Goal: Communication & Community: Answer question/provide support

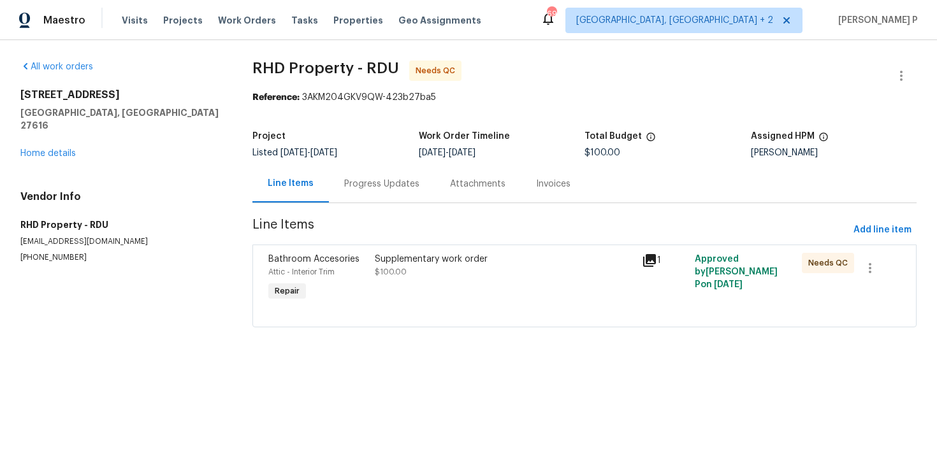
click at [389, 186] on div "Progress Updates" at bounding box center [381, 184] width 75 height 13
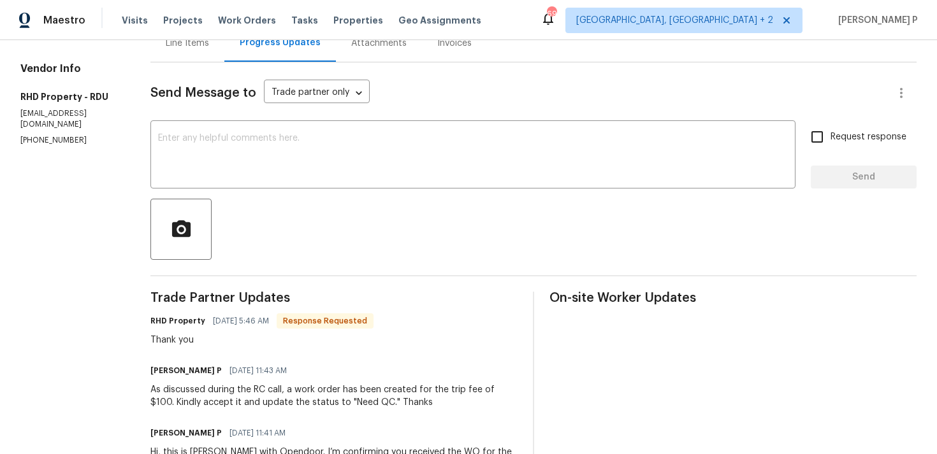
scroll to position [115, 0]
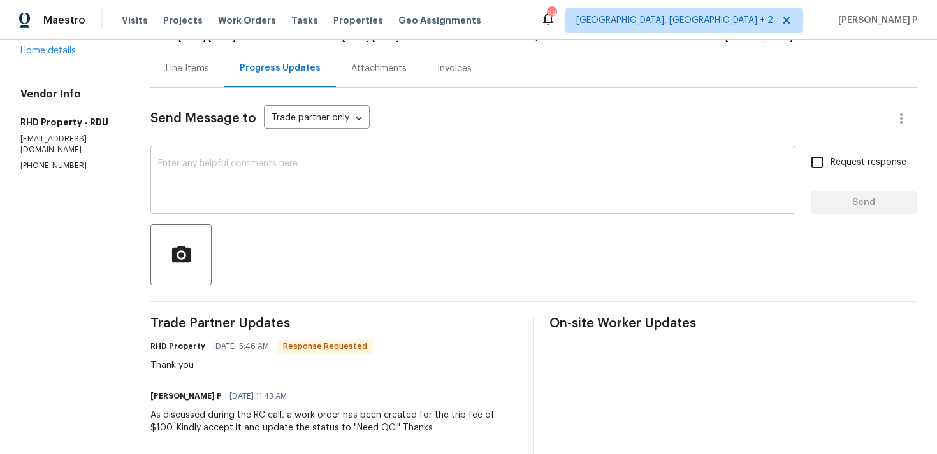
click at [347, 183] on textarea at bounding box center [472, 181] width 629 height 45
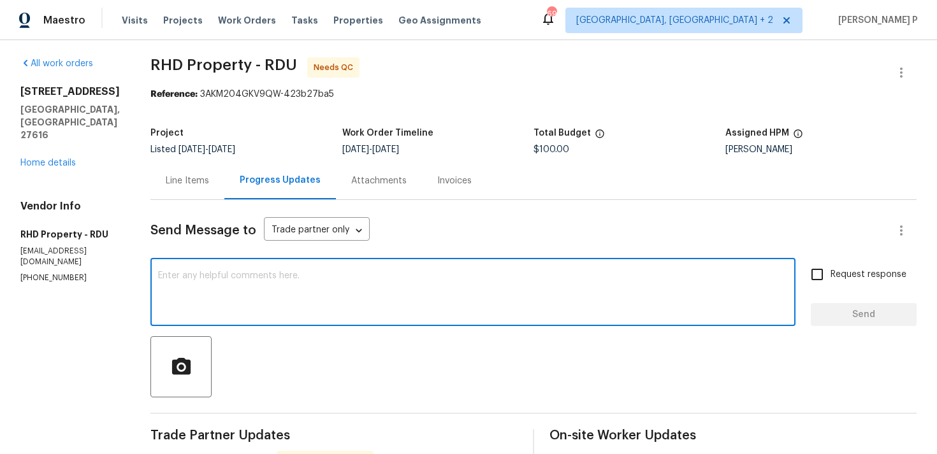
scroll to position [0, 0]
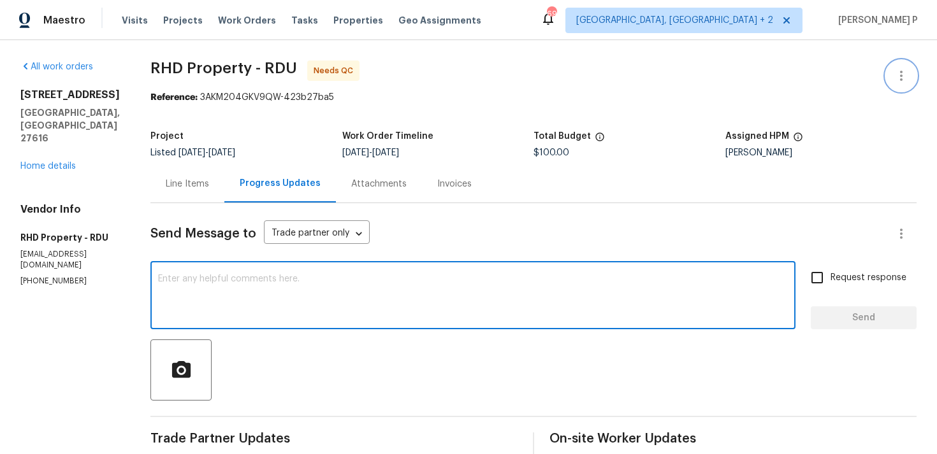
click at [902, 70] on icon "button" at bounding box center [900, 75] width 15 height 15
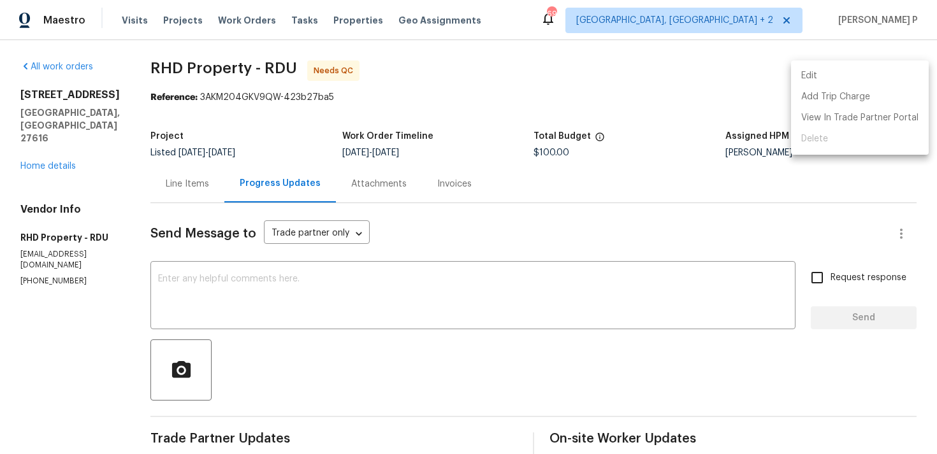
click at [851, 71] on li "Edit" at bounding box center [860, 76] width 138 height 21
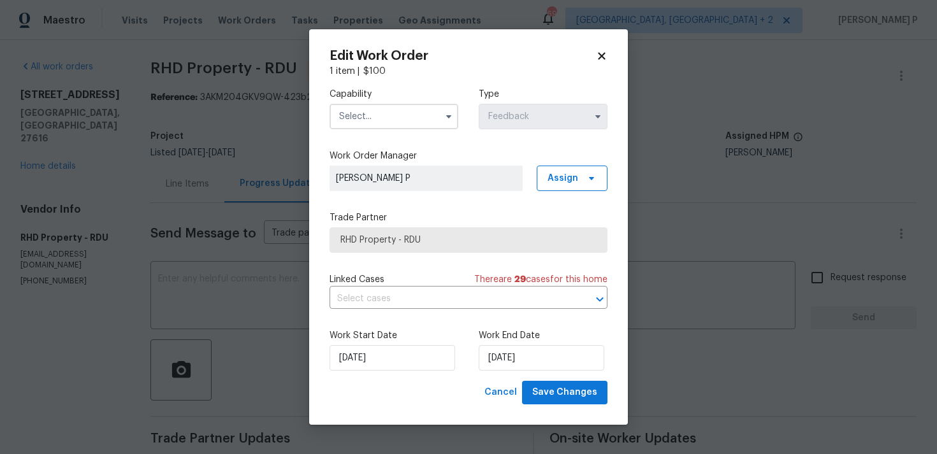
click at [419, 114] on input "text" at bounding box center [393, 116] width 129 height 25
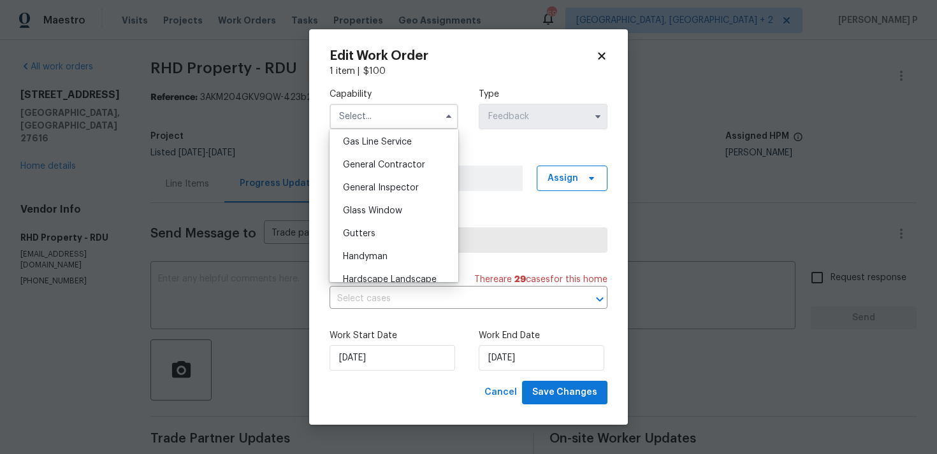
scroll to position [593, 0]
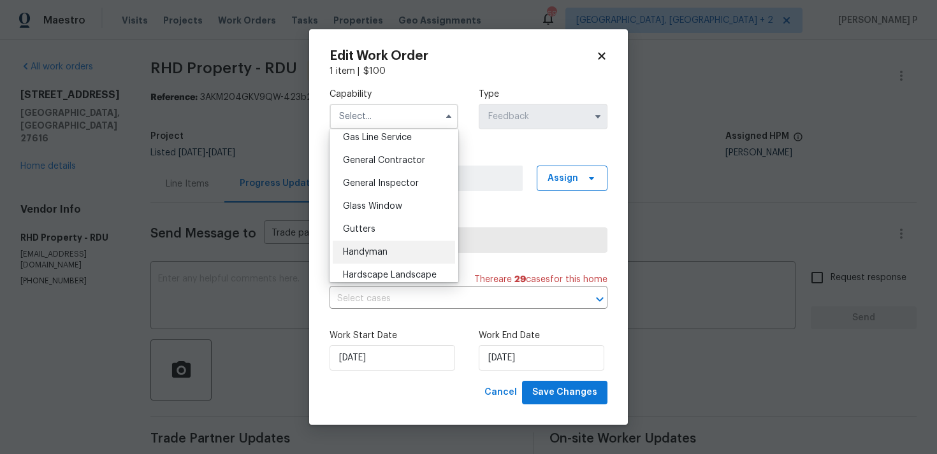
click at [394, 251] on div "Handyman" at bounding box center [394, 252] width 122 height 23
type input "Handyman"
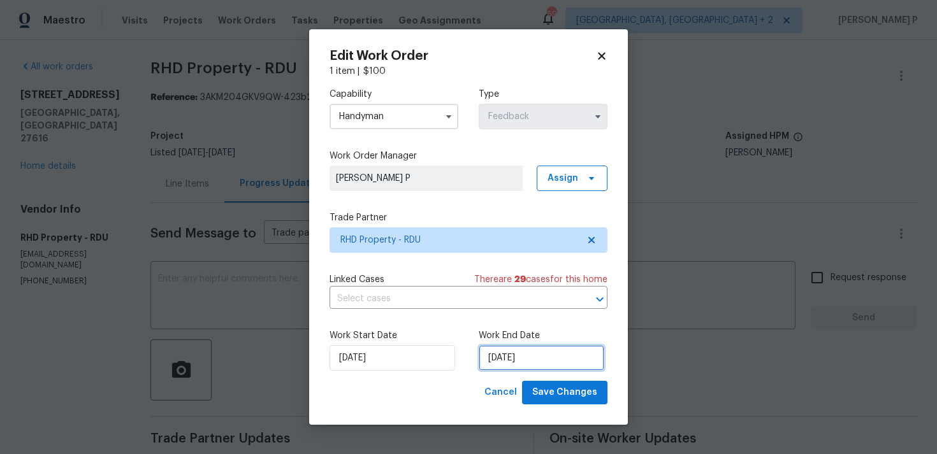
click at [521, 356] on input "03/09/2025" at bounding box center [541, 357] width 126 height 25
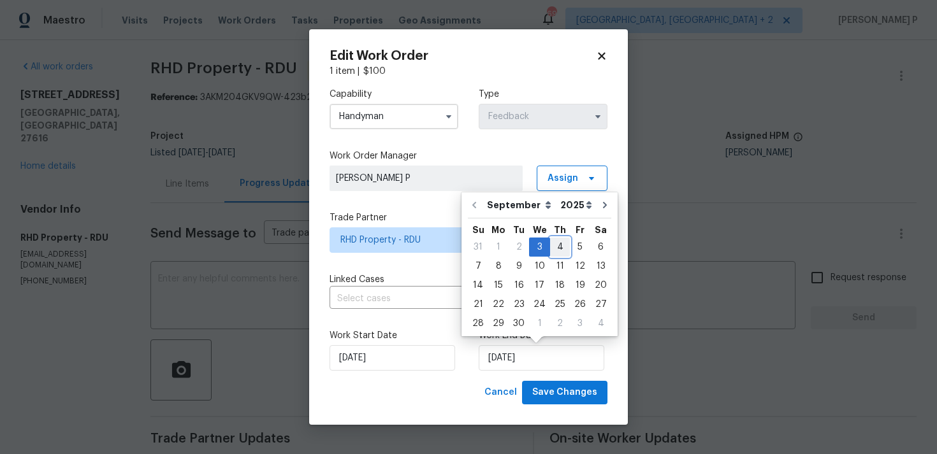
click at [556, 245] on div "4" at bounding box center [560, 247] width 20 height 18
type input "[DATE]"
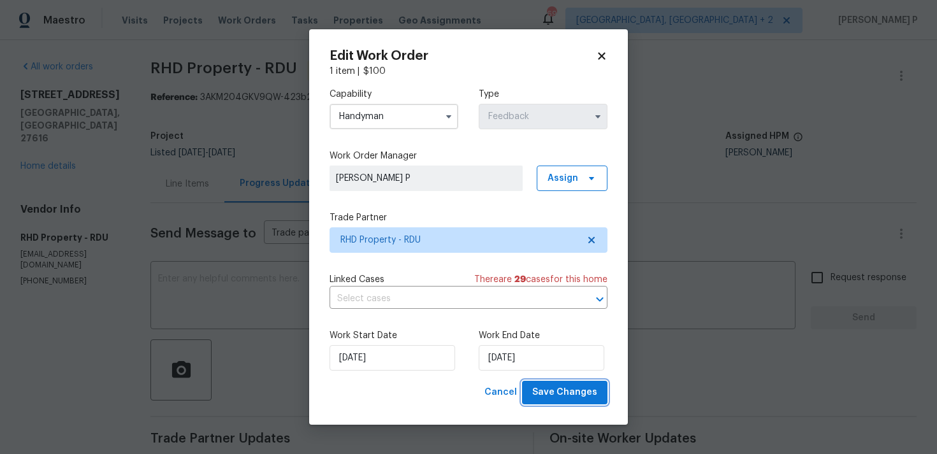
click at [555, 397] on span "Save Changes" at bounding box center [564, 393] width 65 height 16
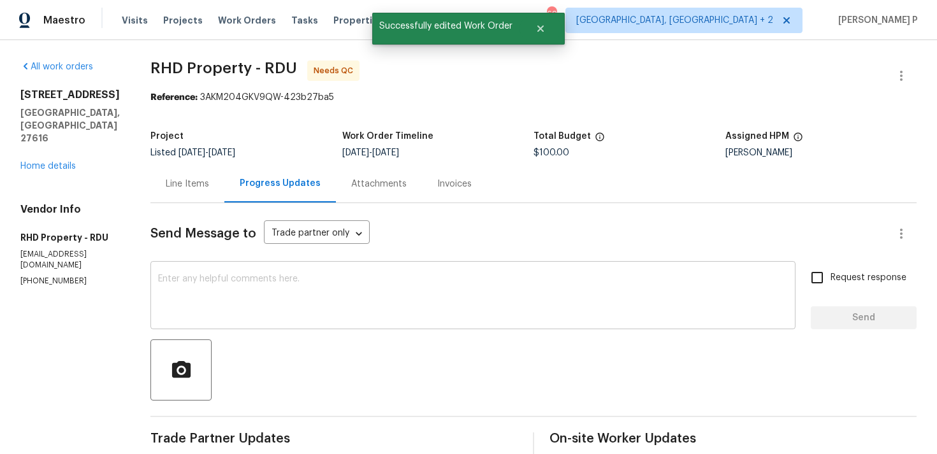
click at [296, 284] on textarea at bounding box center [472, 297] width 629 height 45
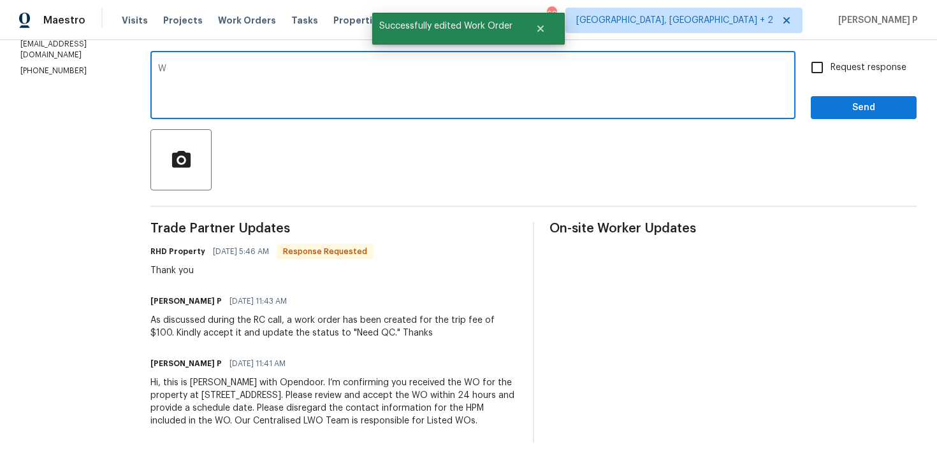
scroll to position [215, 0]
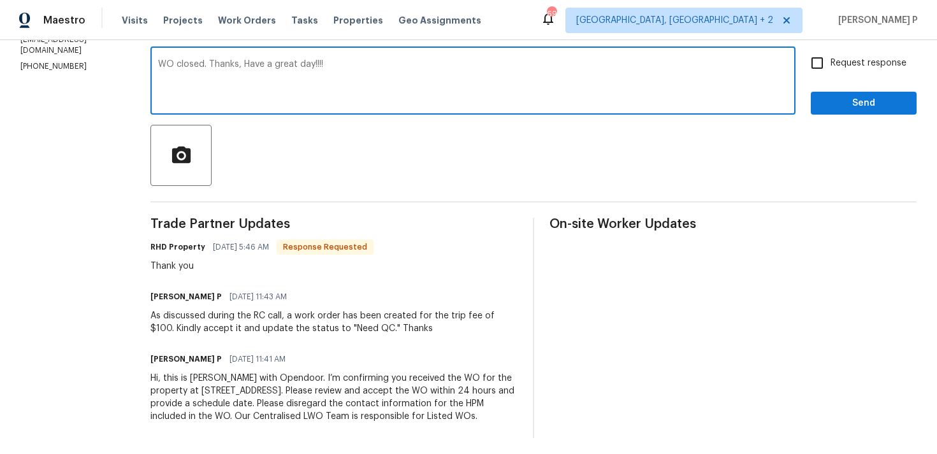
type textarea "WO closed. Thanks, Have a great day!!!!"
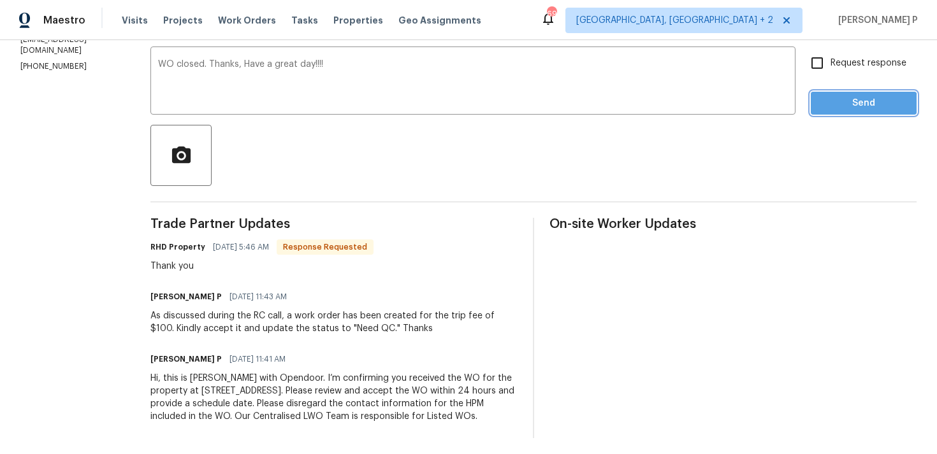
click at [836, 106] on span "Send" at bounding box center [863, 104] width 85 height 16
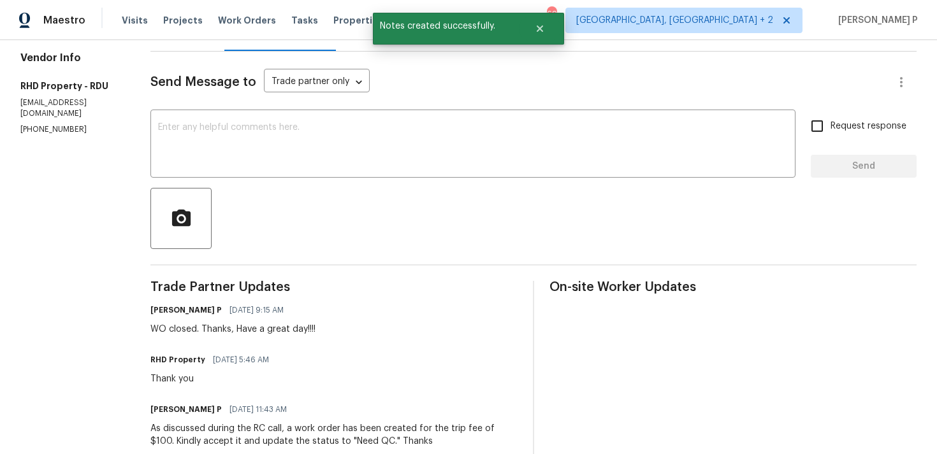
scroll to position [0, 0]
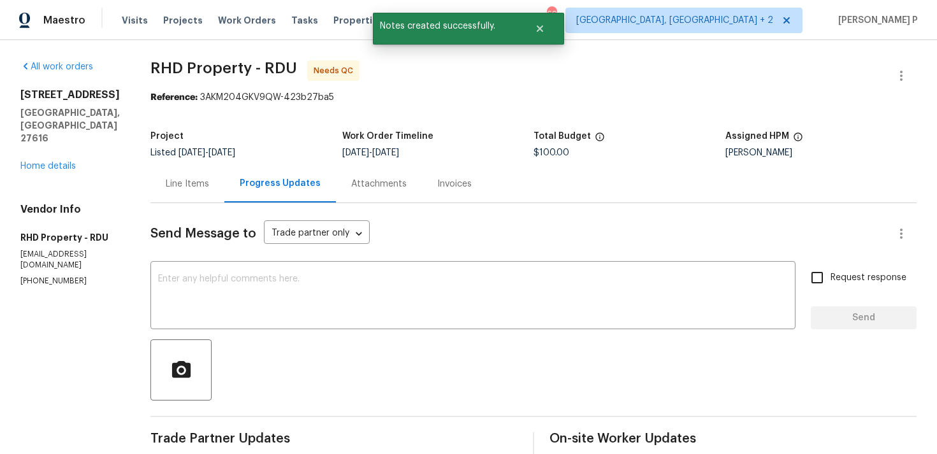
click at [207, 176] on div "Line Items" at bounding box center [187, 184] width 74 height 38
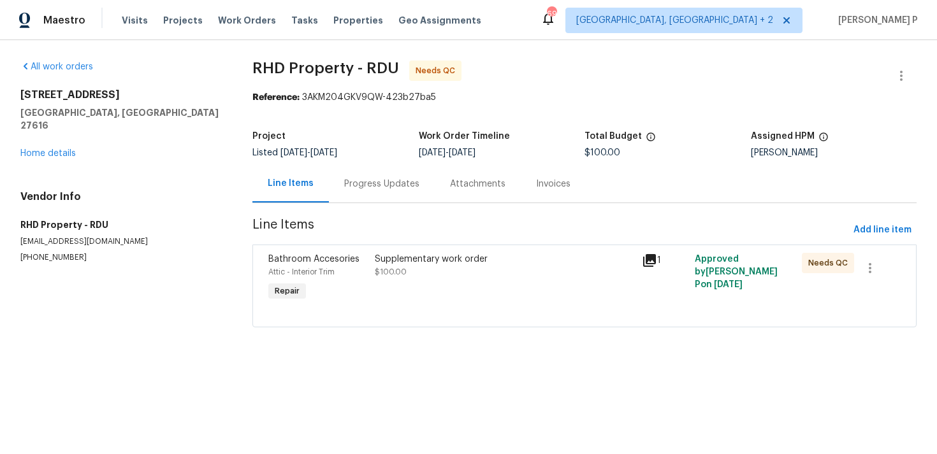
click at [417, 261] on div "Supplementary work order" at bounding box center [504, 259] width 259 height 13
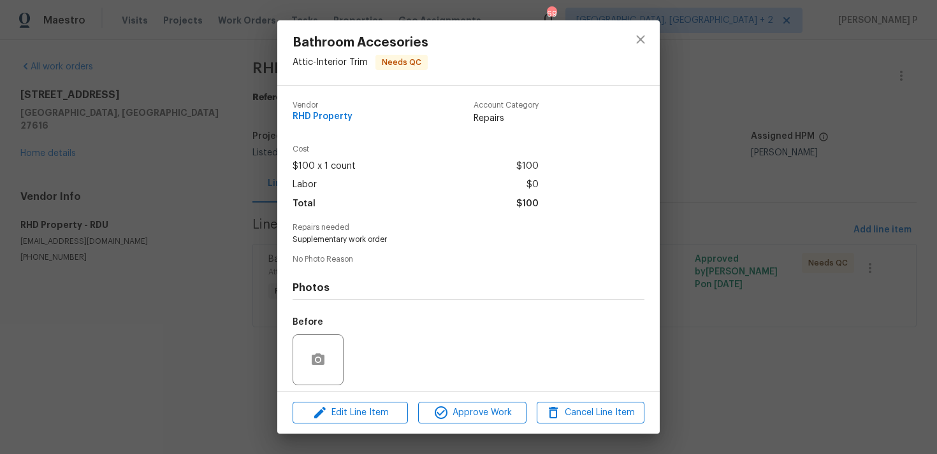
scroll to position [90, 0]
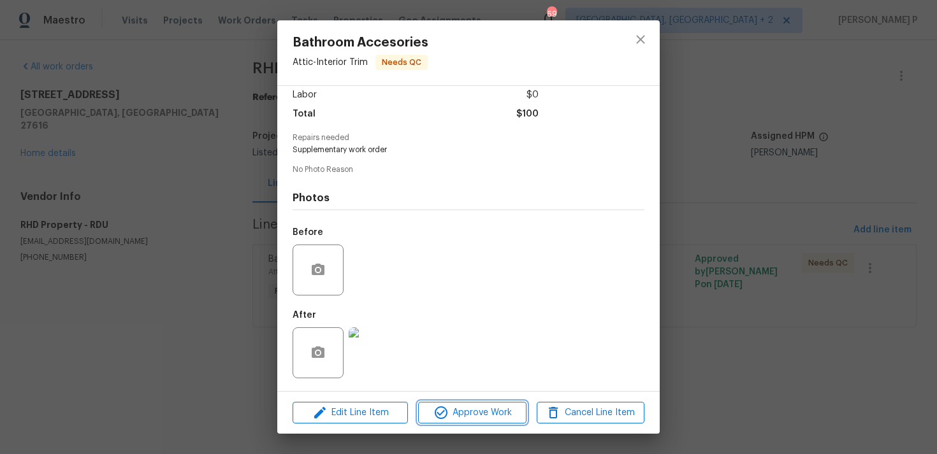
click at [488, 407] on span "Approve Work" at bounding box center [472, 413] width 100 height 16
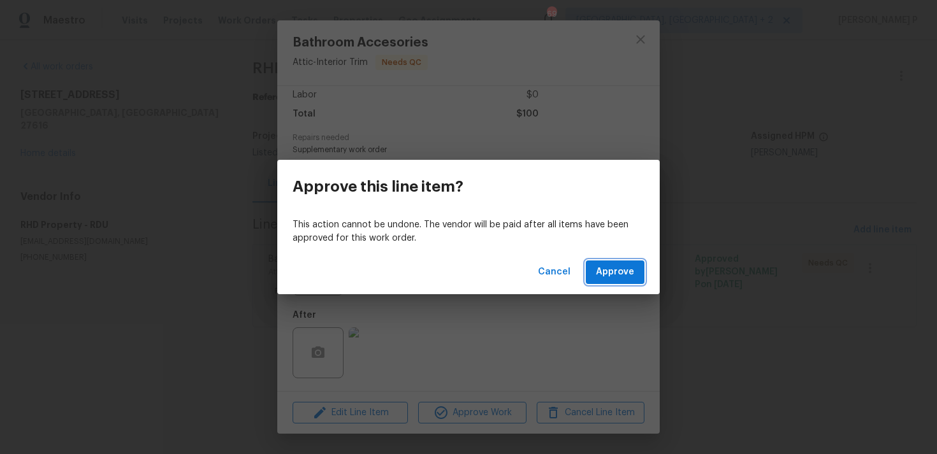
click at [617, 268] on span "Approve" at bounding box center [615, 272] width 38 height 16
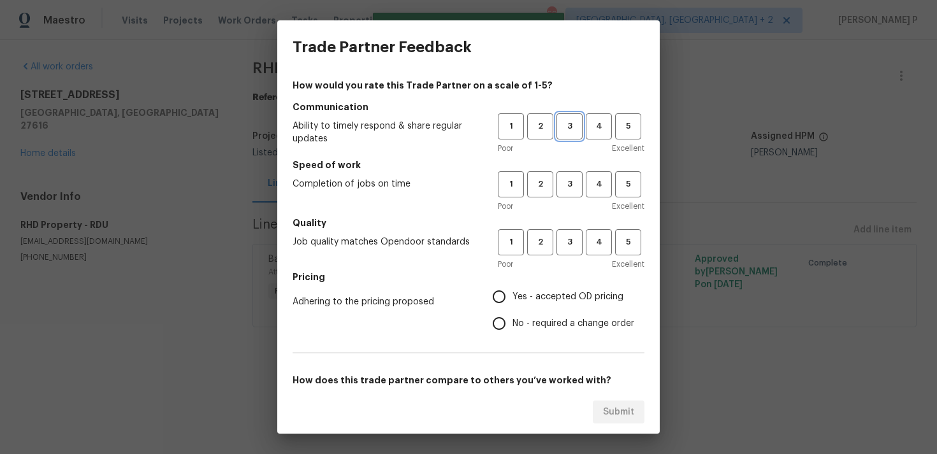
click at [570, 129] on span "3" at bounding box center [569, 126] width 24 height 15
click at [571, 169] on h5 "Speed of work" at bounding box center [468, 165] width 352 height 13
click at [571, 189] on span "3" at bounding box center [569, 184] width 24 height 15
click at [578, 243] on span "3" at bounding box center [569, 242] width 24 height 15
click at [554, 322] on span "No - required a change order" at bounding box center [573, 323] width 122 height 13
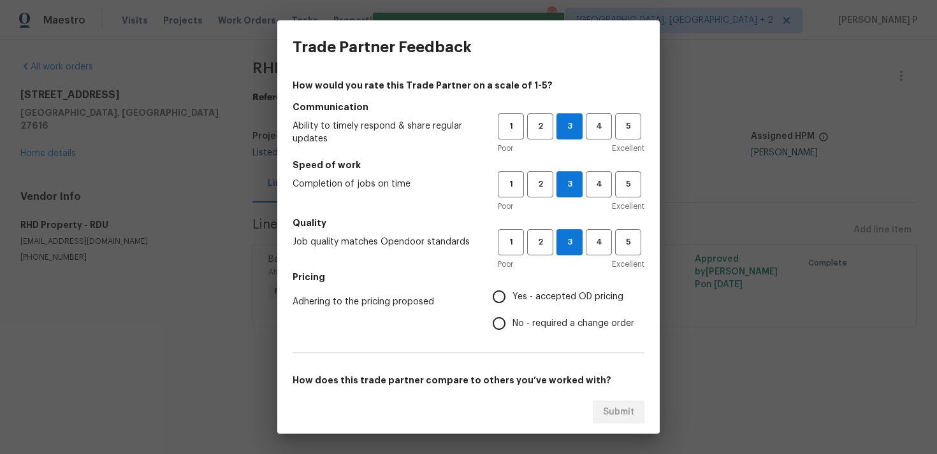
click at [512, 322] on input "No - required a change order" at bounding box center [498, 323] width 27 height 27
radio input "true"
click at [543, 291] on span "Yes - accepted OD pricing" at bounding box center [567, 297] width 111 height 13
click at [512, 290] on input "Yes - accepted OD pricing" at bounding box center [498, 297] width 27 height 27
radio input "true"
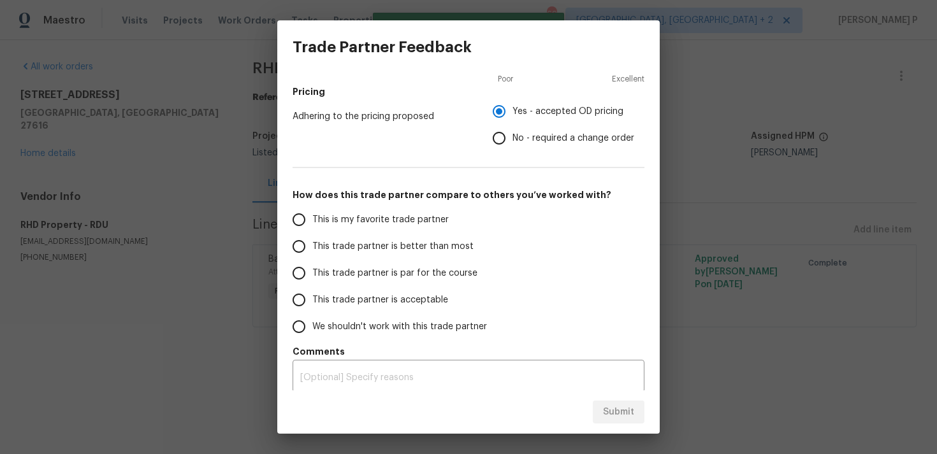
scroll to position [192, 0]
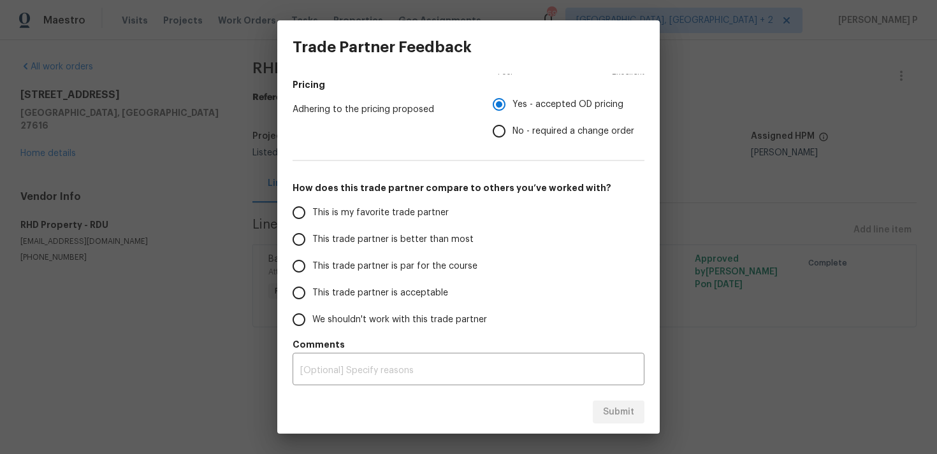
click at [356, 258] on label "This trade partner is par for the course" at bounding box center [385, 266] width 201 height 27
click at [312, 258] on input "This trade partner is par for the course" at bounding box center [298, 266] width 27 height 27
click at [607, 409] on span "Submit" at bounding box center [618, 413] width 31 height 16
radio input "true"
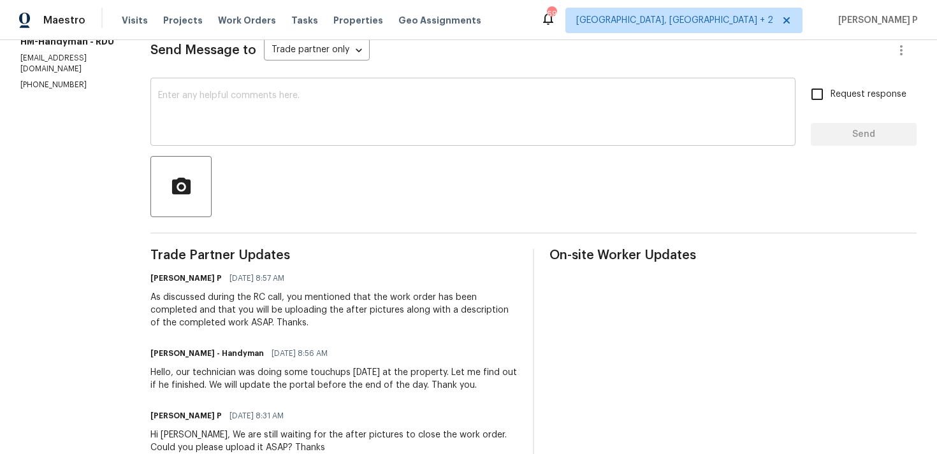
scroll to position [87, 0]
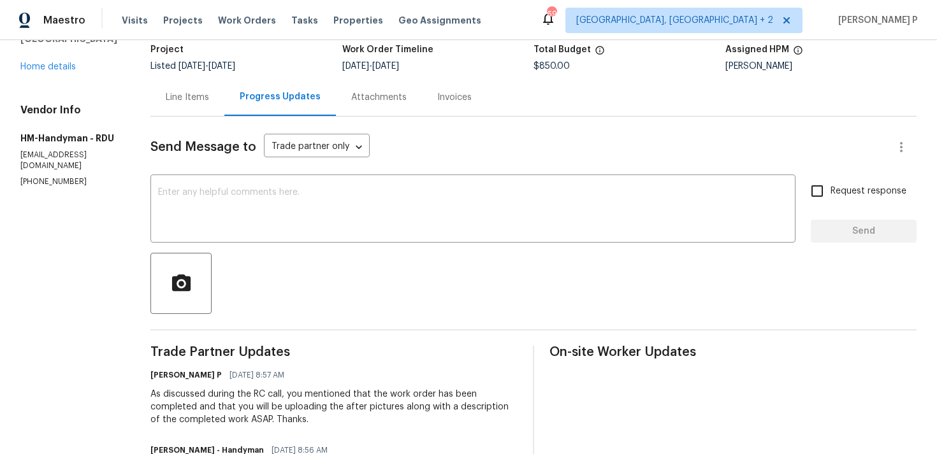
click at [209, 101] on div "Line Items" at bounding box center [187, 97] width 43 height 13
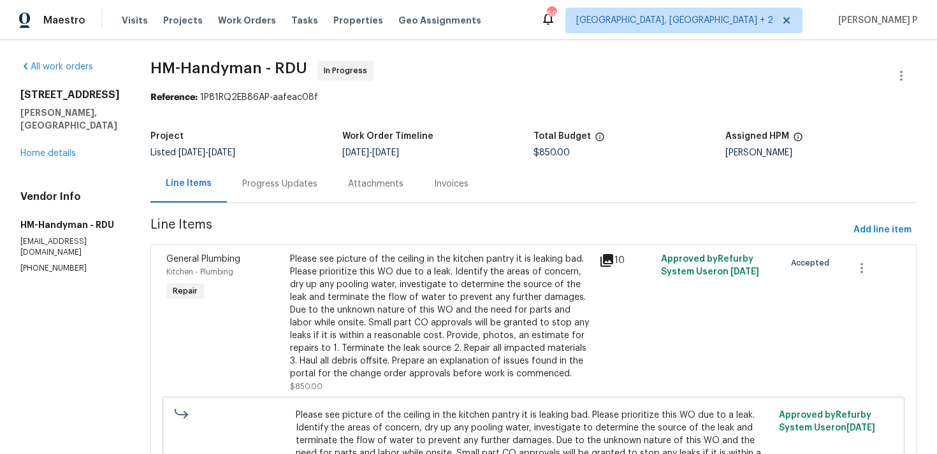
click at [445, 291] on div "Please see picture of the ceiling in the kitchen pantry it is leaking bad. Plea…" at bounding box center [440, 316] width 301 height 127
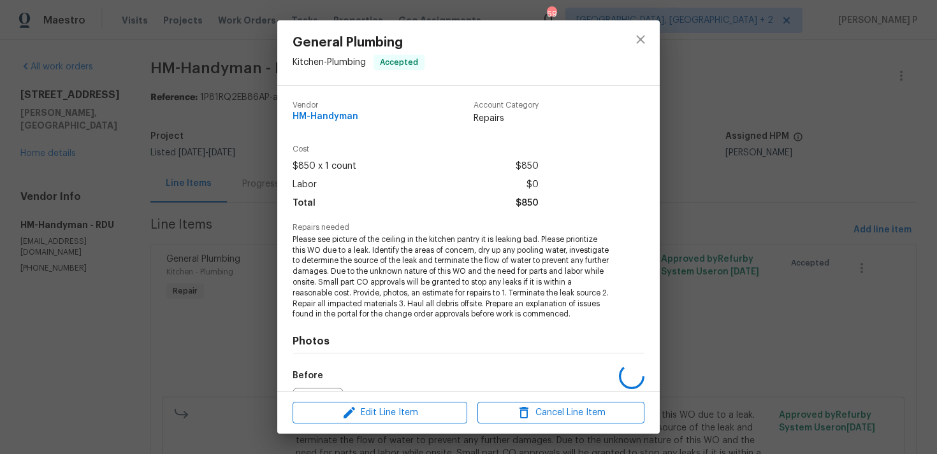
scroll to position [154, 0]
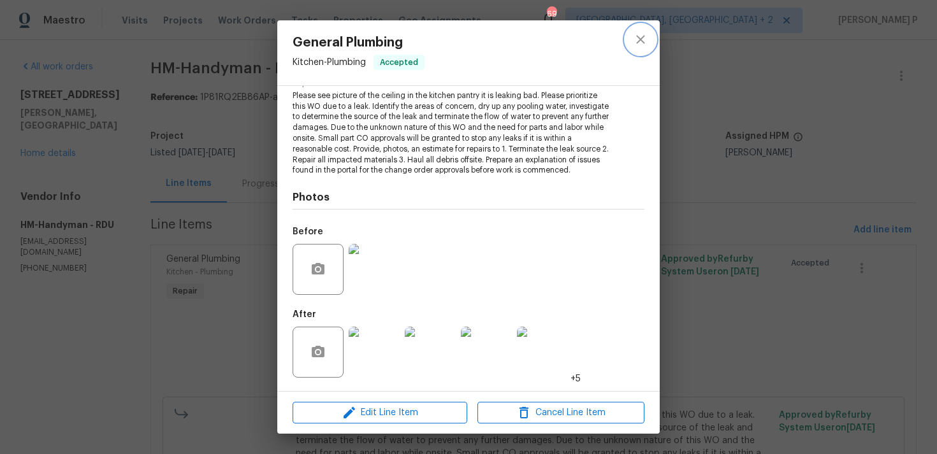
click at [641, 38] on icon "close" at bounding box center [640, 39] width 8 height 8
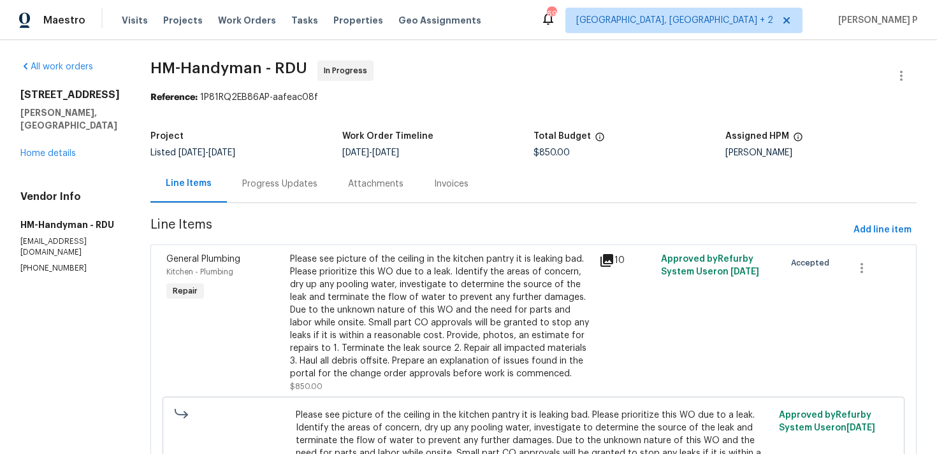
click at [329, 177] on div "Progress Updates" at bounding box center [280, 184] width 106 height 38
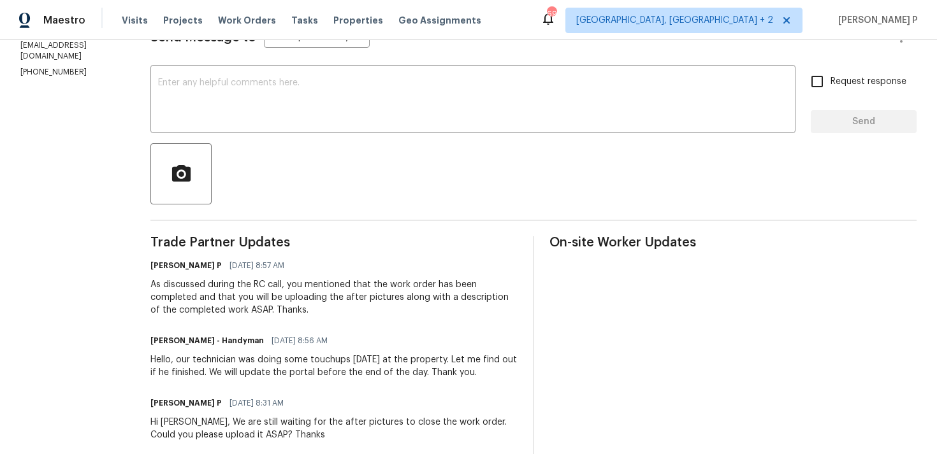
scroll to position [102, 0]
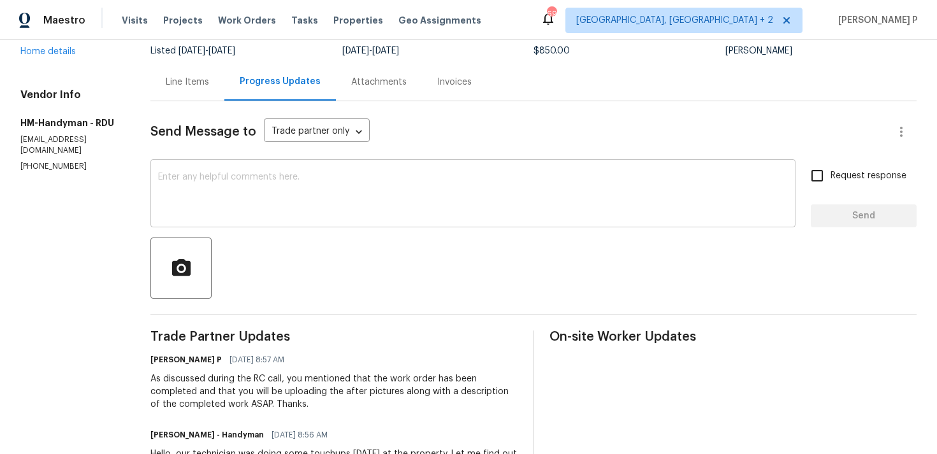
click at [298, 183] on textarea at bounding box center [472, 195] width 629 height 45
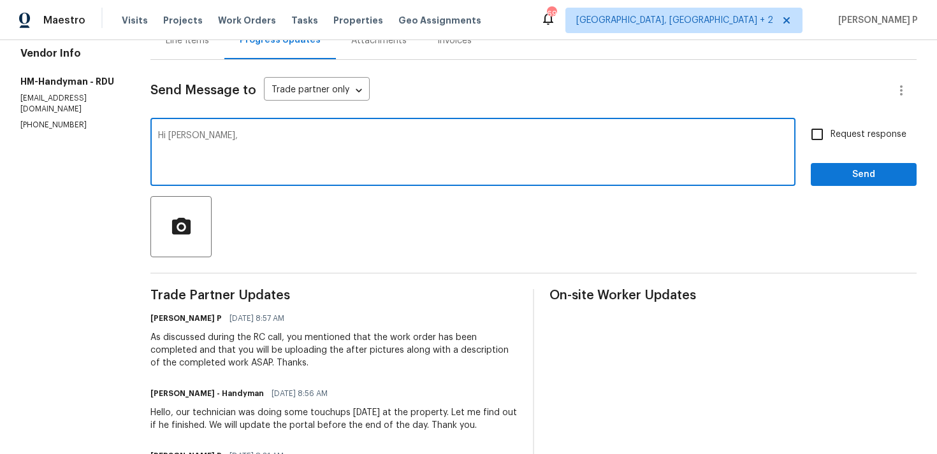
scroll to position [122, 0]
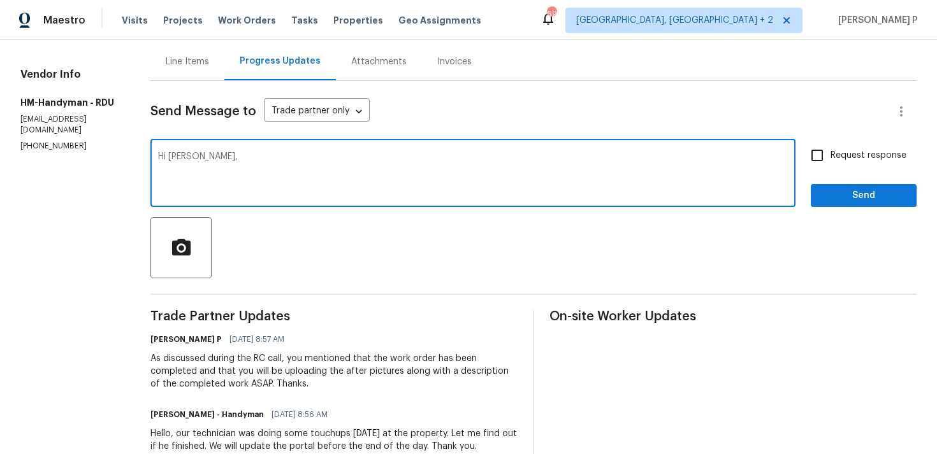
click at [232, 162] on textarea "Hi Heather," at bounding box center [472, 174] width 629 height 45
paste textarea "Could you please provide us with an update on the status of the work order?"
type textarea "Hi Heather, Could you please provide us with an update on the status of the wor…"
click at [852, 152] on span "Request response" at bounding box center [868, 155] width 76 height 13
click at [830, 152] on input "Request response" at bounding box center [816, 155] width 27 height 27
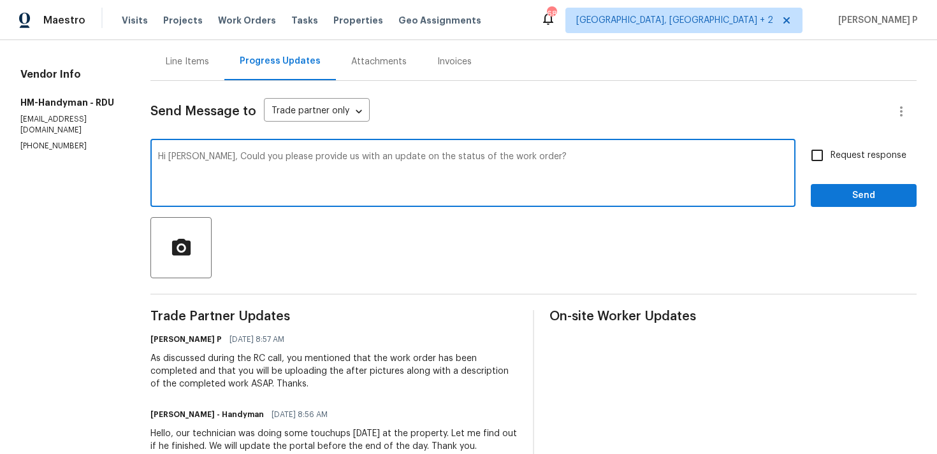
checkbox input "true"
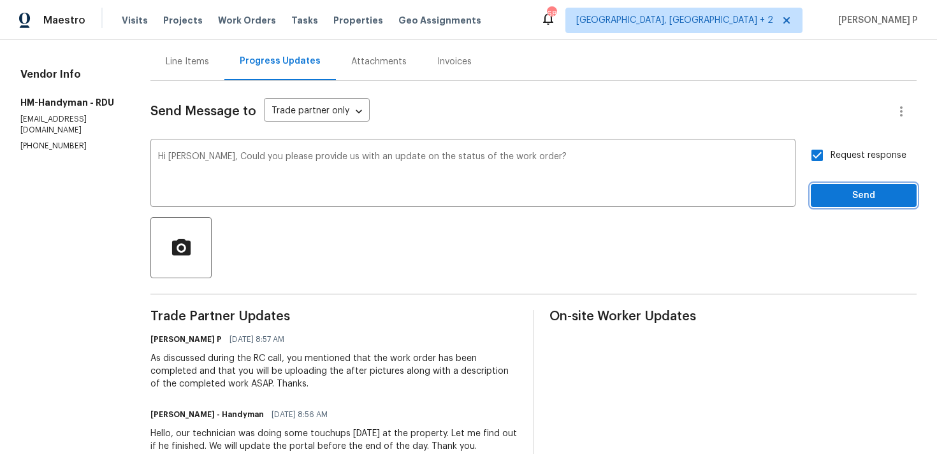
click at [841, 198] on span "Send" at bounding box center [863, 196] width 85 height 16
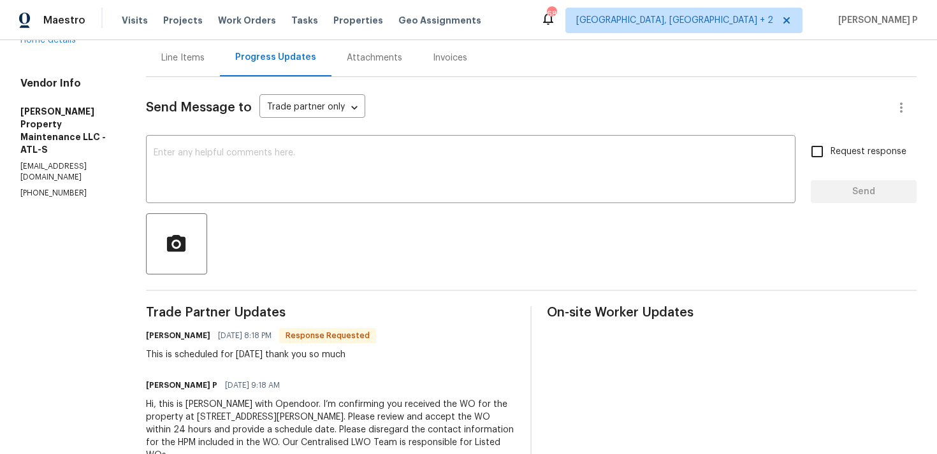
scroll to position [76, 0]
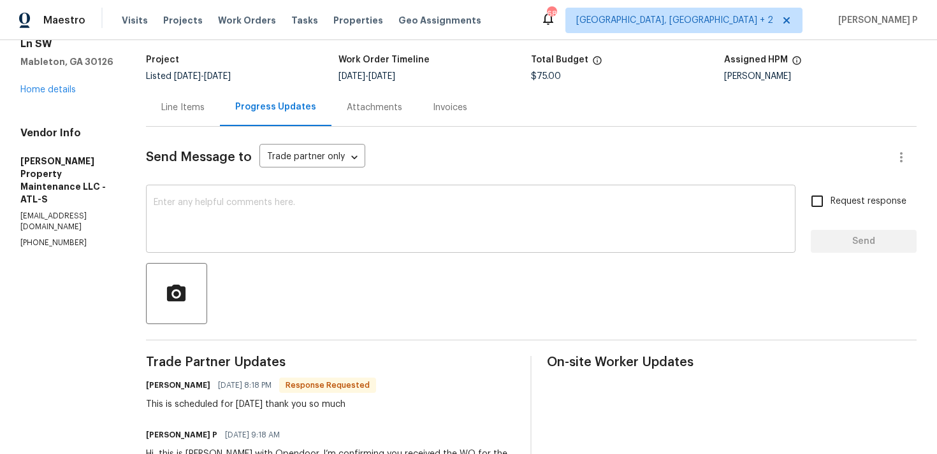
click at [196, 210] on textarea at bounding box center [471, 220] width 634 height 45
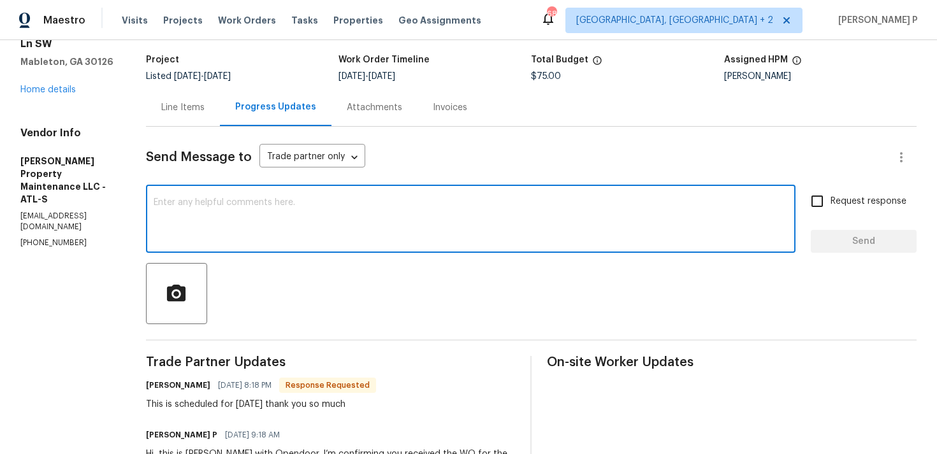
paste textarea "Thank you for accepting the work order and providing the scheduled date."
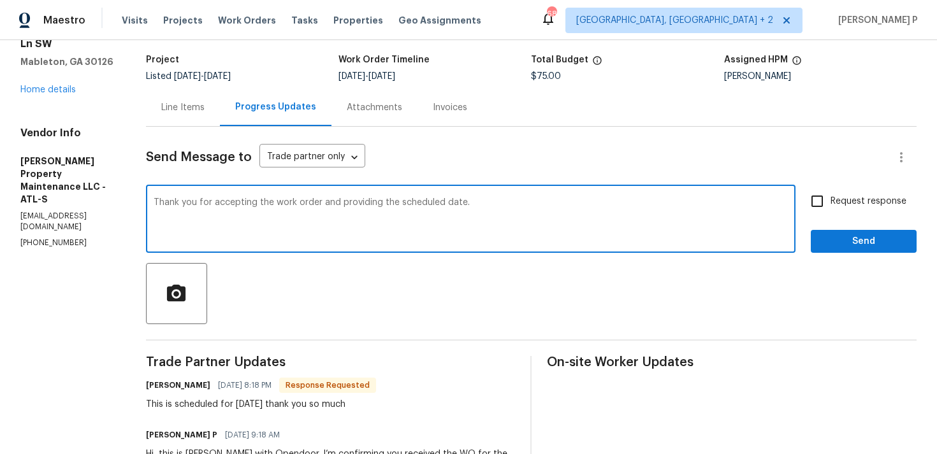
type textarea "Thank you for accepting the work order and providing the scheduled date."
click at [835, 232] on button "Send" at bounding box center [863, 242] width 106 height 24
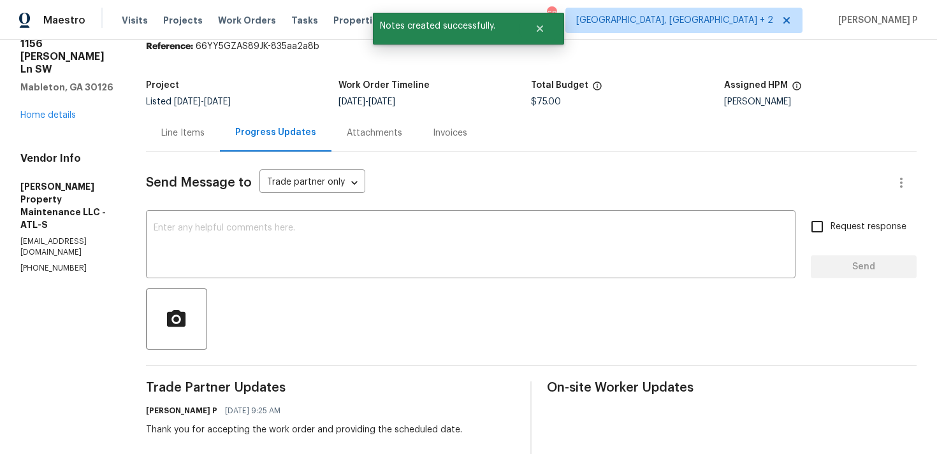
scroll to position [36, 0]
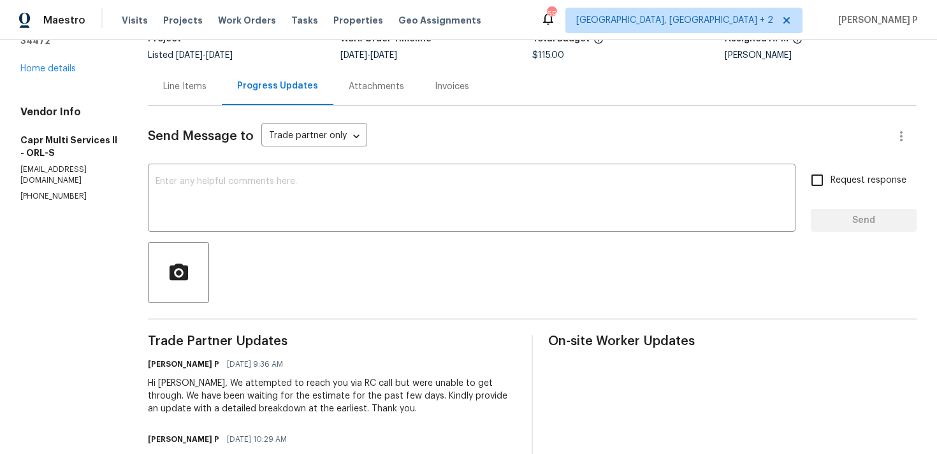
scroll to position [80, 0]
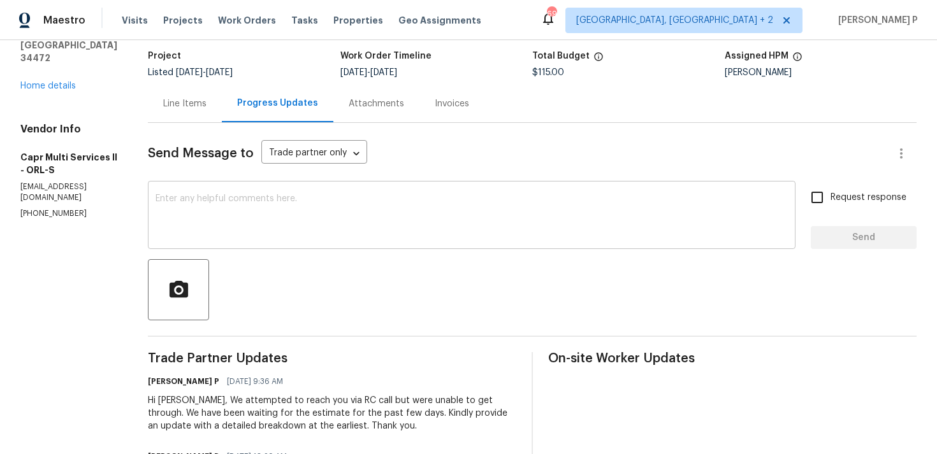
click at [270, 230] on textarea at bounding box center [471, 216] width 632 height 45
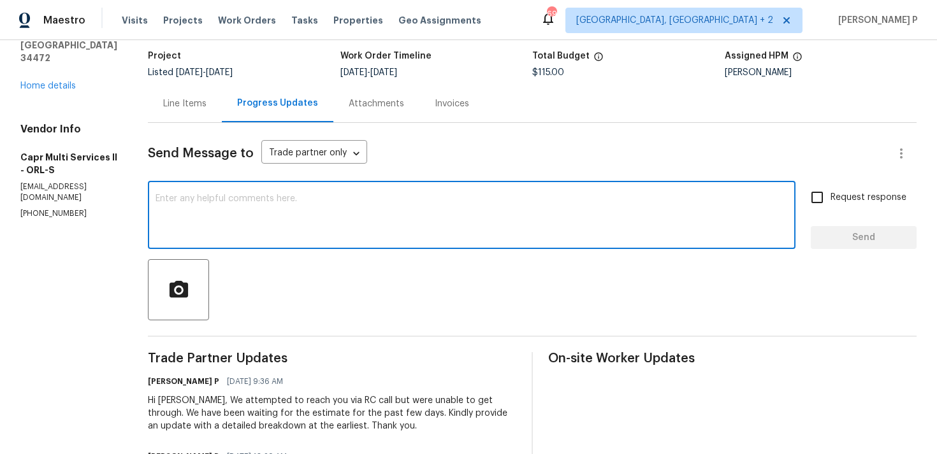
scroll to position [99, 0]
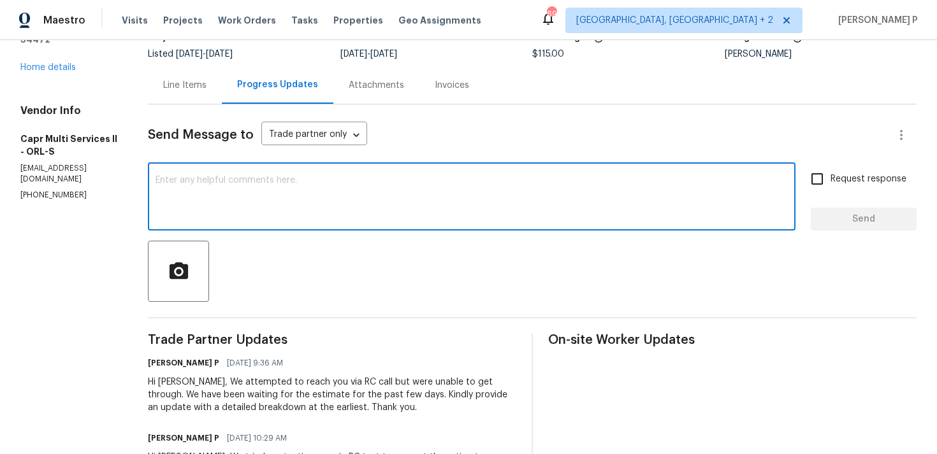
click at [263, 195] on textarea at bounding box center [471, 198] width 632 height 45
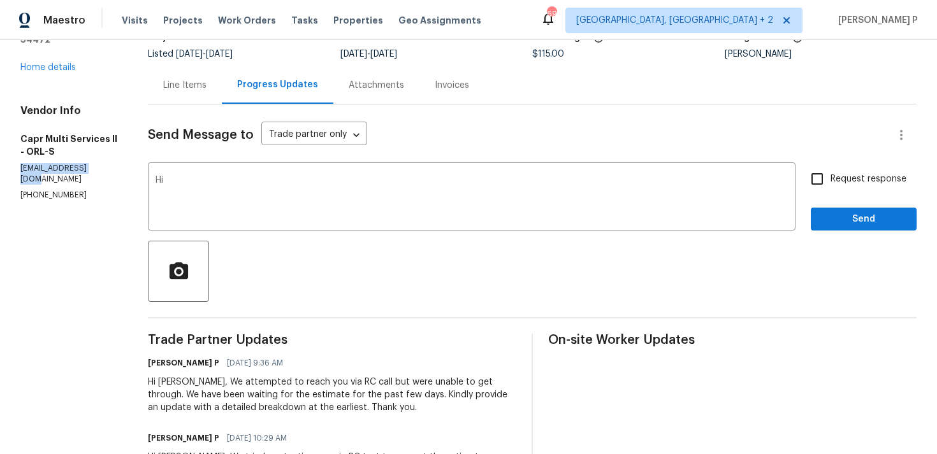
drag, startPoint x: 101, startPoint y: 144, endPoint x: 20, endPoint y: 143, distance: 80.9
click at [20, 163] on p "caprmulti@gmail.com" at bounding box center [68, 174] width 97 height 22
copy p "caprmulti@gmail.com"
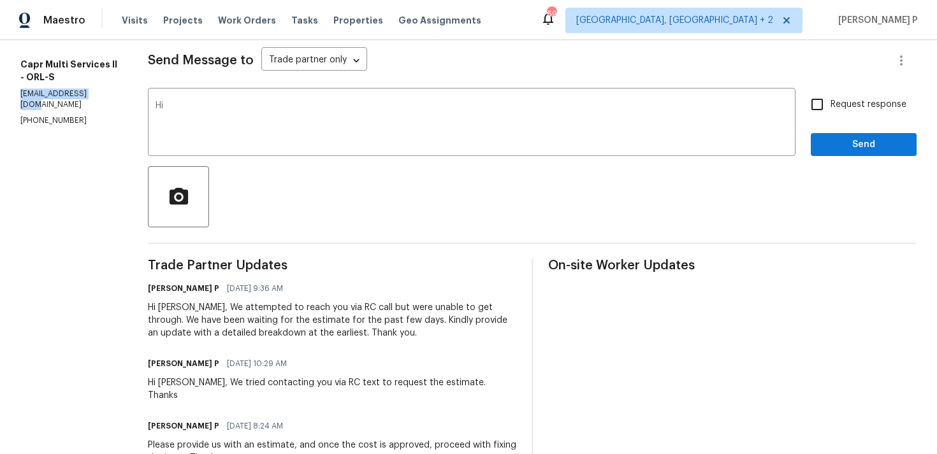
scroll to position [189, 0]
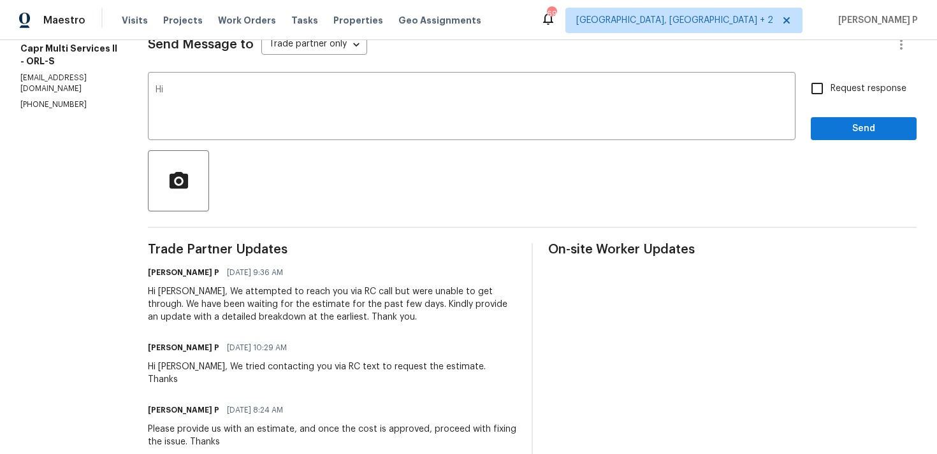
click at [201, 290] on div "Hi Chrystian, We attempted to reach you via RC call but were unable to get thro…" at bounding box center [332, 304] width 368 height 38
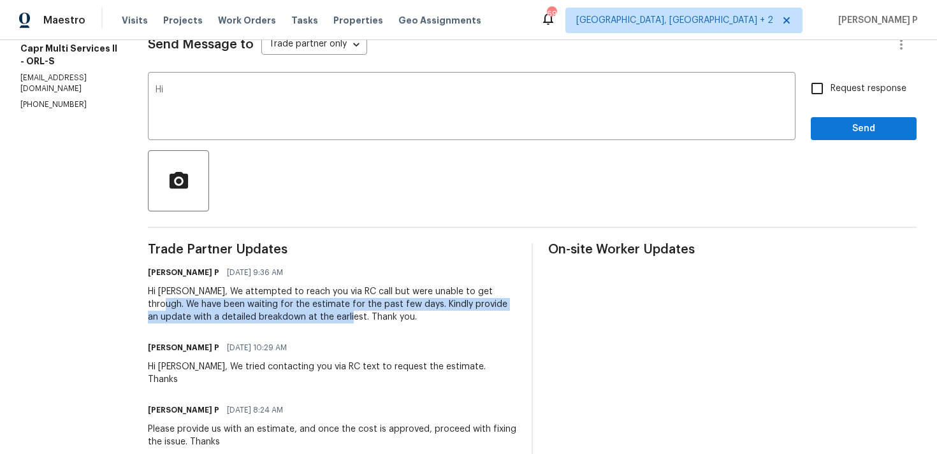
drag, startPoint x: 495, startPoint y: 290, endPoint x: 298, endPoint y: 319, distance: 199.6
click at [298, 319] on div "Hi Chrystian, We attempted to reach you via RC call but were unable to get thro…" at bounding box center [332, 304] width 368 height 38
copy div "We have been waiting for the estimate for the past few days. Kindly provide an …"
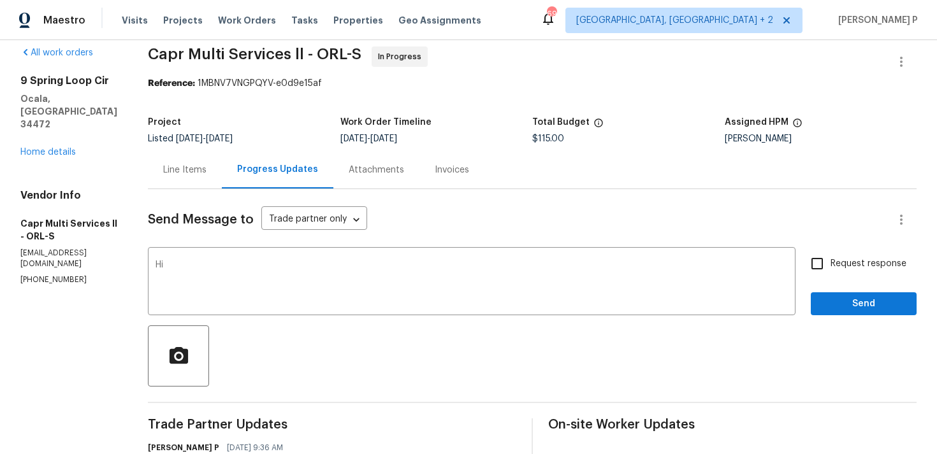
scroll to position [0, 0]
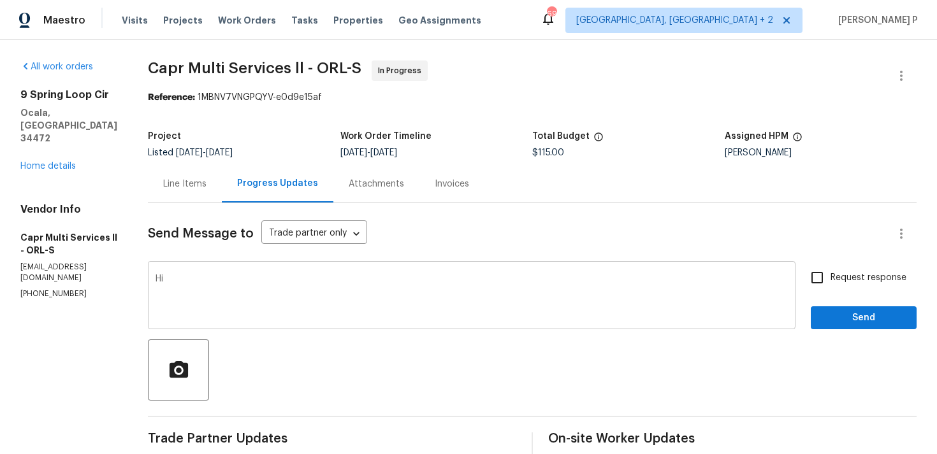
click at [315, 288] on textarea "Hi" at bounding box center [471, 297] width 632 height 45
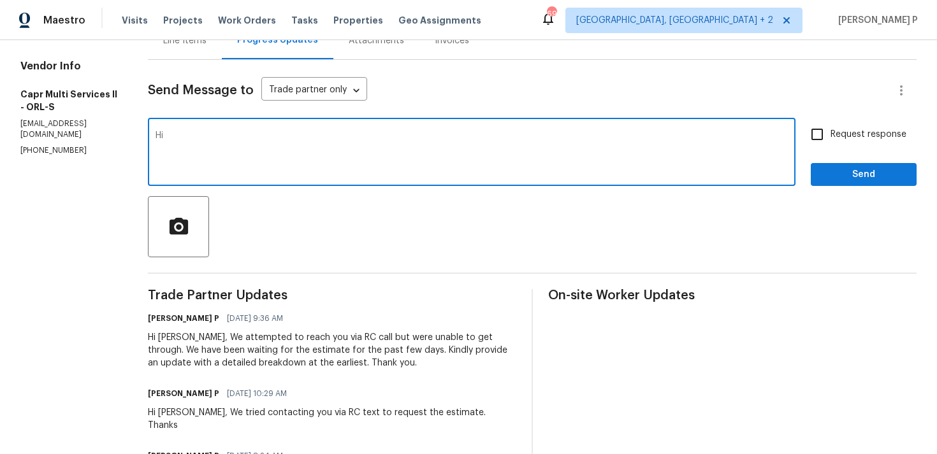
scroll to position [159, 0]
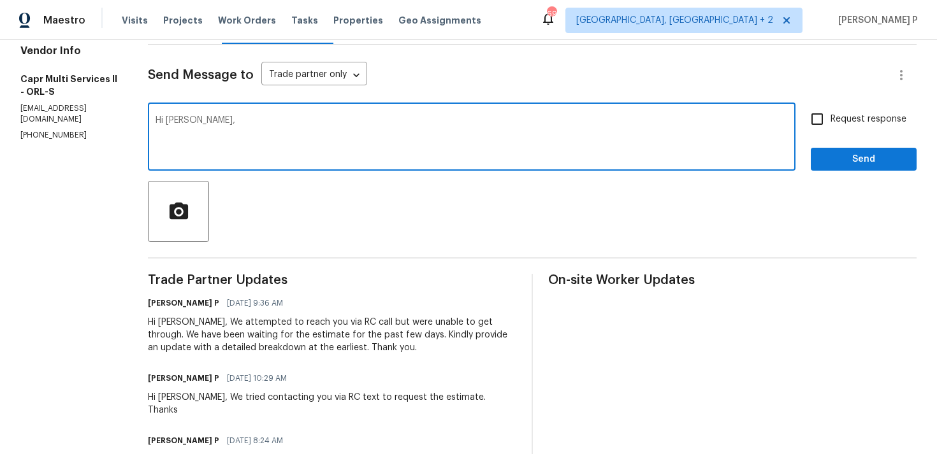
paste textarea "We attempted to contact you via email to request"
paste textarea "If we do not receive a response today, the work order will be reassigned."
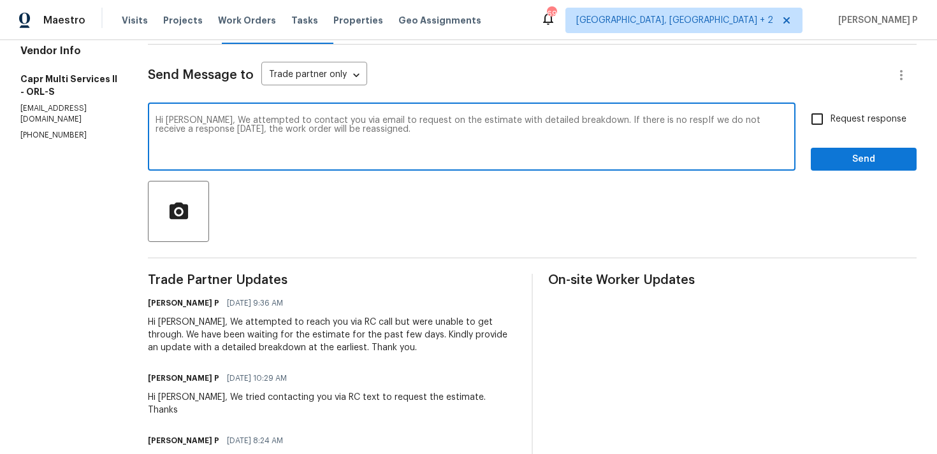
drag, startPoint x: 593, startPoint y: 118, endPoint x: 663, endPoint y: 118, distance: 69.4
click at [663, 118] on textarea "Hi Chrystian, We attempted to contact you via email to request on the estimate …" at bounding box center [471, 138] width 632 height 45
click at [424, 131] on textarea "Hi Chrystian, We attempted to contact you via email to request on the estimate …" at bounding box center [471, 138] width 632 height 45
type textarea "Hi Chrystian, We attempted to contact you via email to request on the estimate …"
click at [826, 125] on input "Request response" at bounding box center [816, 119] width 27 height 27
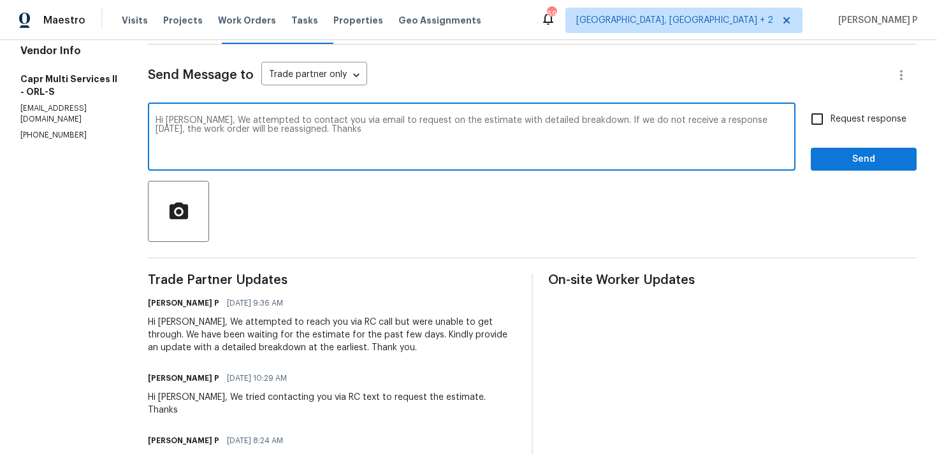
checkbox input "true"
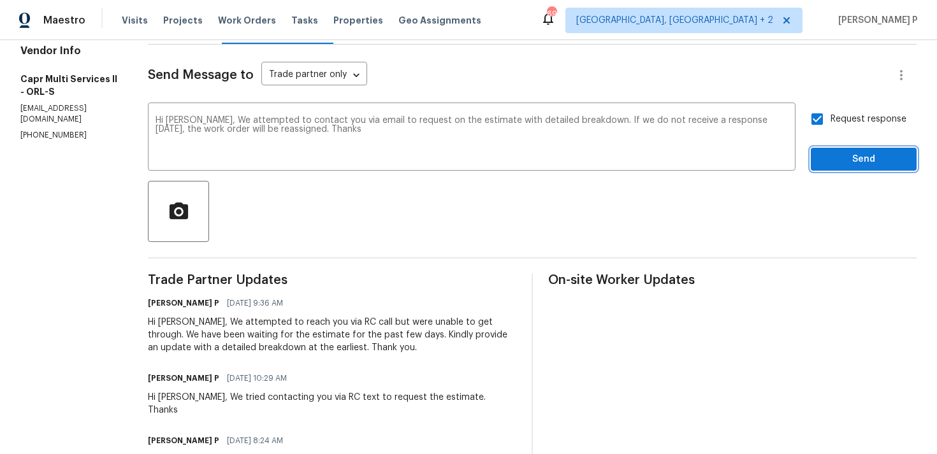
click at [833, 162] on span "Send" at bounding box center [863, 160] width 85 height 16
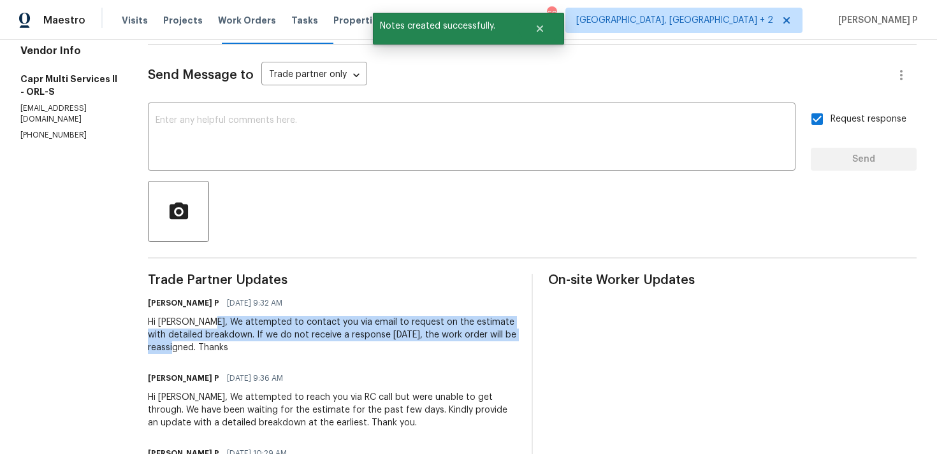
drag, startPoint x: 202, startPoint y: 321, endPoint x: 194, endPoint y: 346, distance: 26.0
click at [194, 346] on div "Hi Chrystian, We attempted to contact you via email to request on the estimate …" at bounding box center [332, 335] width 368 height 38
copy div "We attempted to contact you via email to request on the estimate with detailed …"
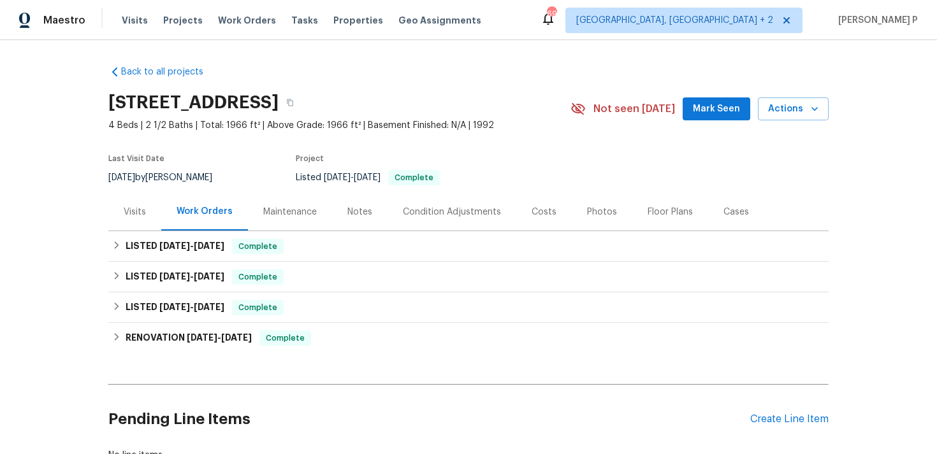
scroll to position [94, 0]
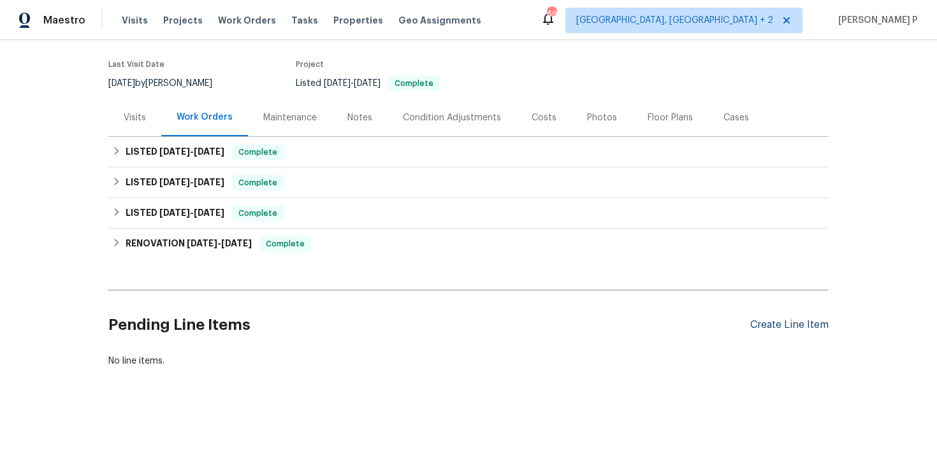
click at [765, 327] on div "Create Line Item" at bounding box center [789, 325] width 78 height 12
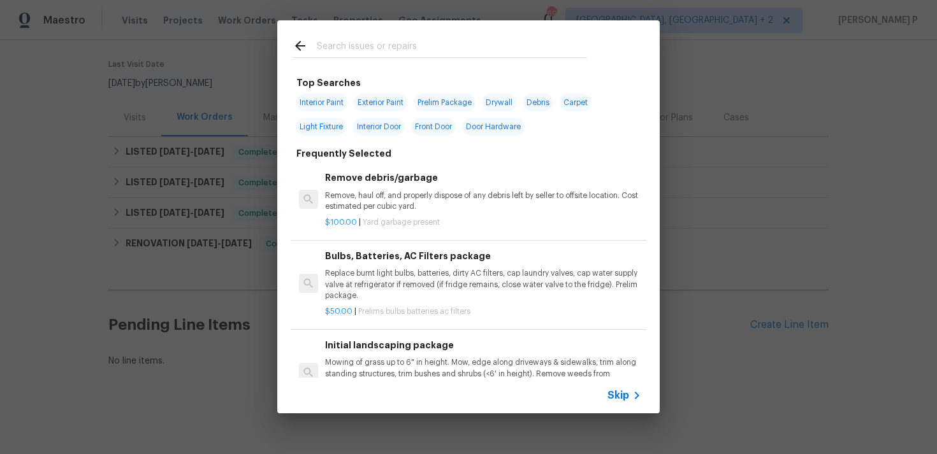
click at [623, 400] on span "Skip" at bounding box center [618, 395] width 22 height 13
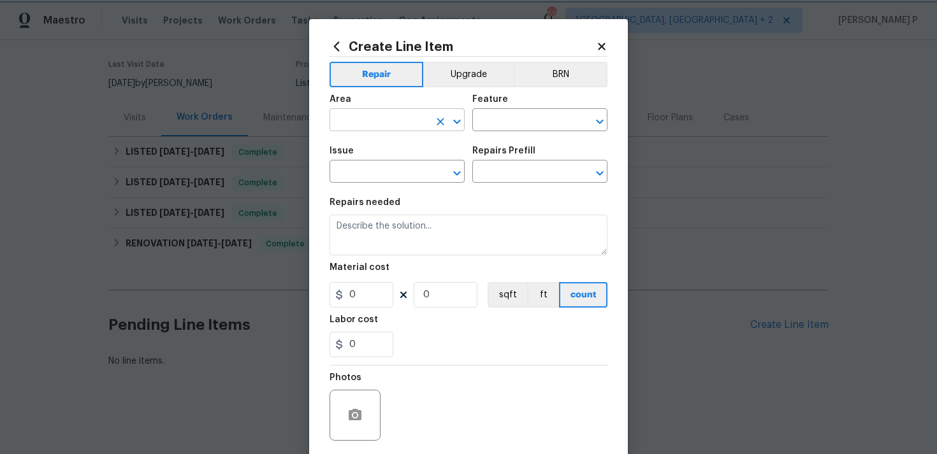
click at [454, 121] on icon "Open" at bounding box center [456, 121] width 7 height 4
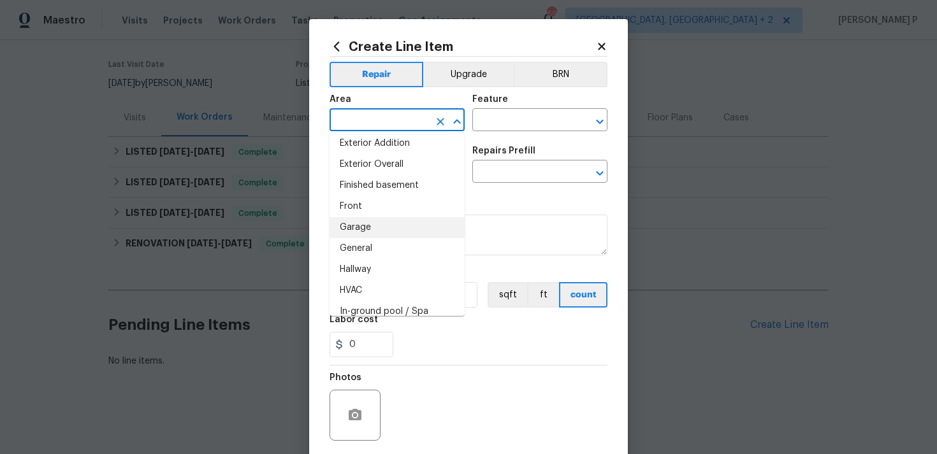
scroll to position [298, 0]
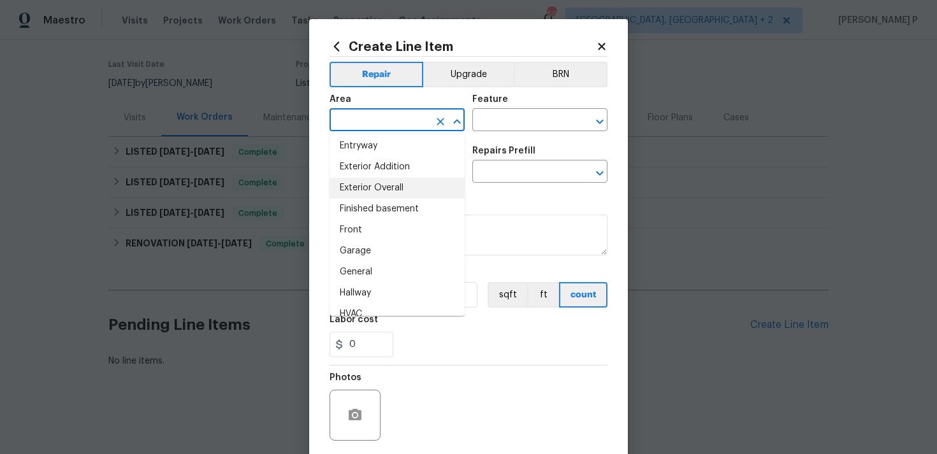
click at [406, 187] on li "Exterior Overall" at bounding box center [396, 188] width 135 height 21
type input "Exterior Overall"
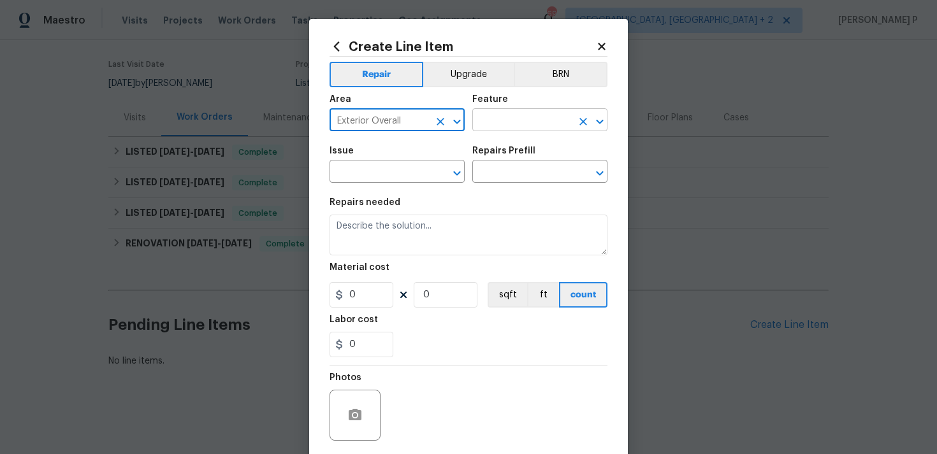
click at [519, 126] on input "text" at bounding box center [521, 121] width 99 height 20
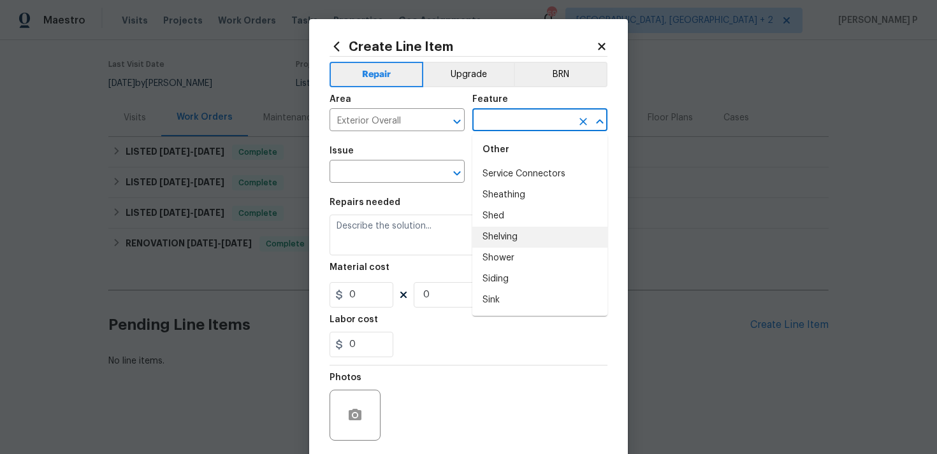
scroll to position [2714, 0]
click at [512, 247] on li "Siding" at bounding box center [539, 257] width 135 height 21
type input "Siding"
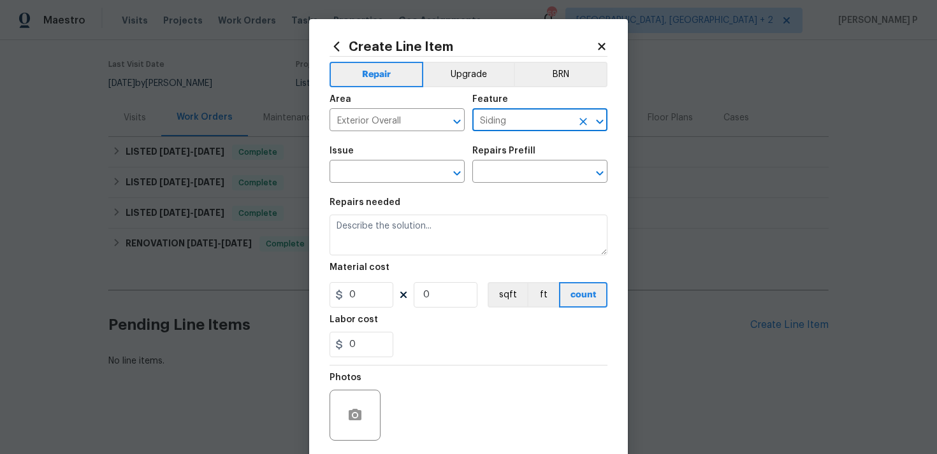
click at [469, 171] on div "Issue ​ Repairs Prefill ​" at bounding box center [468, 165] width 278 height 52
click at [457, 172] on icon "Open" at bounding box center [456, 173] width 15 height 15
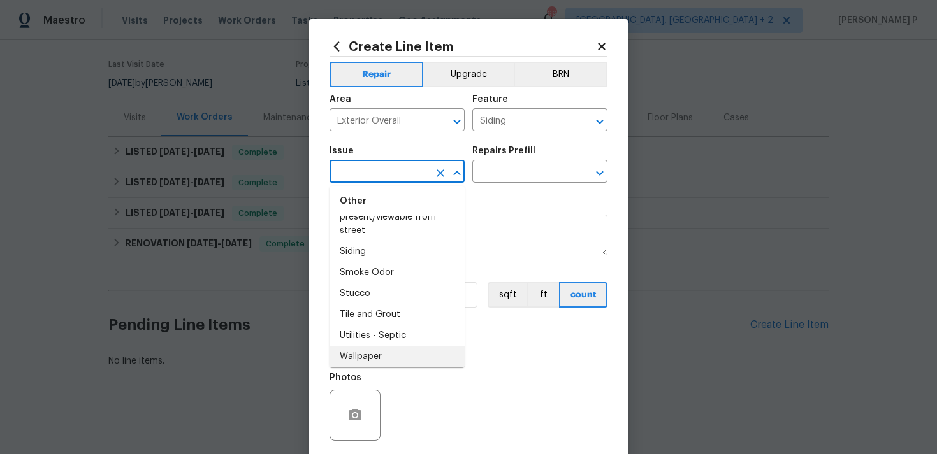
scroll to position [2153, 0]
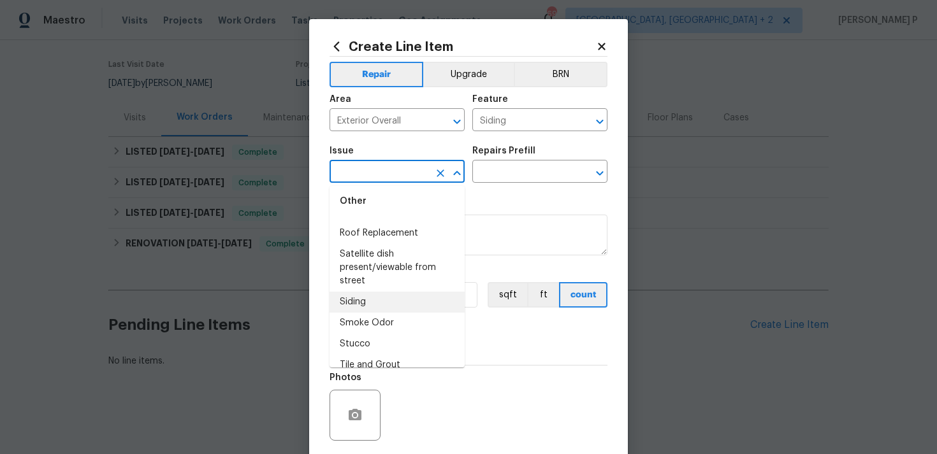
click at [401, 299] on li "Siding" at bounding box center [396, 302] width 135 height 21
type input "Siding"
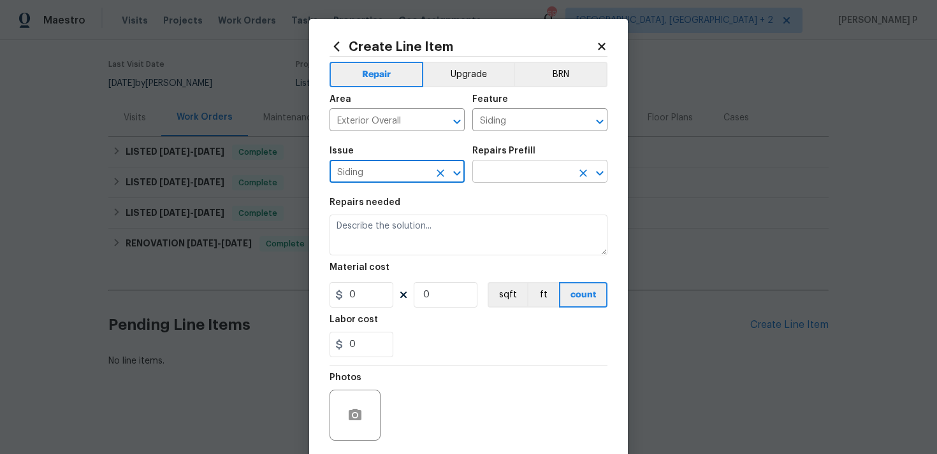
click at [500, 181] on input "text" at bounding box center [521, 173] width 99 height 20
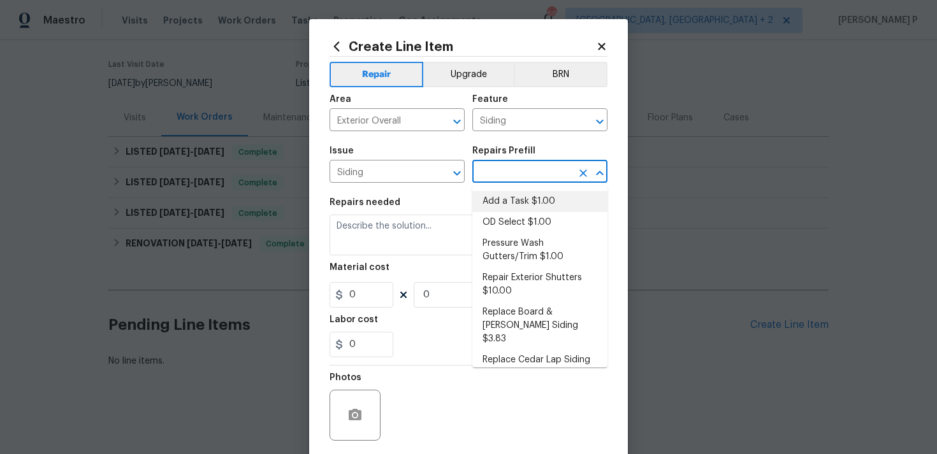
click at [501, 201] on li "Add a Task $1.00" at bounding box center [539, 201] width 135 height 21
type input "Add a Task $1.00"
type textarea "HPM to detail"
type input "1"
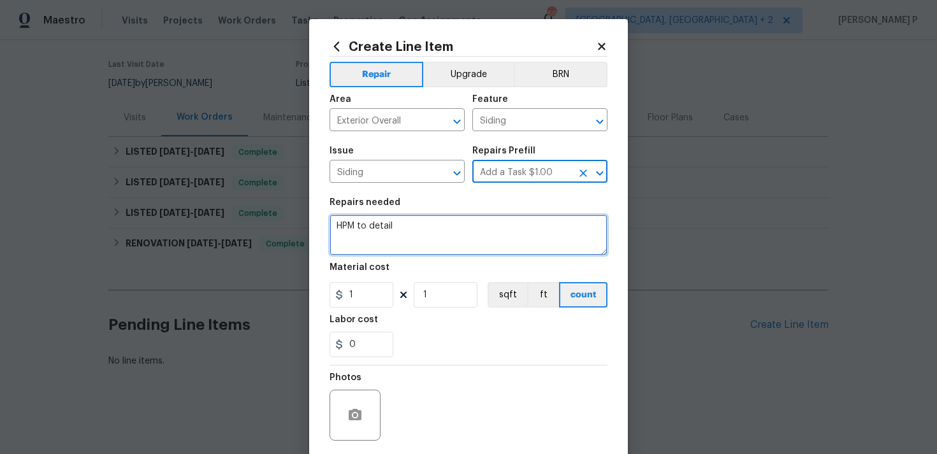
click at [394, 232] on textarea "HPM to detail" at bounding box center [468, 235] width 278 height 41
paste textarea "oles were created in the exterior siding by squirrels. Please inspect the damag…"
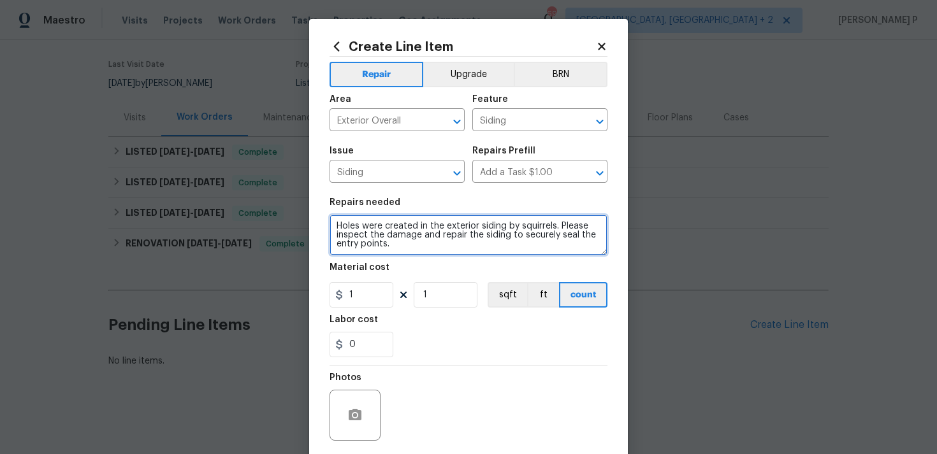
type textarea "Holes were created in the exterior siding by squirrels. Please inspect the dama…"
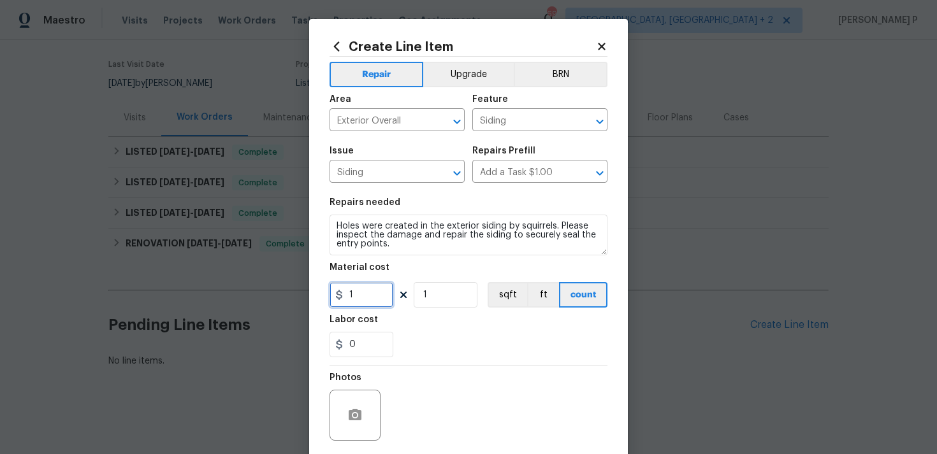
click at [371, 298] on input "1" at bounding box center [361, 294] width 64 height 25
type input "75"
click at [462, 368] on div "Photos" at bounding box center [468, 407] width 278 height 83
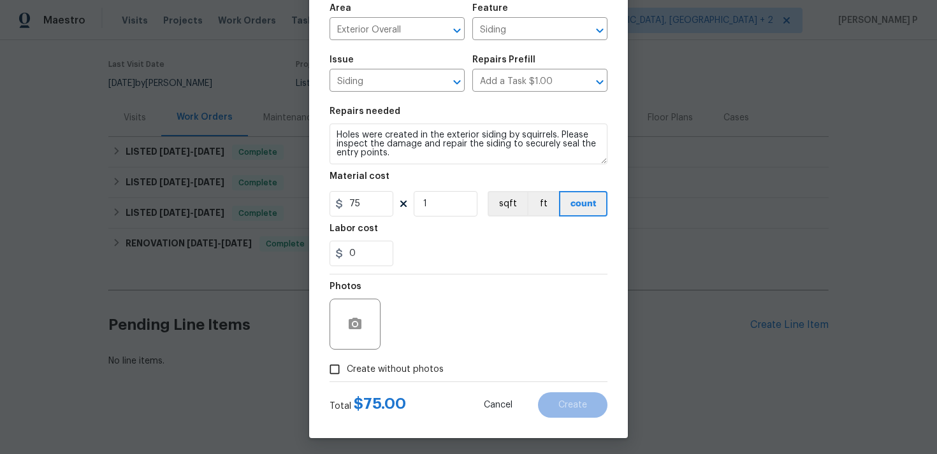
scroll to position [95, 0]
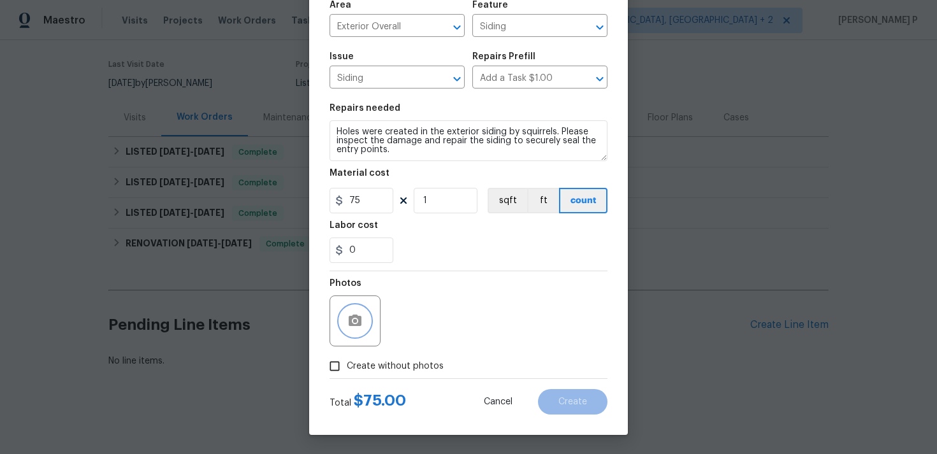
click at [352, 322] on icon "button" at bounding box center [354, 320] width 15 height 15
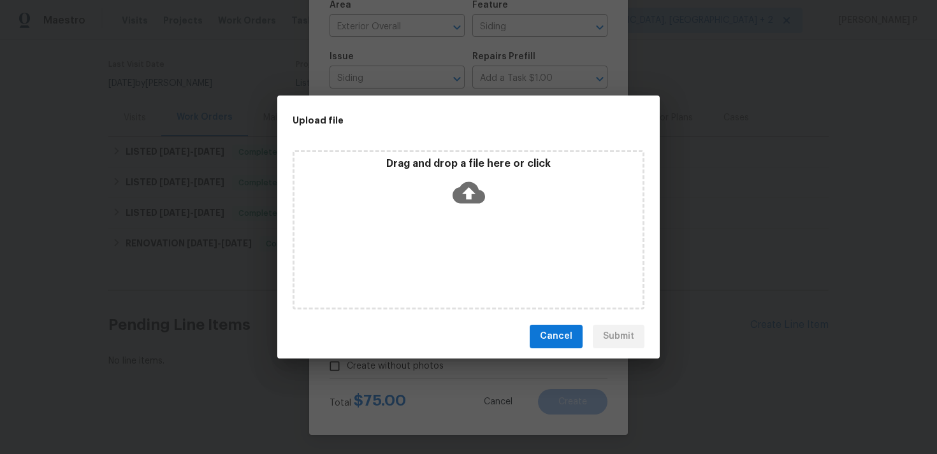
click at [468, 192] on icon at bounding box center [468, 192] width 32 height 32
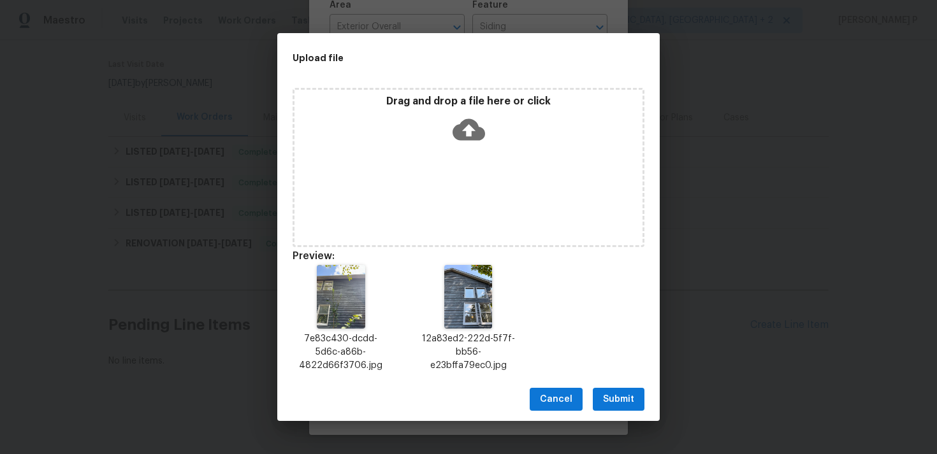
click at [609, 396] on span "Submit" at bounding box center [618, 400] width 31 height 16
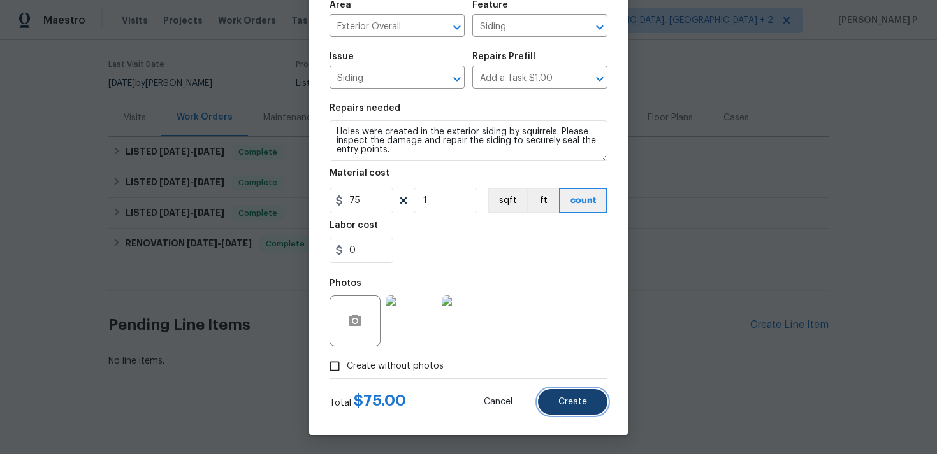
click at [592, 404] on button "Create" at bounding box center [572, 401] width 69 height 25
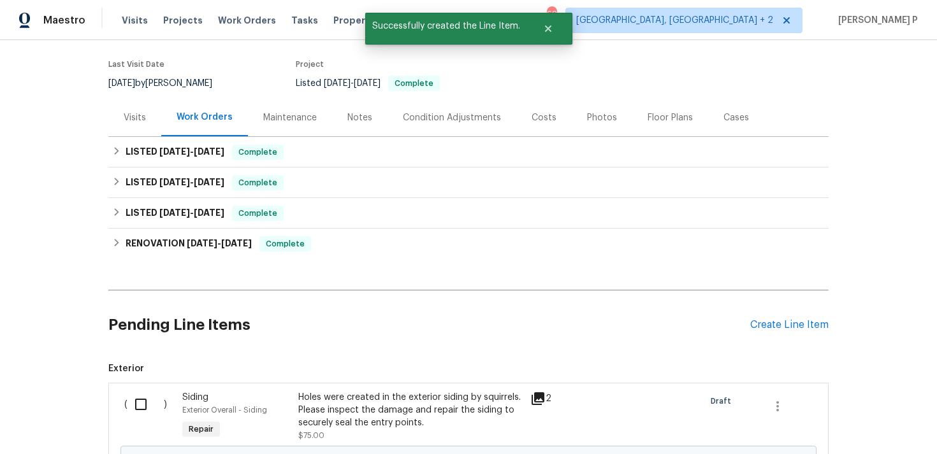
click at [141, 405] on input "checkbox" at bounding box center [145, 404] width 36 height 27
checkbox input "true"
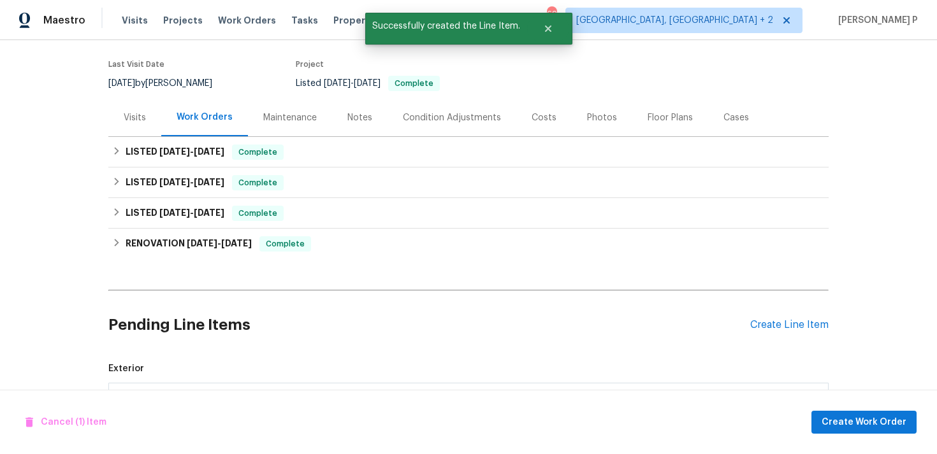
scroll to position [252, 0]
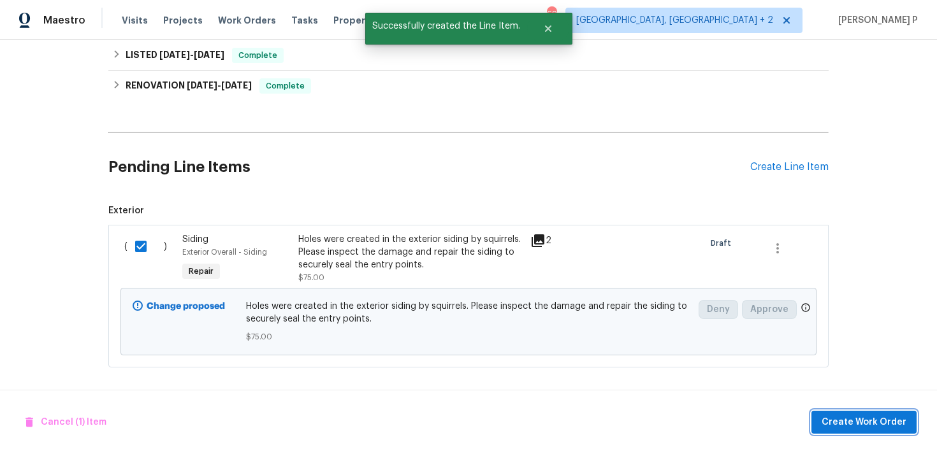
click at [892, 430] on button "Create Work Order" at bounding box center [863, 423] width 105 height 24
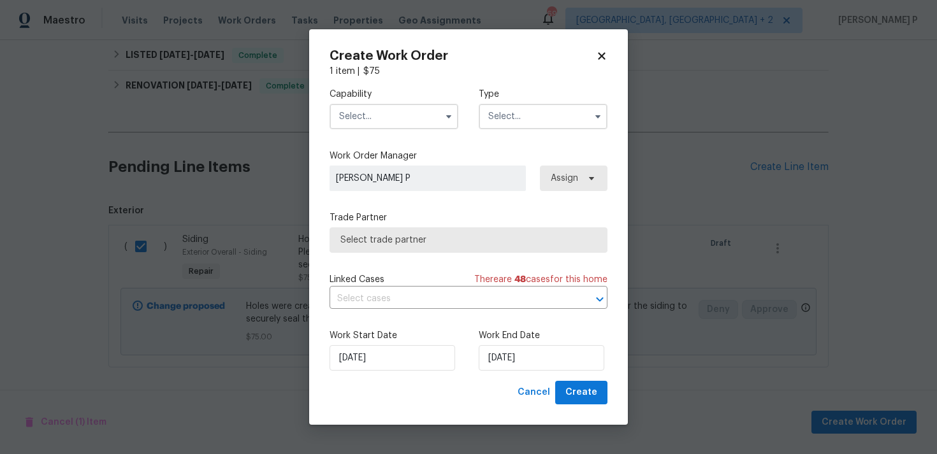
click at [529, 117] on input "text" at bounding box center [542, 116] width 129 height 25
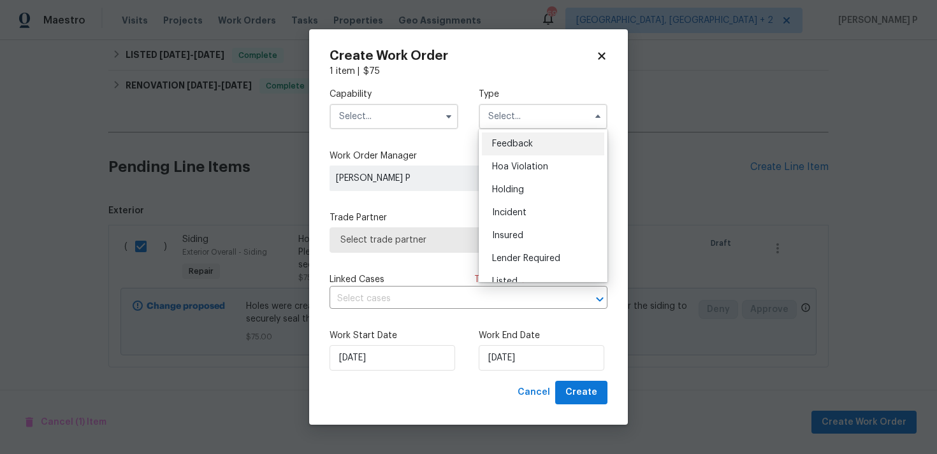
click at [499, 140] on span "Feedback" at bounding box center [512, 144] width 41 height 9
type input "Feedback"
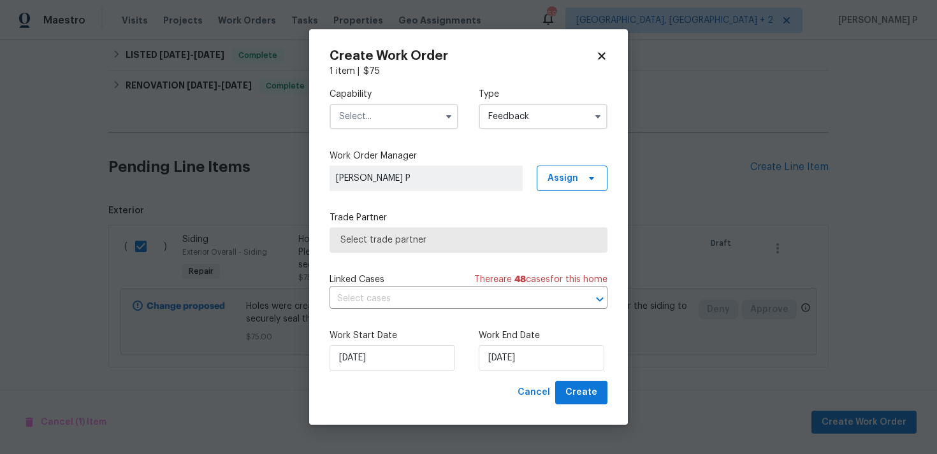
click at [405, 115] on input "text" at bounding box center [393, 116] width 129 height 25
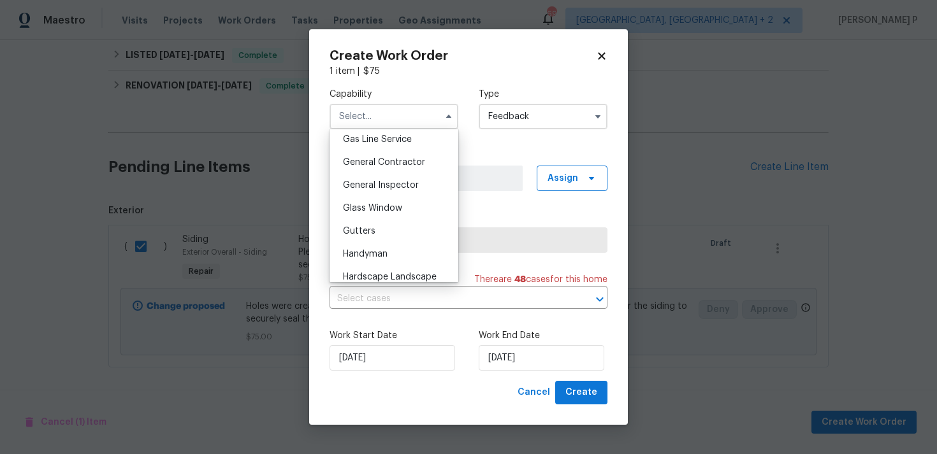
scroll to position [603, 0]
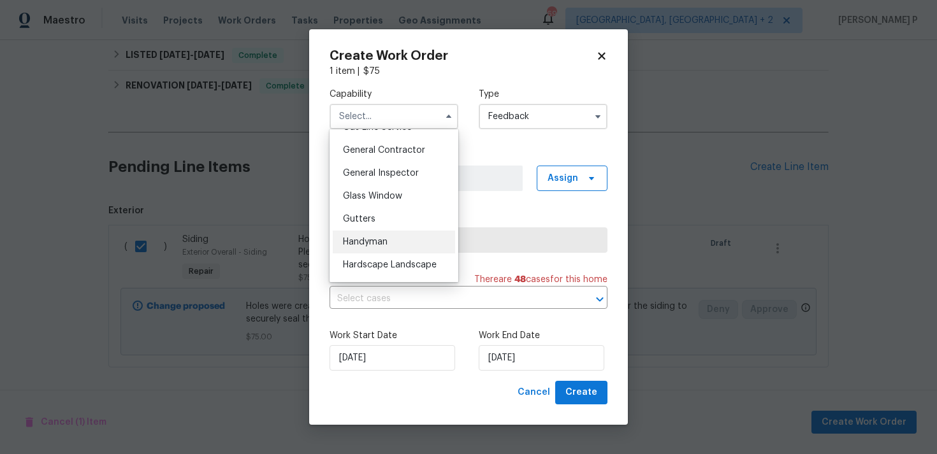
click at [383, 240] on span "Handyman" at bounding box center [365, 242] width 45 height 9
type input "Handyman"
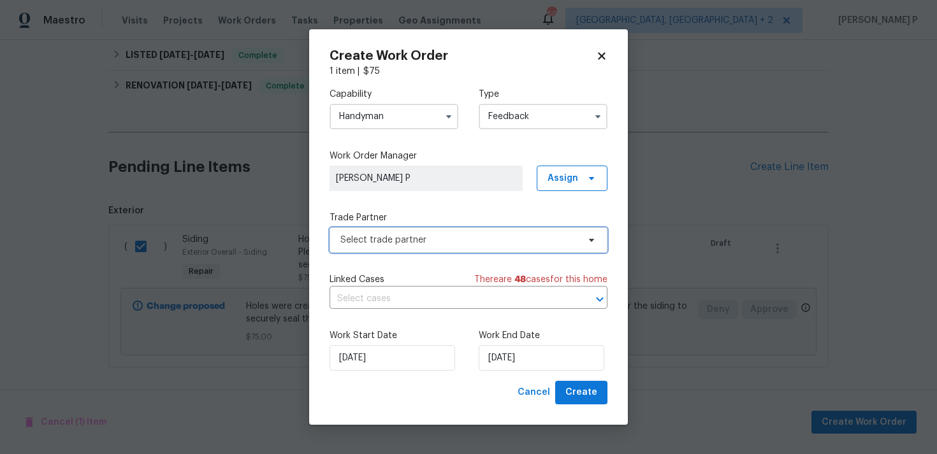
click at [426, 240] on span "Select trade partner" at bounding box center [459, 240] width 238 height 13
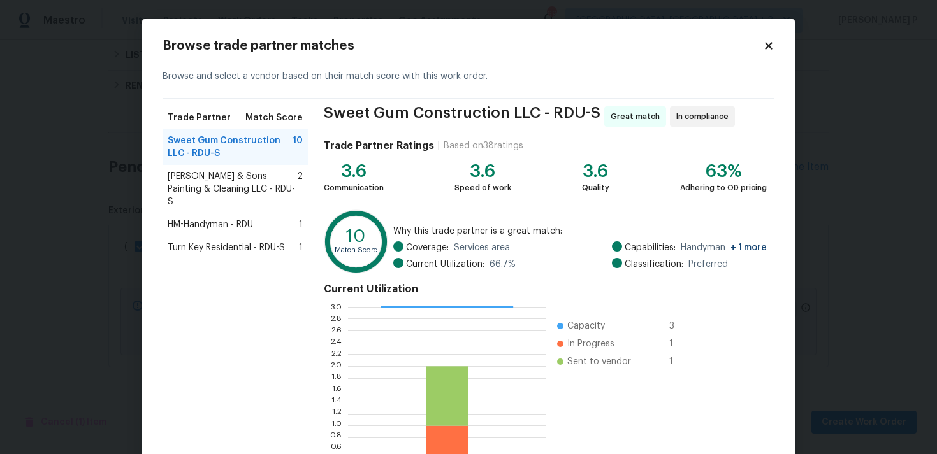
scroll to position [108, 0]
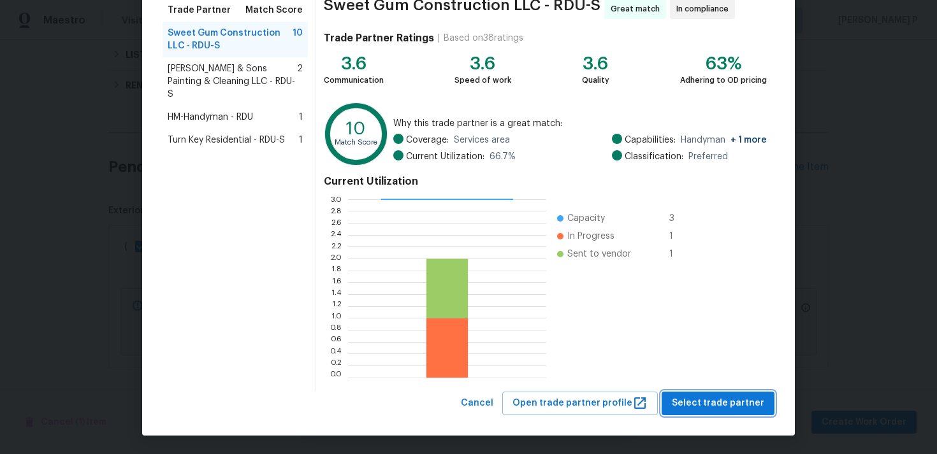
click at [749, 406] on span "Select trade partner" at bounding box center [718, 404] width 92 height 16
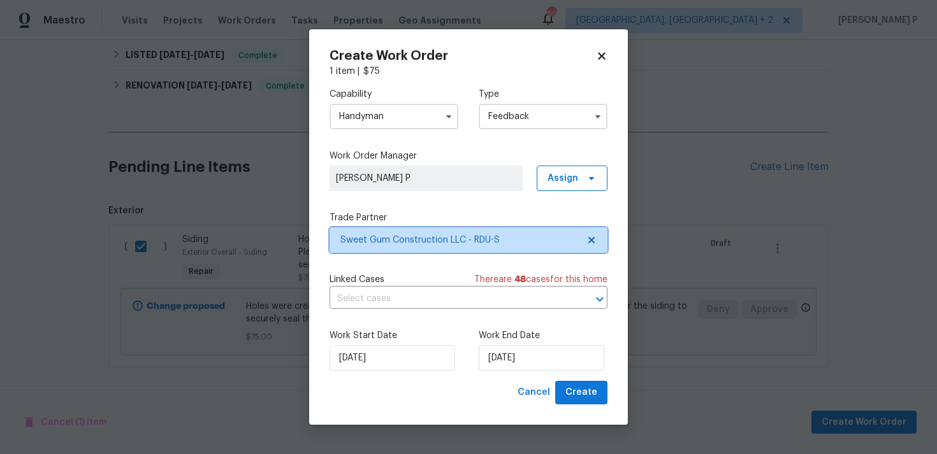
scroll to position [0, 0]
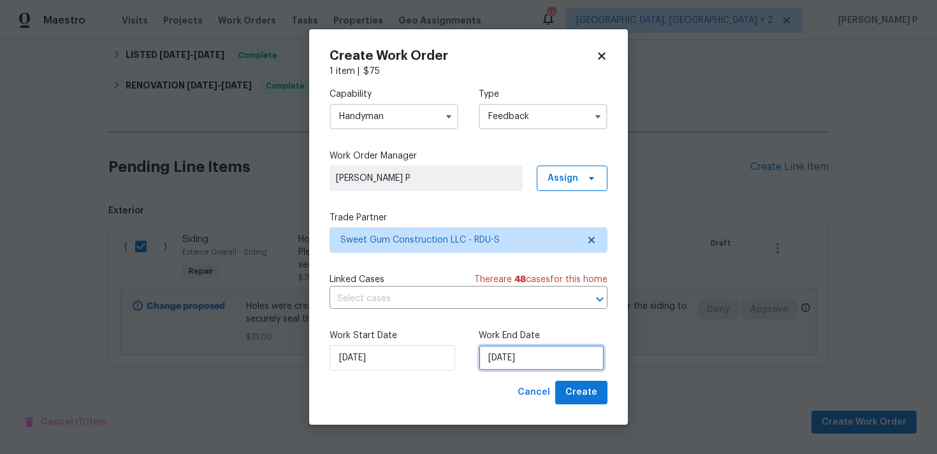
click at [513, 359] on input "04/09/2025" at bounding box center [541, 357] width 126 height 25
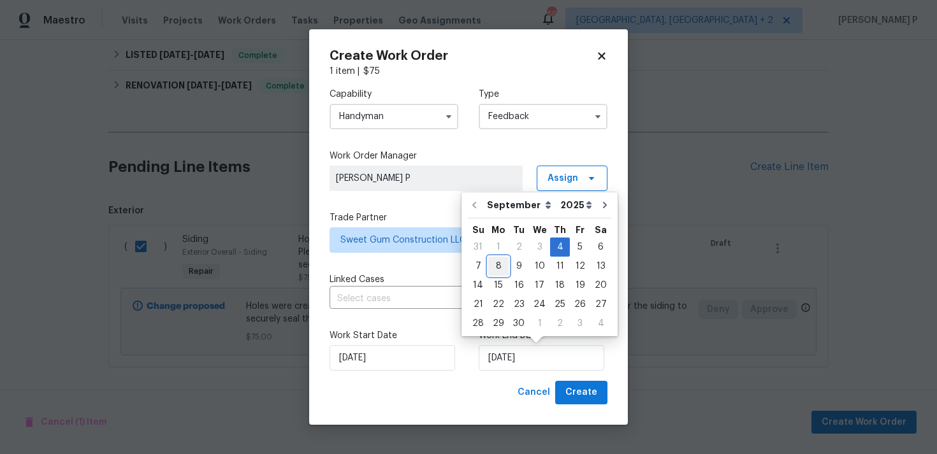
click at [498, 266] on div "8" at bounding box center [498, 266] width 20 height 18
type input "08/09/2025"
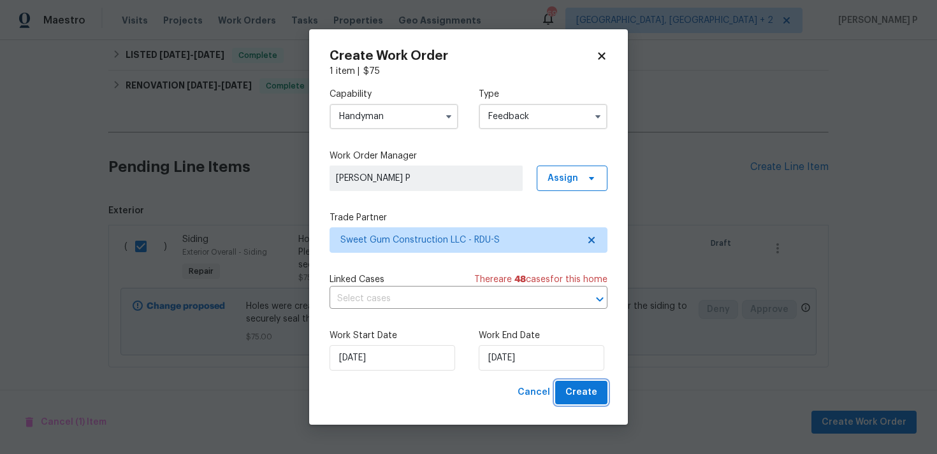
click at [571, 382] on button "Create" at bounding box center [581, 393] width 52 height 24
checkbox input "false"
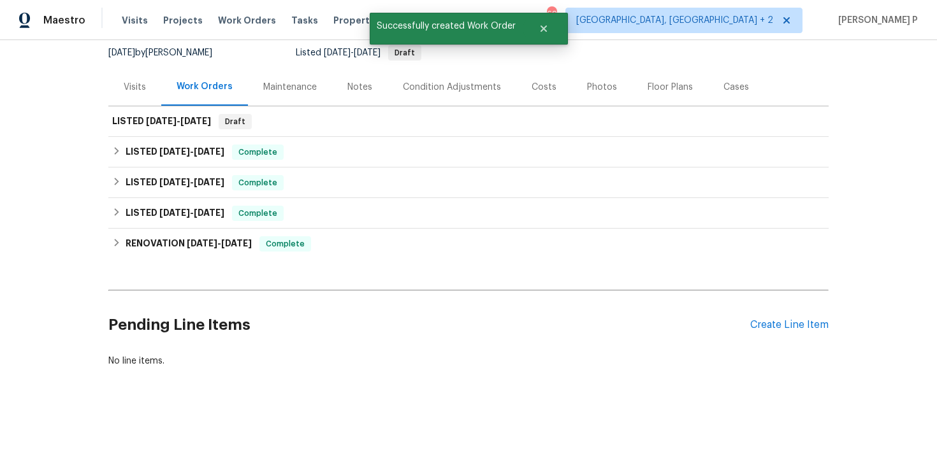
scroll to position [125, 0]
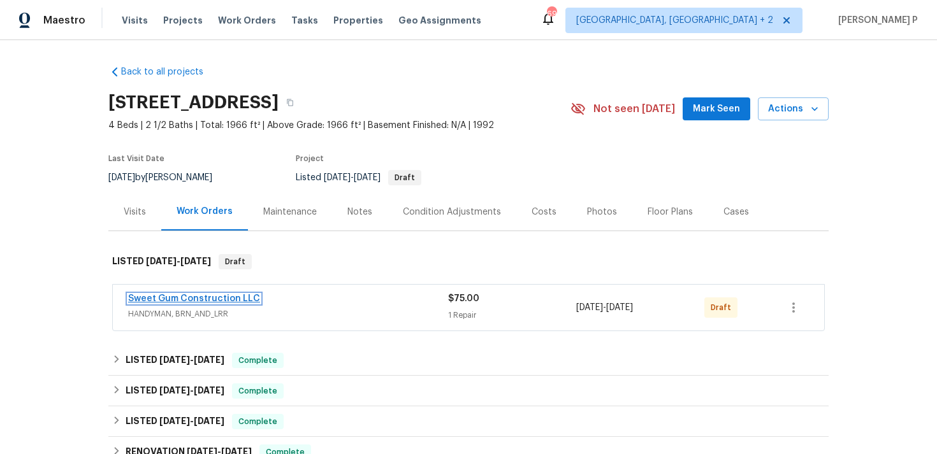
click at [209, 294] on link "Sweet Gum Construction LLC" at bounding box center [194, 298] width 132 height 9
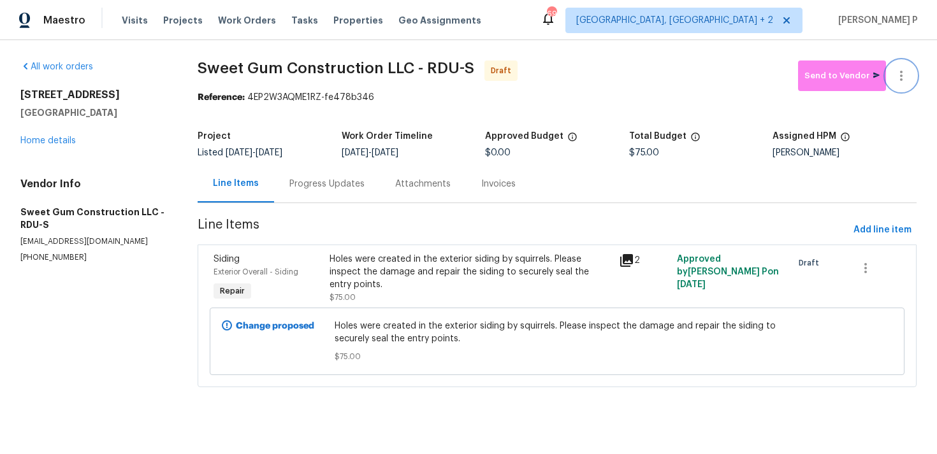
click at [901, 73] on icon "button" at bounding box center [901, 76] width 3 height 10
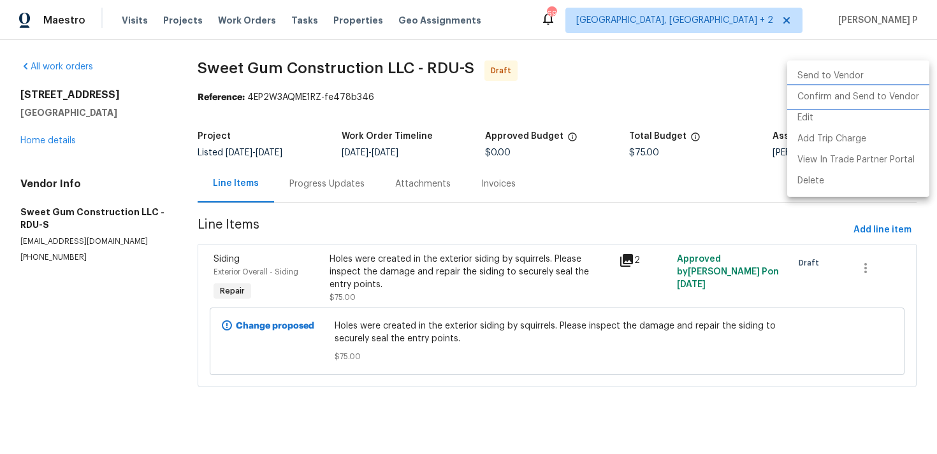
click at [841, 98] on li "Confirm and Send to Vendor" at bounding box center [858, 97] width 142 height 21
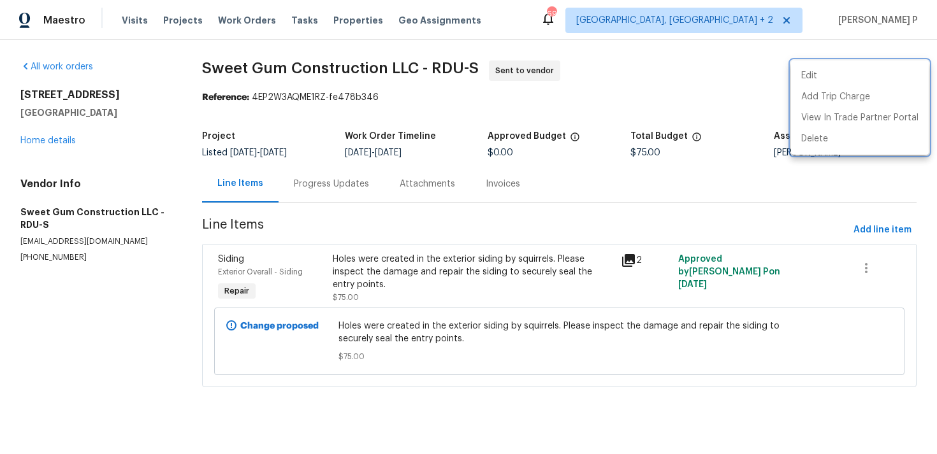
click at [340, 185] on div at bounding box center [468, 227] width 937 height 454
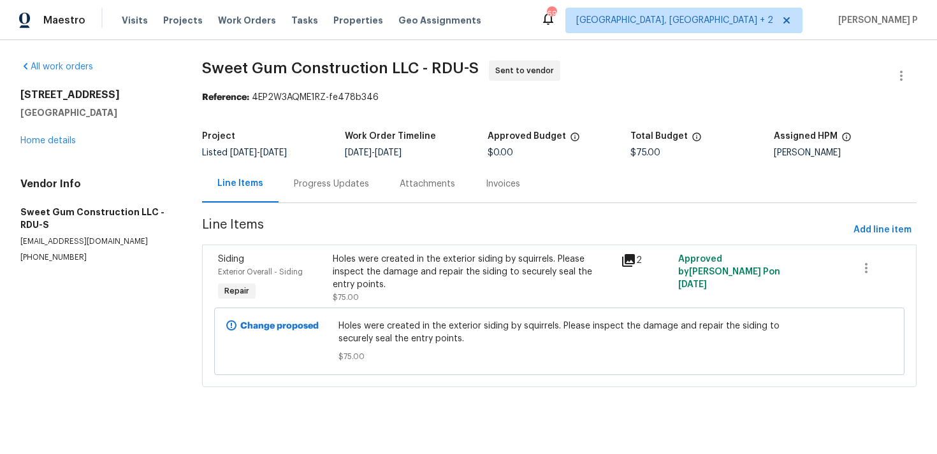
click at [352, 182] on div "Progress Updates" at bounding box center [331, 184] width 75 height 13
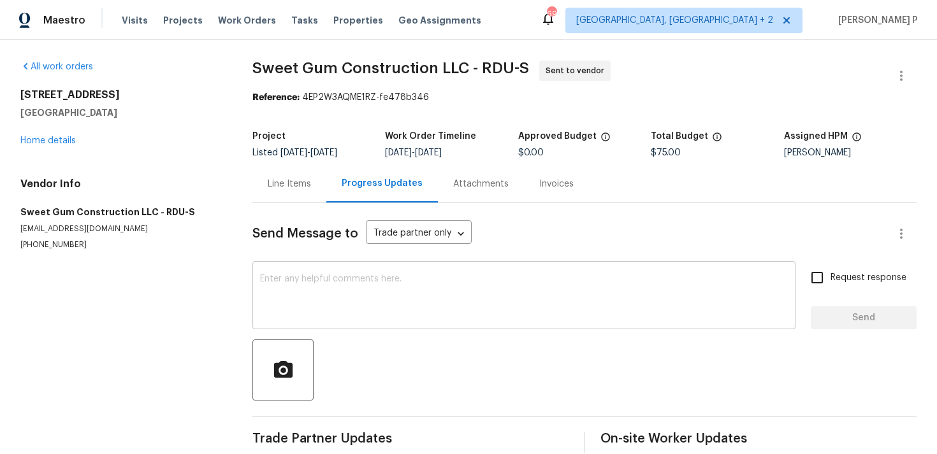
click at [347, 288] on textarea at bounding box center [524, 297] width 528 height 45
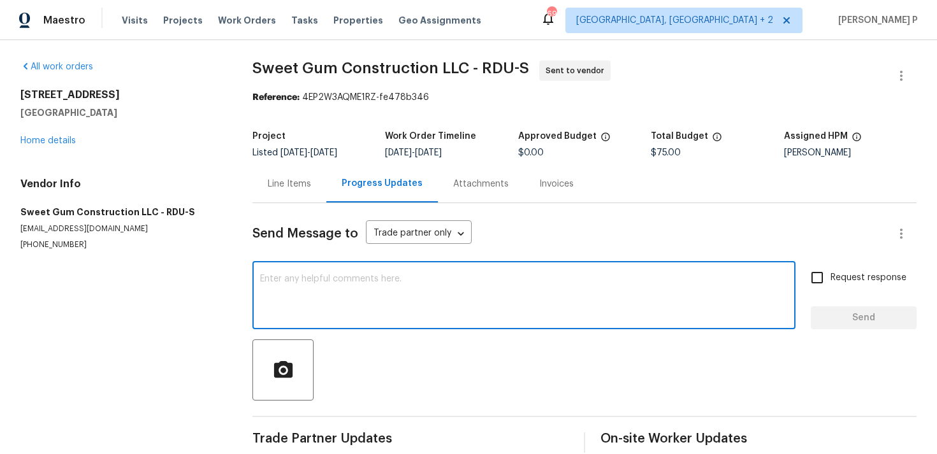
paste textarea "Hi, this is [PERSON_NAME] with Opendoor. I’m confirming you received the WO for…"
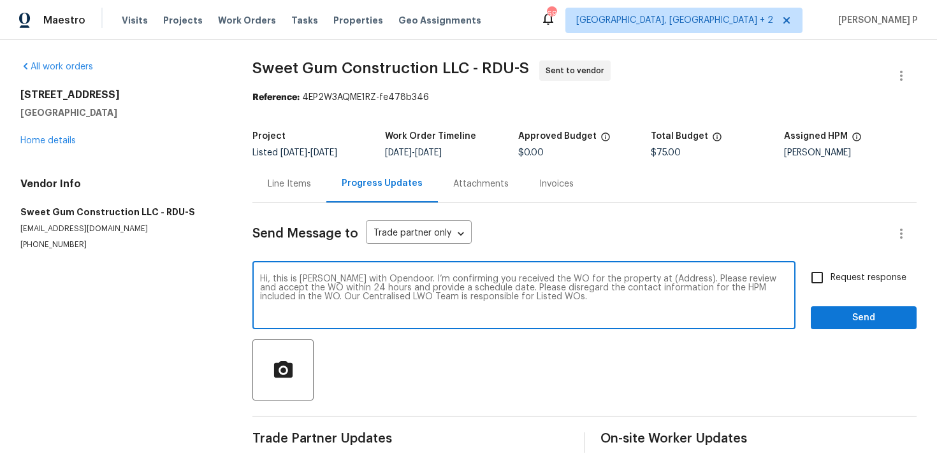
drag, startPoint x: 638, startPoint y: 276, endPoint x: 679, endPoint y: 276, distance: 40.8
click at [679, 276] on textarea "Hi, this is Ramyasri with Opendoor. I’m confirming you received the WO for the …" at bounding box center [524, 297] width 528 height 45
paste textarea "3300 Mossdale Ave, Durham, NC 27707"
type textarea "Hi, this is Ramyasri with Opendoor. I’m confirming you received the WO for the …"
click at [829, 283] on input "Request response" at bounding box center [816, 277] width 27 height 27
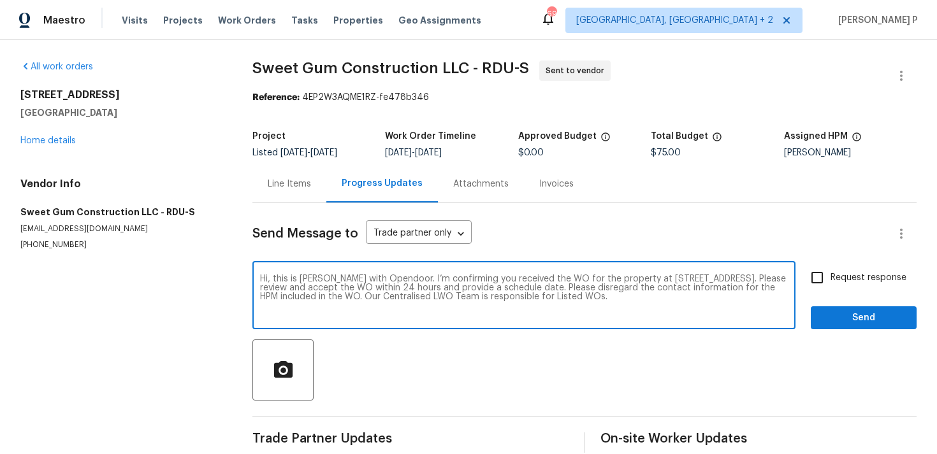
checkbox input "true"
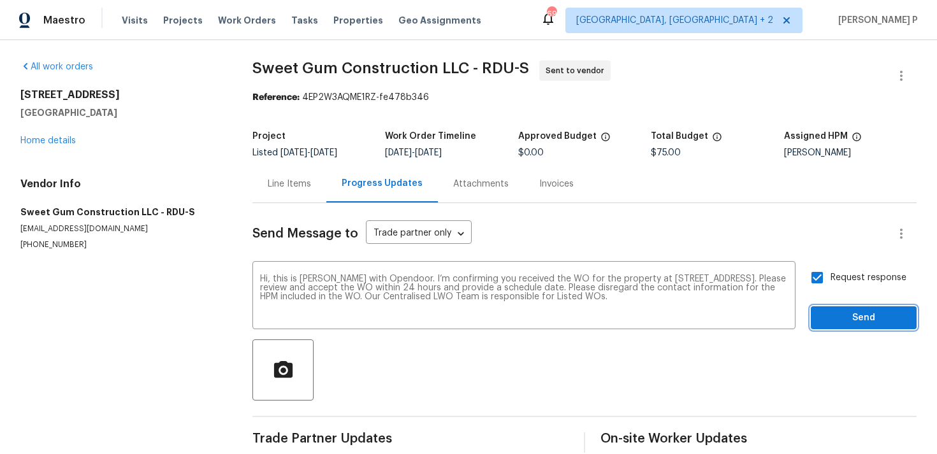
click at [827, 322] on span "Send" at bounding box center [863, 318] width 85 height 16
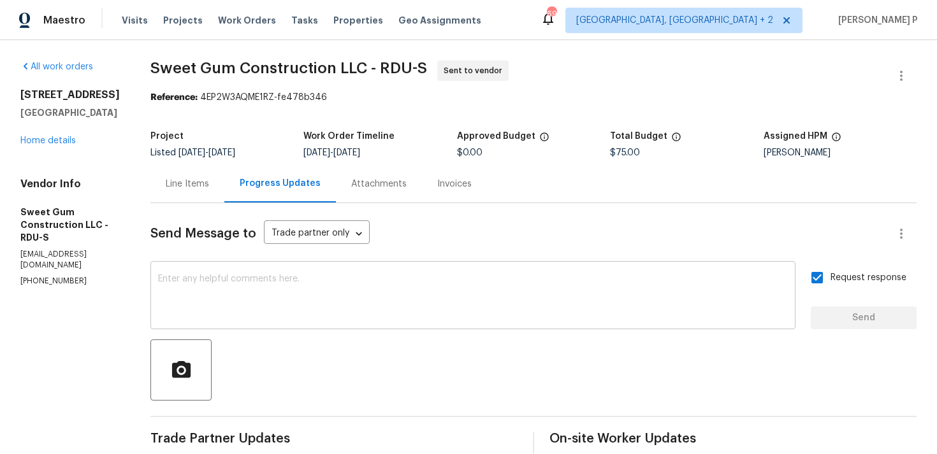
click at [363, 298] on textarea at bounding box center [472, 297] width 629 height 45
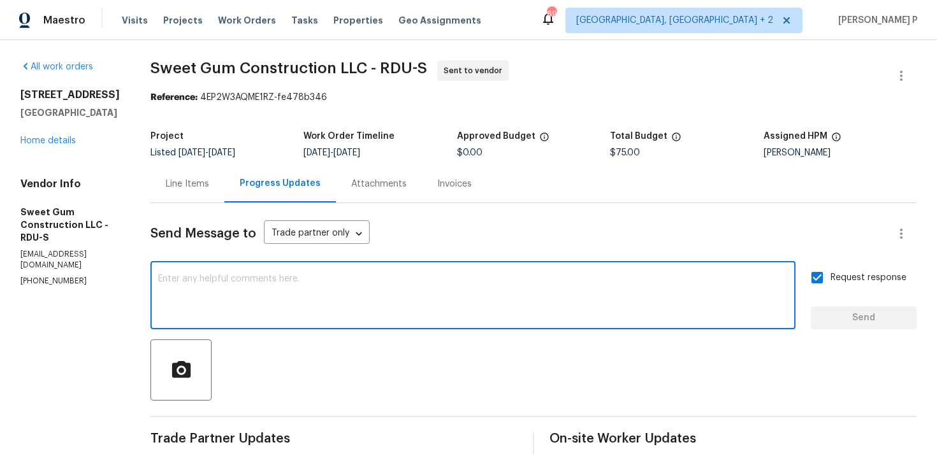
paste textarea "Attention All Work Orders must include before-photos (both close-up and wide-an…"
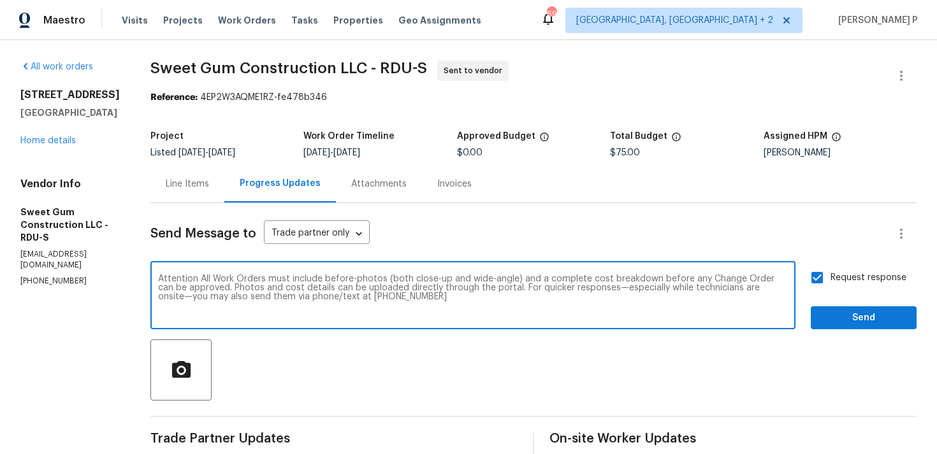
type textarea "Attention All Work Orders must include before-photos (both close-up and wide-an…"
click at [877, 322] on span "Send" at bounding box center [863, 318] width 85 height 16
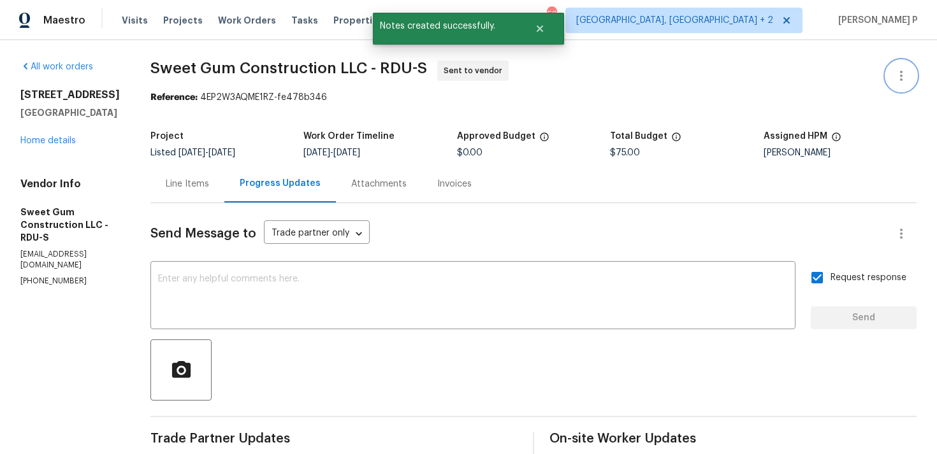
click at [905, 83] on icon "button" at bounding box center [900, 75] width 15 height 15
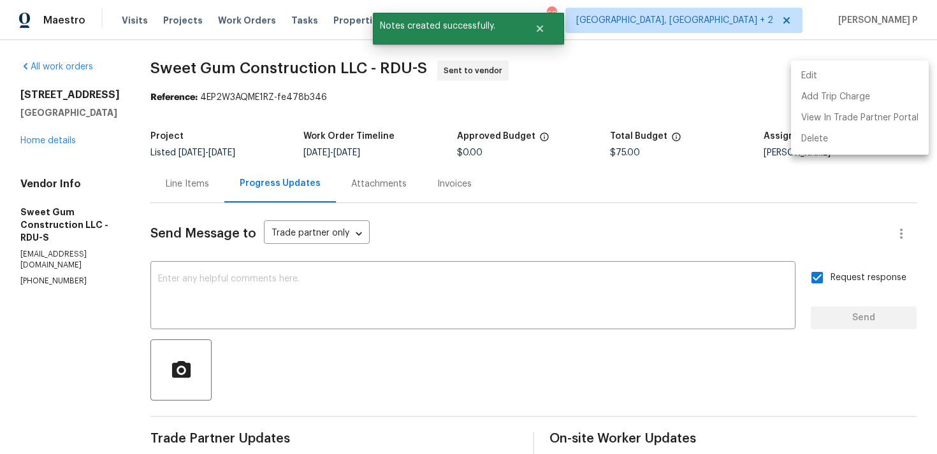
click at [803, 70] on li "Edit" at bounding box center [860, 76] width 138 height 21
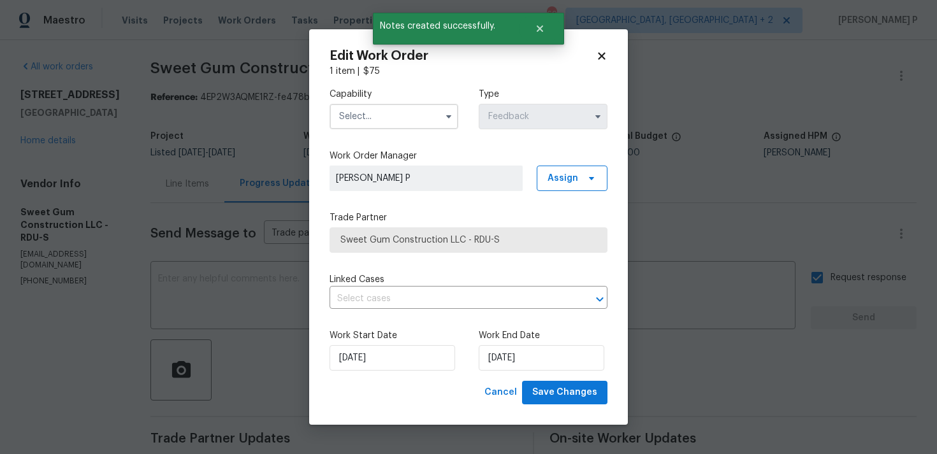
click at [439, 117] on span at bounding box center [448, 116] width 19 height 19
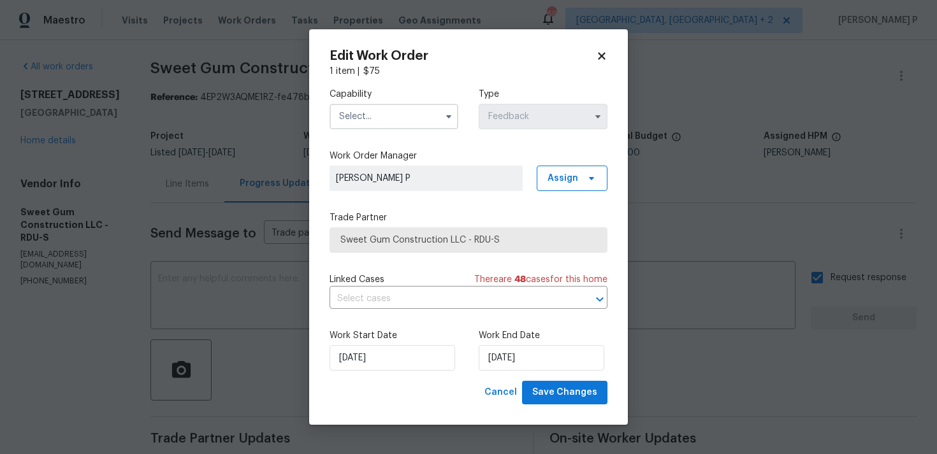
click at [419, 115] on input "text" at bounding box center [393, 116] width 129 height 25
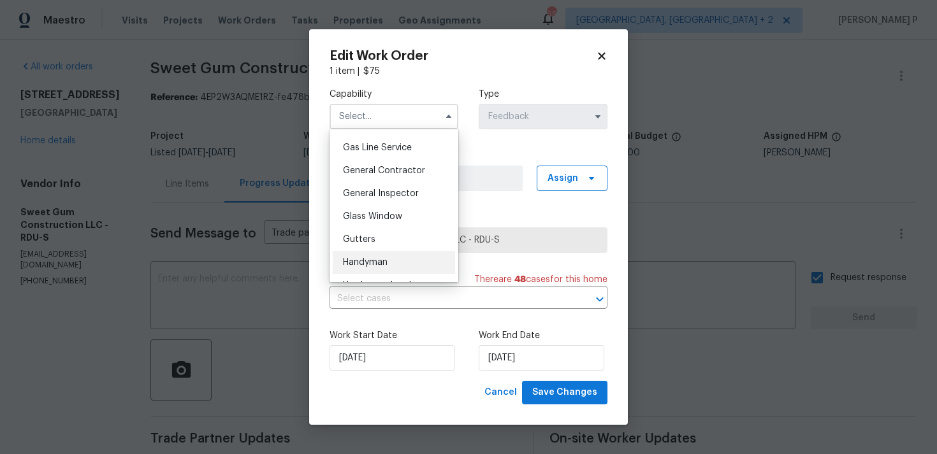
scroll to position [596, 0]
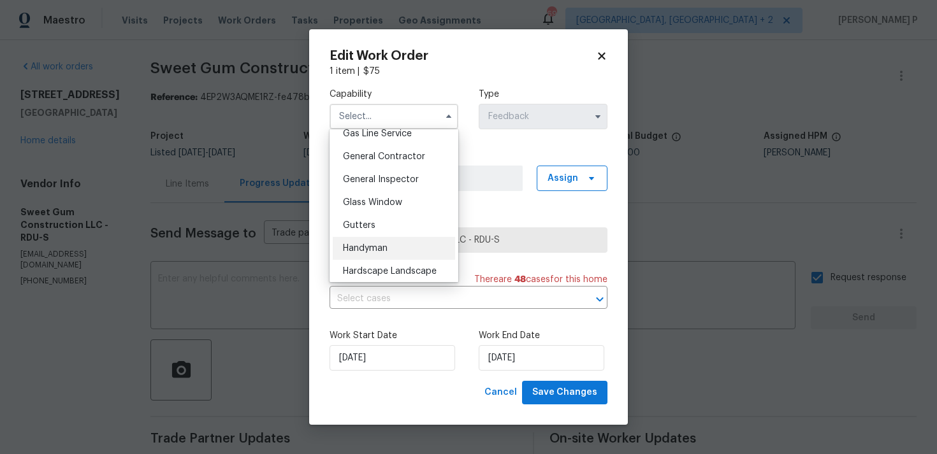
click at [370, 250] on span "Handyman" at bounding box center [365, 248] width 45 height 9
type input "Handyman"
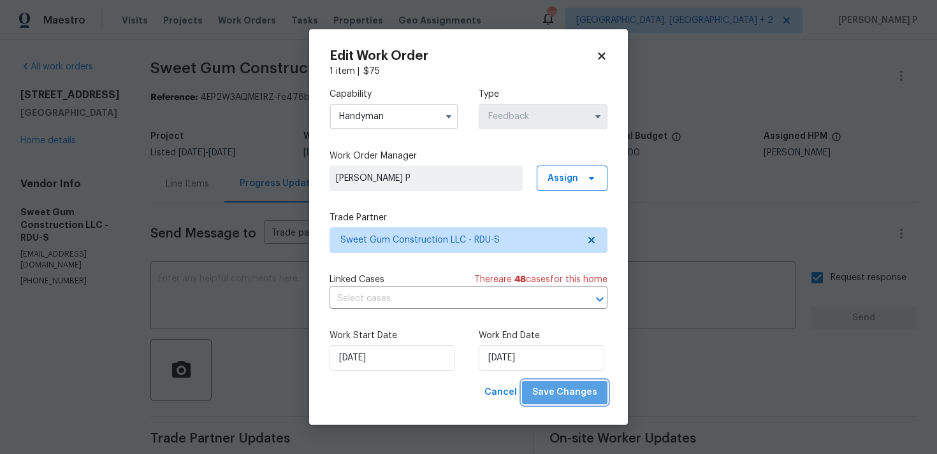
click at [589, 396] on span "Save Changes" at bounding box center [564, 393] width 65 height 16
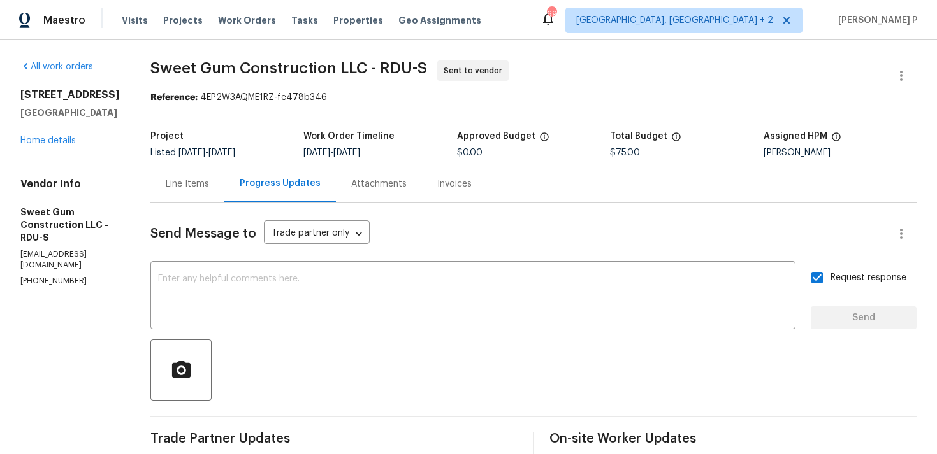
click at [200, 85] on span "Sweet Gum Construction LLC - RDU-S Sent to vendor" at bounding box center [517, 76] width 735 height 31
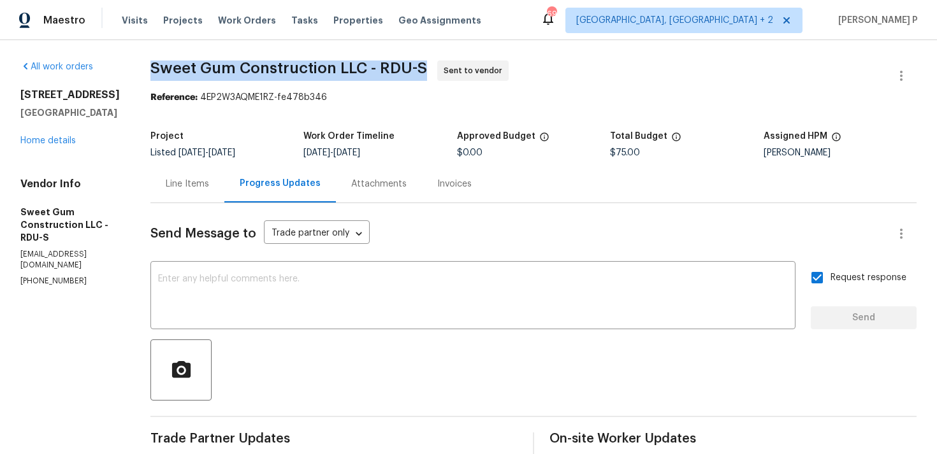
drag, startPoint x: 177, startPoint y: 69, endPoint x: 450, endPoint y: 69, distance: 272.7
click at [450, 69] on div "All work orders 3300 Mossdale Ave Durham, NC 27707 Home details Vendor Info Swe…" at bounding box center [468, 351] width 937 height 622
copy span "Sweet Gum Construction LLC - RDU-S"
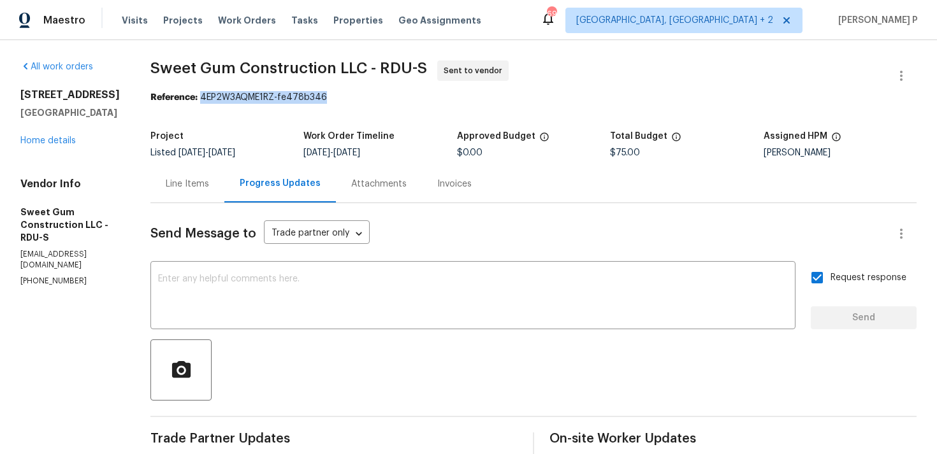
drag, startPoint x: 230, startPoint y: 97, endPoint x: 433, endPoint y: 97, distance: 202.6
click at [432, 97] on div "Reference: 4EP2W3AQME1RZ-fe478b346" at bounding box center [533, 97] width 766 height 13
copy div "4EP2W3AQME1RZ-fe478b346"
click at [209, 178] on div "Line Items" at bounding box center [187, 184] width 43 height 13
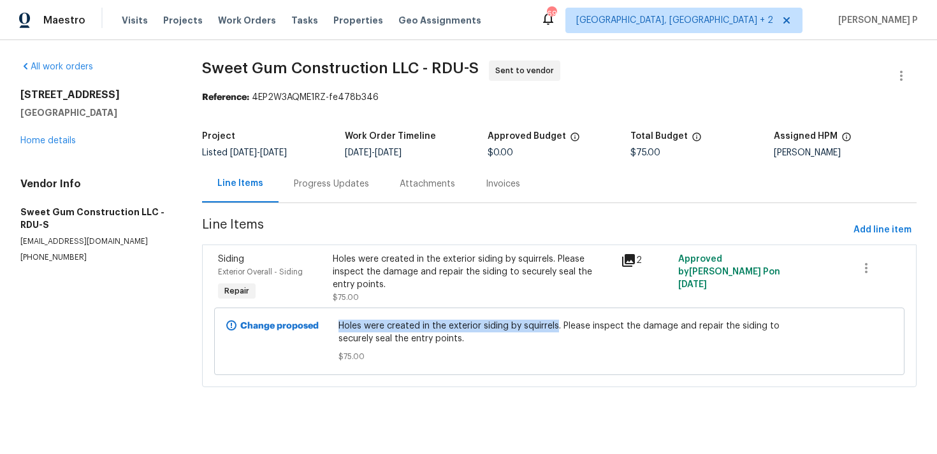
drag, startPoint x: 341, startPoint y: 325, endPoint x: 561, endPoint y: 322, distance: 220.5
click at [561, 322] on span "Holes were created in the exterior siding by squirrels. Please inspect the dama…" at bounding box center [559, 332] width 442 height 25
copy span "Holes were created in the exterior siding by squirrels"
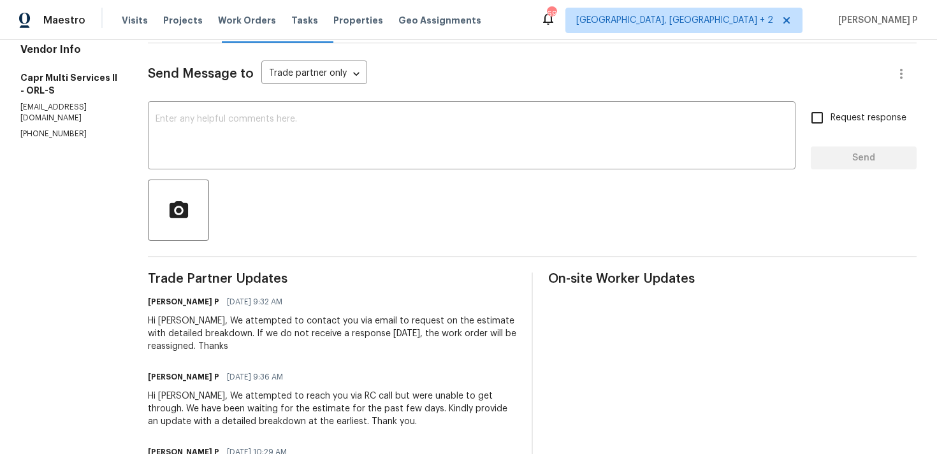
scroll to position [127, 0]
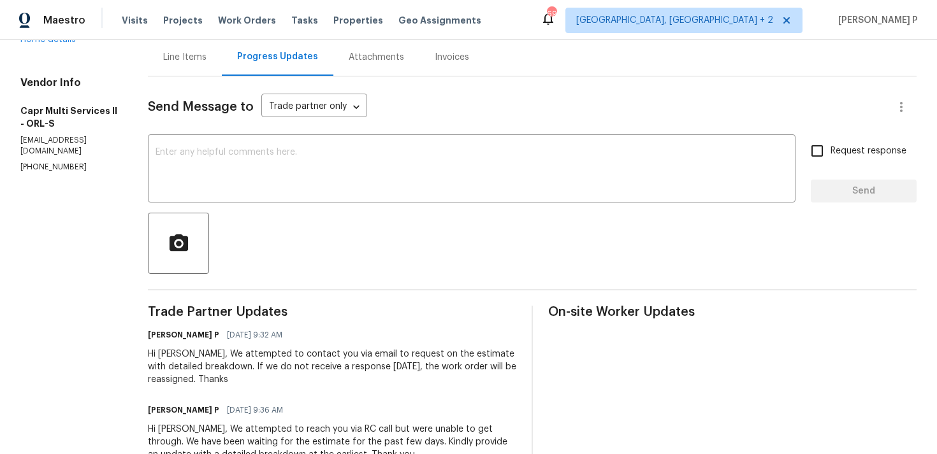
click at [303, 165] on textarea at bounding box center [471, 170] width 632 height 45
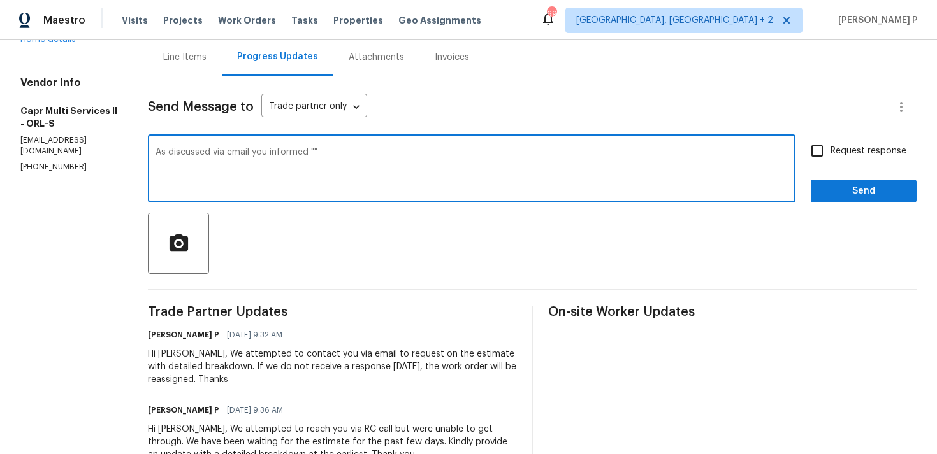
paste textarea "I just received the parts by special order, and we'll be doing the repair today…"
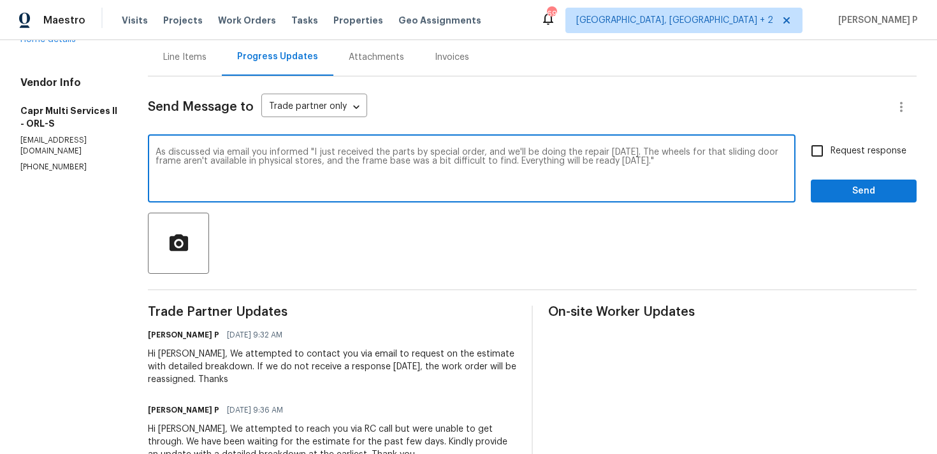
click at [679, 167] on textarea "As discussed via email you informed "I just received the parts by special order…" at bounding box center [471, 170] width 632 height 45
drag, startPoint x: 154, startPoint y: 152, endPoint x: 657, endPoint y: 161, distance: 504.0
click at [657, 161] on textarea "As discussed via email you informed "I just received the parts by special order…" at bounding box center [471, 170] width 632 height 45
type textarea "As discussed via email you informed "I just received the parts by special order…"
click at [815, 154] on input "Request response" at bounding box center [816, 151] width 27 height 27
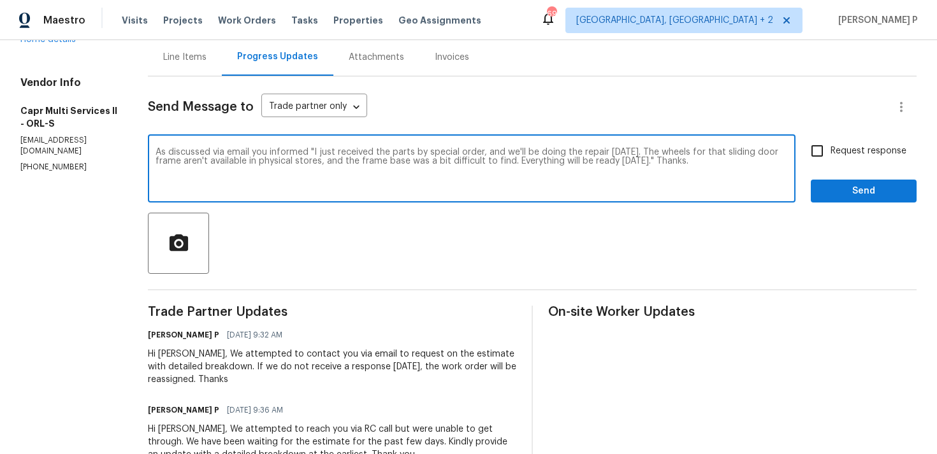
checkbox input "true"
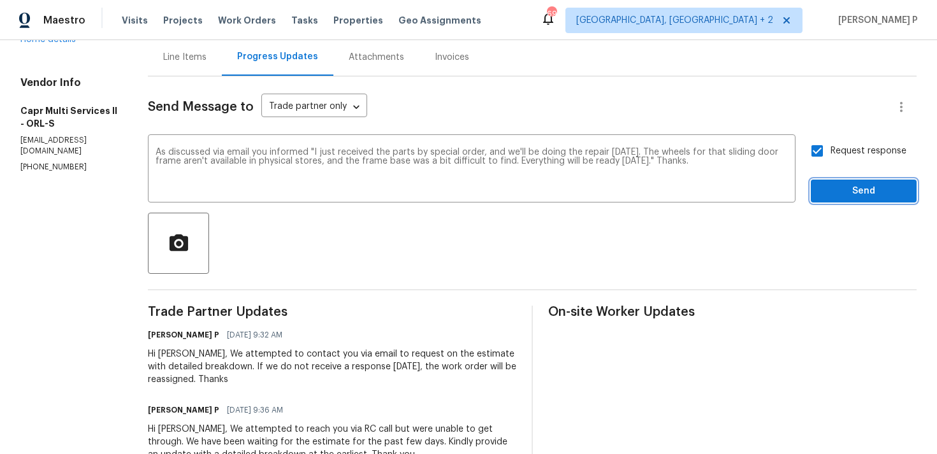
click at [839, 201] on button "Send" at bounding box center [863, 192] width 106 height 24
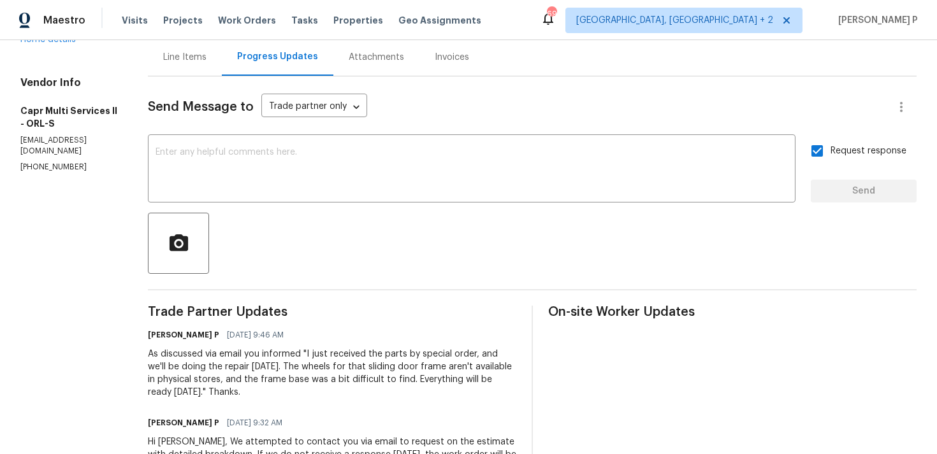
scroll to position [0, 0]
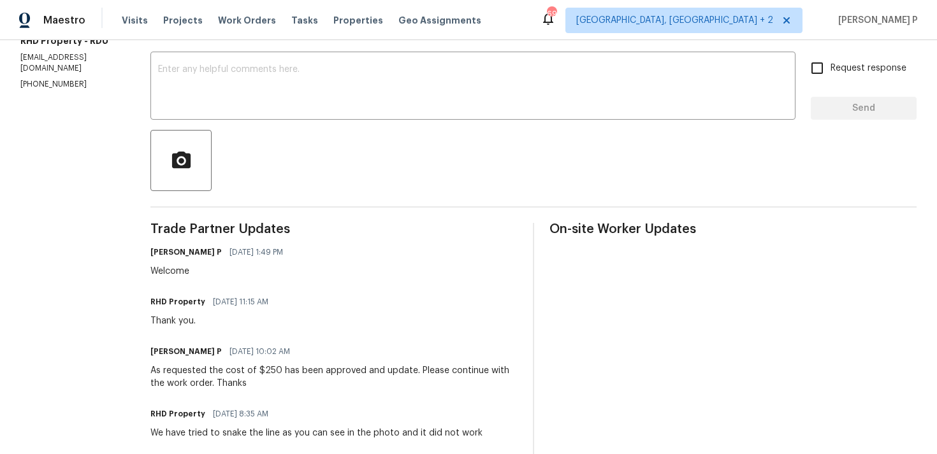
scroll to position [214, 0]
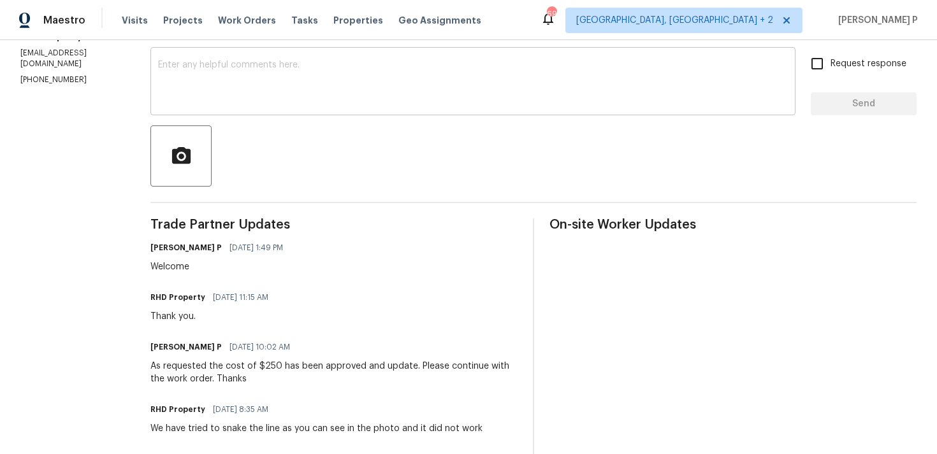
click at [206, 90] on textarea at bounding box center [472, 83] width 629 height 45
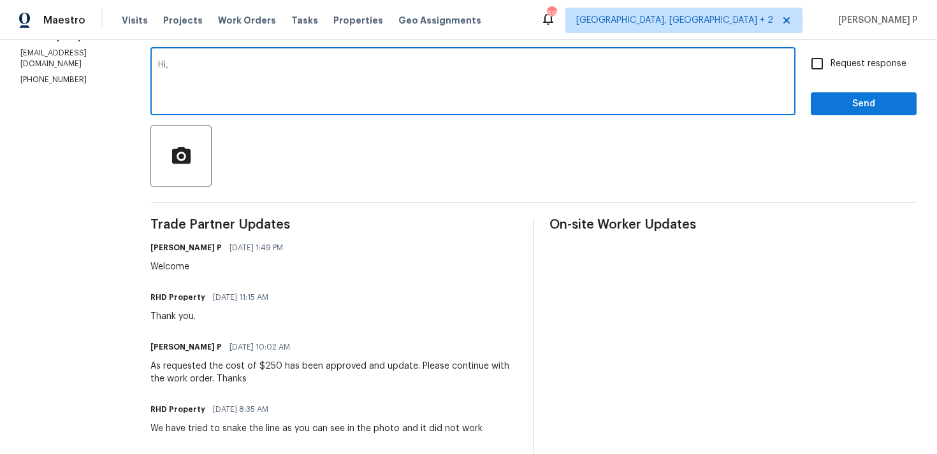
paste textarea "Could you please provide us with an update on the status of the work order?"
type textarea "Hi, Could you please provide us with an update on the status of the work order?"
click at [834, 67] on span "Request response" at bounding box center [868, 63] width 76 height 13
click at [830, 67] on input "Request response" at bounding box center [816, 63] width 27 height 27
checkbox input "true"
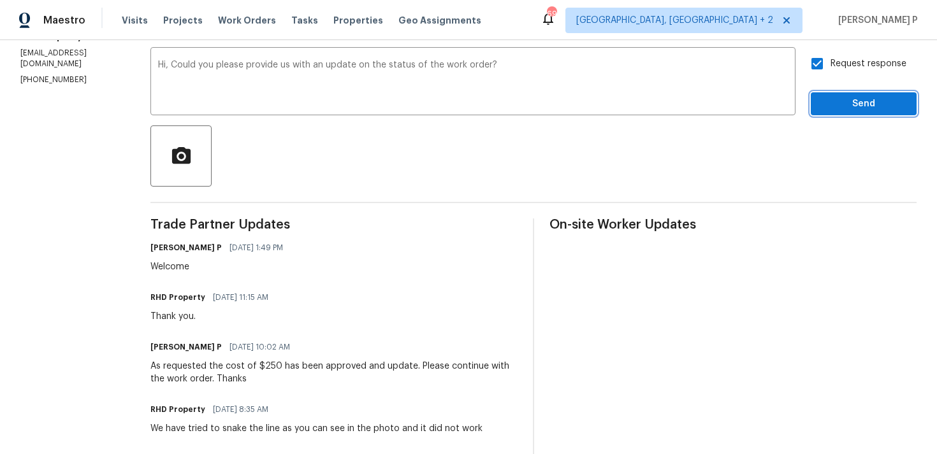
click at [838, 100] on span "Send" at bounding box center [863, 104] width 85 height 16
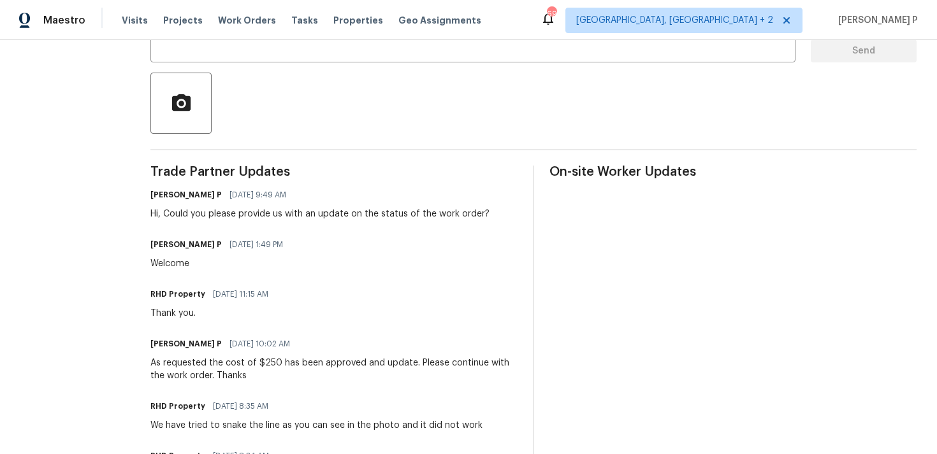
scroll to position [0, 0]
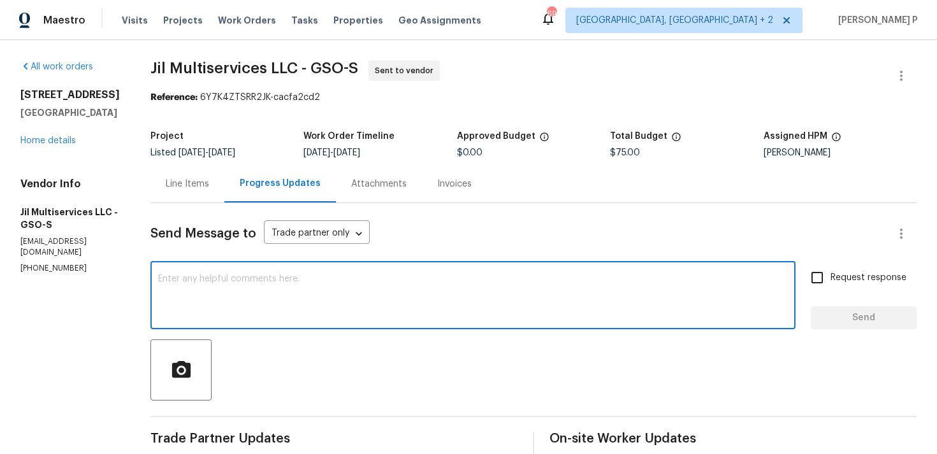
click at [204, 299] on textarea at bounding box center [472, 297] width 629 height 45
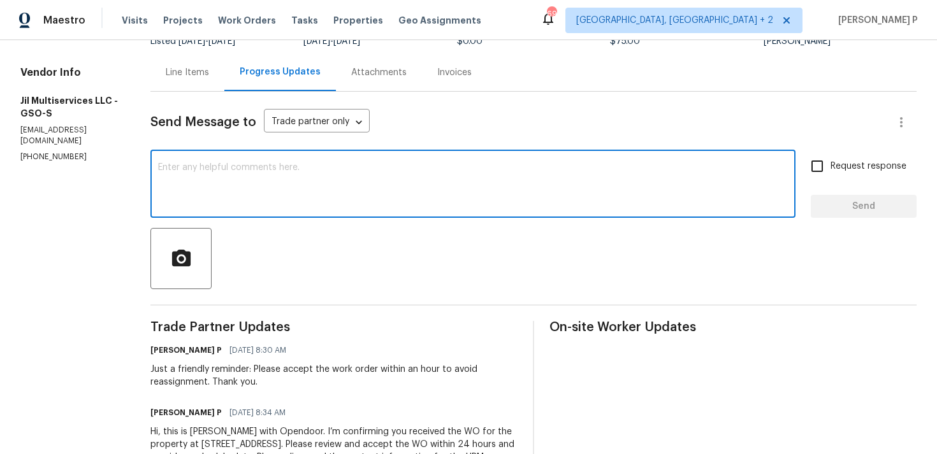
scroll to position [182, 0]
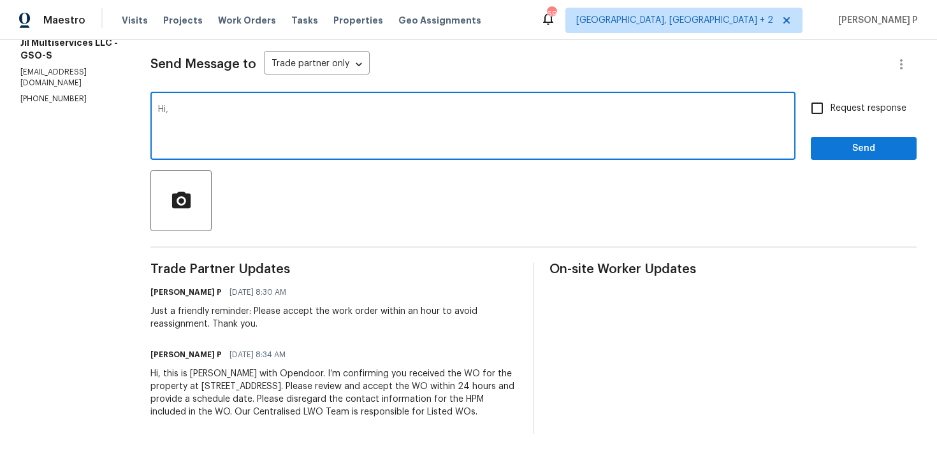
paste textarea "We regret to inform you that the work order has been reassigned as it was not a…"
type textarea "Hi, We regret to inform you that the work order has been reassigned as it was n…"
click at [875, 104] on label "Request response" at bounding box center [854, 108] width 103 height 27
click at [830, 104] on input "Request response" at bounding box center [816, 108] width 27 height 27
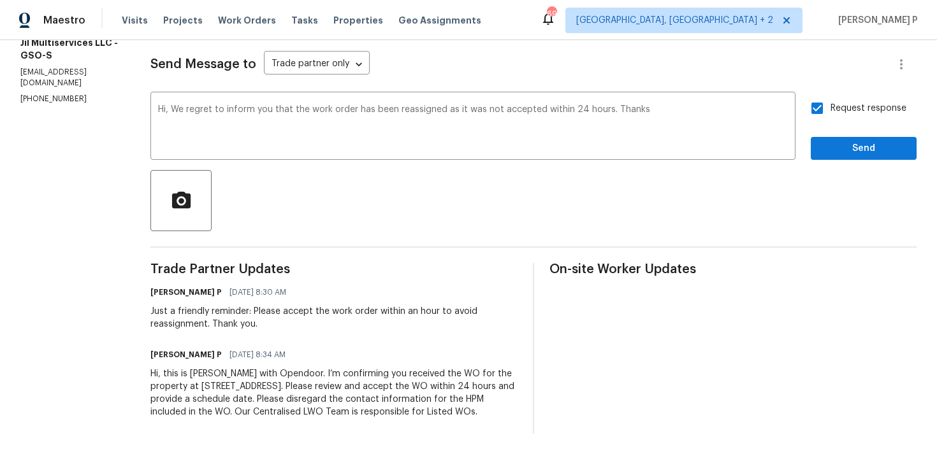
click at [861, 102] on span "Request response" at bounding box center [868, 108] width 76 height 13
click at [830, 95] on input "Request response" at bounding box center [816, 108] width 27 height 27
checkbox input "false"
click at [856, 137] on button "Send" at bounding box center [863, 149] width 106 height 24
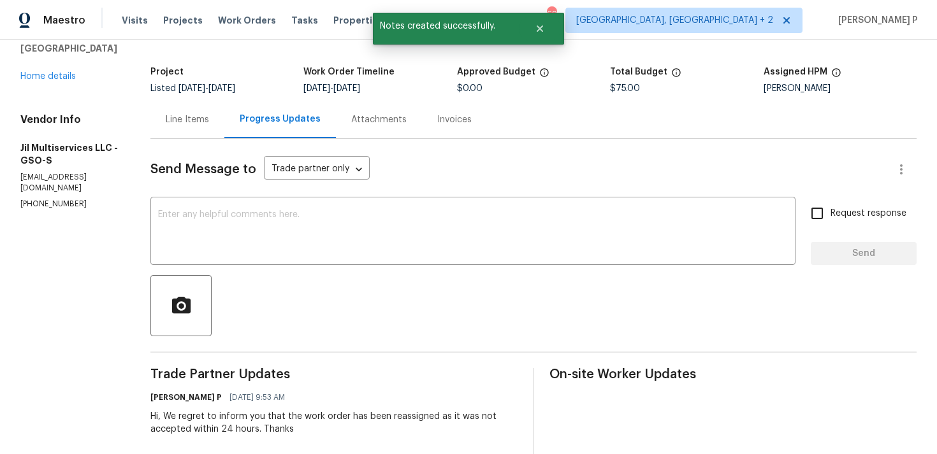
scroll to position [0, 0]
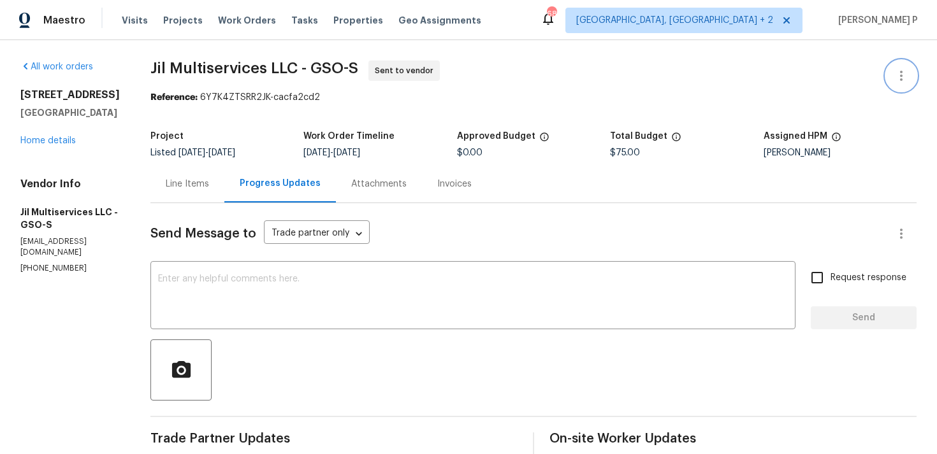
click at [903, 75] on icon "button" at bounding box center [900, 75] width 15 height 15
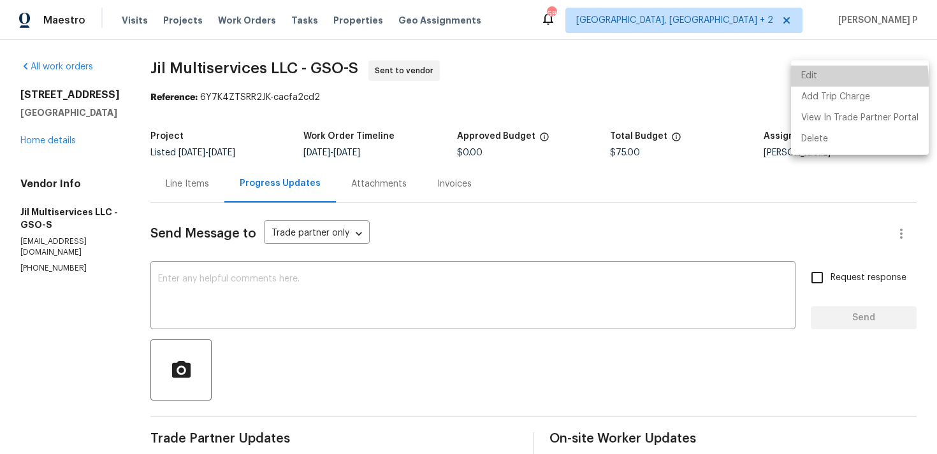
click at [814, 82] on li "Edit" at bounding box center [860, 76] width 138 height 21
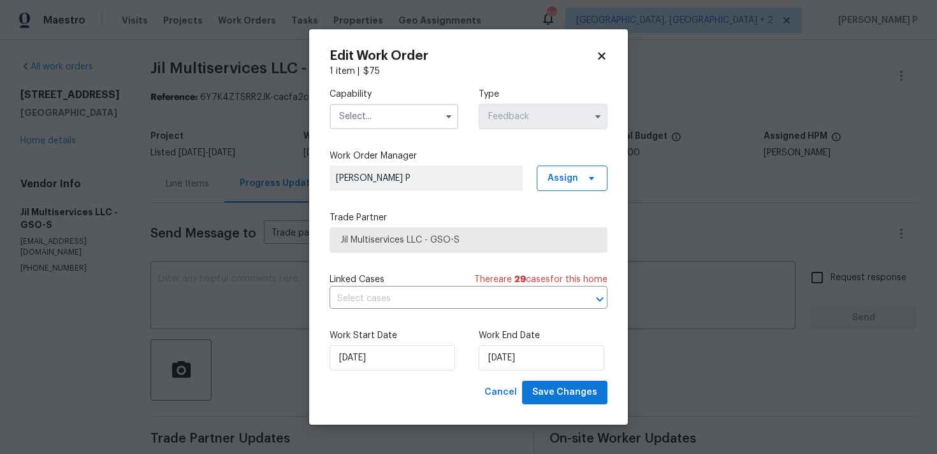
click at [412, 114] on input "text" at bounding box center [393, 116] width 129 height 25
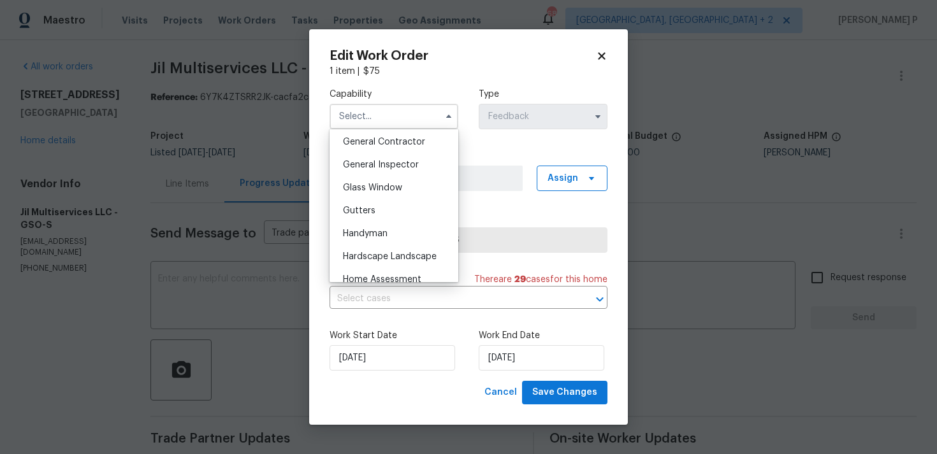
scroll to position [605, 0]
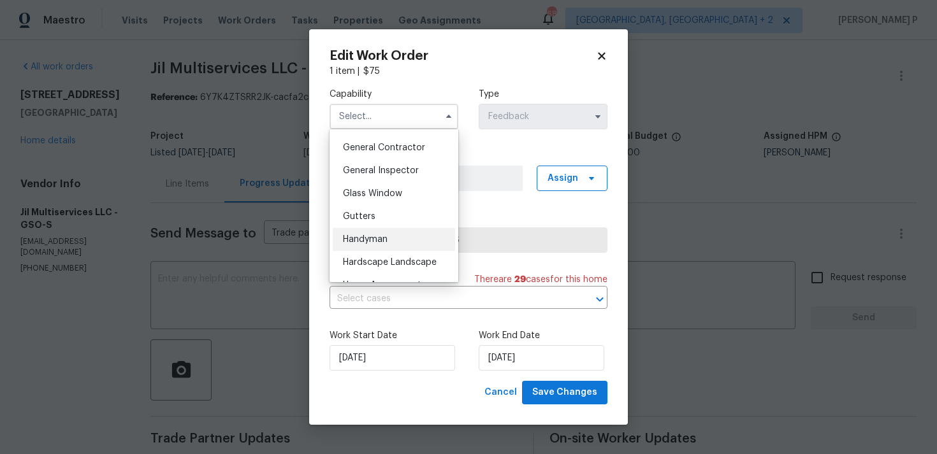
click at [385, 234] on div "Handyman" at bounding box center [394, 239] width 122 height 23
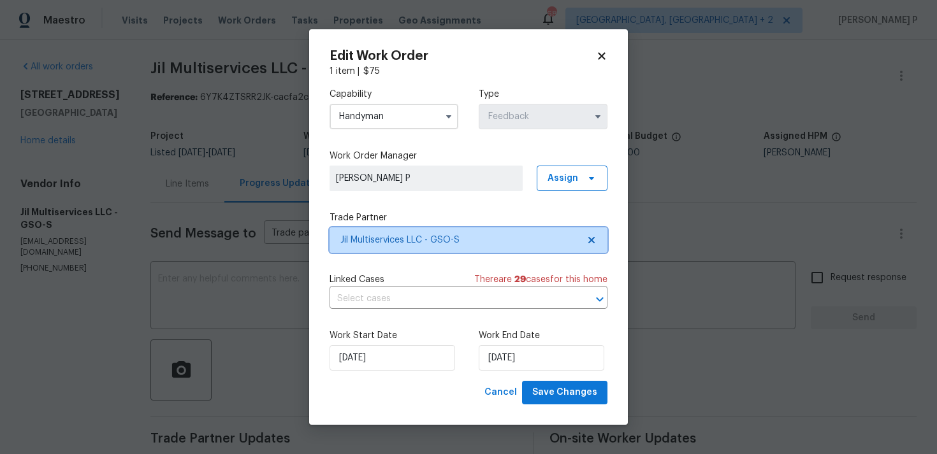
click at [411, 237] on span "Jil Multiservices LLC - GSO-S" at bounding box center [459, 240] width 238 height 13
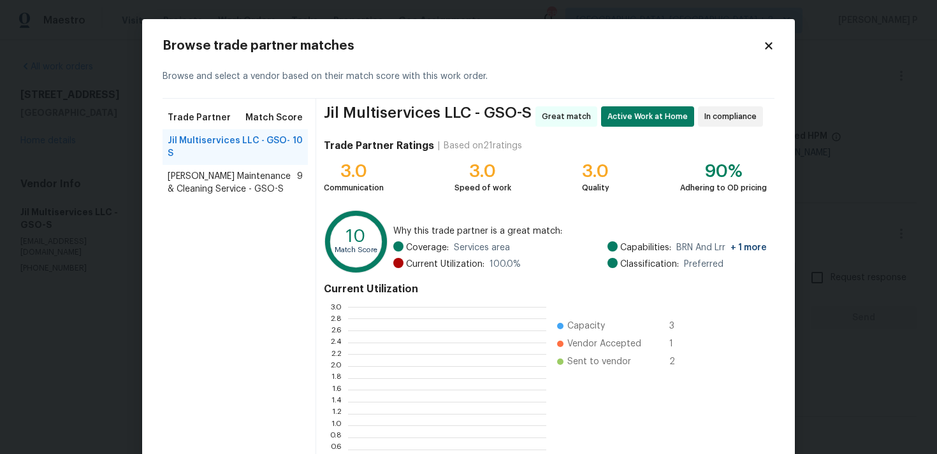
scroll to position [178, 198]
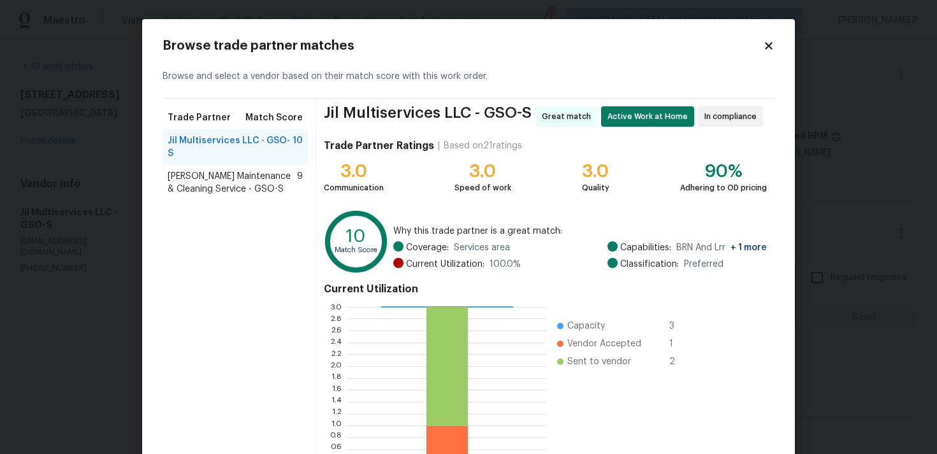
click at [216, 170] on span "Baker's Maintenance & Cleaning Service - GSO-S" at bounding box center [232, 182] width 129 height 25
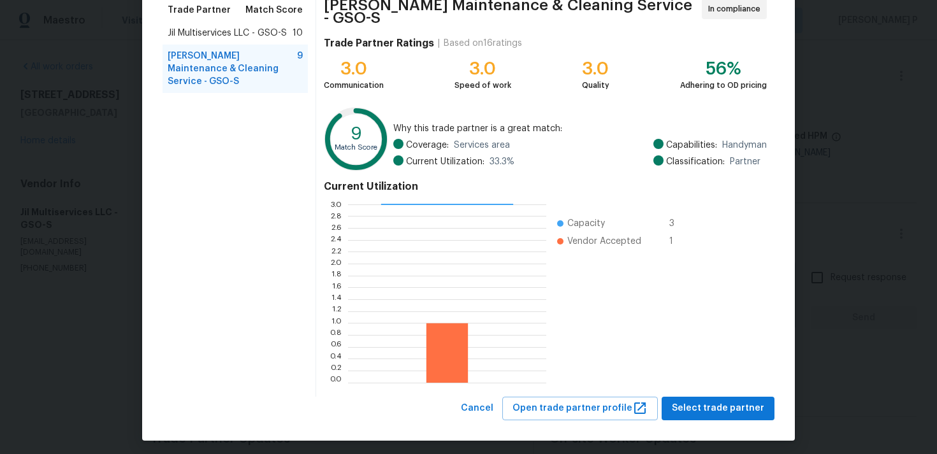
scroll to position [0, 0]
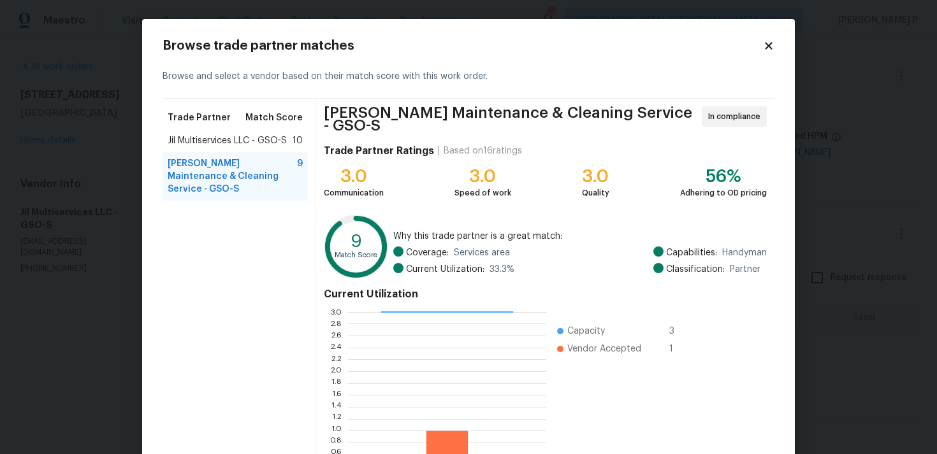
click at [770, 35] on div "Browse trade partner matches Browse and select a vendor based on their match sc…" at bounding box center [468, 283] width 652 height 529
click at [770, 45] on icon at bounding box center [768, 45] width 11 height 11
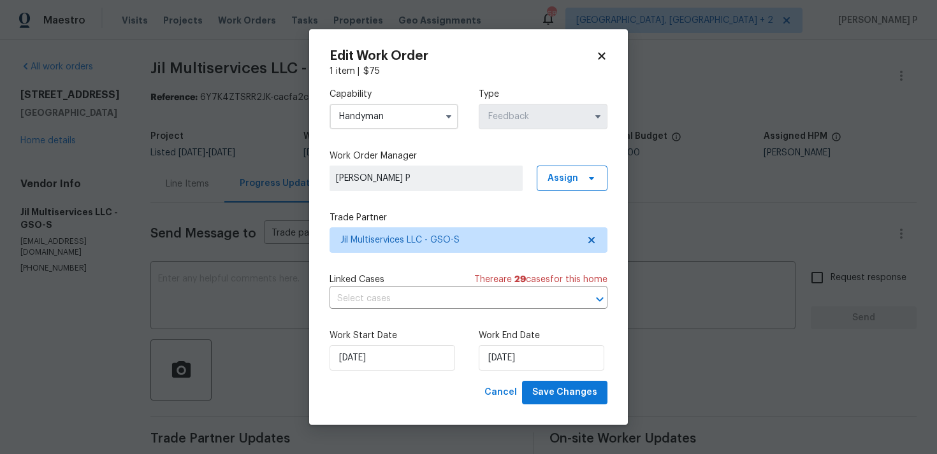
click at [409, 118] on input "Handyman" at bounding box center [393, 116] width 129 height 25
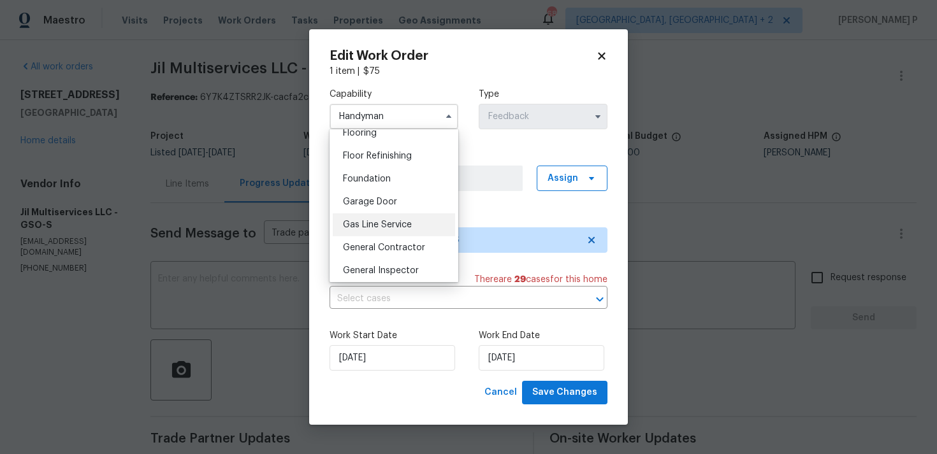
scroll to position [506, 0]
click at [384, 241] on div "General Contractor" at bounding box center [394, 246] width 122 height 23
type input "General Contractor"
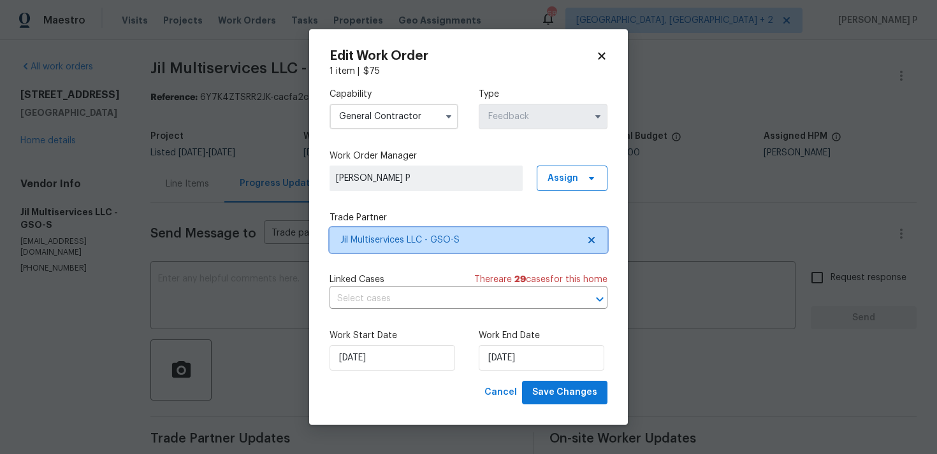
click at [416, 237] on span "Jil Multiservices LLC - GSO-S" at bounding box center [459, 240] width 238 height 13
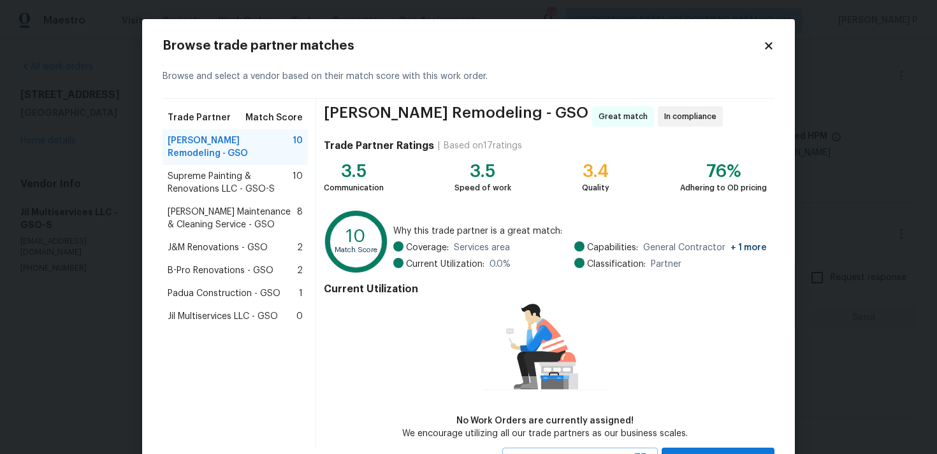
click at [206, 170] on span "Supreme Painting & Renovations LLC - GSO-S" at bounding box center [230, 182] width 125 height 25
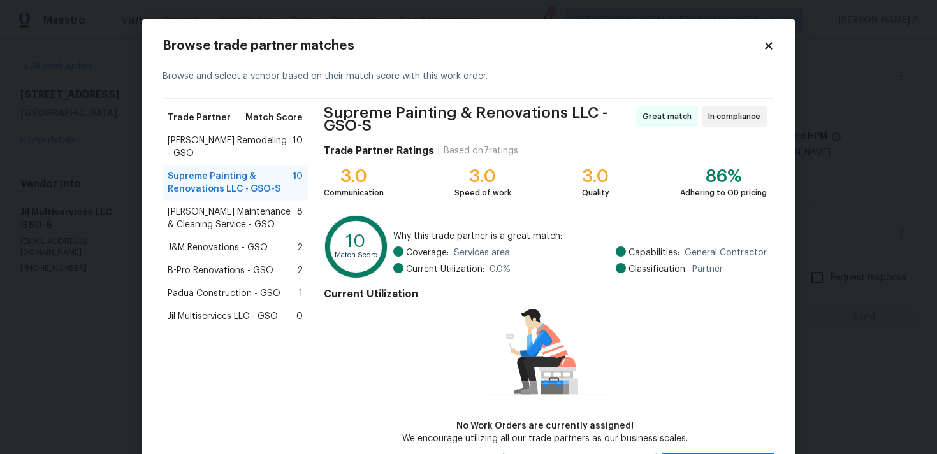
click at [191, 264] on span "B-Pro Renovations - GSO" at bounding box center [221, 270] width 106 height 13
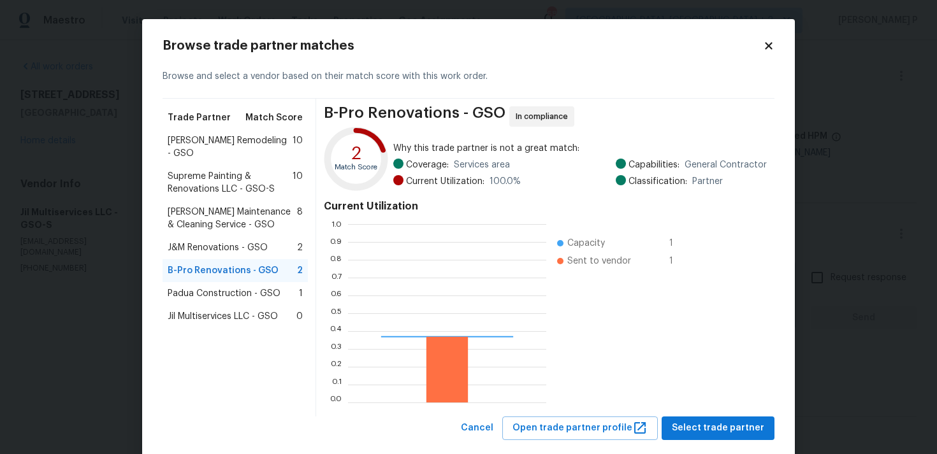
scroll to position [178, 198]
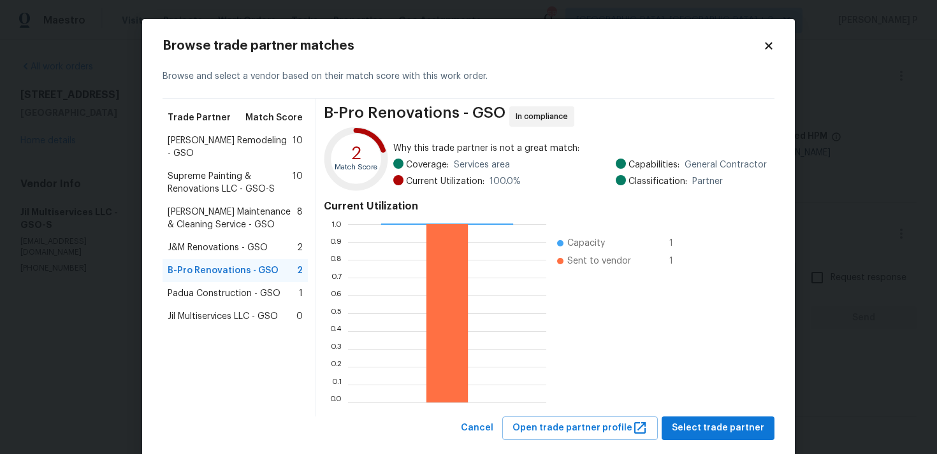
click at [213, 241] on span "J&M Renovations - GSO" at bounding box center [218, 247] width 100 height 13
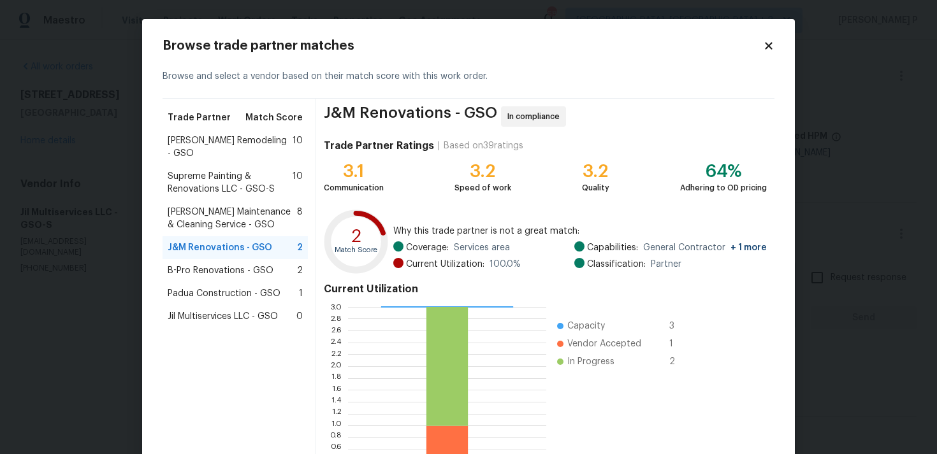
click at [220, 206] on span "Baker's Maintenance & Cleaning Service - GSO" at bounding box center [232, 218] width 129 height 25
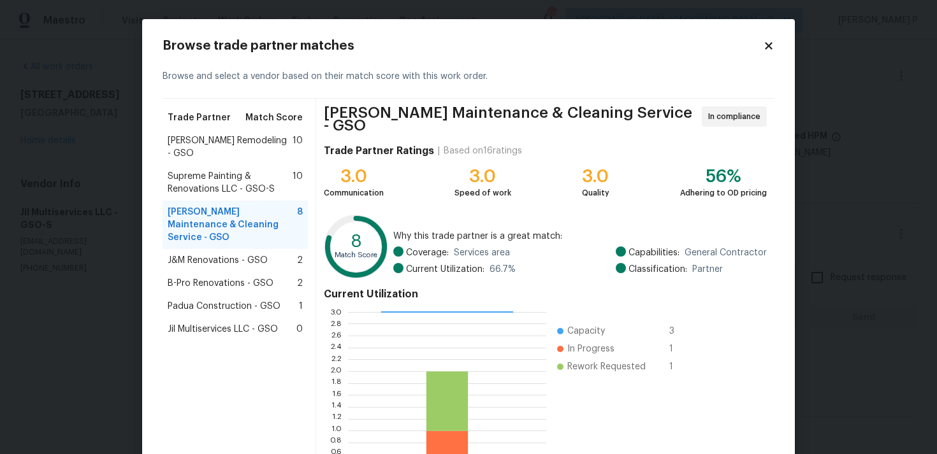
click at [240, 150] on div "Pino Remodeling - GSO 10" at bounding box center [234, 147] width 145 height 36
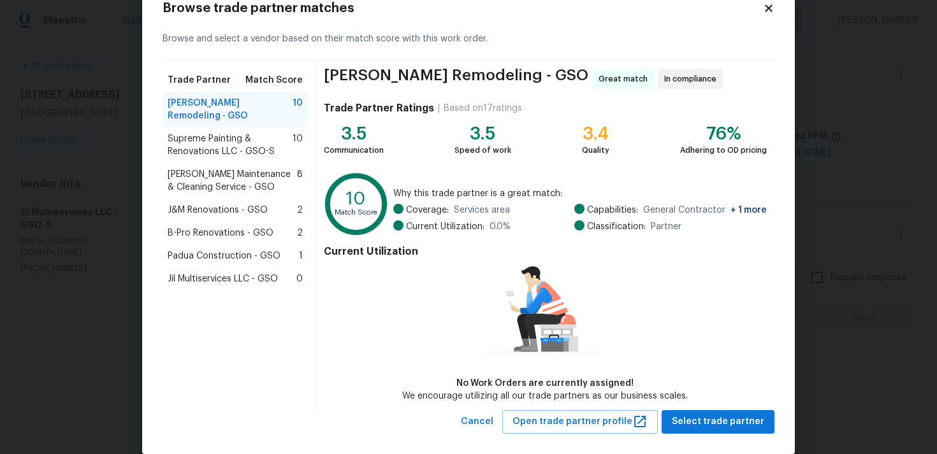
scroll to position [55, 0]
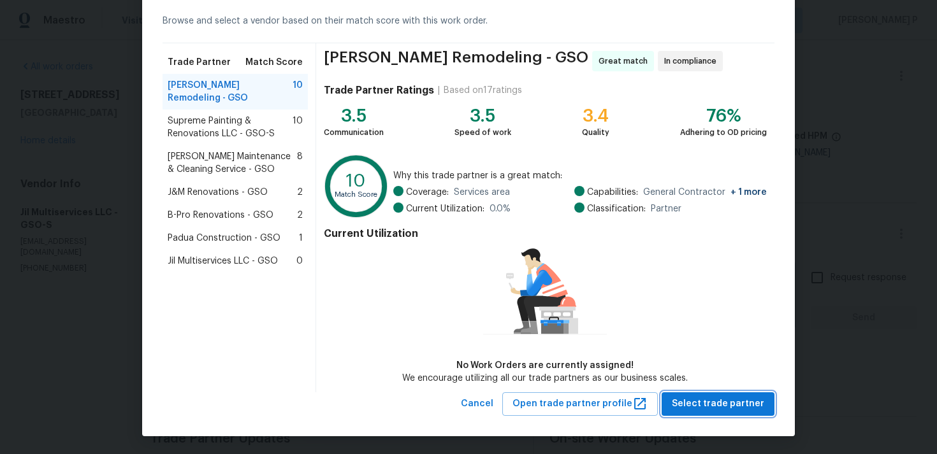
click at [705, 396] on span "Select trade partner" at bounding box center [718, 404] width 92 height 16
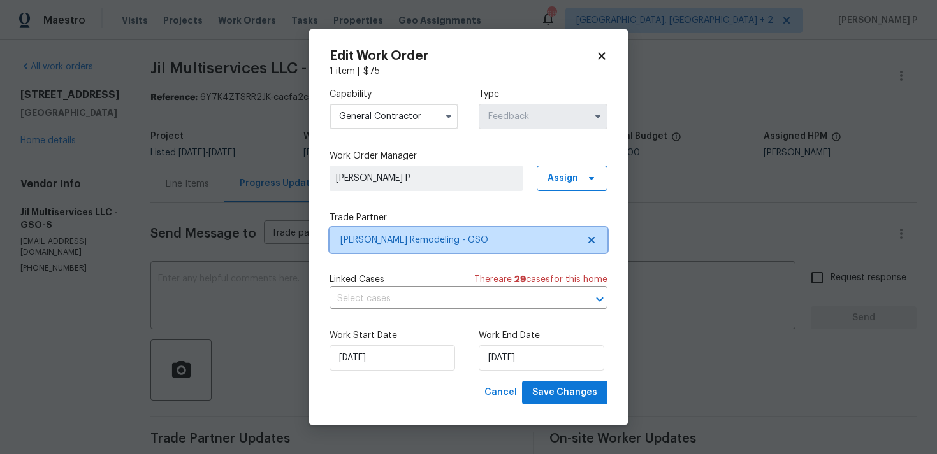
scroll to position [0, 0]
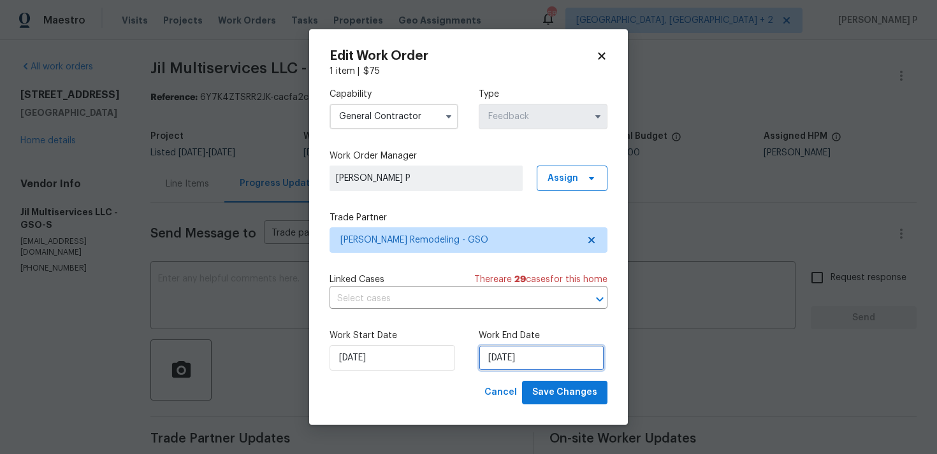
click at [526, 357] on input "05/09/2025" at bounding box center [541, 357] width 126 height 25
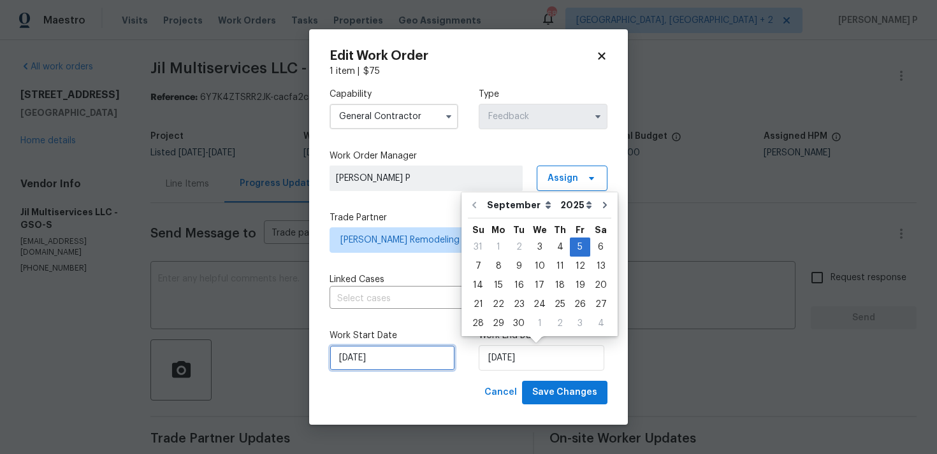
click at [417, 352] on input "03/09/2025" at bounding box center [392, 357] width 126 height 25
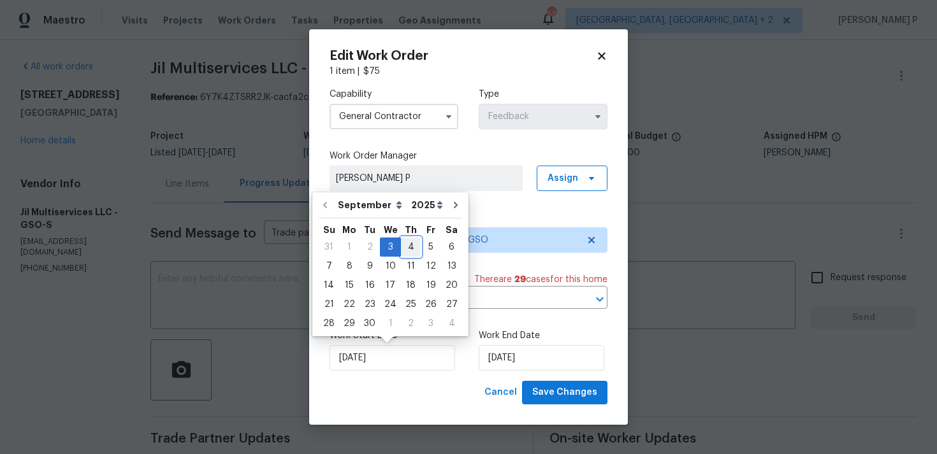
click at [412, 251] on div "4" at bounding box center [411, 247] width 20 height 18
type input "04/09/2025"
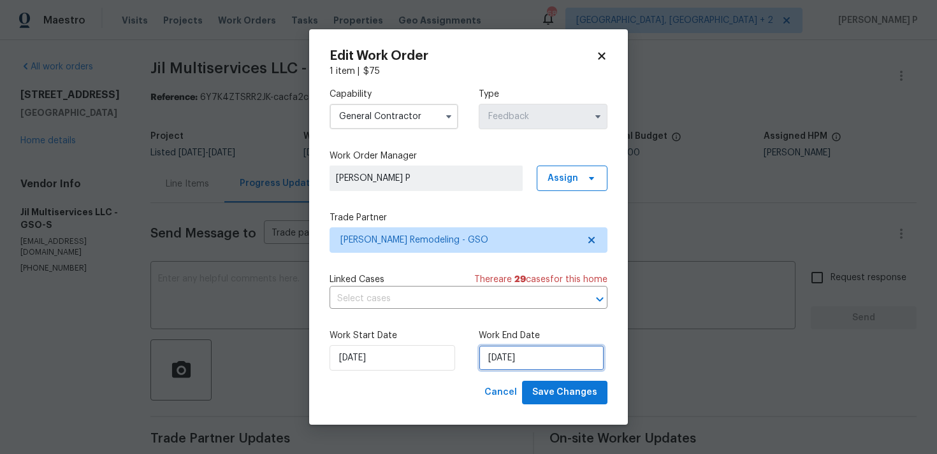
click at [529, 368] on input "05/09/2025" at bounding box center [541, 357] width 126 height 25
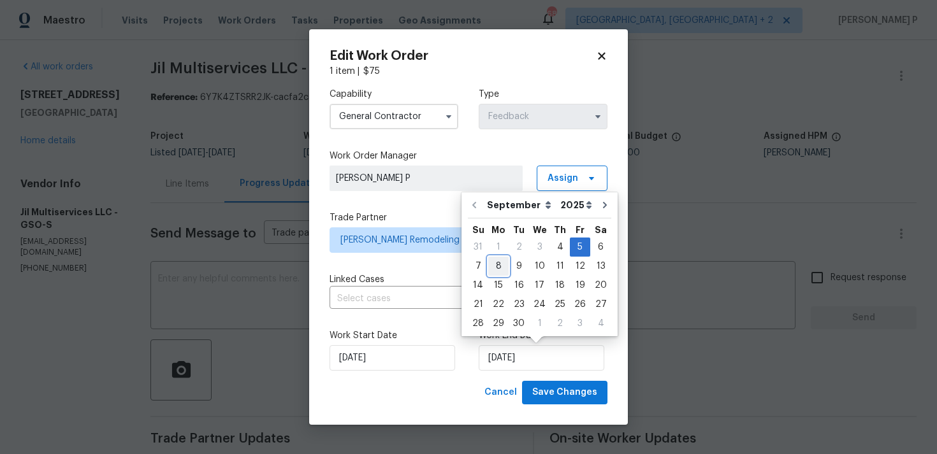
click at [501, 268] on div "8" at bounding box center [498, 266] width 20 height 18
type input "08/09/2025"
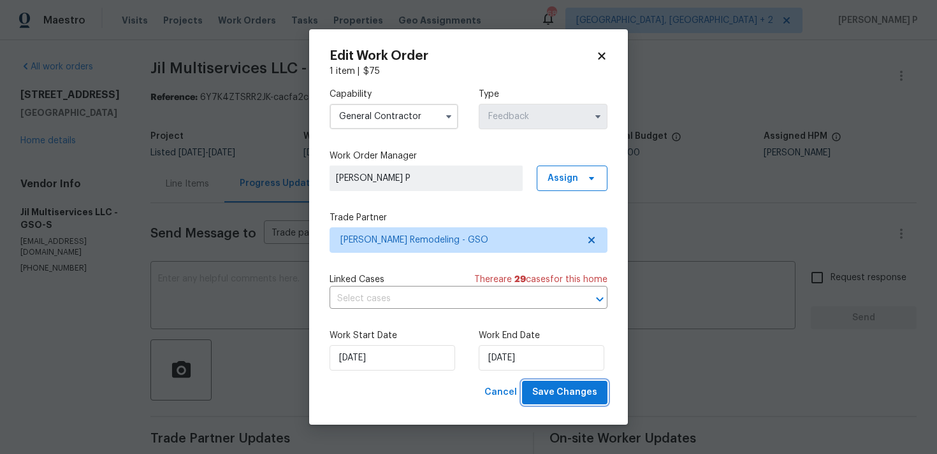
click at [585, 391] on span "Save Changes" at bounding box center [564, 393] width 65 height 16
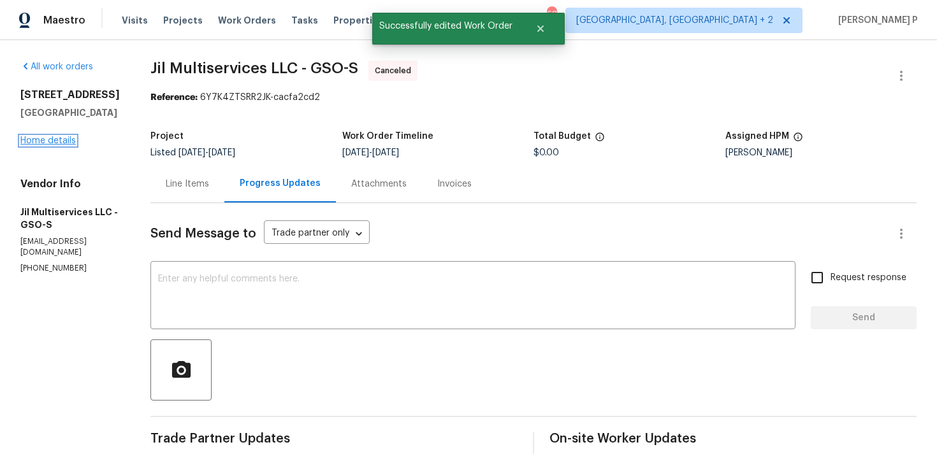
click at [59, 141] on link "Home details" at bounding box center [47, 140] width 55 height 9
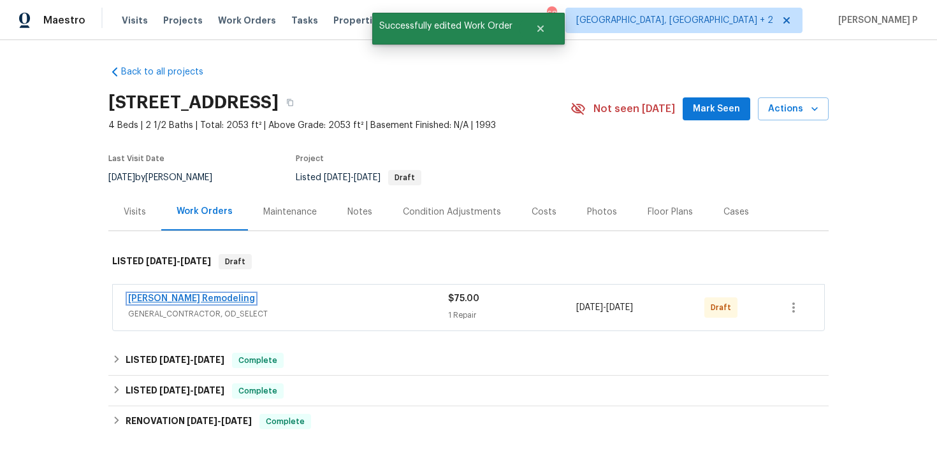
click at [172, 298] on link "Pino Remodeling" at bounding box center [191, 298] width 127 height 9
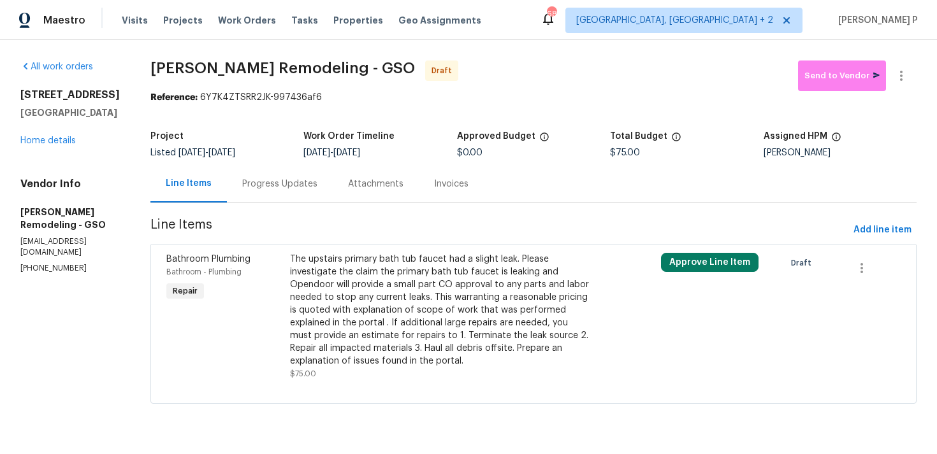
click at [916, 68] on div at bounding box center [901, 76] width 31 height 31
click at [906, 71] on icon "button" at bounding box center [900, 75] width 15 height 15
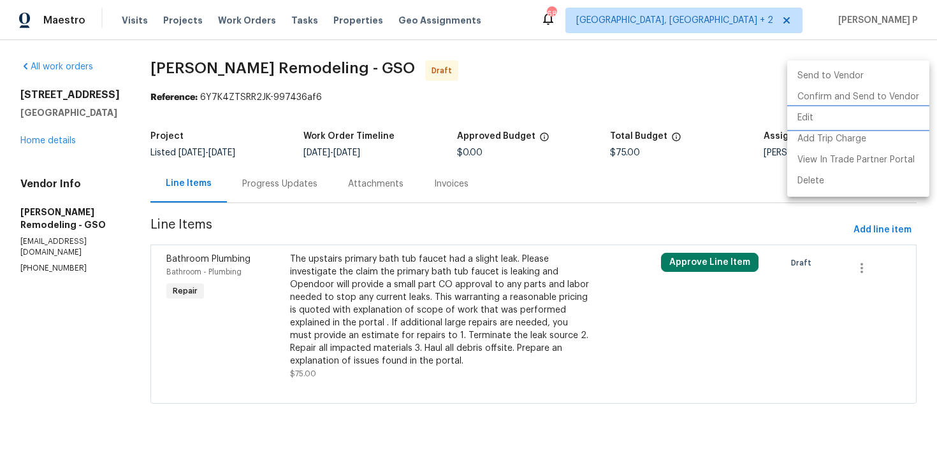
click at [837, 124] on li "Edit" at bounding box center [858, 118] width 142 height 21
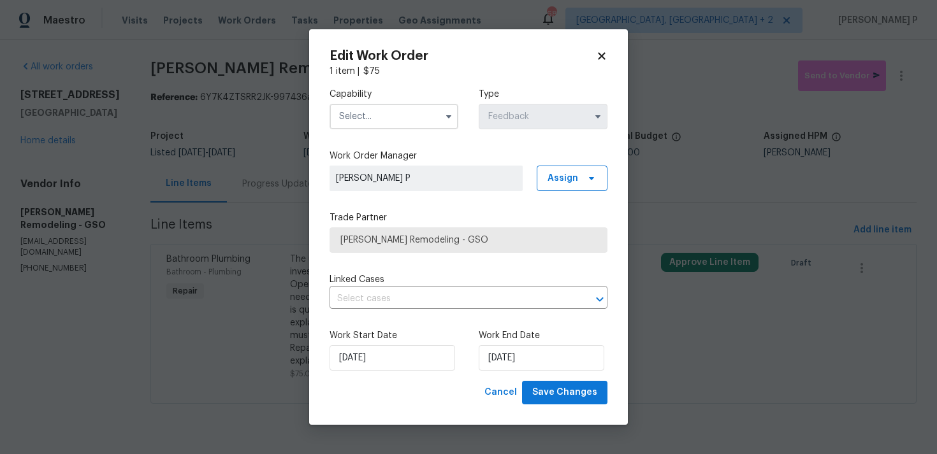
click at [440, 122] on span at bounding box center [448, 116] width 19 height 19
click at [415, 120] on input "text" at bounding box center [393, 116] width 129 height 25
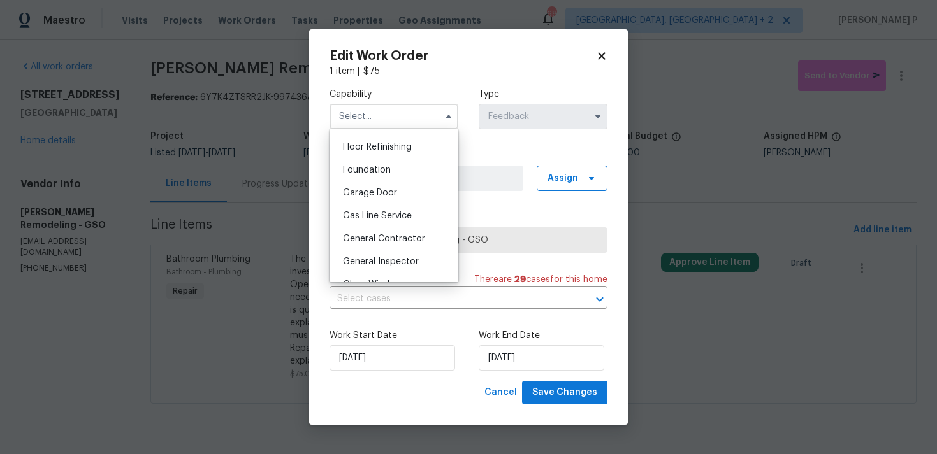
scroll to position [515, 0]
click at [388, 230] on div "General Contractor" at bounding box center [394, 237] width 122 height 23
type input "General Contractor"
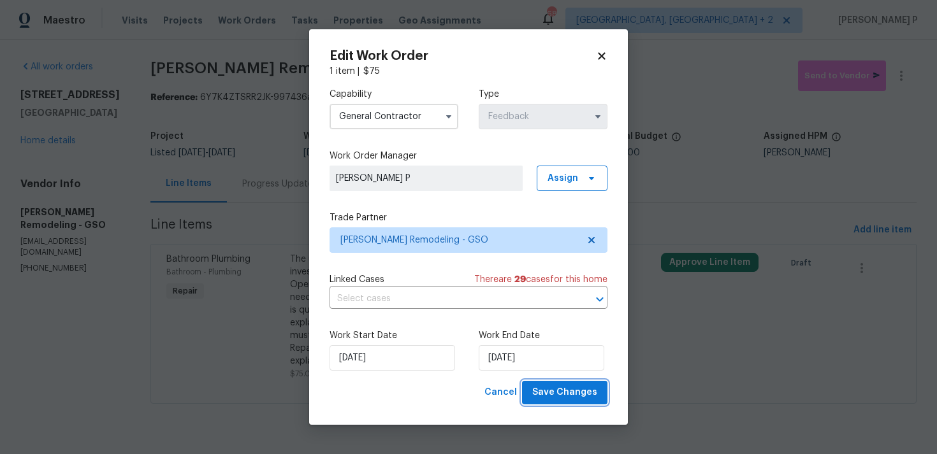
click at [556, 390] on span "Save Changes" at bounding box center [564, 393] width 65 height 16
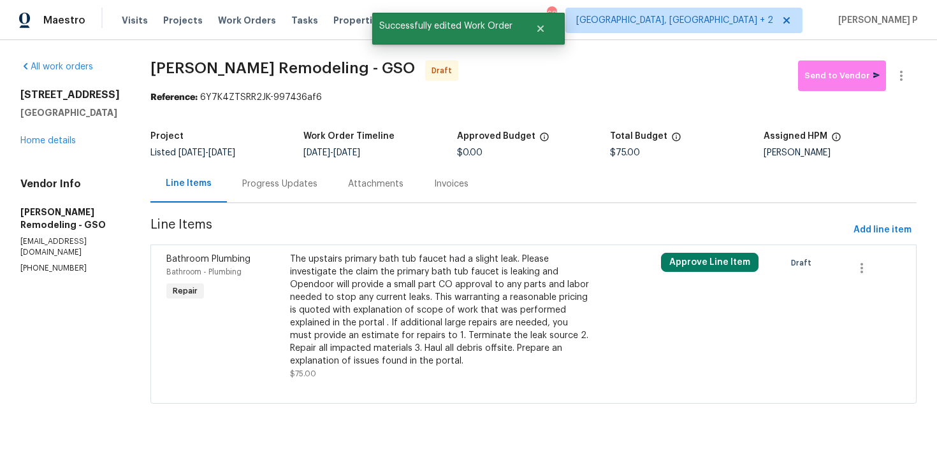
click at [296, 180] on div "Progress Updates" at bounding box center [279, 184] width 75 height 13
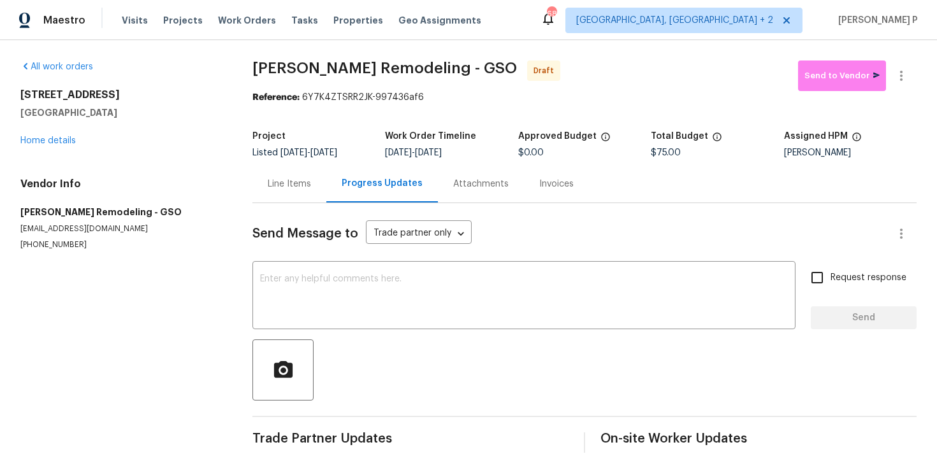
click at [350, 334] on div "Send Message to Trade partner only Trade partner only ​ x ​ Request response Se…" at bounding box center [584, 328] width 664 height 250
click at [355, 296] on textarea at bounding box center [524, 297] width 528 height 45
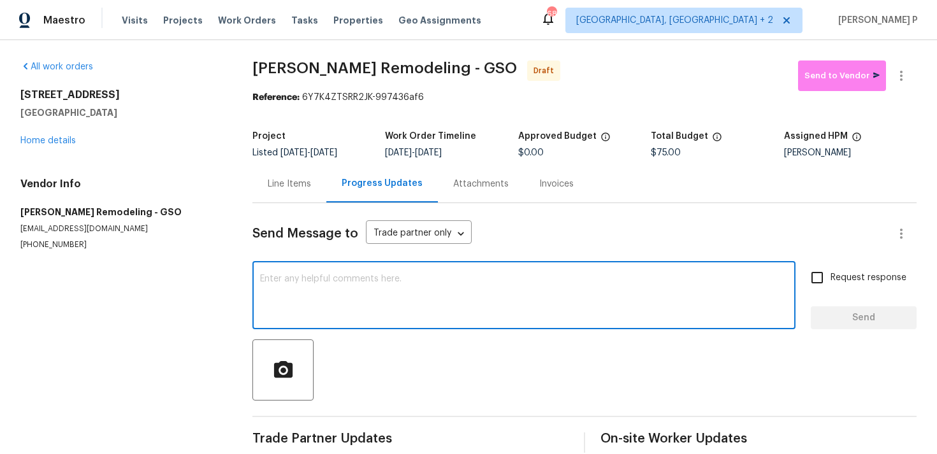
paste textarea "Hi, this is Ramyasri with Opendoor. I’m confirming you received the WO for the …"
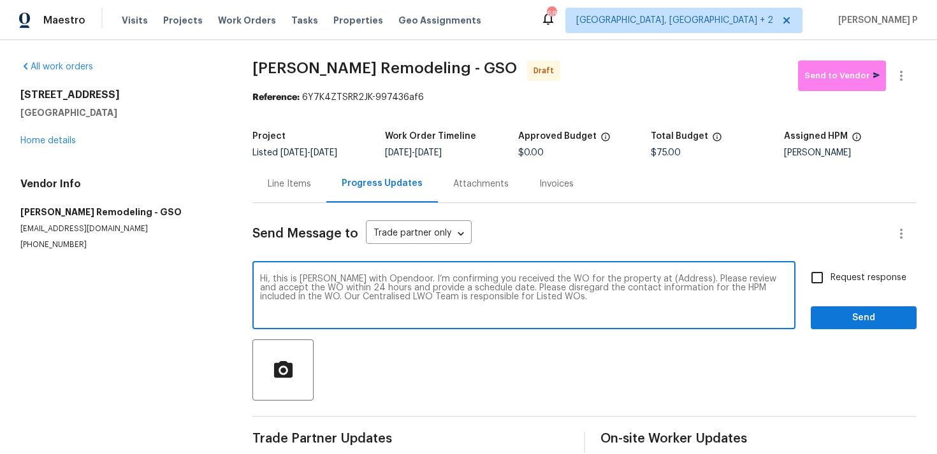
drag, startPoint x: 638, startPoint y: 276, endPoint x: 679, endPoint y: 275, distance: 40.2
click at [679, 275] on textarea "Hi, this is Ramyasri with Opendoor. I’m confirming you received the WO for the …" at bounding box center [524, 297] width 528 height 45
paste textarea "3319 Timberwolf Ave, High Point, NC 27265"
type textarea "Hi, this is Ramyasri with Opendoor. I’m confirming you received the WO for the …"
click at [809, 282] on input "Request response" at bounding box center [816, 277] width 27 height 27
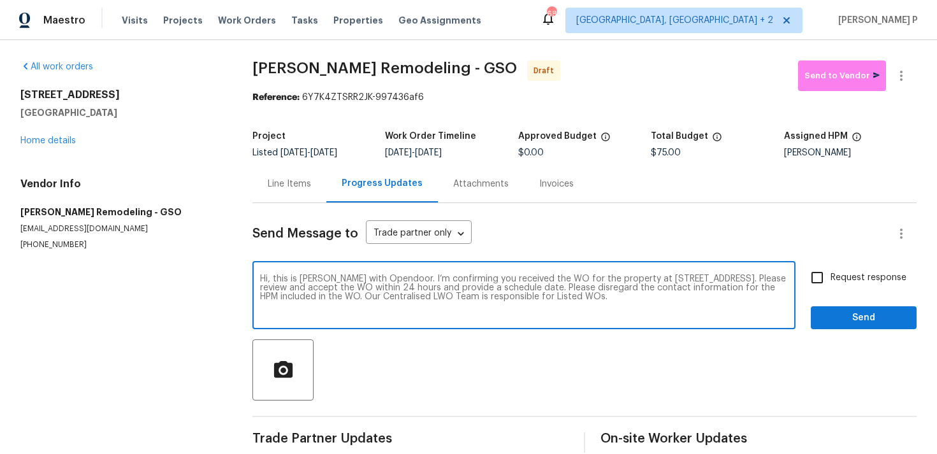
checkbox input "true"
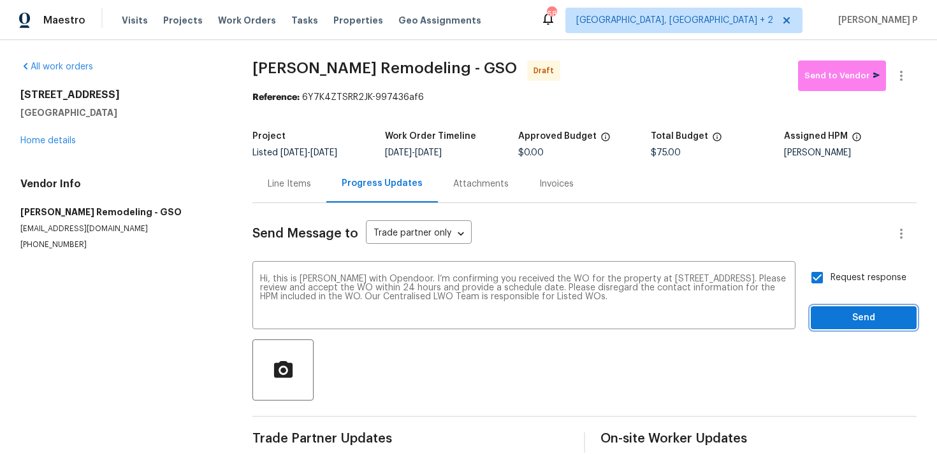
click at [861, 317] on span "Send" at bounding box center [863, 318] width 85 height 16
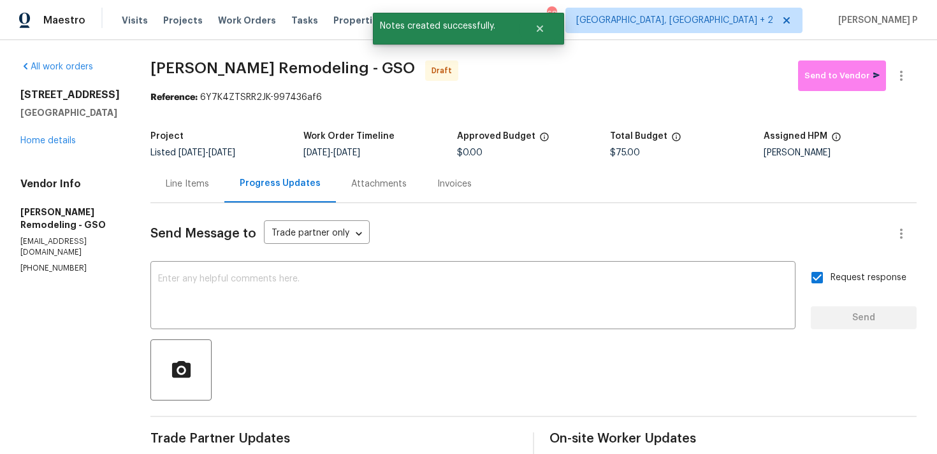
click at [496, 346] on div at bounding box center [533, 370] width 766 height 61
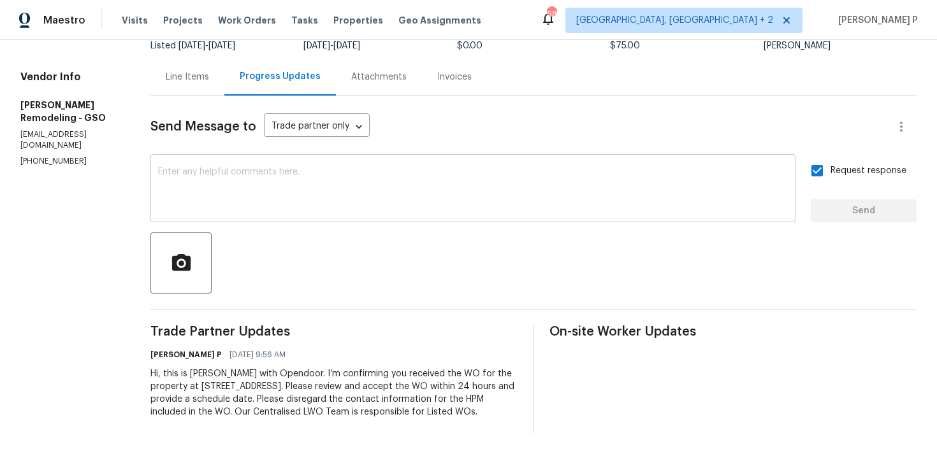
click at [327, 182] on textarea at bounding box center [472, 190] width 629 height 45
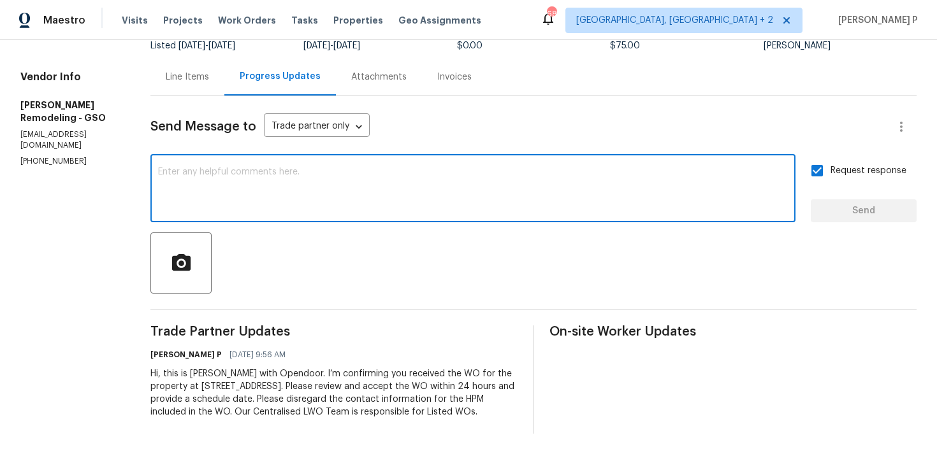
paste textarea "Attention All Work Orders must include before-photos (both close-up and wide-an…"
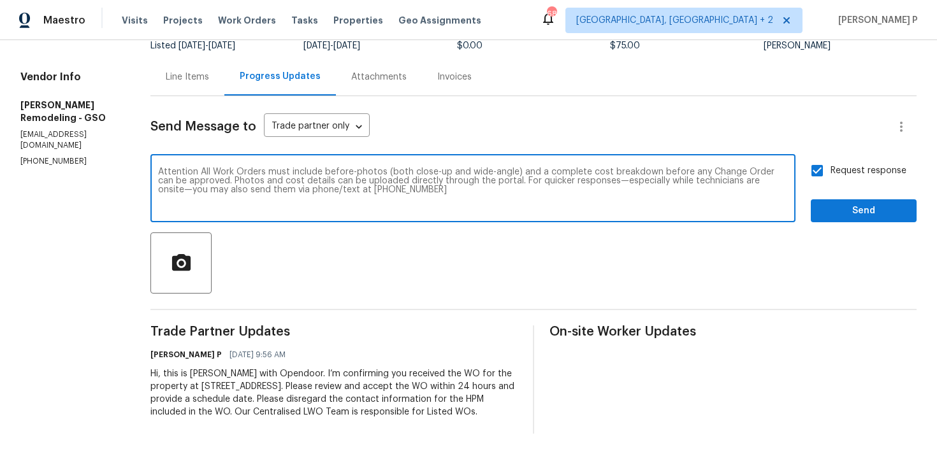
type textarea "Attention All Work Orders must include before-photos (both close-up and wide-an…"
click at [830, 208] on button "Send" at bounding box center [863, 211] width 106 height 24
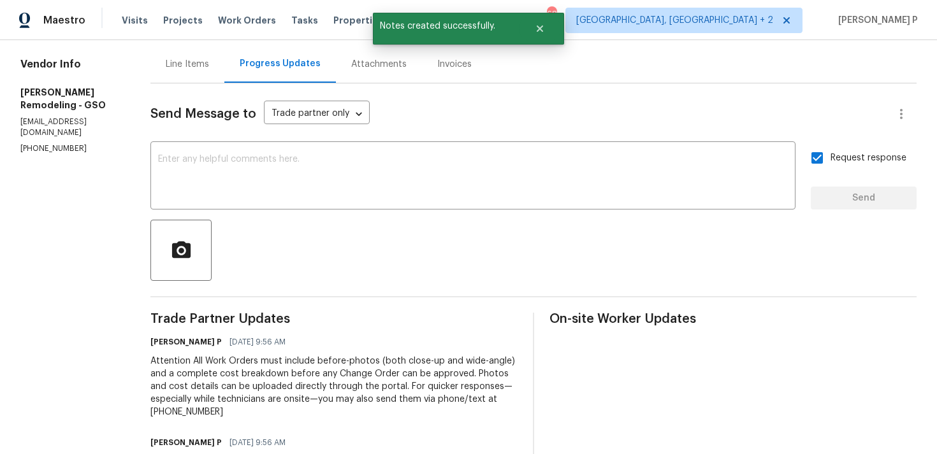
click at [681, 263] on div at bounding box center [533, 250] width 766 height 61
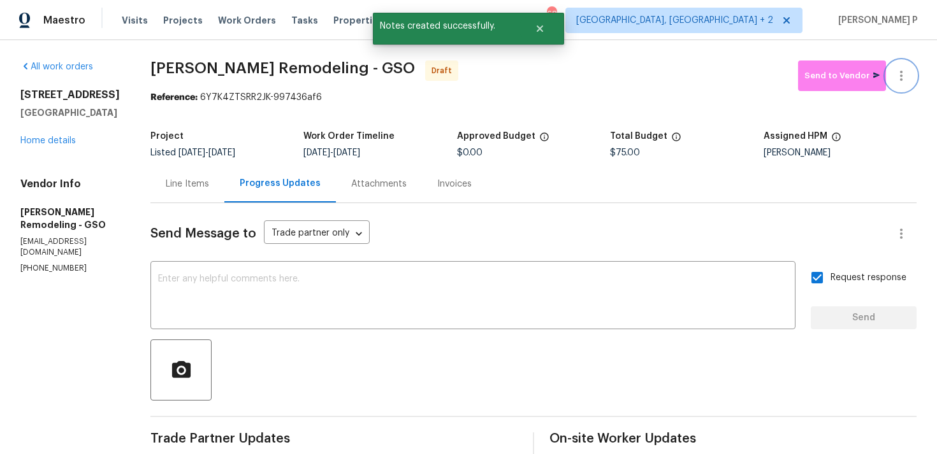
click at [907, 71] on icon "button" at bounding box center [900, 75] width 15 height 15
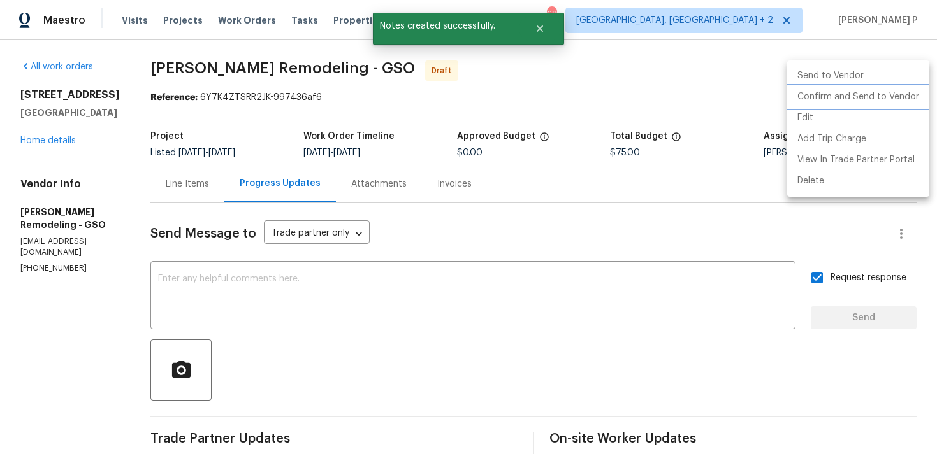
click at [831, 94] on li "Confirm and Send to Vendor" at bounding box center [858, 97] width 142 height 21
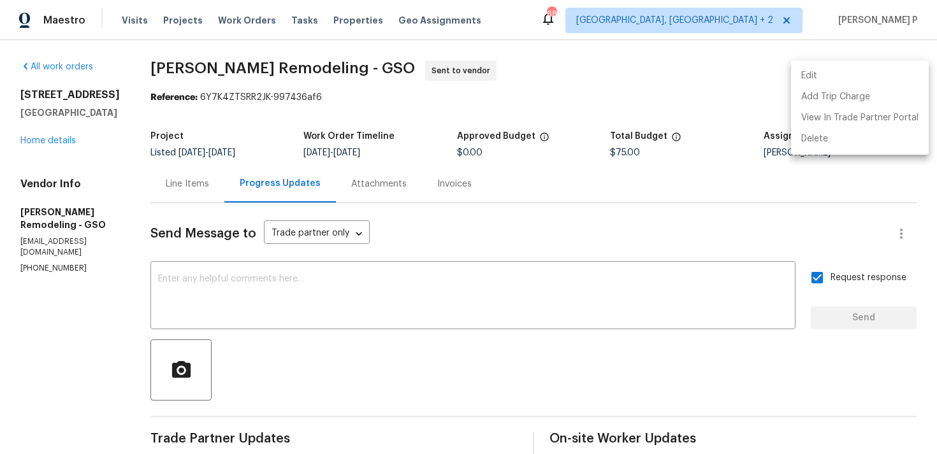
click at [579, 228] on div at bounding box center [468, 227] width 937 height 454
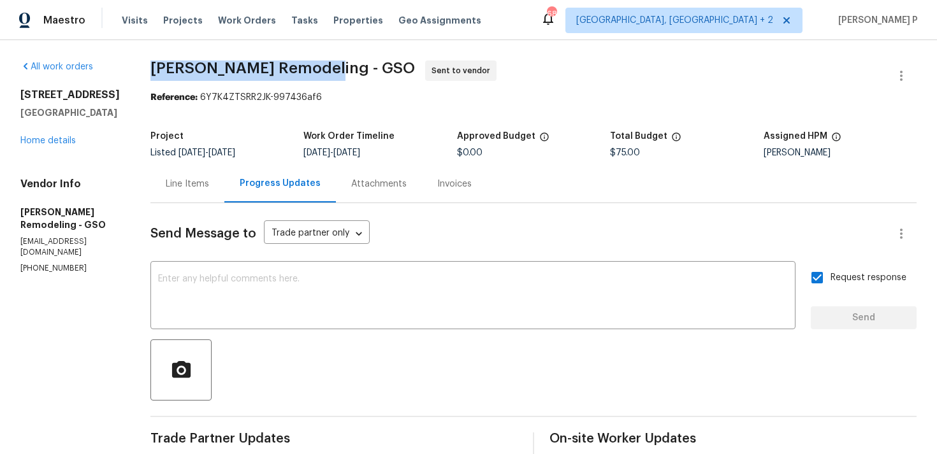
drag, startPoint x: 154, startPoint y: 69, endPoint x: 321, endPoint y: 70, distance: 166.9
click at [322, 69] on span "Pino Remodeling - GSO" at bounding box center [282, 68] width 264 height 15
copy span "Pino Remodeling - GSO"
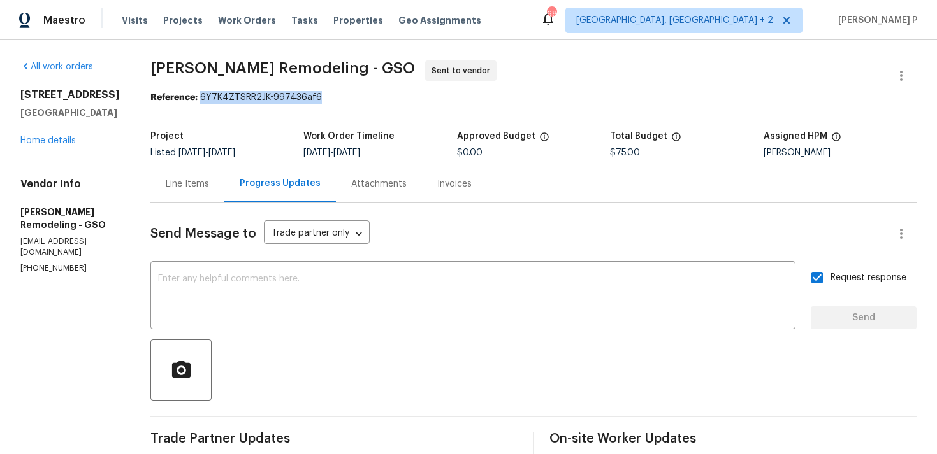
drag, startPoint x: 203, startPoint y: 99, endPoint x: 404, endPoint y: 99, distance: 200.7
click at [403, 99] on div "Reference: 6Y7K4ZTSRR2JK-997436af6" at bounding box center [533, 97] width 766 height 13
copy div "6Y7K4ZTSRR2JK-997436af6"
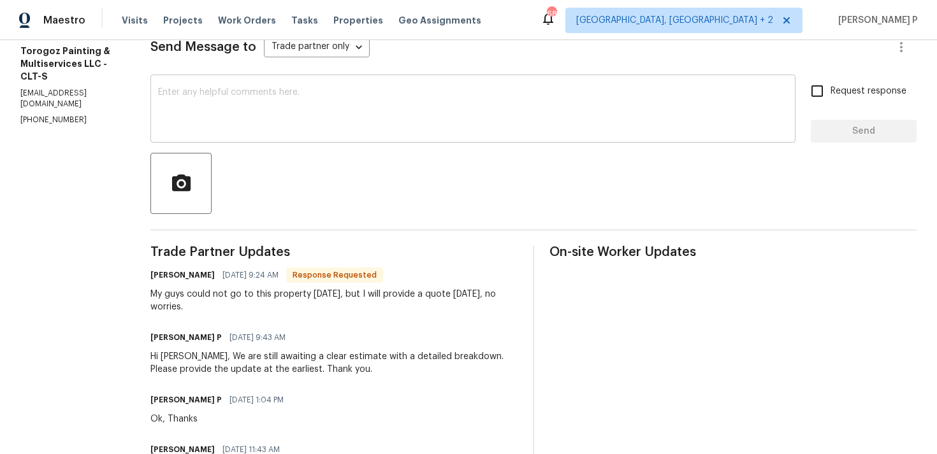
scroll to position [185, 0]
click at [378, 113] on textarea at bounding box center [472, 111] width 629 height 45
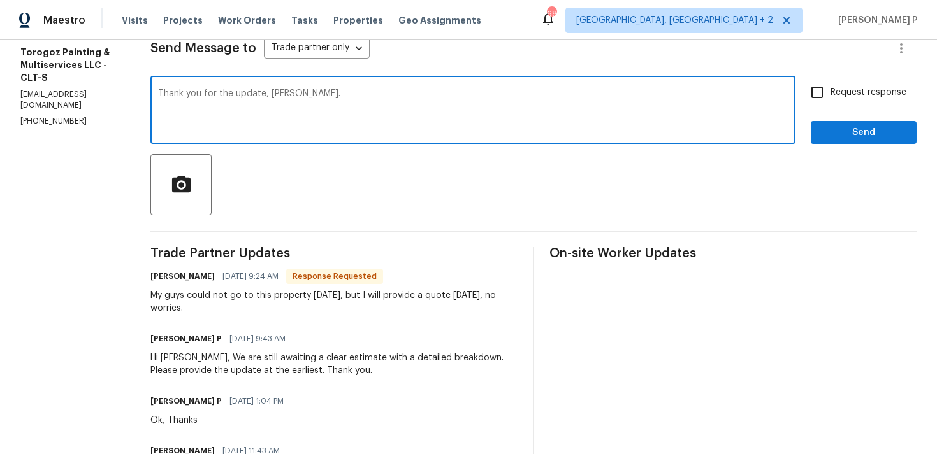
type textarea "Thank you for the update, [PERSON_NAME]."
click at [856, 132] on span "Send" at bounding box center [863, 133] width 85 height 16
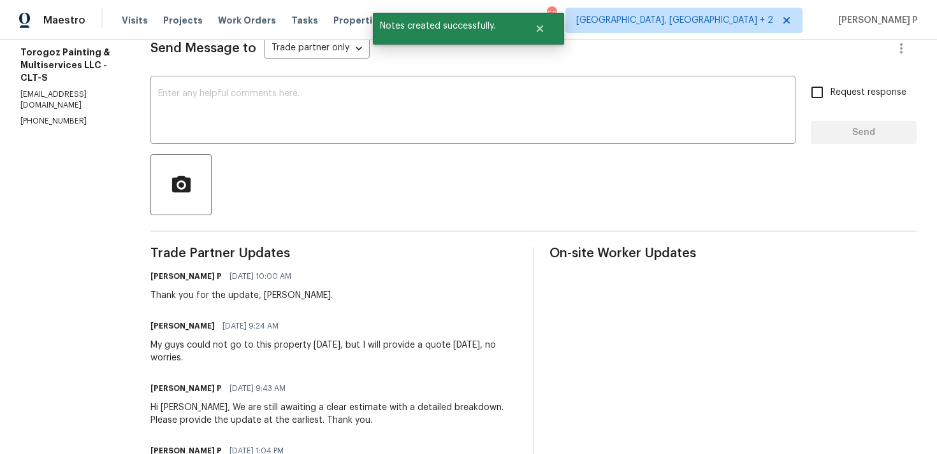
scroll to position [228, 0]
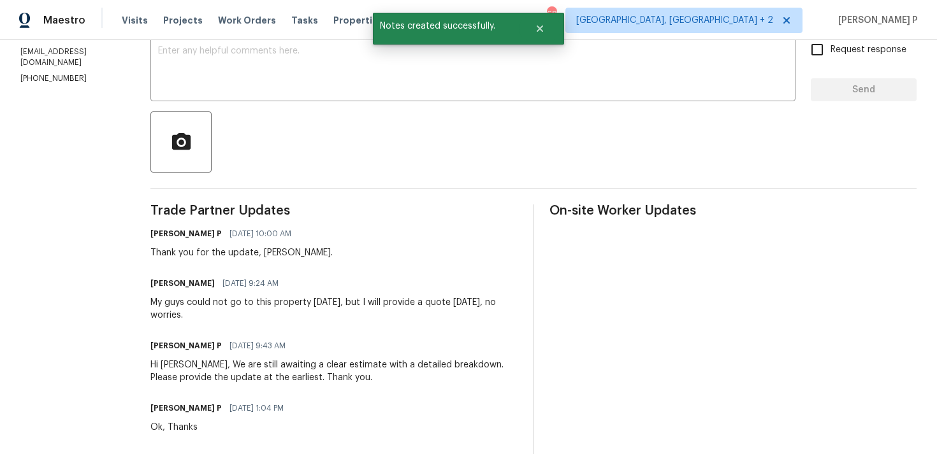
drag, startPoint x: 182, startPoint y: 305, endPoint x: 227, endPoint y: 312, distance: 45.9
click at [227, 312] on div "My guys could not go to this property [DATE], but I will provide a quote [DATE]…" at bounding box center [333, 308] width 367 height 25
copy div "My guys could not go to this property [DATE], but I will provide a quote [DATE]…"
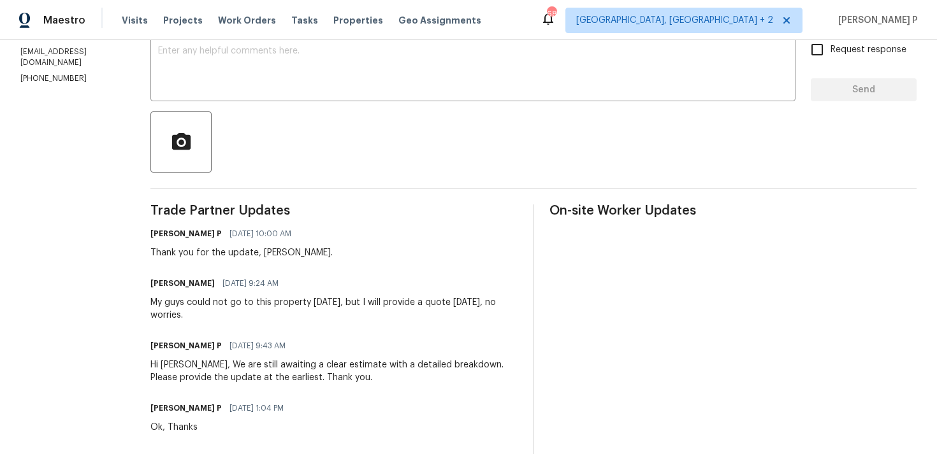
scroll to position [0, 0]
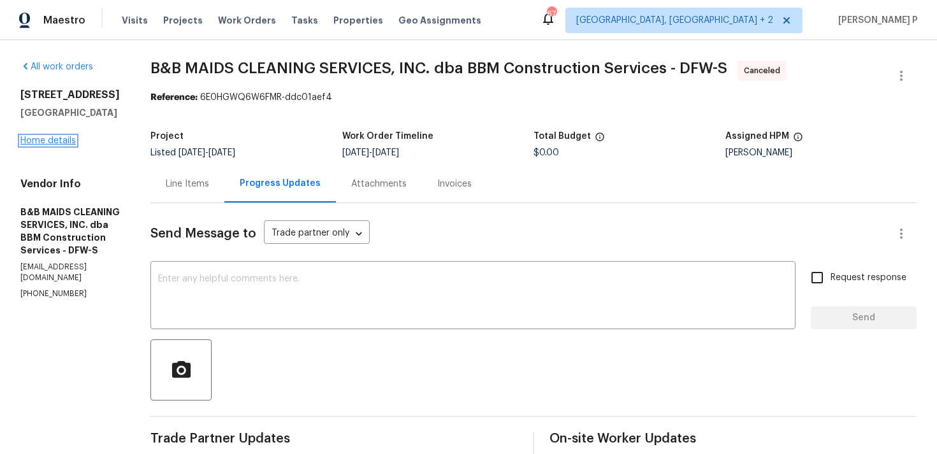
click at [61, 143] on link "Home details" at bounding box center [47, 140] width 55 height 9
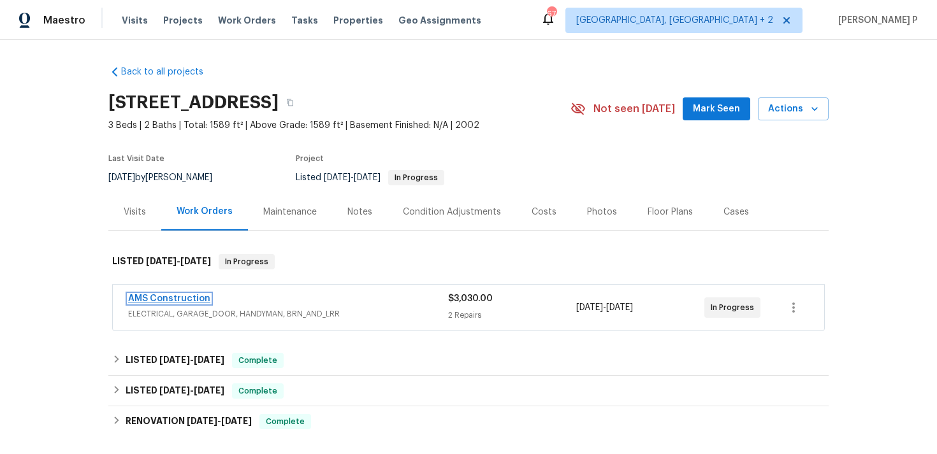
click at [178, 301] on link "AMS Construction" at bounding box center [169, 298] width 82 height 9
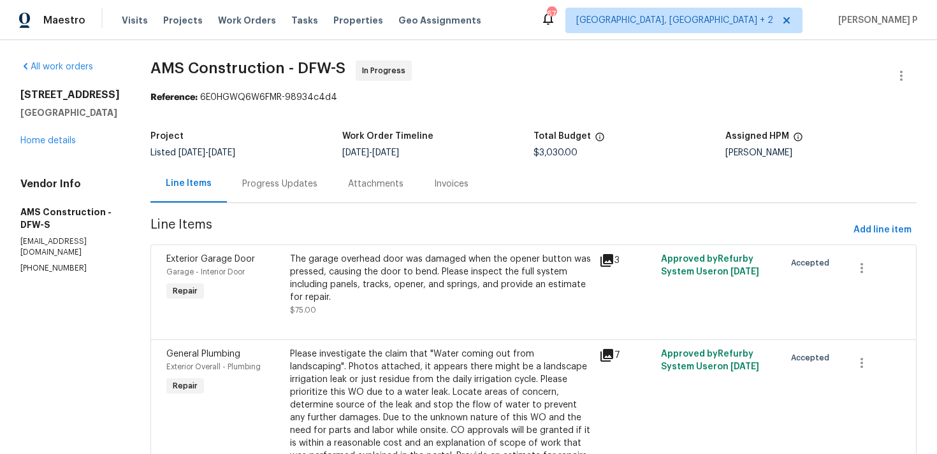
click at [278, 183] on div "Progress Updates" at bounding box center [279, 184] width 75 height 13
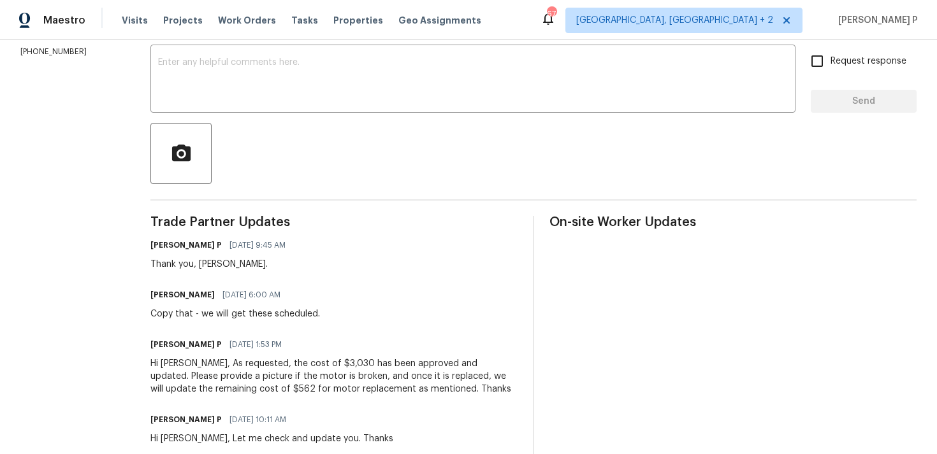
scroll to position [27, 0]
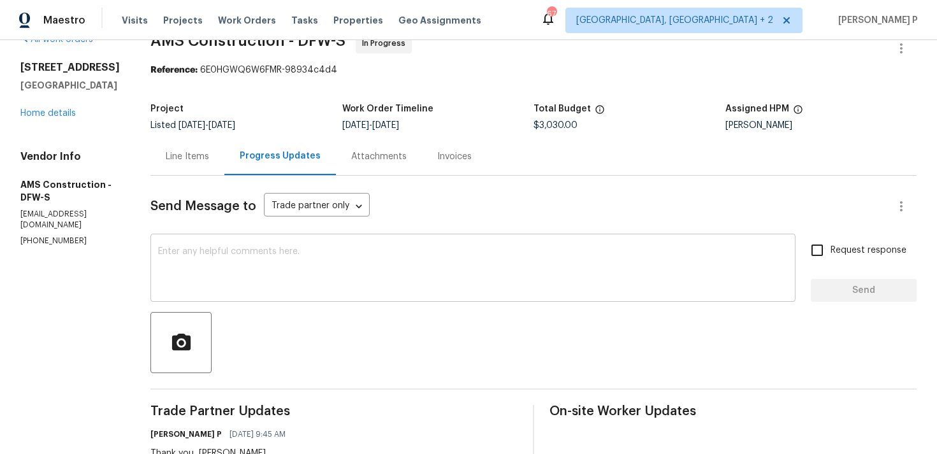
click at [211, 280] on textarea at bounding box center [472, 269] width 629 height 45
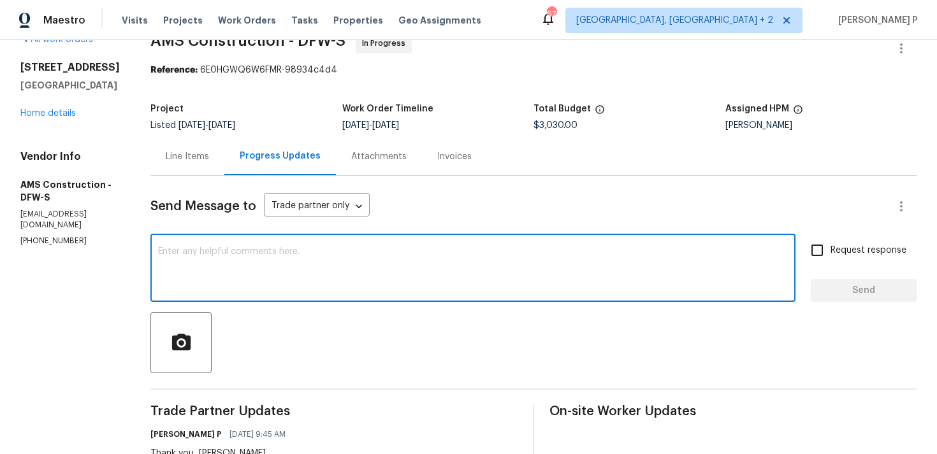
type textarea "N"
paste textarea "Could you please provide us with an update on the scheduled date?"
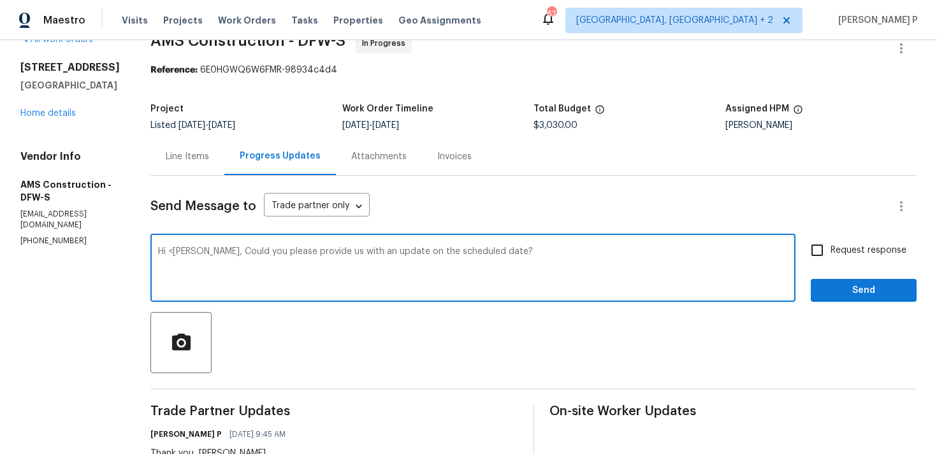
click at [162, 251] on textarea "Hi <ichael, Could you please provide us with an update on the scheduled date?" at bounding box center [472, 269] width 629 height 45
click at [505, 255] on textarea "Hi [PERSON_NAME], Could you please provide us with an update on the scheduled d…" at bounding box center [472, 269] width 629 height 45
type textarea "Hi [PERSON_NAME], Could you please provide us with an update on the scheduled d…"
click at [863, 245] on span "Request response" at bounding box center [868, 250] width 76 height 13
click at [830, 245] on input "Request response" at bounding box center [816, 250] width 27 height 27
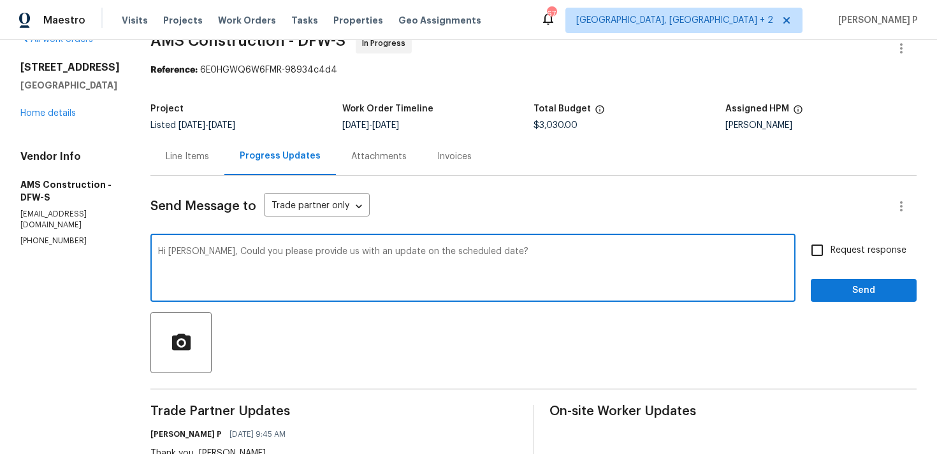
checkbox input "true"
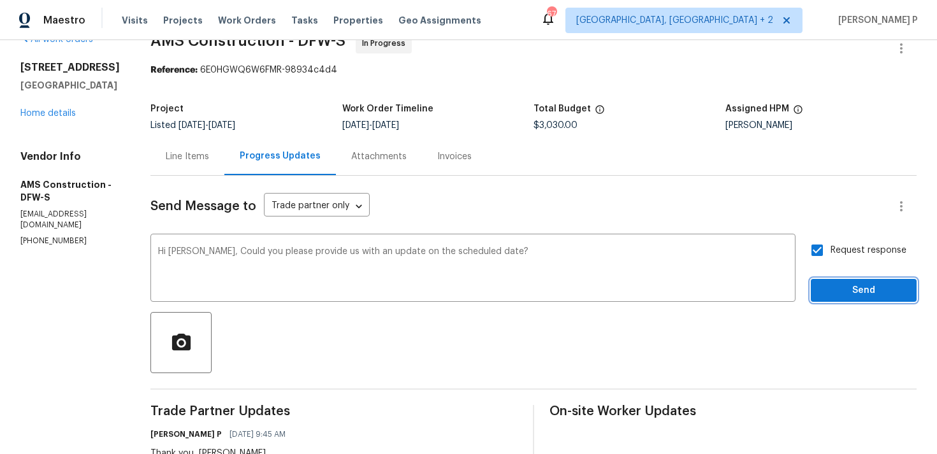
click at [850, 283] on span "Send" at bounding box center [863, 291] width 85 height 16
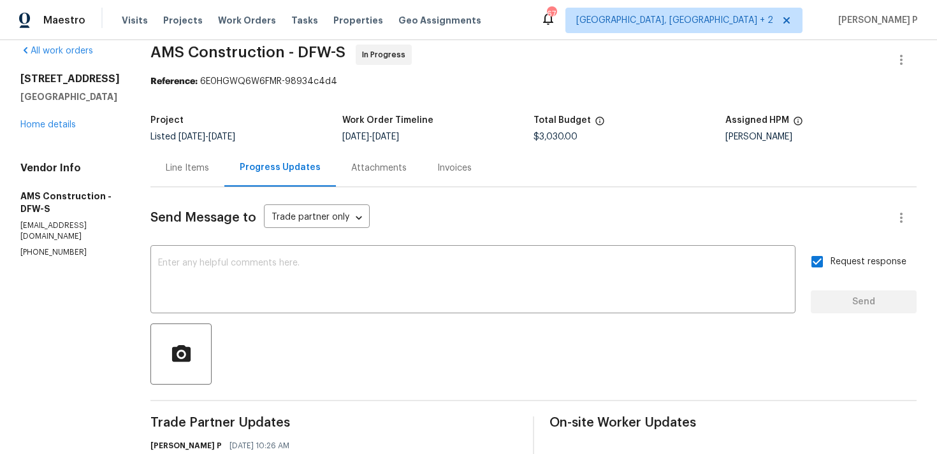
scroll to position [0, 0]
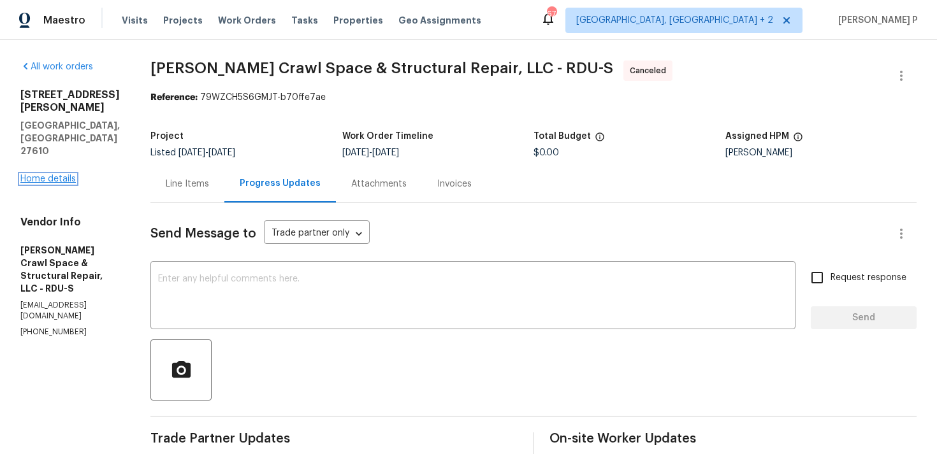
click at [43, 175] on link "Home details" at bounding box center [47, 179] width 55 height 9
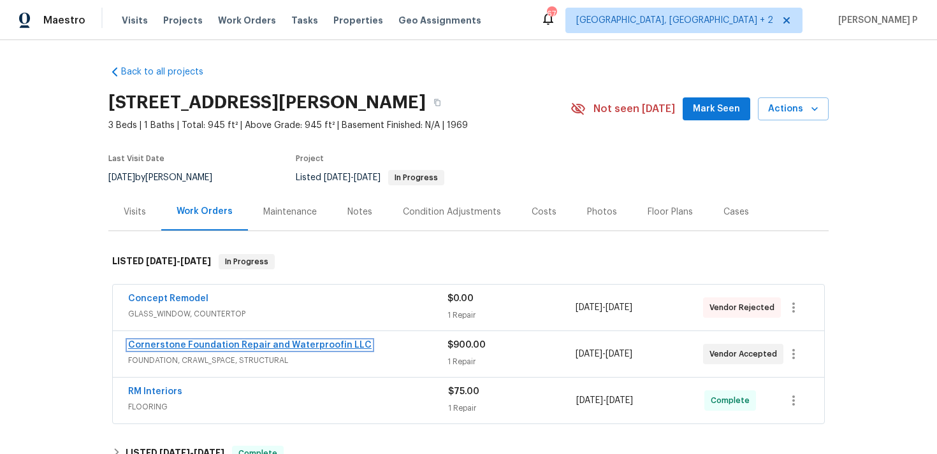
click at [191, 341] on link "Cornerstone Foundation Repair and Waterproofin LLC" at bounding box center [249, 345] width 243 height 9
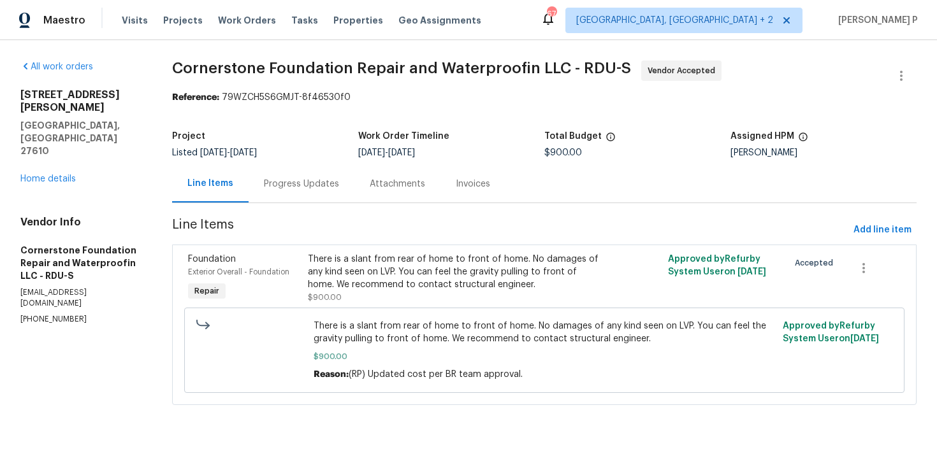
click at [304, 177] on div "Progress Updates" at bounding box center [301, 184] width 106 height 38
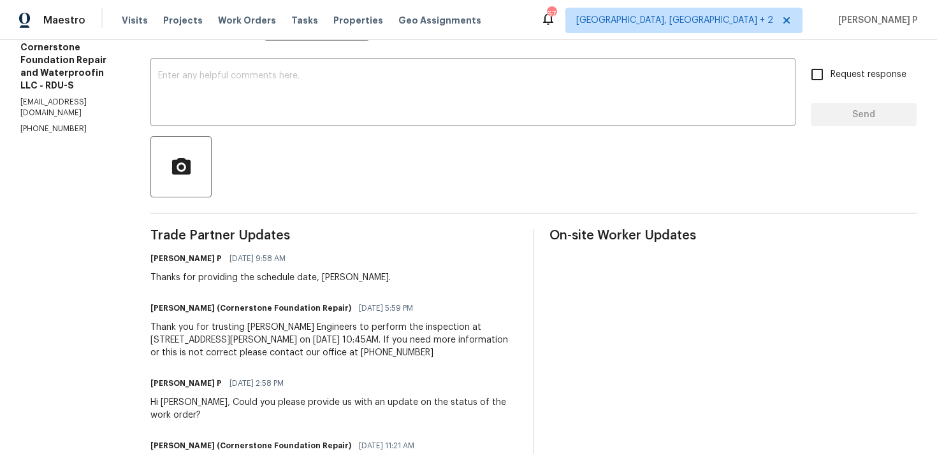
scroll to position [217, 0]
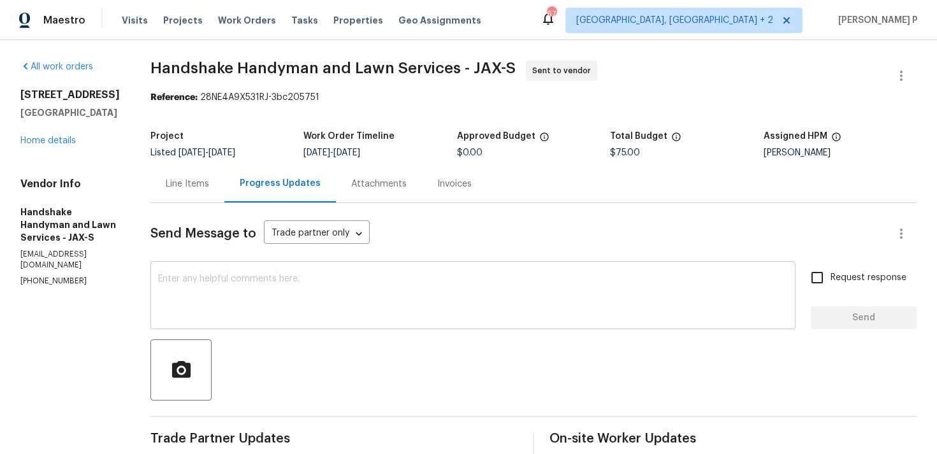
scroll to position [120, 0]
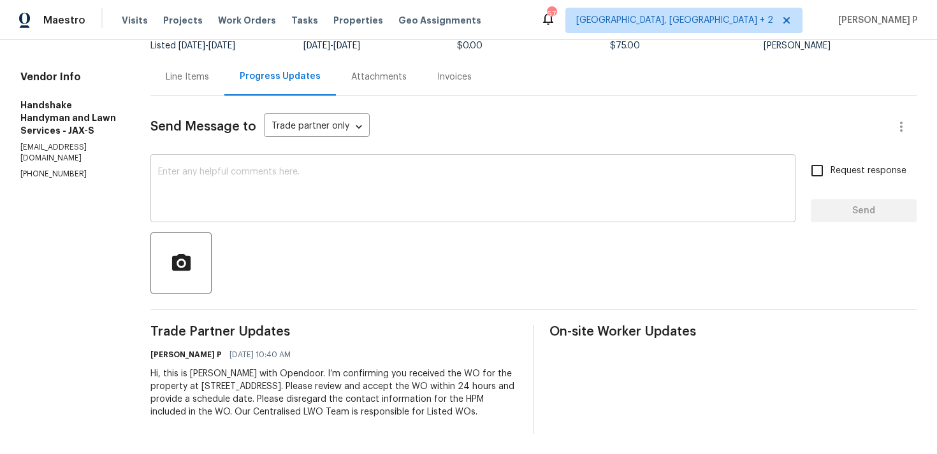
click at [187, 168] on textarea at bounding box center [472, 190] width 629 height 45
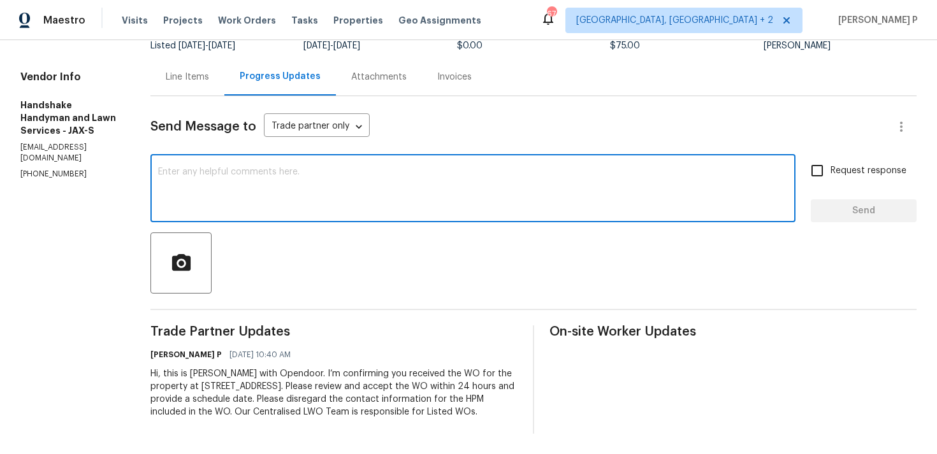
paste textarea "Just a friendly reminder: Please accept the work order within an hour to avoid …"
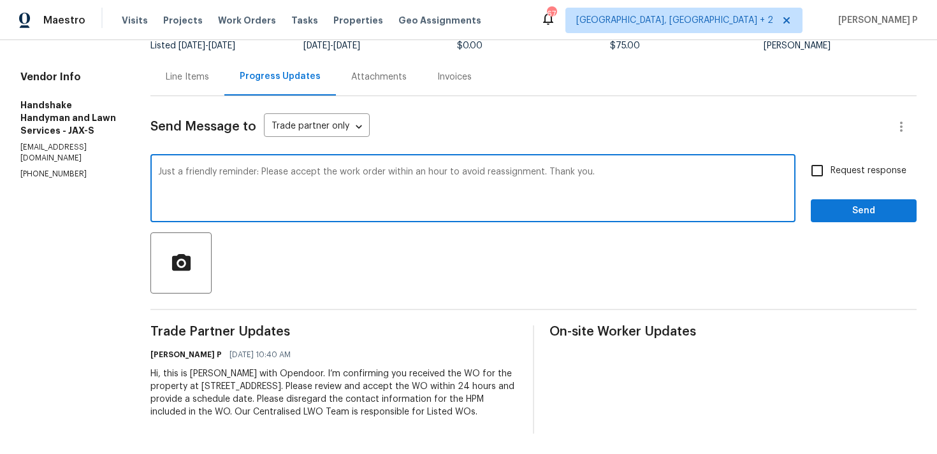
type textarea "Just a friendly reminder: Please accept the work order within an hour to avoid …"
click at [830, 163] on input "Request response" at bounding box center [816, 170] width 27 height 27
checkbox input "true"
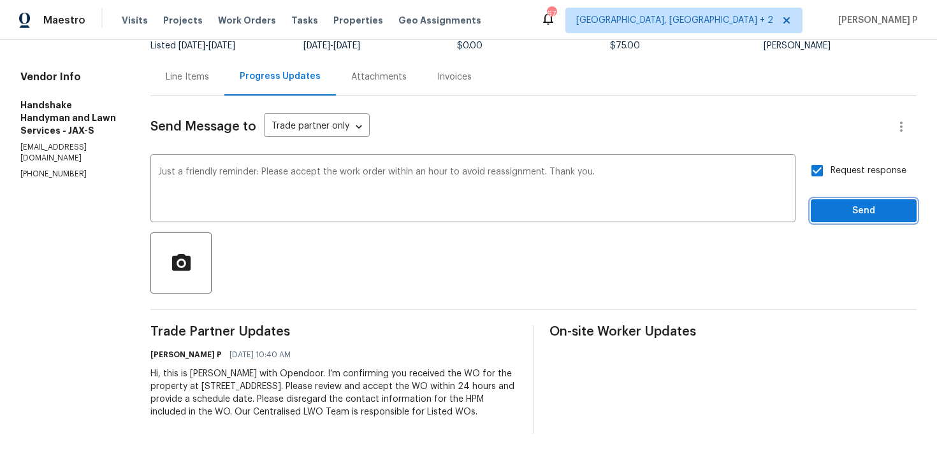
click at [833, 203] on span "Send" at bounding box center [863, 211] width 85 height 16
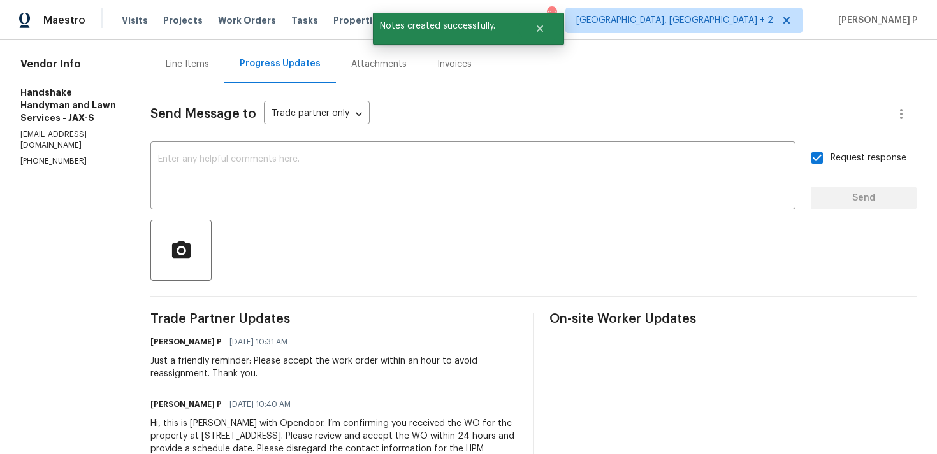
click at [429, 334] on div "Ramyasri P 09/04/2025 10:31 AM" at bounding box center [333, 342] width 367 height 18
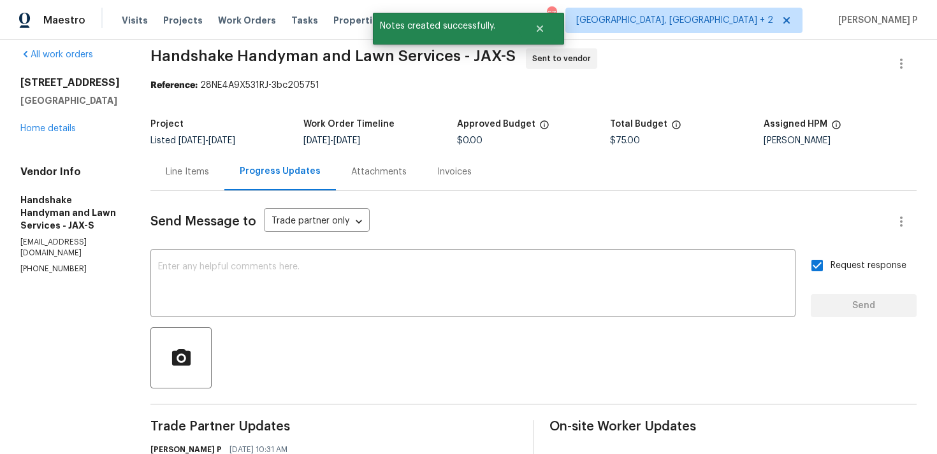
scroll to position [0, 0]
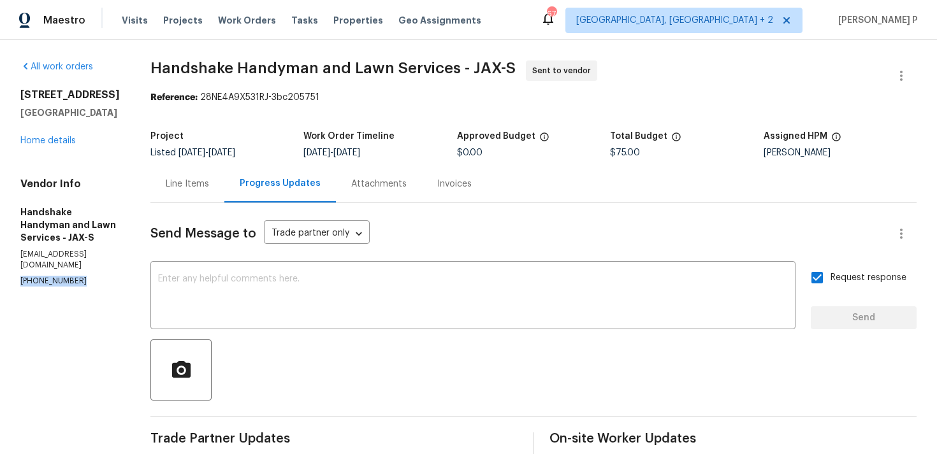
drag, startPoint x: 82, startPoint y: 292, endPoint x: 20, endPoint y: 292, distance: 61.8
click at [20, 287] on p "(904) 907-9305" at bounding box center [69, 281] width 99 height 11
copy p "(904) 907-9305"
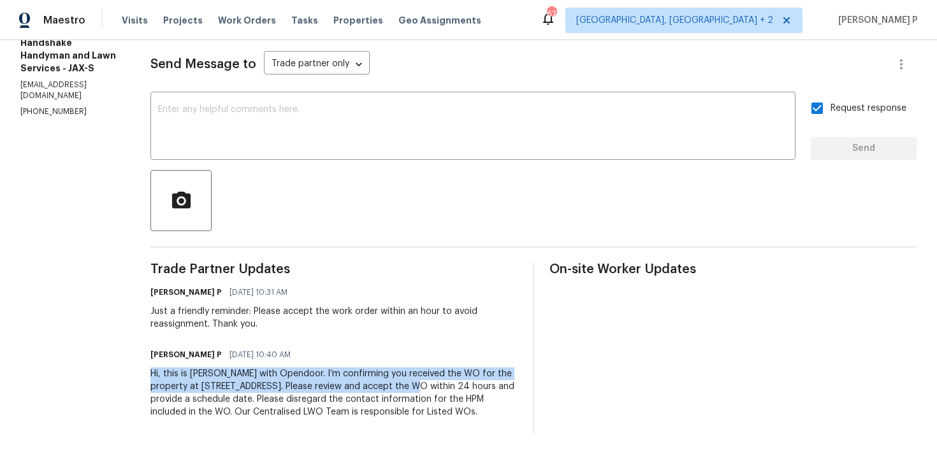
drag, startPoint x: 148, startPoint y: 361, endPoint x: 386, endPoint y: 370, distance: 237.8
click at [386, 370] on div "All work orders 120 Legendary Dr Unit 201 Saint Augustine, FL 32092 Home detail…" at bounding box center [468, 163] width 937 height 584
copy div "Hi, this is Ramyasri with Opendoor. I’m confirming you received the WO for the …"
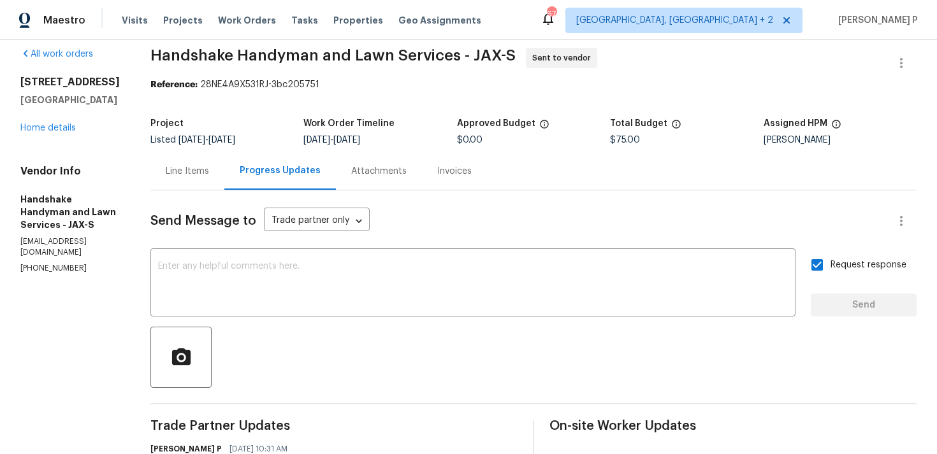
scroll to position [0, 0]
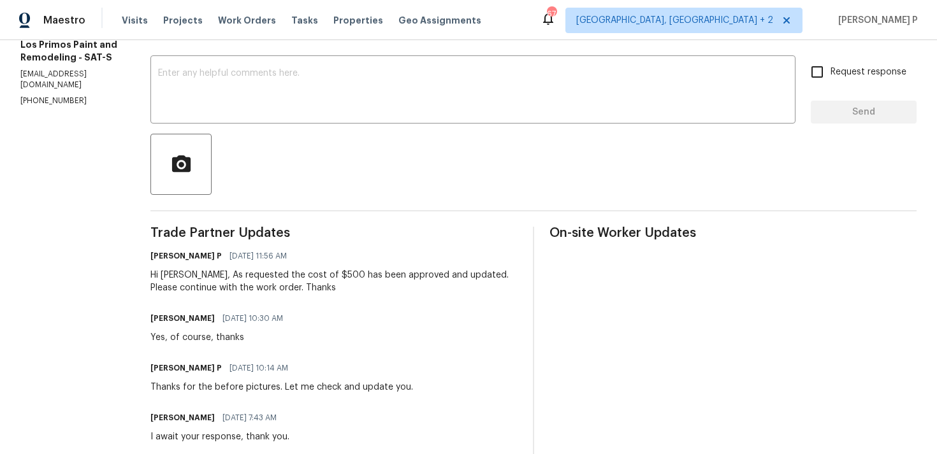
scroll to position [119, 0]
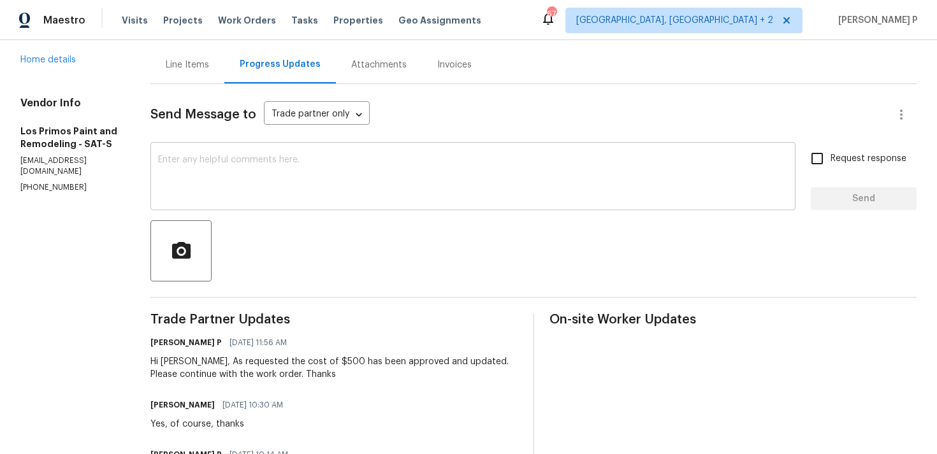
click at [201, 196] on textarea at bounding box center [472, 177] width 629 height 45
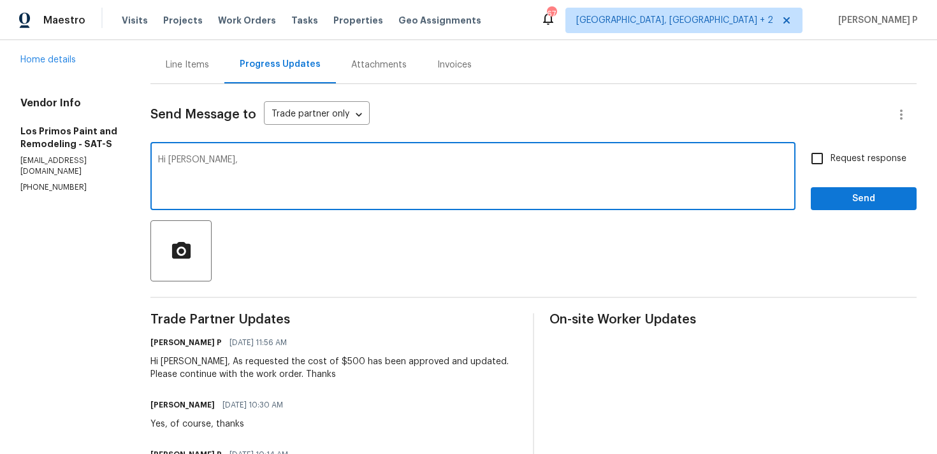
paste textarea "Could you please provide us with an update on the status of the work order?"
type textarea "Hi [PERSON_NAME], Could you please provide us with an update on the status of t…"
click at [818, 155] on input "Request response" at bounding box center [816, 158] width 27 height 27
checkbox input "true"
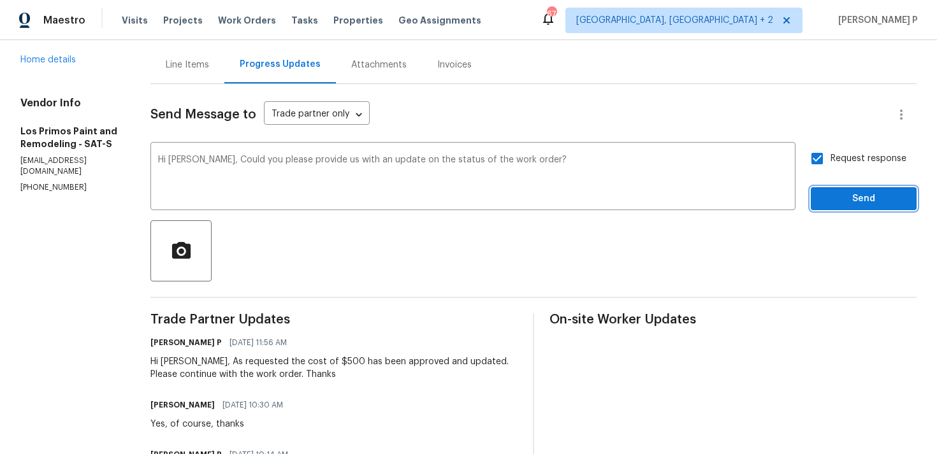
click at [824, 197] on span "Send" at bounding box center [863, 199] width 85 height 16
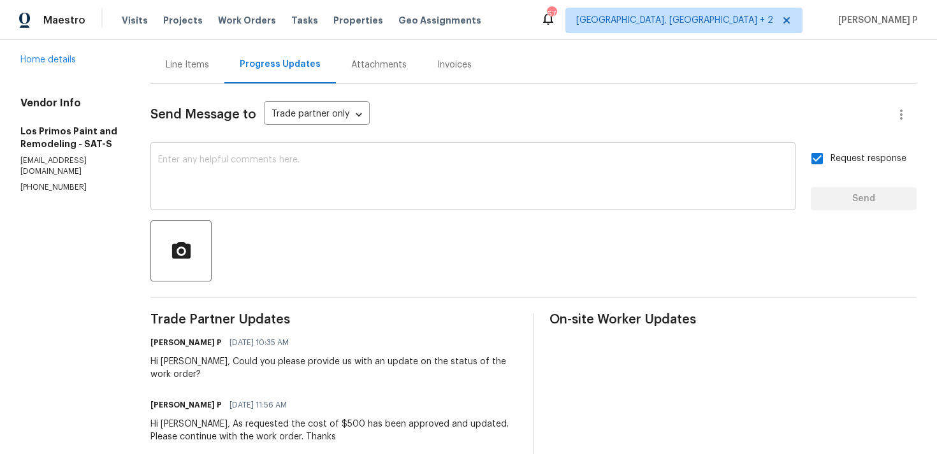
scroll to position [0, 0]
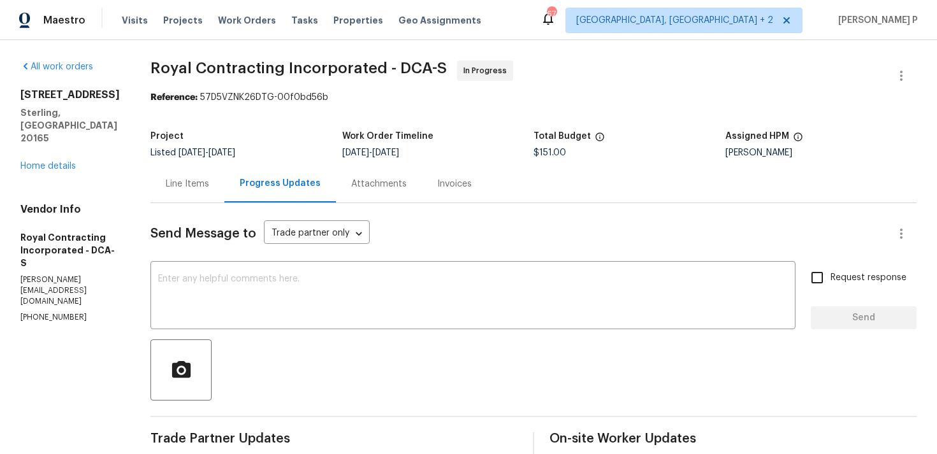
click at [197, 192] on div "Line Items" at bounding box center [187, 184] width 74 height 38
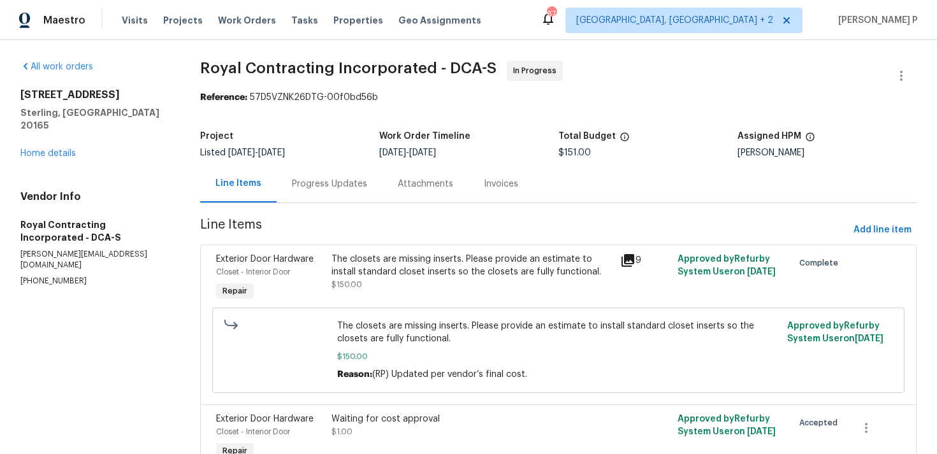
scroll to position [69, 0]
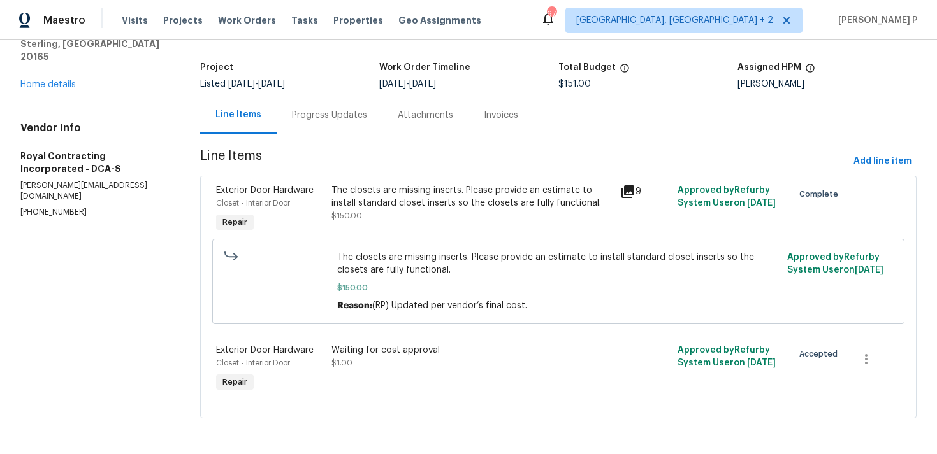
click at [367, 334] on div "Exterior Door Hardware Closet - Interior Door Repair The closets are missing in…" at bounding box center [558, 256] width 716 height 160
click at [368, 351] on div "Waiting for cost approval" at bounding box center [471, 350] width 280 height 13
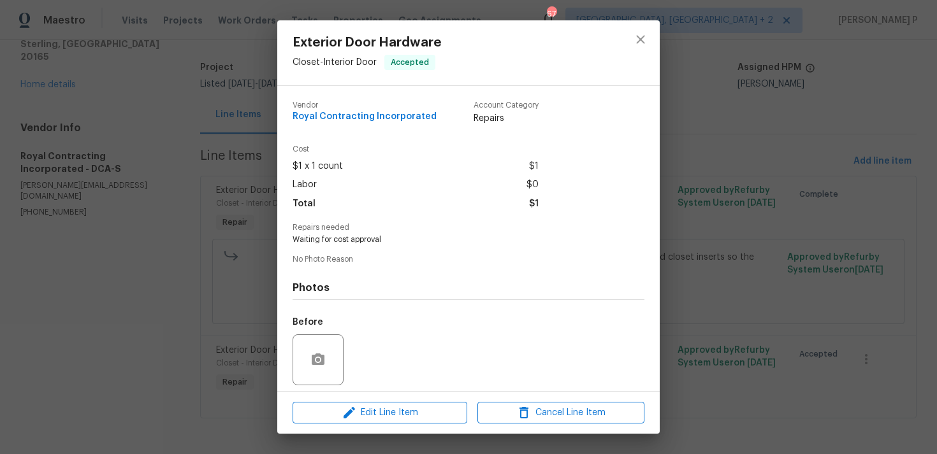
scroll to position [90, 0]
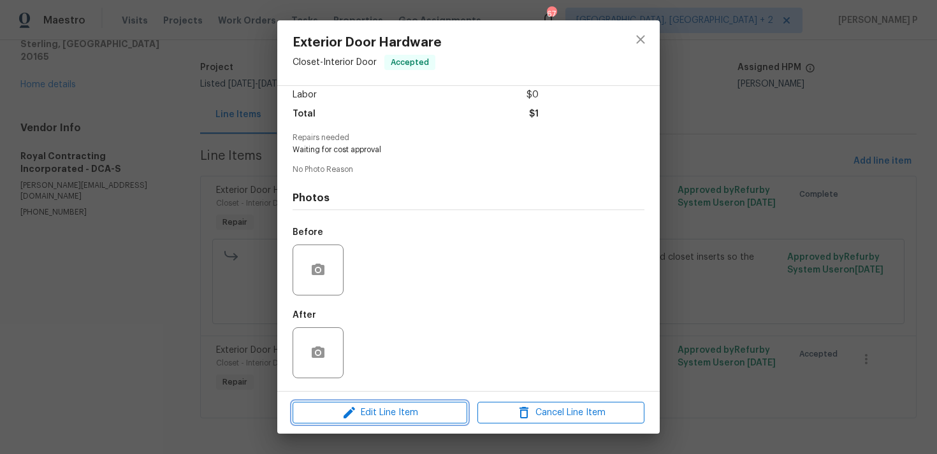
click at [373, 410] on span "Edit Line Item" at bounding box center [379, 413] width 167 height 16
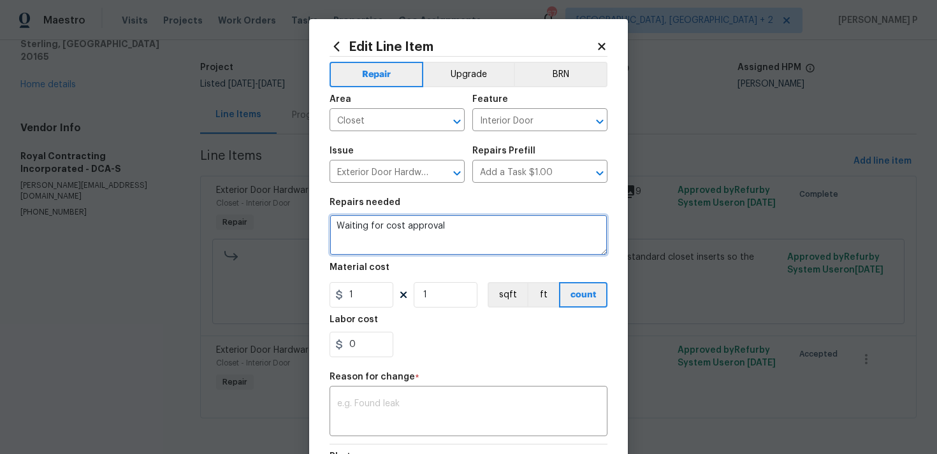
click at [389, 233] on textarea "Waiting for cost approval" at bounding box center [468, 235] width 278 height 41
type textarea "Cost approval"
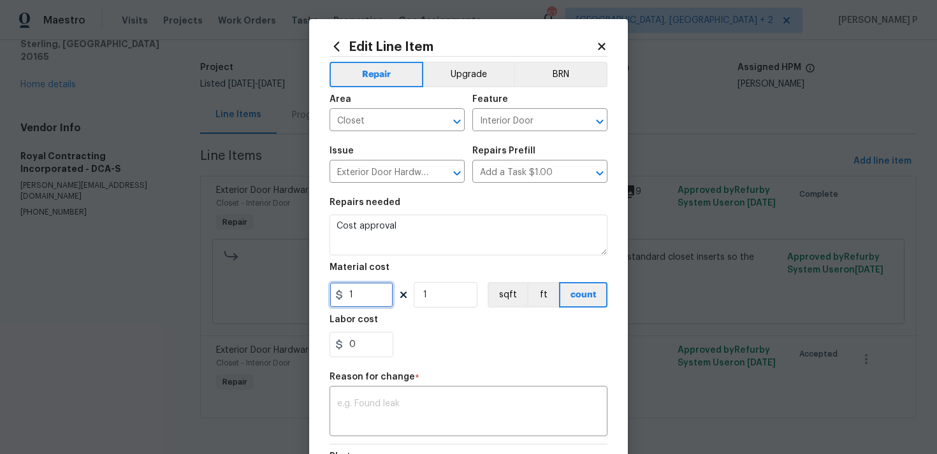
click at [364, 306] on input "1" at bounding box center [361, 294] width 64 height 25
type input "525"
click at [364, 387] on div "Reason for change *" at bounding box center [468, 381] width 278 height 17
click at [367, 410] on textarea at bounding box center [468, 412] width 262 height 27
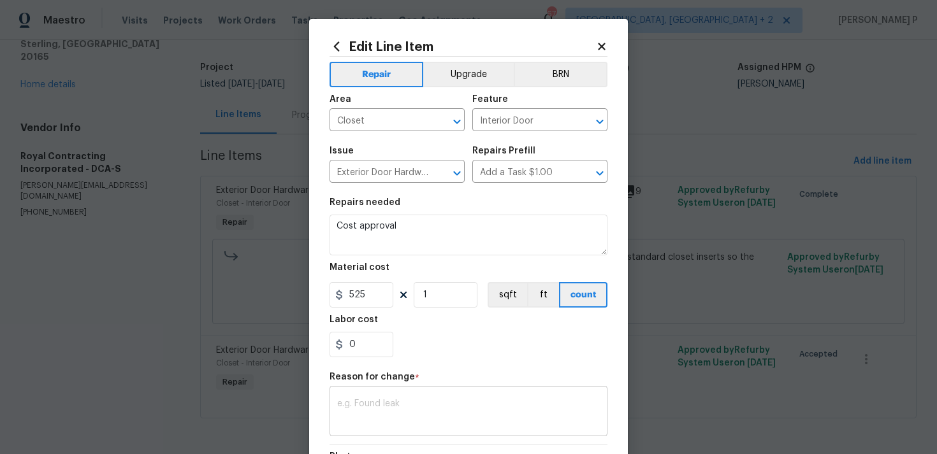
paste textarea "(RP) Updated cost per BR team approval"
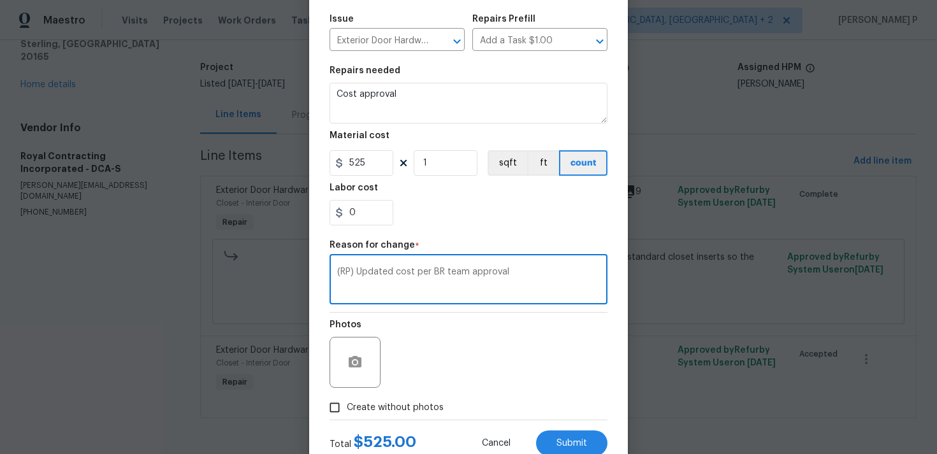
scroll to position [174, 0]
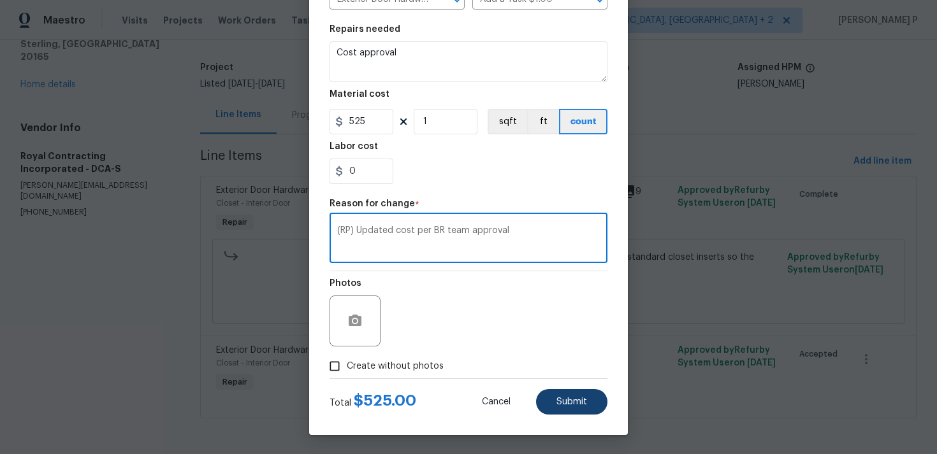
type textarea "(RP) Updated cost per BR team approval"
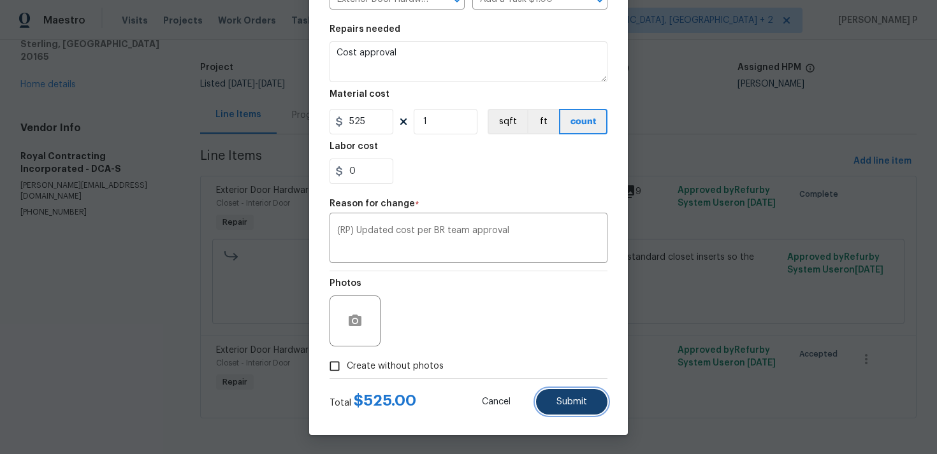
click at [572, 403] on span "Submit" at bounding box center [571, 403] width 31 height 10
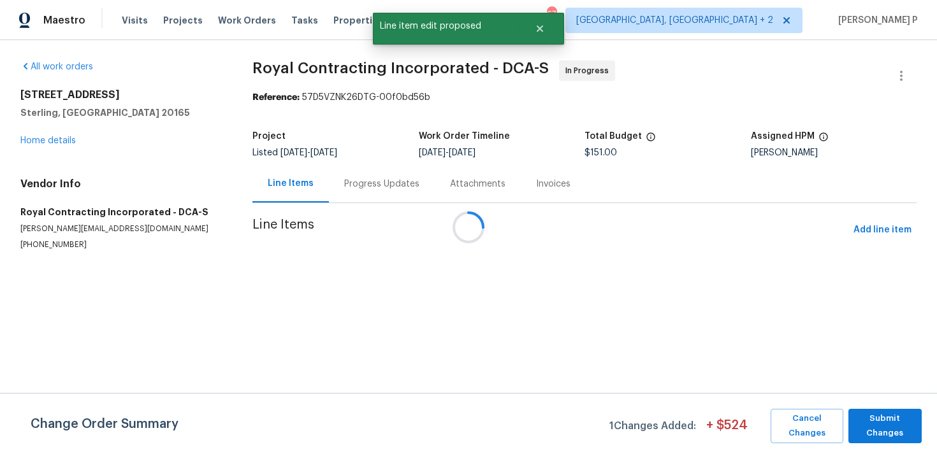
scroll to position [0, 0]
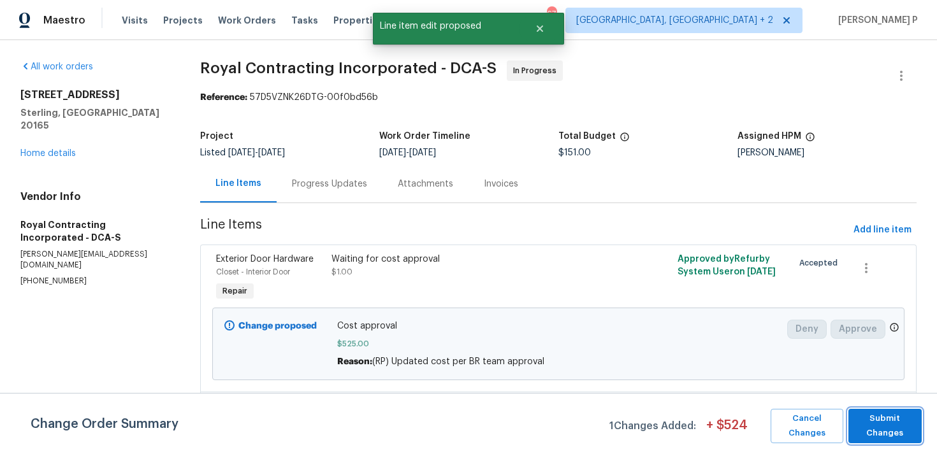
click at [894, 429] on span "Submit Changes" at bounding box center [884, 426] width 61 height 29
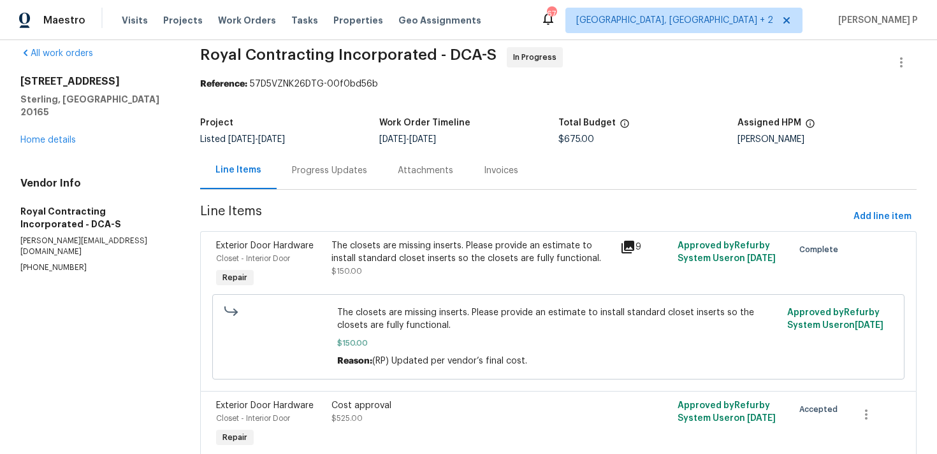
scroll to position [3, 0]
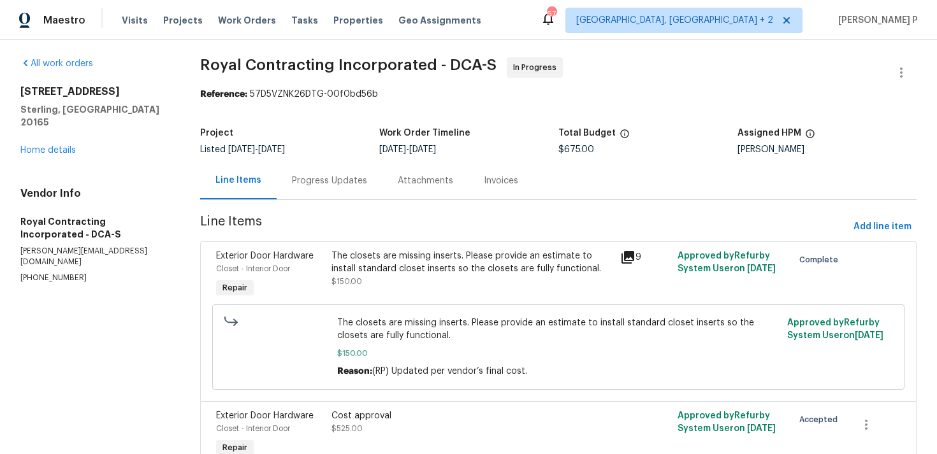
click at [337, 173] on div "Progress Updates" at bounding box center [330, 181] width 106 height 38
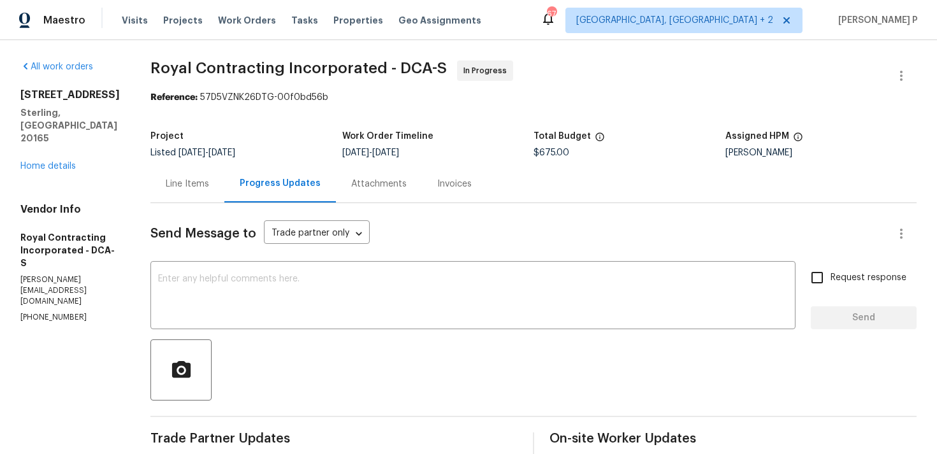
click at [209, 181] on div "Line Items" at bounding box center [187, 184] width 43 height 13
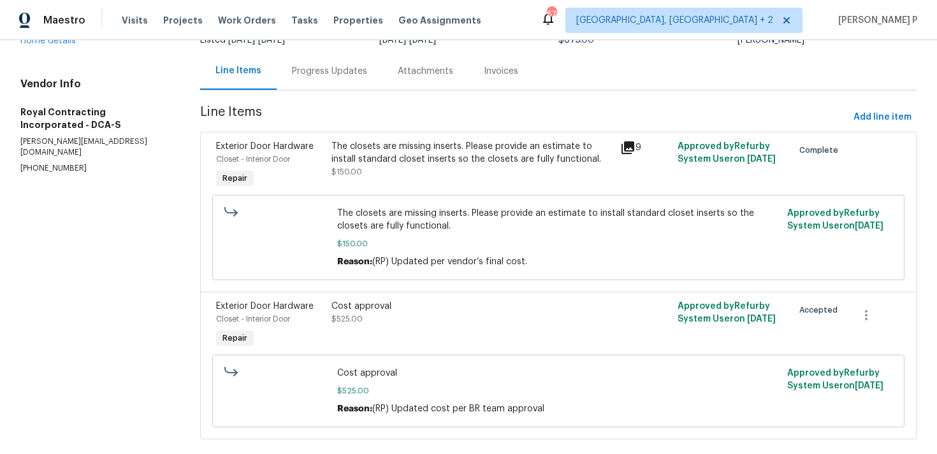
scroll to position [135, 0]
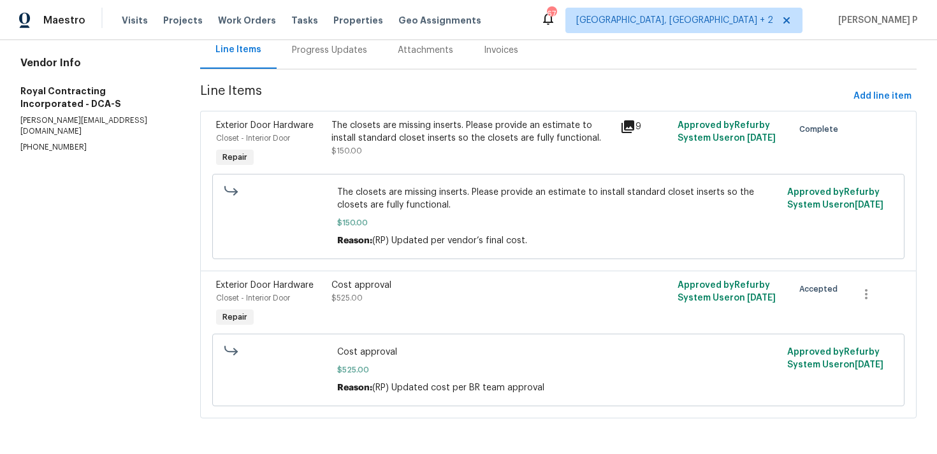
click at [361, 294] on div "Cost approval $525.00" at bounding box center [471, 291] width 280 height 25
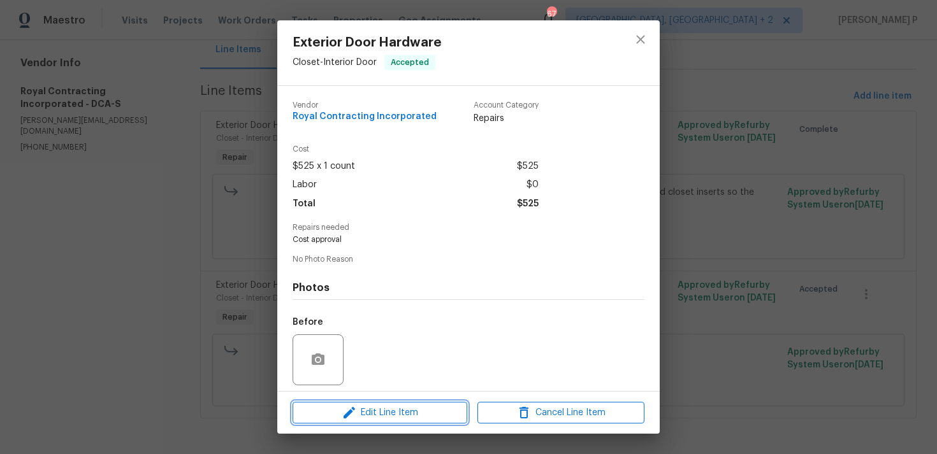
click at [365, 418] on span "Edit Line Item" at bounding box center [379, 413] width 167 height 16
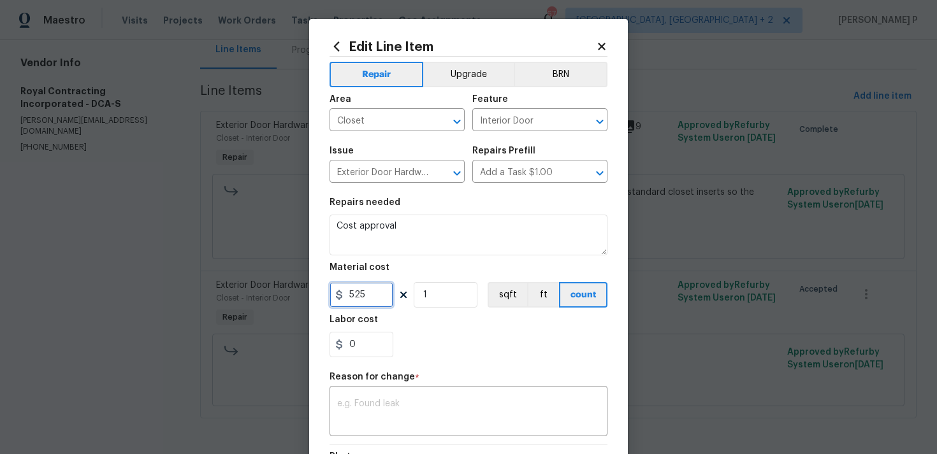
click at [363, 303] on input "525" at bounding box center [361, 294] width 64 height 25
click at [361, 297] on input "525" at bounding box center [361, 294] width 64 height 25
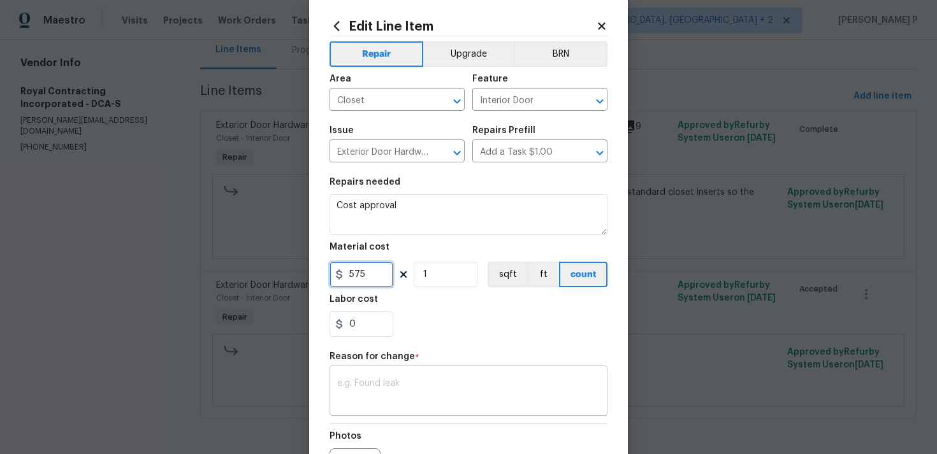
scroll to position [37, 0]
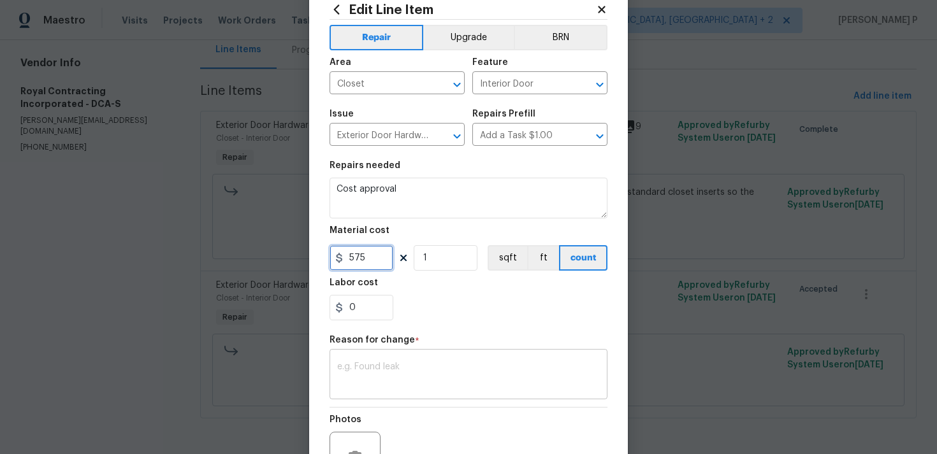
type input "575"
click at [493, 363] on div "x ​" at bounding box center [468, 375] width 278 height 47
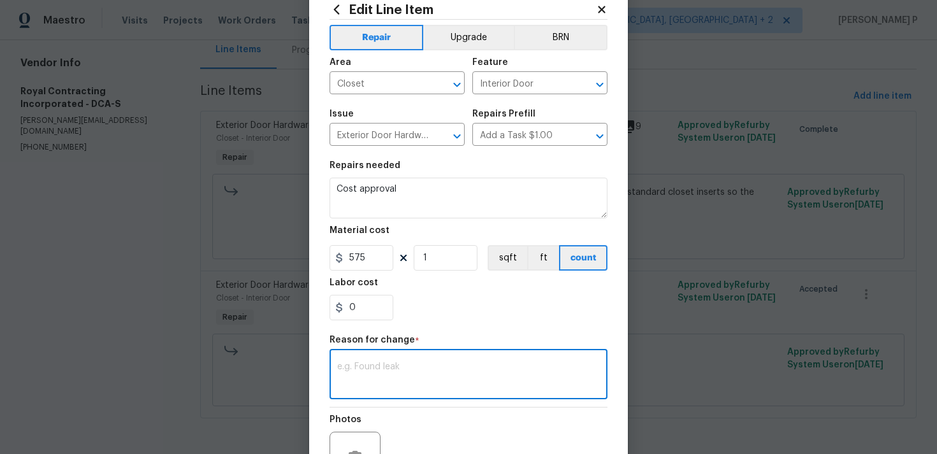
paste textarea "(RP) Updated cost per BR team approval"
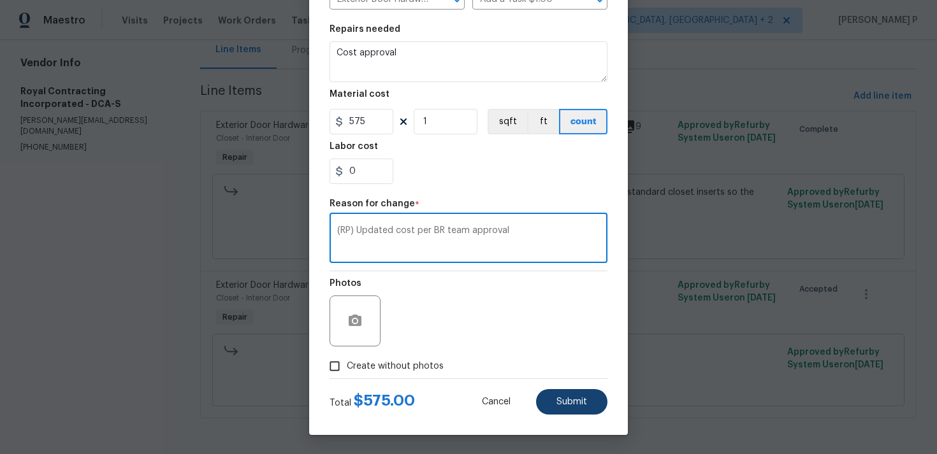
type textarea "(RP) Updated cost per BR team approval"
click at [569, 407] on button "Submit" at bounding box center [571, 401] width 71 height 25
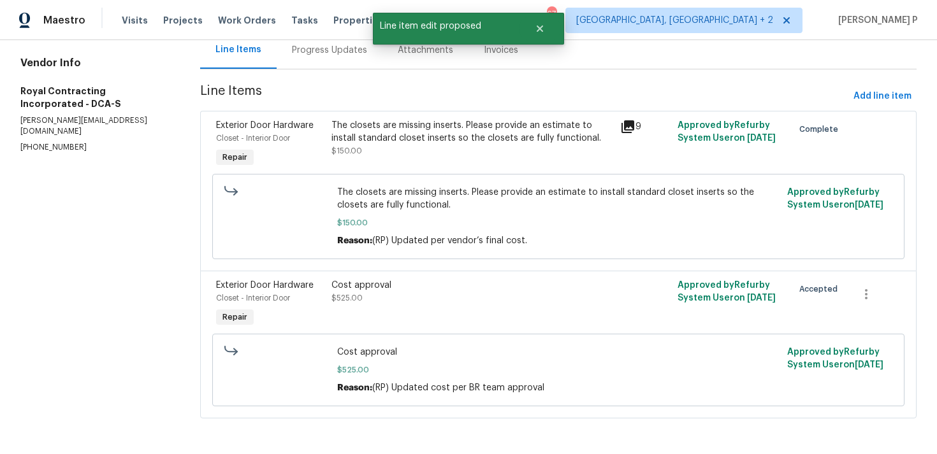
scroll to position [0, 0]
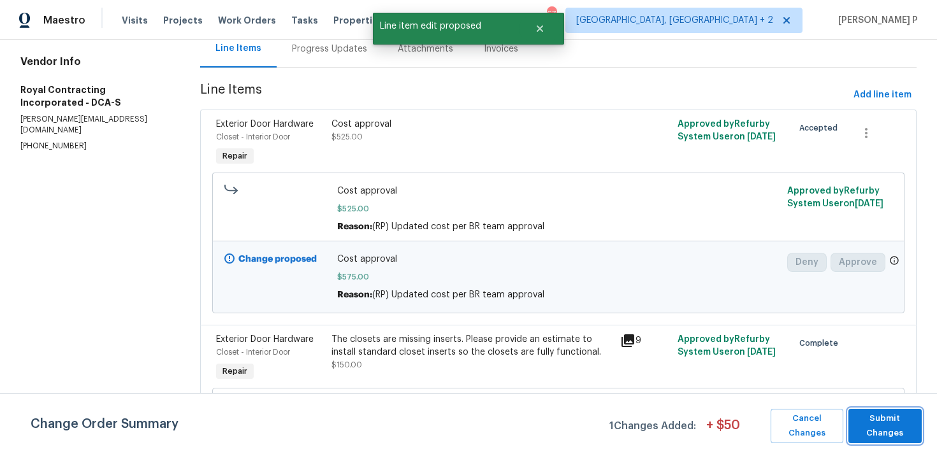
click at [877, 424] on span "Submit Changes" at bounding box center [884, 426] width 61 height 29
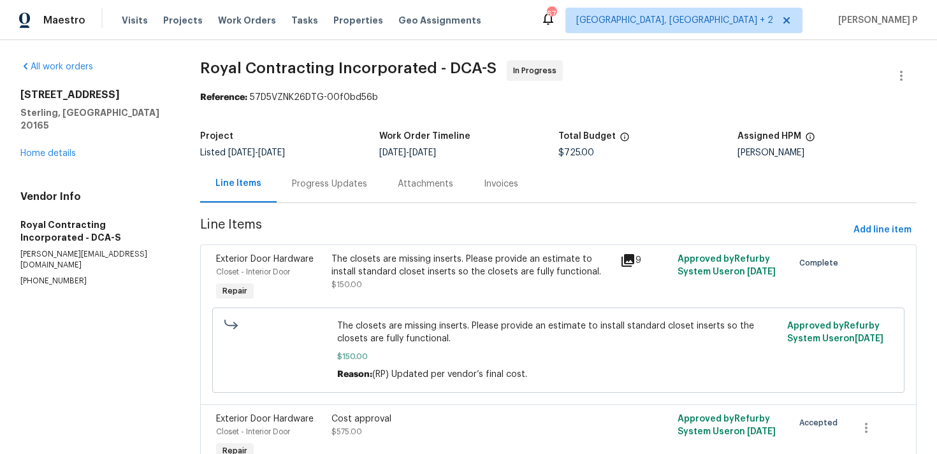
click at [303, 179] on div "Progress Updates" at bounding box center [329, 184] width 75 height 13
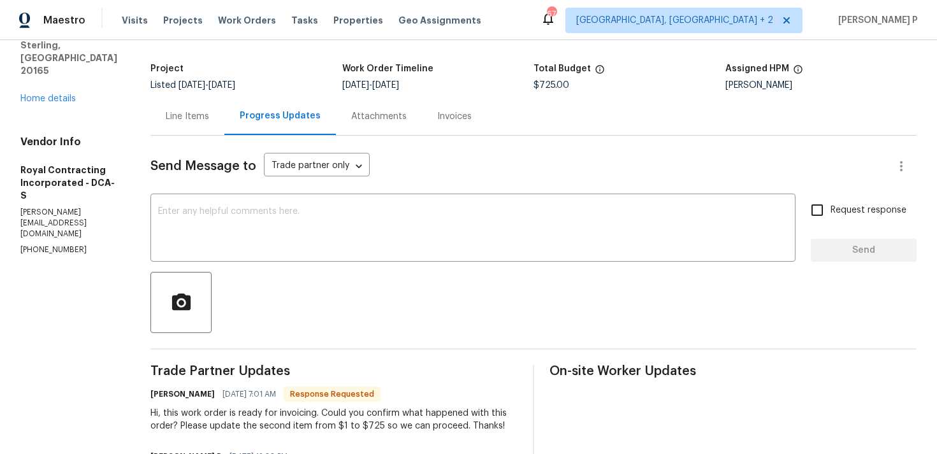
scroll to position [65, 0]
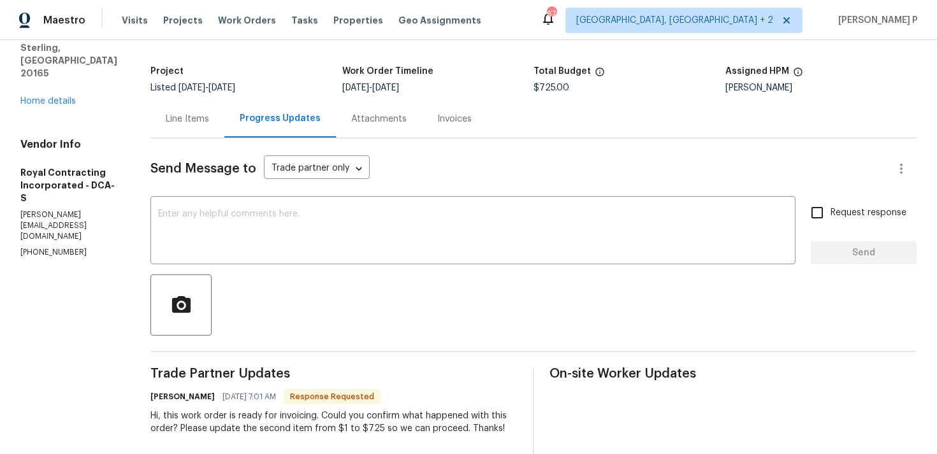
click at [347, 219] on textarea at bounding box center [472, 232] width 629 height 45
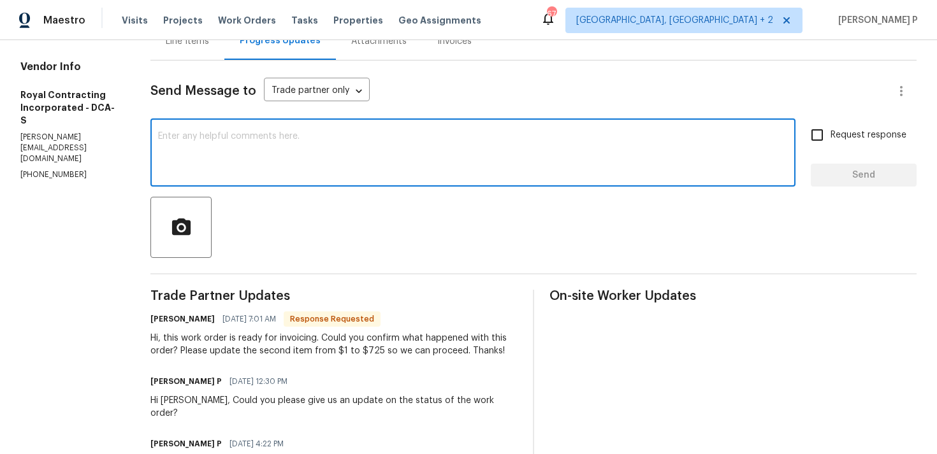
scroll to position [148, 0]
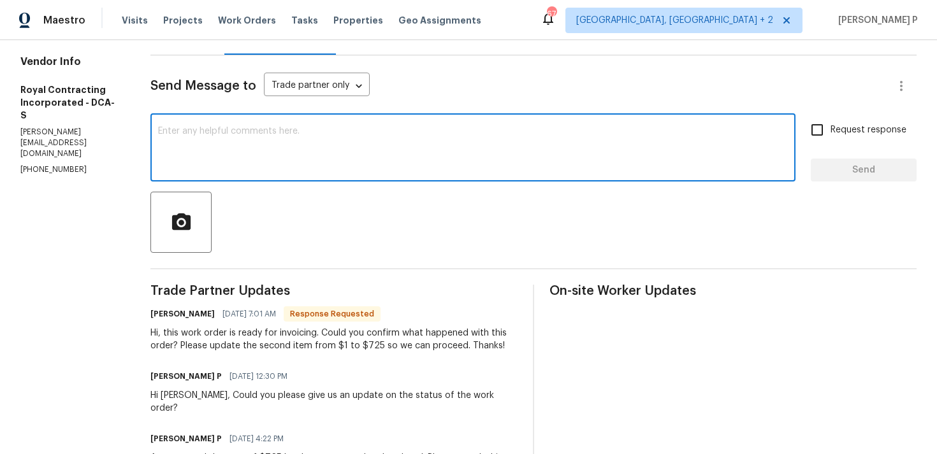
click at [323, 173] on div "x ​" at bounding box center [472, 149] width 645 height 65
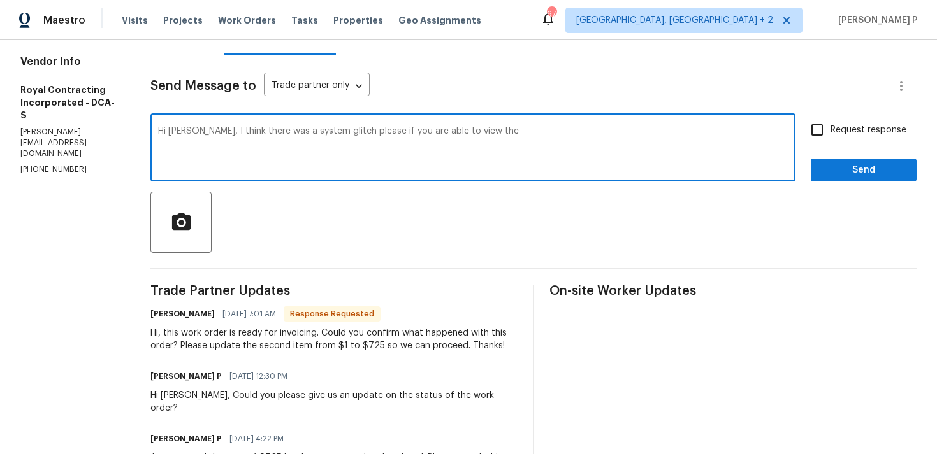
click at [344, 130] on textarea "Hi Robin, I think there was a system glitch please if you are able to view the" at bounding box center [472, 149] width 629 height 45
click at [433, 128] on textarea "Hi Robin, I think there was a system glitch from our end please if you are able…" at bounding box center [472, 149] width 629 height 45
click at [579, 136] on textarea "Hi Robin, I think there was a system glitch from our end please check if you ar…" at bounding box center [472, 149] width 629 height 45
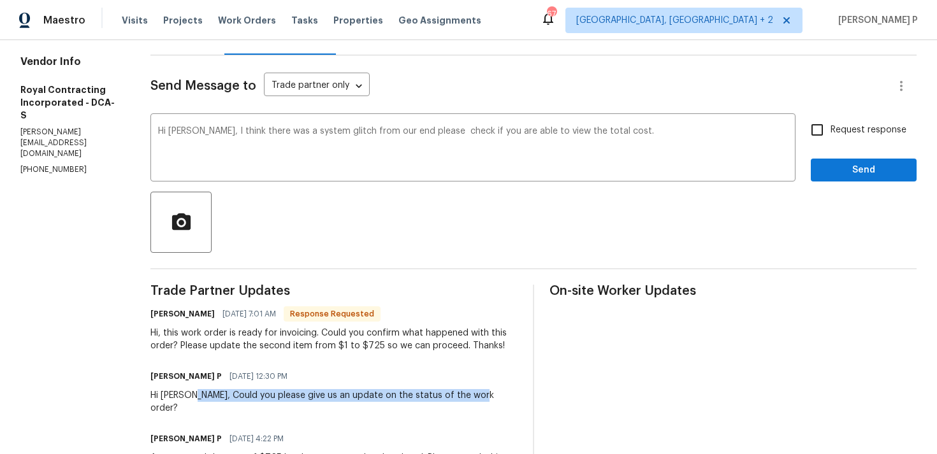
drag, startPoint x: 206, startPoint y: 392, endPoint x: 495, endPoint y: 394, distance: 288.6
click at [495, 394] on div "Ramyasri P 09/03/2025 12:30 PM Hi Robin, Could you please give us an update on …" at bounding box center [333, 391] width 367 height 47
copy div "Could you please give us an update on the status of the work order?"
click at [632, 134] on textarea "Hi Robin, I think there was a system glitch from our end please check if you ar…" at bounding box center [472, 149] width 629 height 45
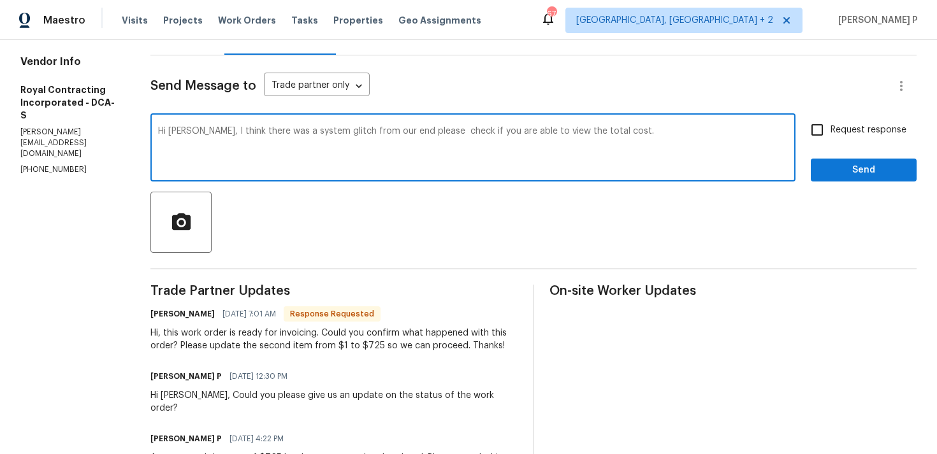
paste textarea "Could you please give us an update on the status of the work order?"
type textarea "Hi Robin, I think there was a system glitch from our end please check if you ar…"
click at [823, 133] on input "Request response" at bounding box center [816, 130] width 27 height 27
checkbox input "true"
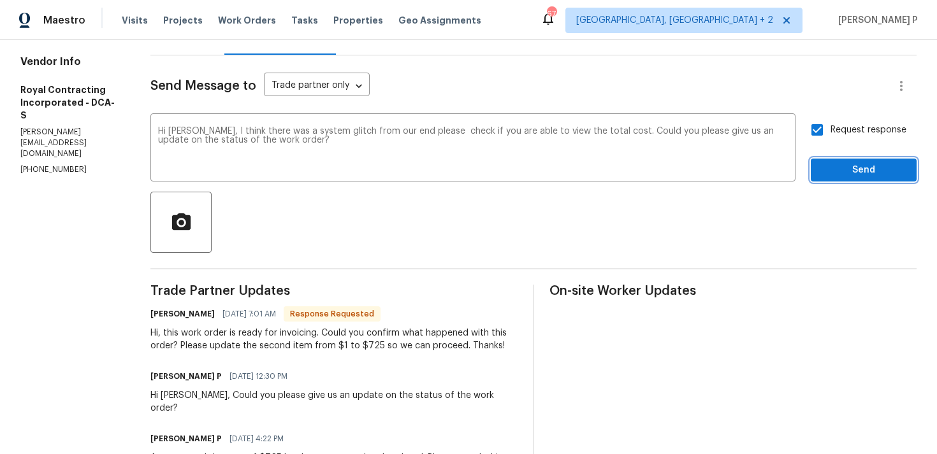
click at [827, 176] on span "Send" at bounding box center [863, 170] width 85 height 16
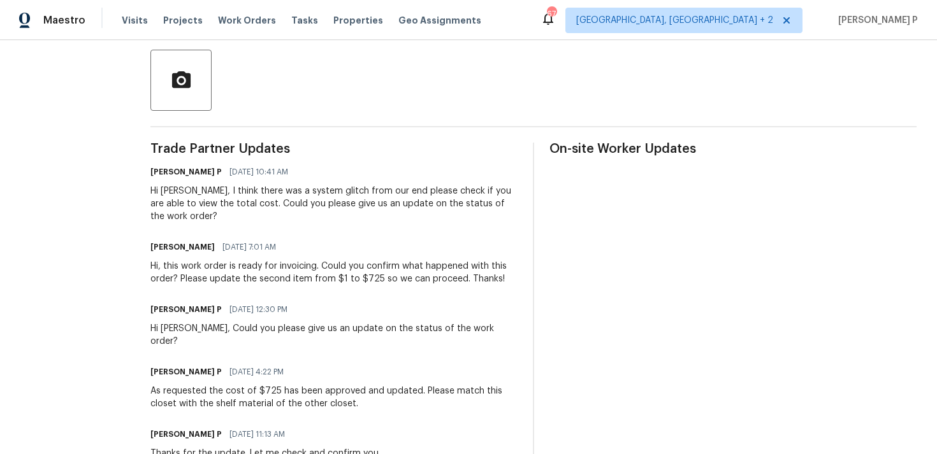
scroll to position [295, 0]
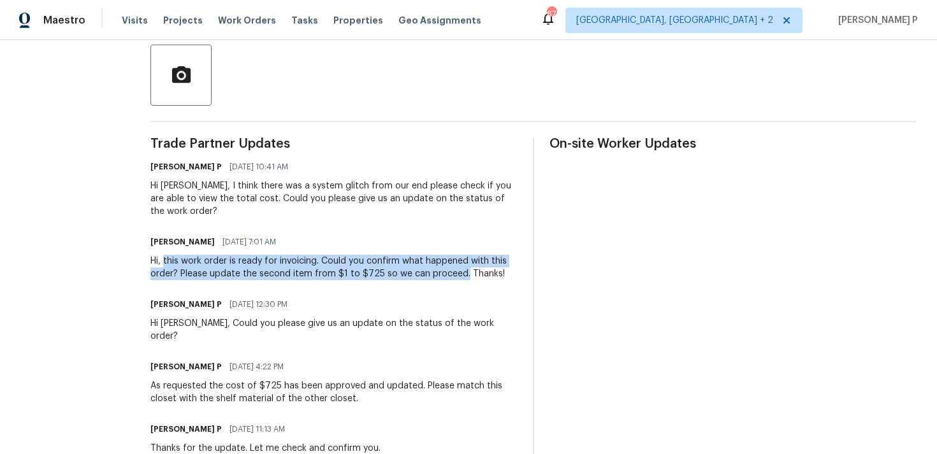
drag, startPoint x: 178, startPoint y: 261, endPoint x: 475, endPoint y: 269, distance: 296.4
click at [475, 269] on div "Hi, this work order is ready for invoicing. Could you confirm what happened wit…" at bounding box center [333, 267] width 367 height 25
copy div "this work order is ready for invoicing. Could you confirm what happened with th…"
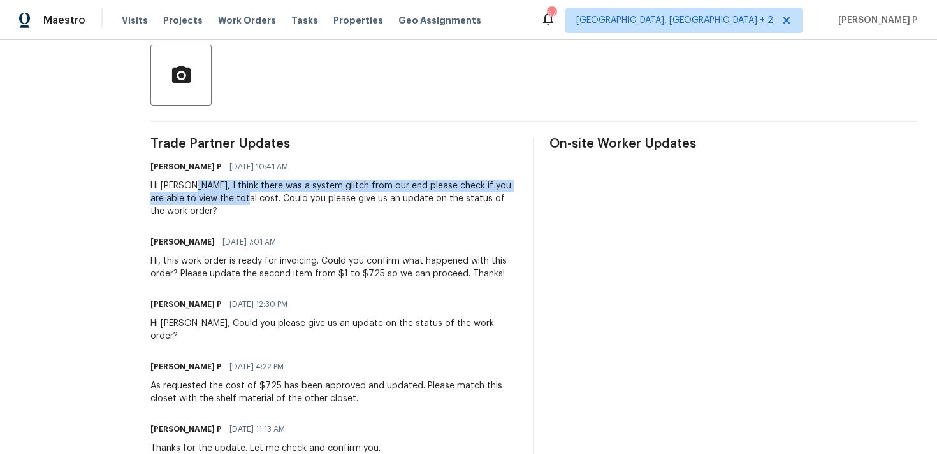
drag, startPoint x: 203, startPoint y: 183, endPoint x: 243, endPoint y: 196, distance: 41.9
click at [243, 196] on div "Hi Robin, I think there was a system glitch from our end please check if you ar…" at bounding box center [333, 199] width 367 height 38
copy div "I think there was a system glitch from our end please check if you are able to …"
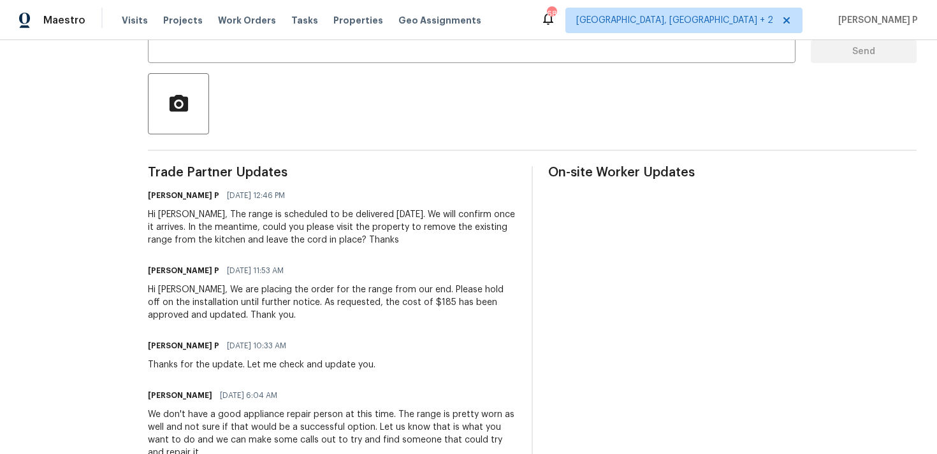
scroll to position [200, 0]
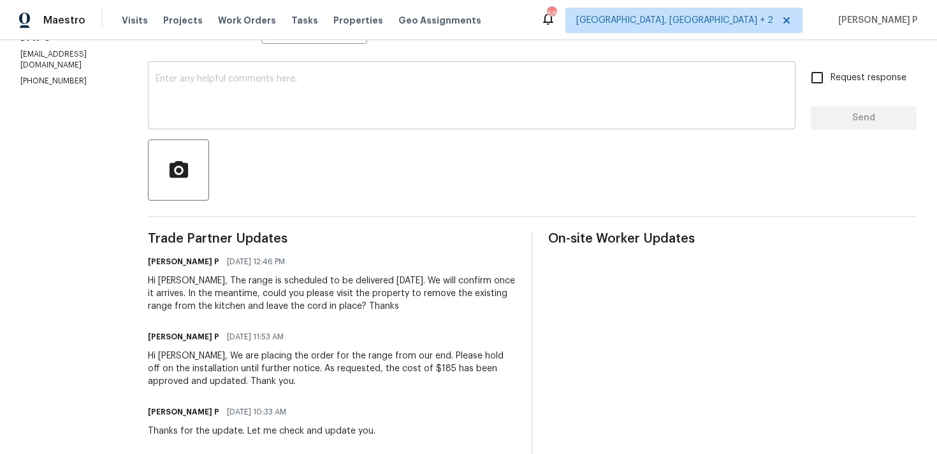
click at [344, 125] on div "x ​" at bounding box center [471, 96] width 647 height 65
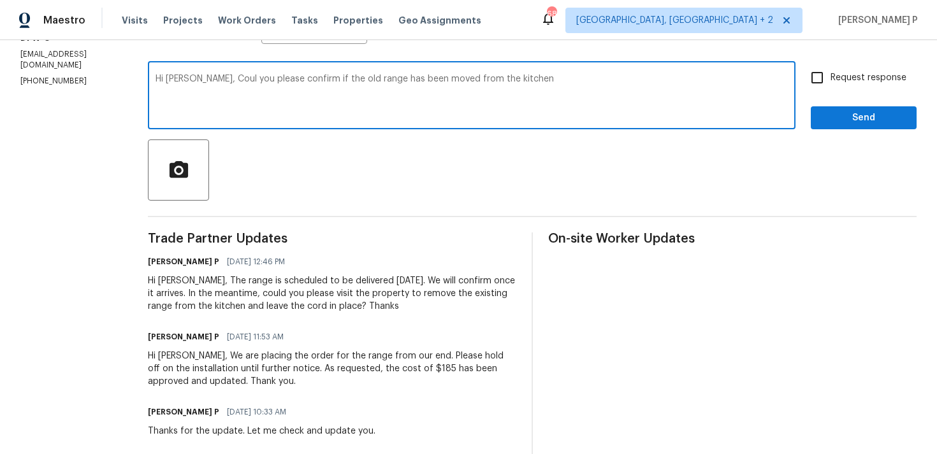
click at [224, 78] on textarea "Hi [PERSON_NAME], Coul you please confirm if the old range has been moved from …" at bounding box center [471, 97] width 632 height 45
click at [405, 83] on textarea "Hi [PERSON_NAME], Could you please confirm if the old range has been moved from…" at bounding box center [471, 97] width 632 height 45
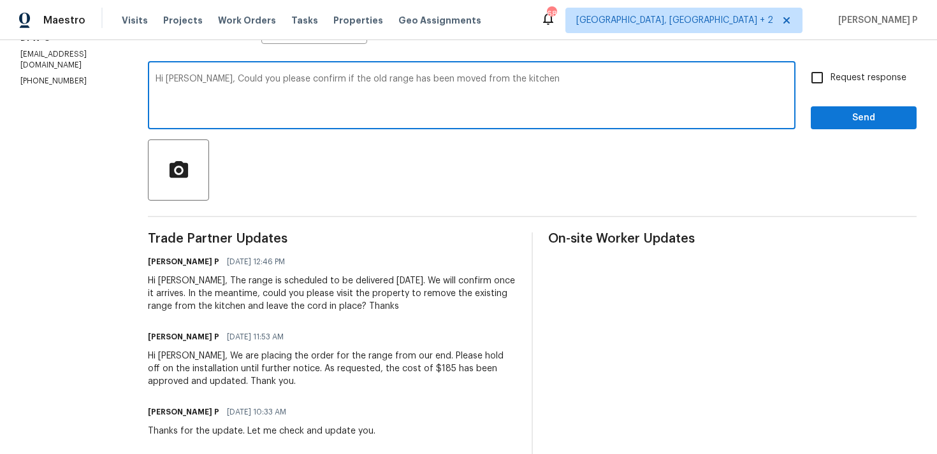
drag, startPoint x: 207, startPoint y: 80, endPoint x: 573, endPoint y: 85, distance: 366.4
click at [573, 85] on textarea "Hi [PERSON_NAME], Could you please confirm if the old range has been moved from…" at bounding box center [471, 97] width 632 height 45
paste textarea "kindly confirm whether the old range has been removed from the kitchen?"
type textarea "Hi [PERSON_NAME], Could you kindly confirm whether the old range has been remov…"
click at [889, 85] on label "Request response" at bounding box center [854, 77] width 103 height 27
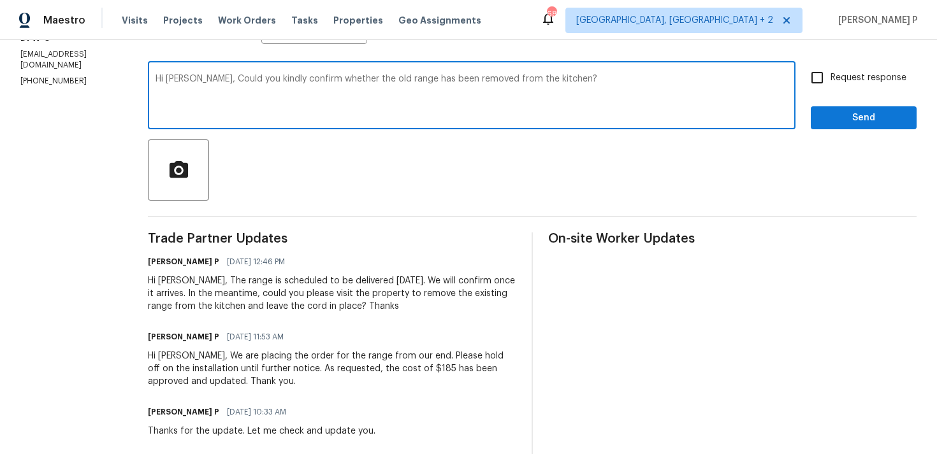
click at [830, 85] on input "Request response" at bounding box center [816, 77] width 27 height 27
checkbox input "true"
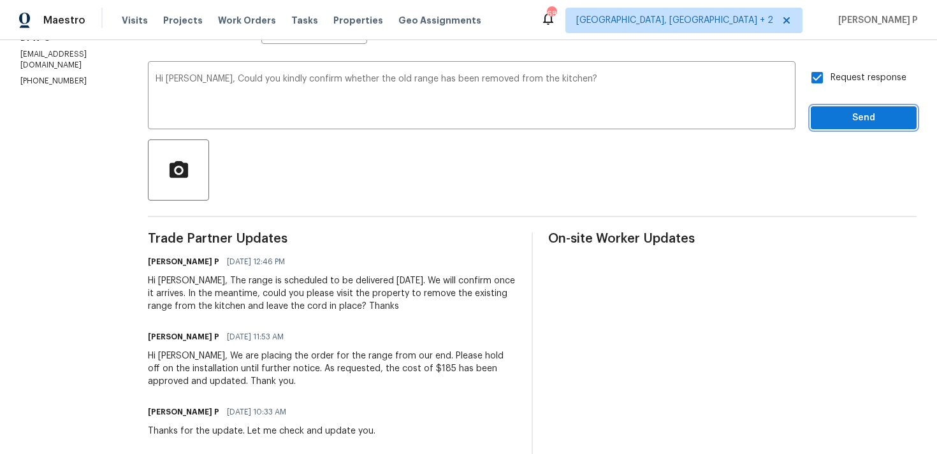
click at [851, 120] on span "Send" at bounding box center [863, 118] width 85 height 16
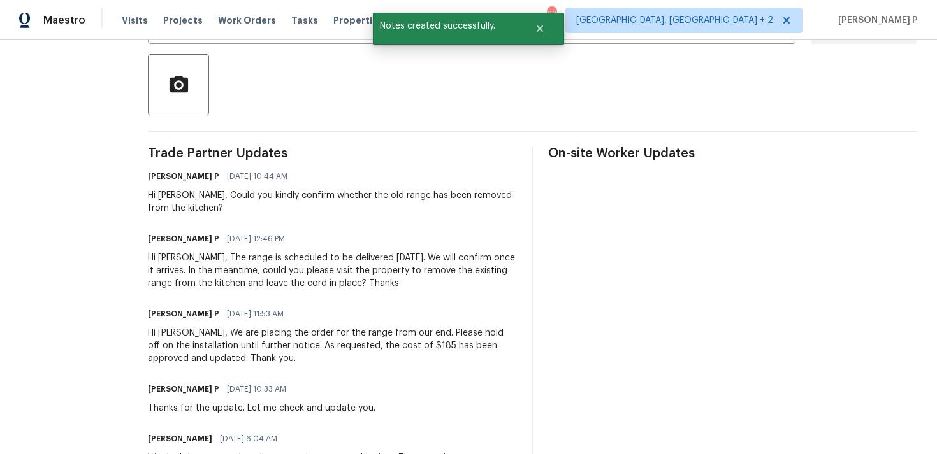
scroll to position [291, 0]
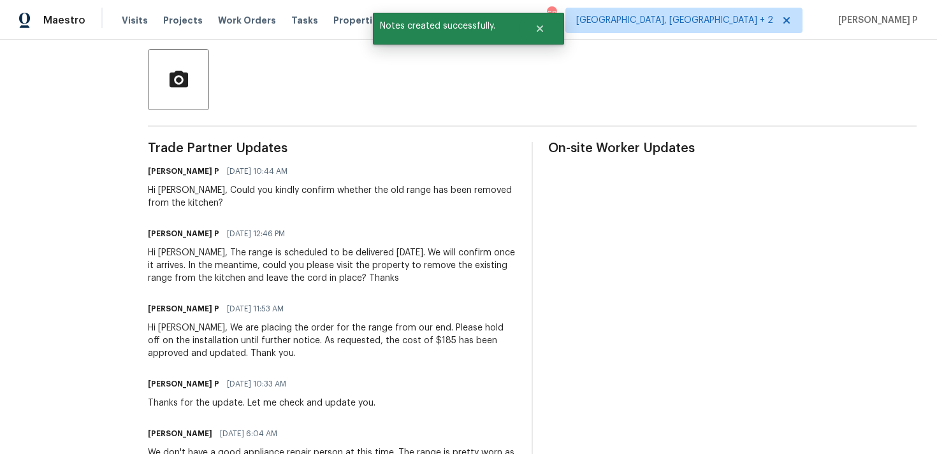
drag, startPoint x: 269, startPoint y: 192, endPoint x: 286, endPoint y: 206, distance: 22.6
click at [286, 206] on div "Hi [PERSON_NAME], Could you kindly confirm whether the old range has been remov…" at bounding box center [332, 196] width 368 height 25
click at [270, 184] on div "Hi [PERSON_NAME], Could you kindly confirm whether the old range has been remov…" at bounding box center [332, 196] width 368 height 25
drag, startPoint x: 270, startPoint y: 190, endPoint x: 292, endPoint y: 210, distance: 28.9
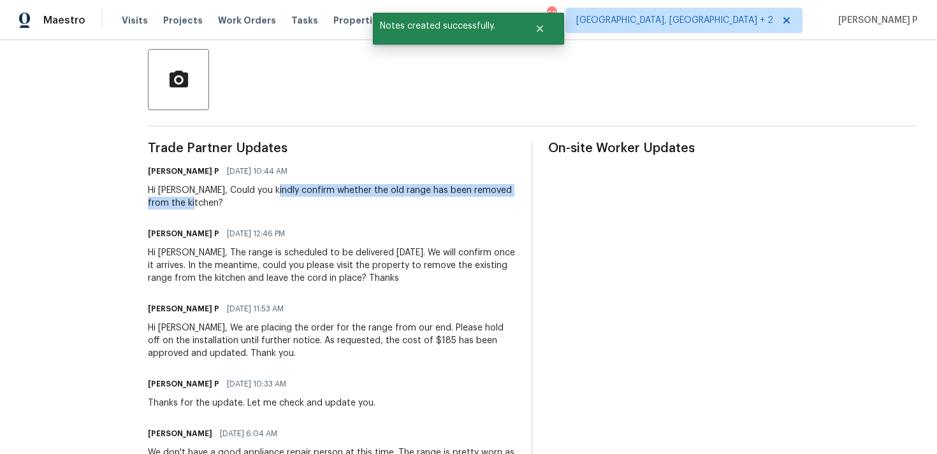
copy div "confirm whether the old range has been removed from the kitchen?"
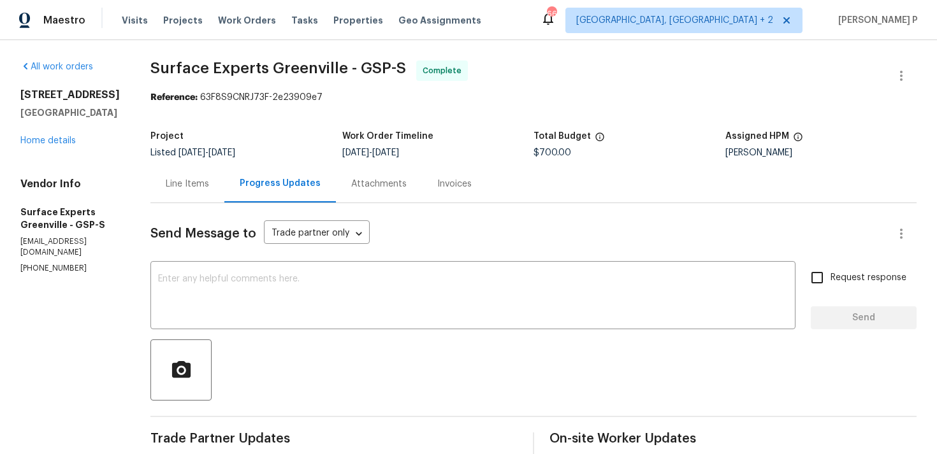
click at [196, 180] on div "Line Items" at bounding box center [187, 184] width 43 height 13
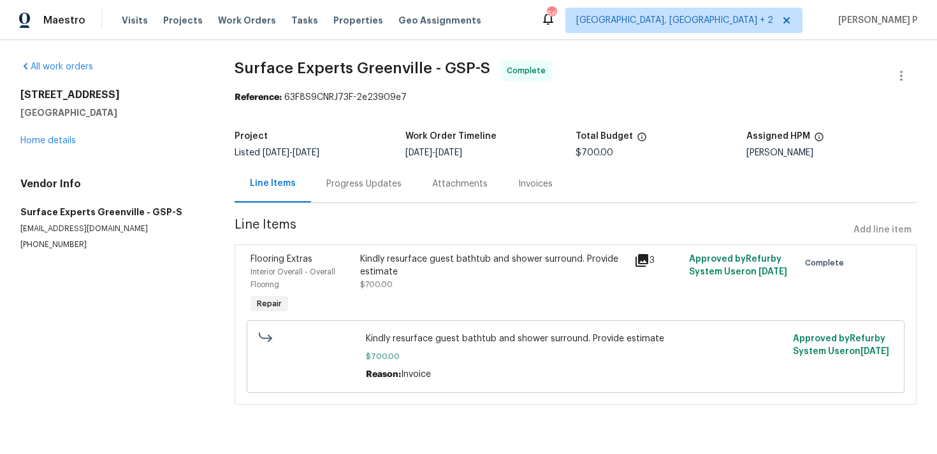
click at [375, 181] on div "Progress Updates" at bounding box center [363, 184] width 75 height 13
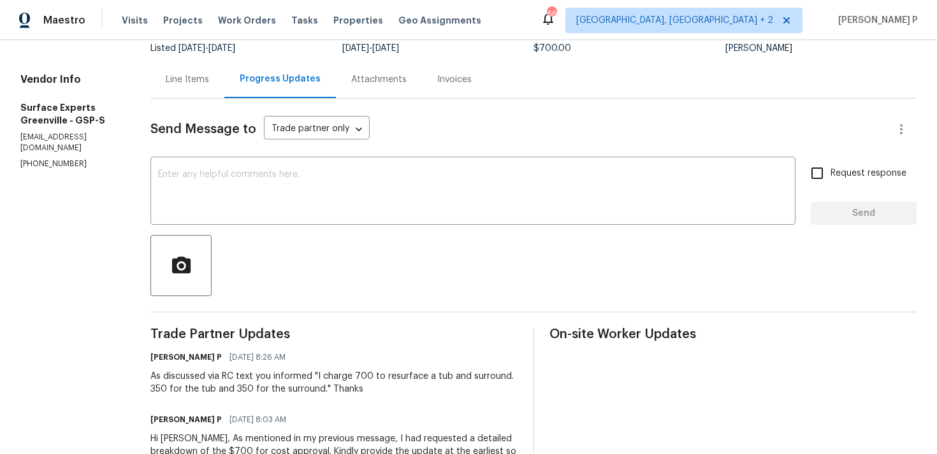
scroll to position [173, 0]
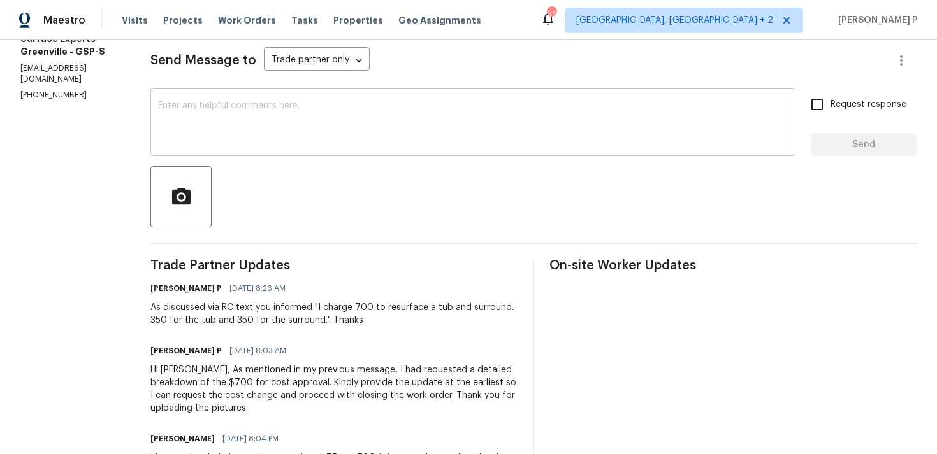
click at [399, 110] on textarea at bounding box center [472, 123] width 629 height 45
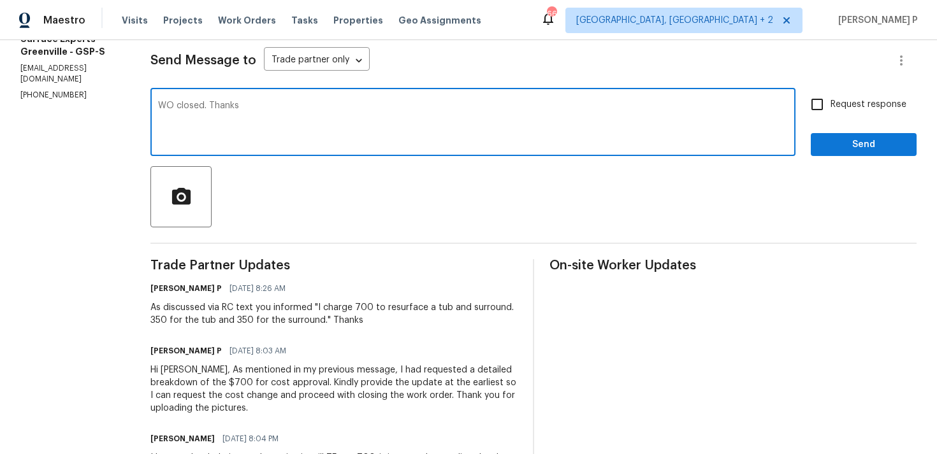
type textarea "WO closed. Thanks"
click at [855, 136] on button "Send" at bounding box center [863, 145] width 106 height 24
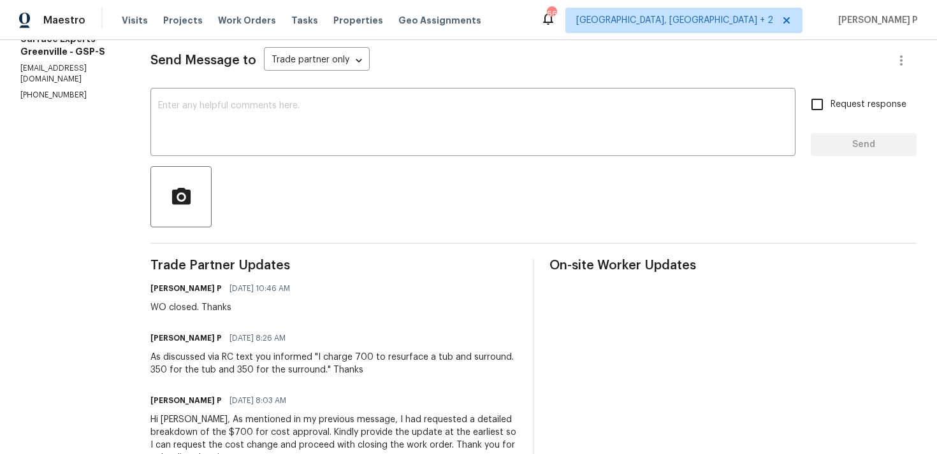
scroll to position [0, 0]
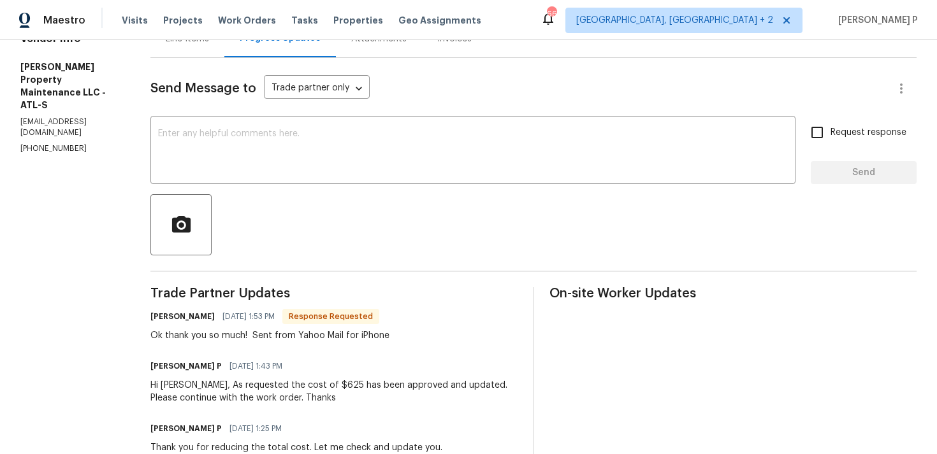
scroll to position [130, 0]
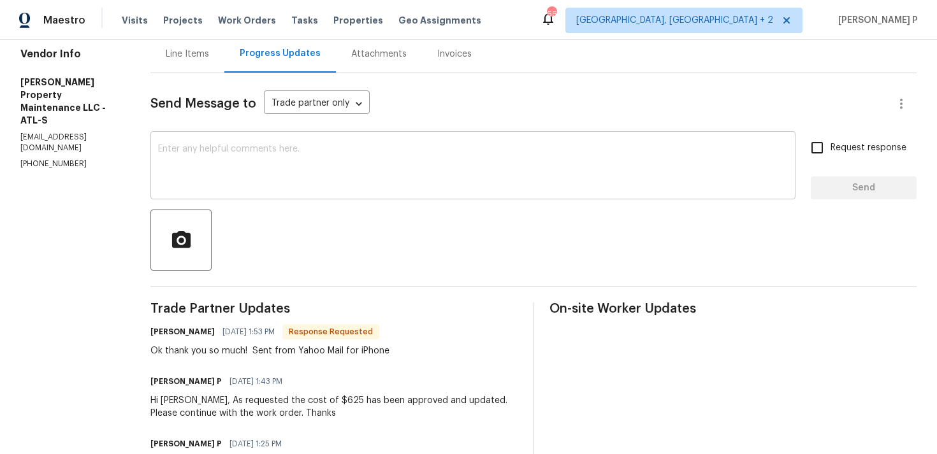
click at [196, 162] on textarea at bounding box center [472, 167] width 629 height 45
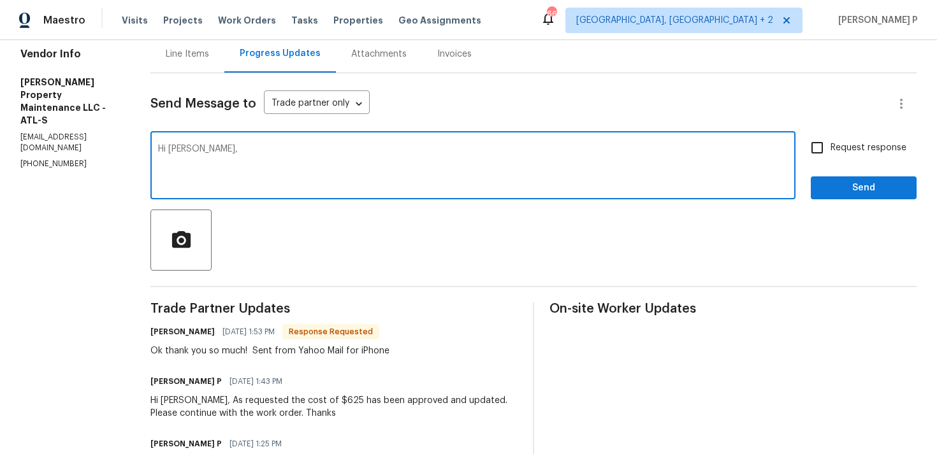
paste textarea "Could you please provide us with an update on the status of the work order?"
type textarea "Hi Daniel, Could you please provide us with an update on the status of the work…"
click at [817, 148] on input "Request response" at bounding box center [816, 147] width 27 height 27
checkbox input "true"
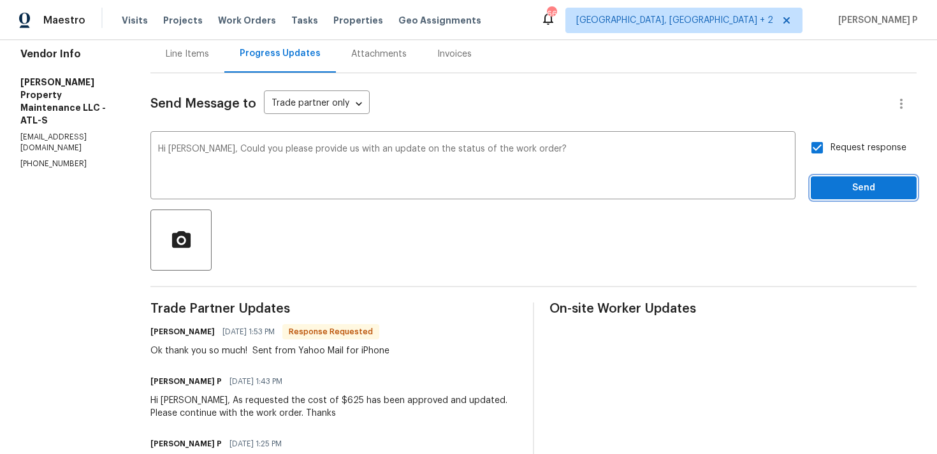
click at [842, 187] on span "Send" at bounding box center [863, 188] width 85 height 16
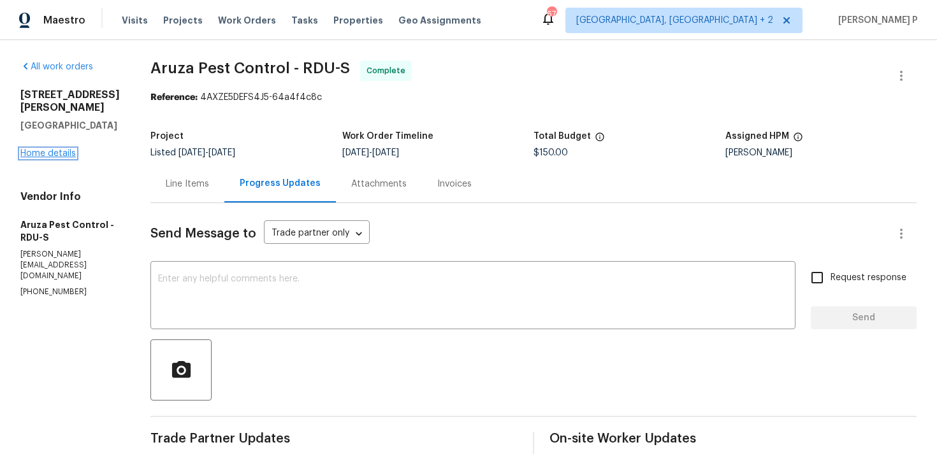
click at [45, 155] on link "Home details" at bounding box center [47, 153] width 55 height 9
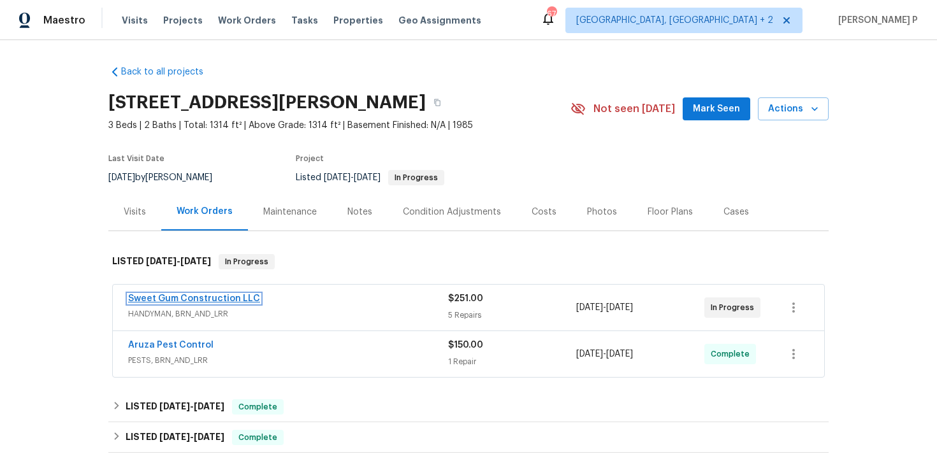
click at [212, 298] on link "Sweet Gum Construction LLC" at bounding box center [194, 298] width 132 height 9
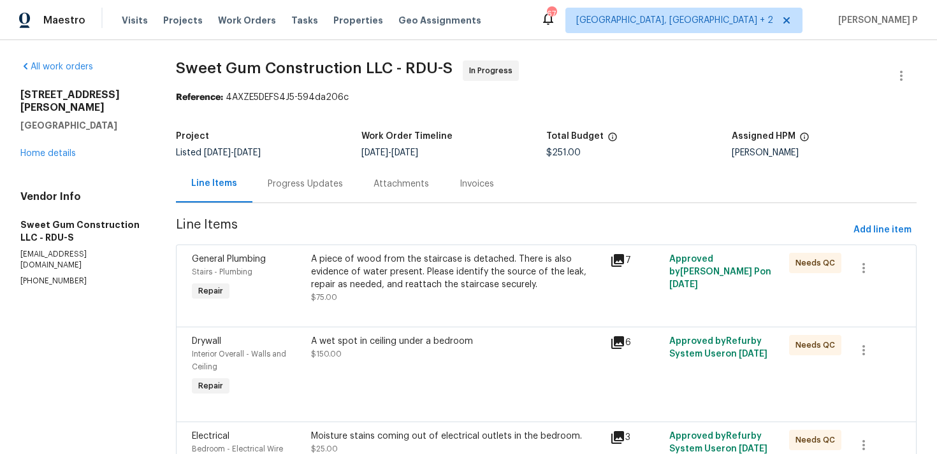
click at [324, 183] on div "Progress Updates" at bounding box center [305, 184] width 75 height 13
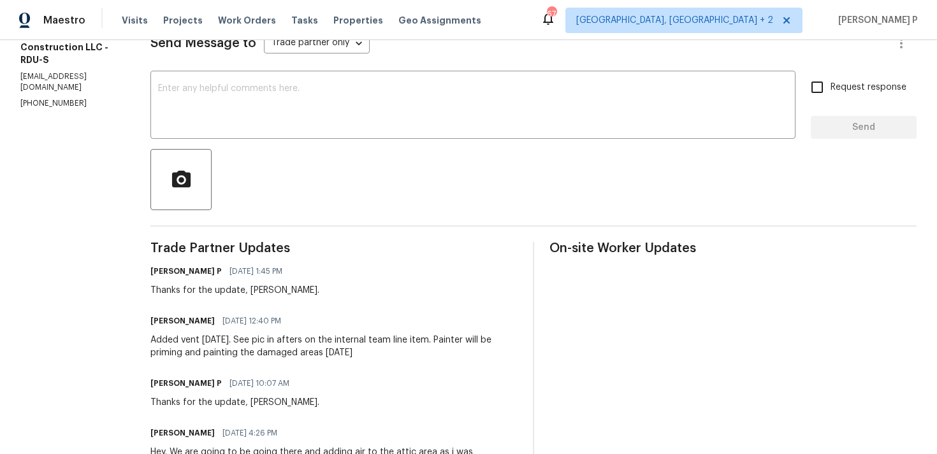
scroll to position [206, 0]
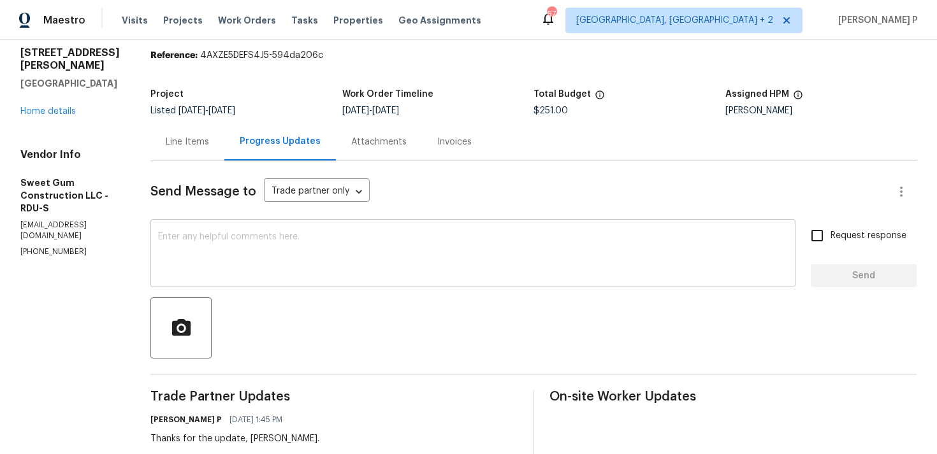
click at [233, 249] on textarea at bounding box center [472, 255] width 629 height 45
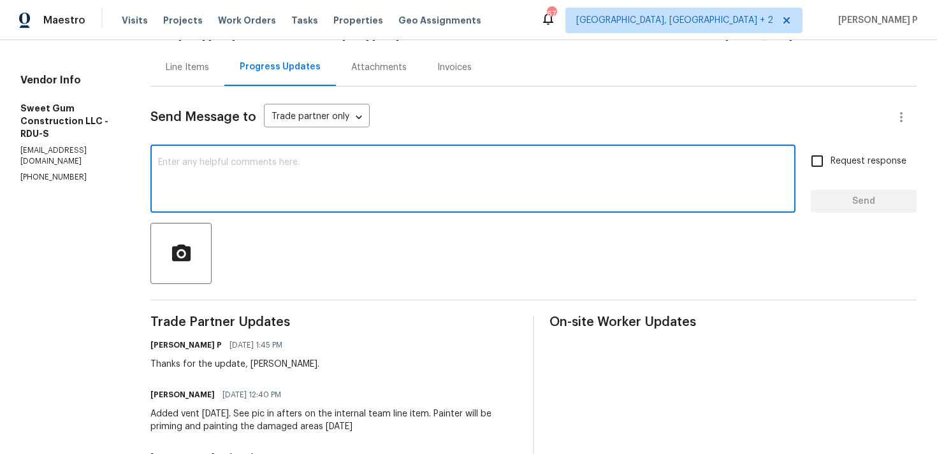
scroll to position [134, 0]
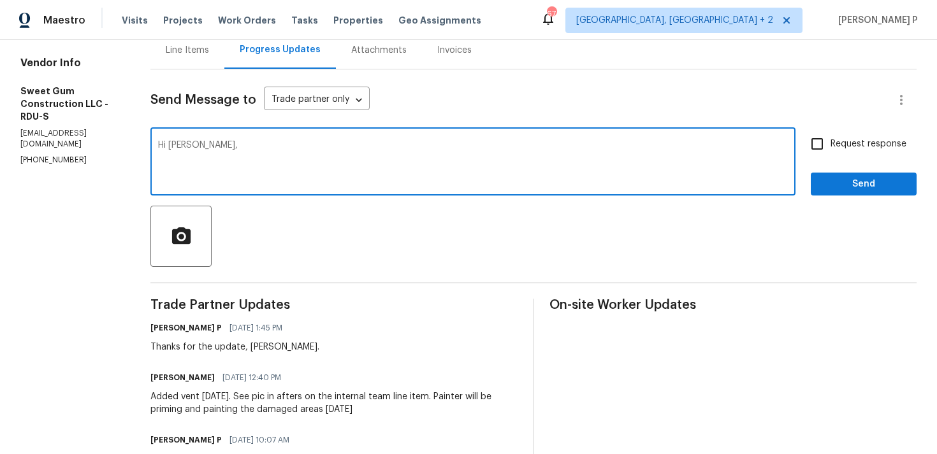
paste textarea "Could you please provide us with an update on the status of the work order?"
type textarea "Hi Stacey, Could you please provide us with an update on the status of the work…"
click at [821, 154] on input "Request response" at bounding box center [816, 144] width 27 height 27
checkbox input "true"
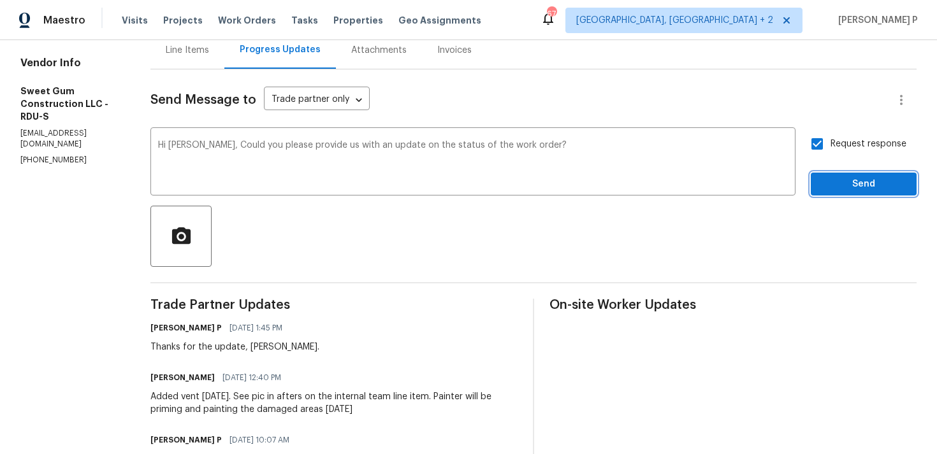
click at [826, 174] on button "Send" at bounding box center [863, 185] width 106 height 24
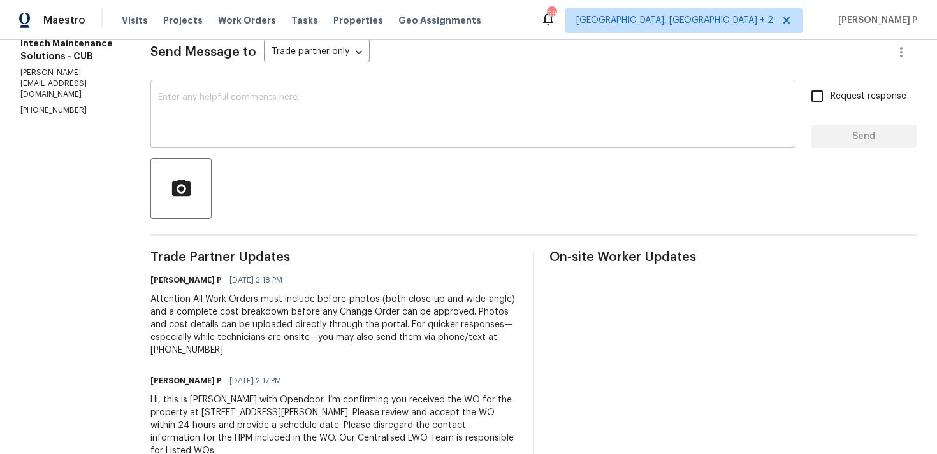
scroll to position [208, 0]
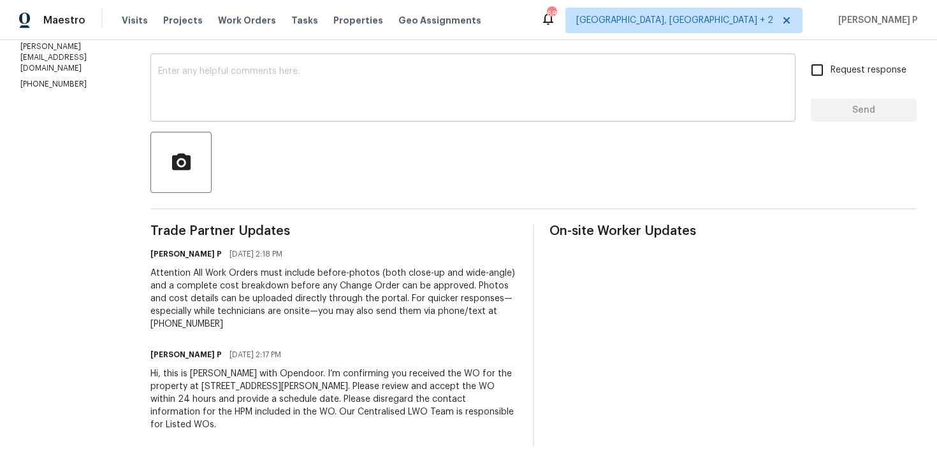
click at [179, 87] on textarea at bounding box center [472, 89] width 629 height 45
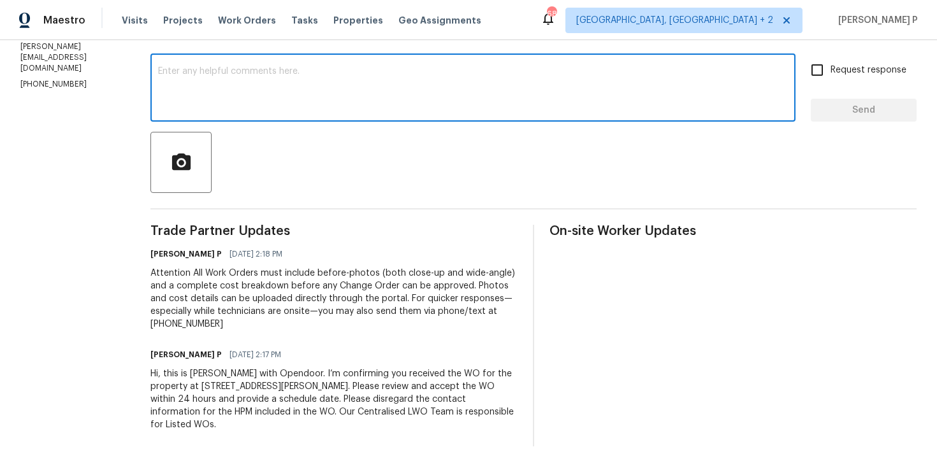
paste textarea "Thank you for accepting the work order. Could you please provide us with an upd…"
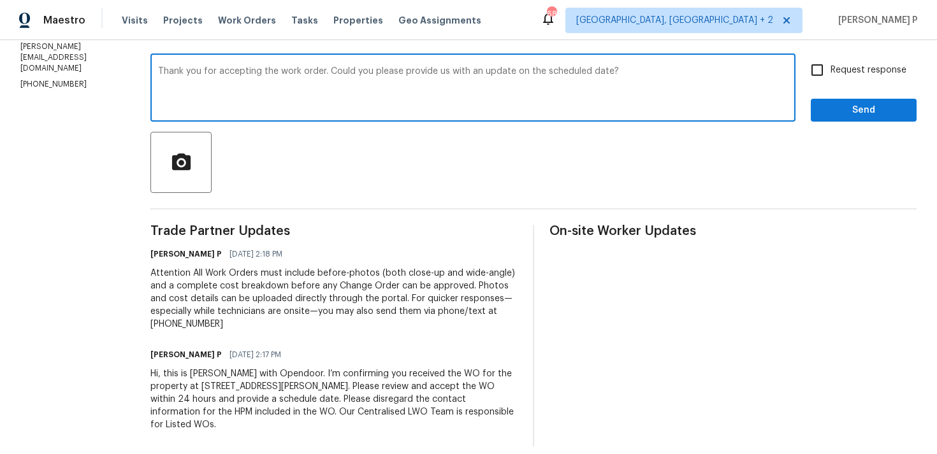
type textarea "Thank you for accepting the work order. Could you please provide us with an upd…"
click at [824, 67] on input "Request response" at bounding box center [816, 70] width 27 height 27
checkbox input "true"
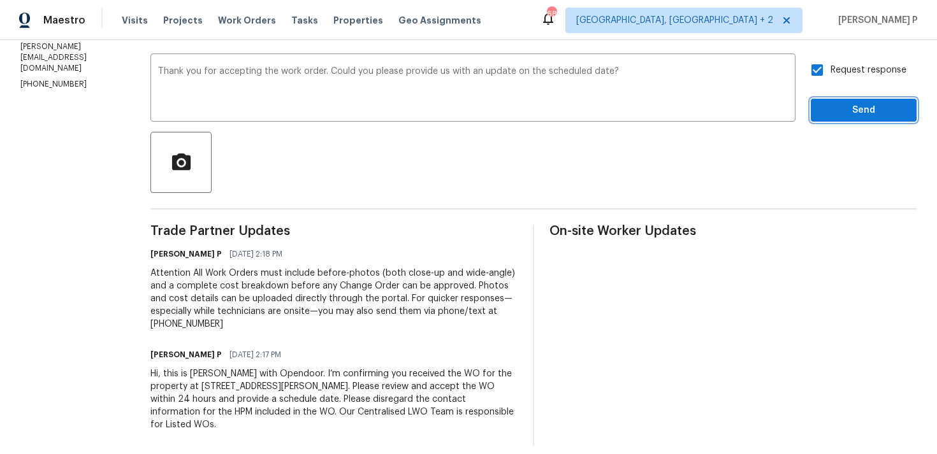
click at [835, 120] on button "Send" at bounding box center [863, 111] width 106 height 24
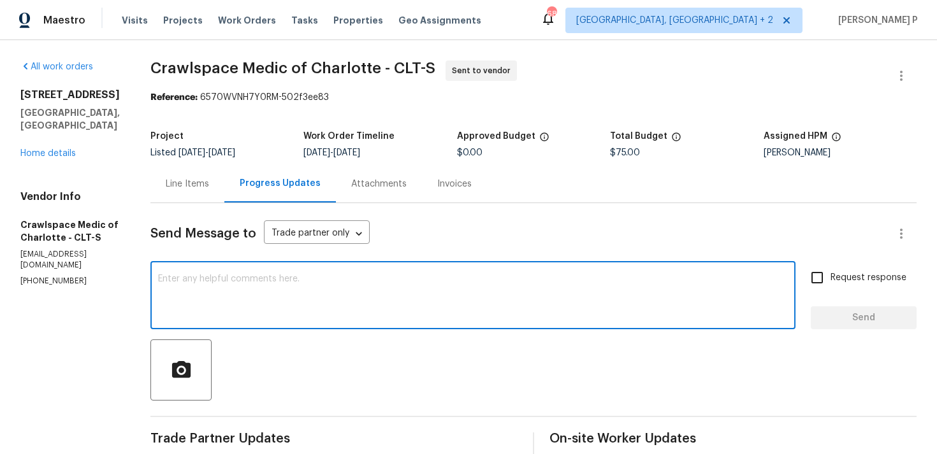
click at [291, 298] on textarea at bounding box center [472, 297] width 629 height 45
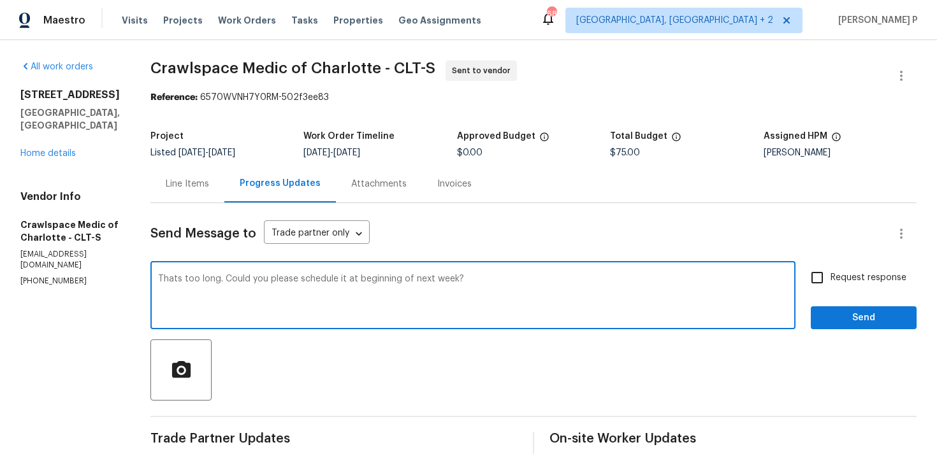
drag, startPoint x: 247, startPoint y: 278, endPoint x: 305, endPoint y: 277, distance: 58.6
click at [301, 278] on textarea "Thats too long. Could you please schedule it at beginning of next week?" at bounding box center [472, 297] width 629 height 45
drag, startPoint x: 245, startPoint y: 279, endPoint x: 488, endPoint y: 276, distance: 242.8
click at [487, 277] on textarea "Thats too long. Could you please schedule it at beginning of next week?" at bounding box center [472, 297] width 629 height 45
paste textarea "for early next week?"
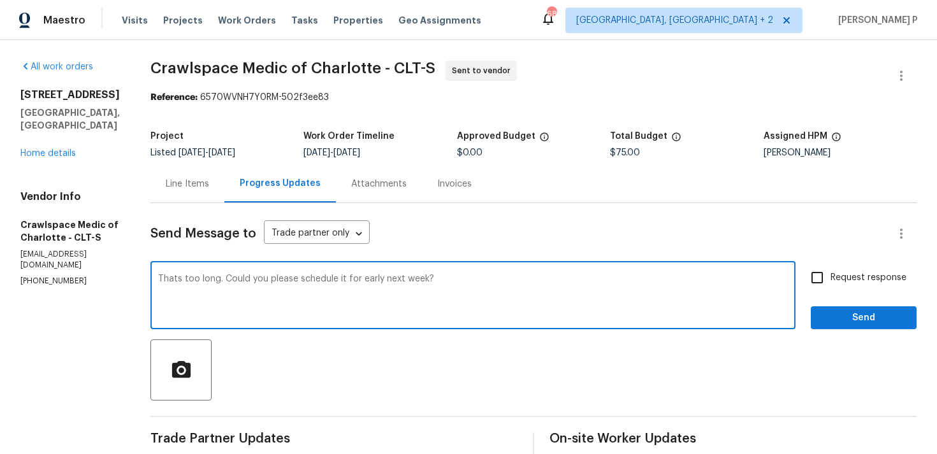
type textarea "Thats too long. Could you please schedule it for early next week?"
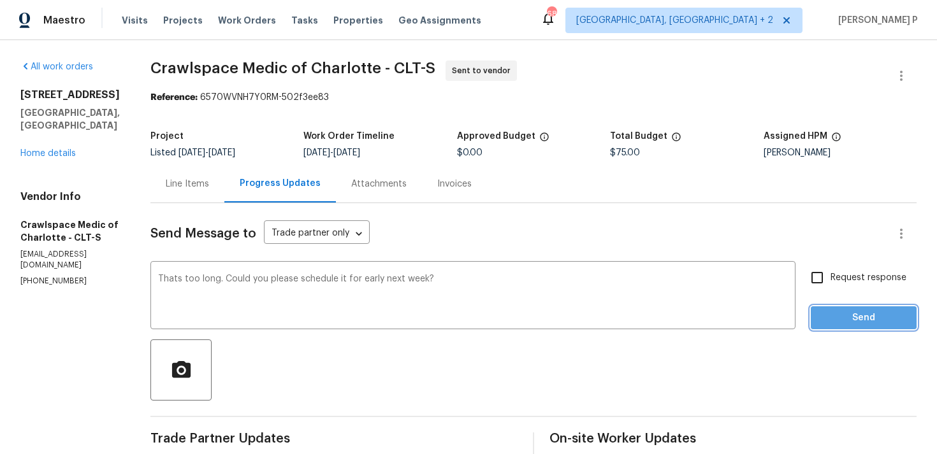
click at [853, 323] on span "Send" at bounding box center [863, 318] width 85 height 16
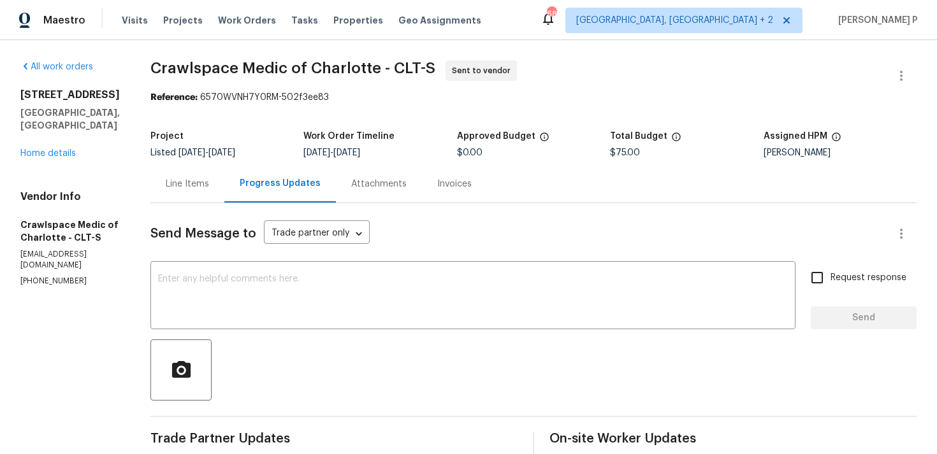
click at [209, 182] on div "Line Items" at bounding box center [187, 184] width 43 height 13
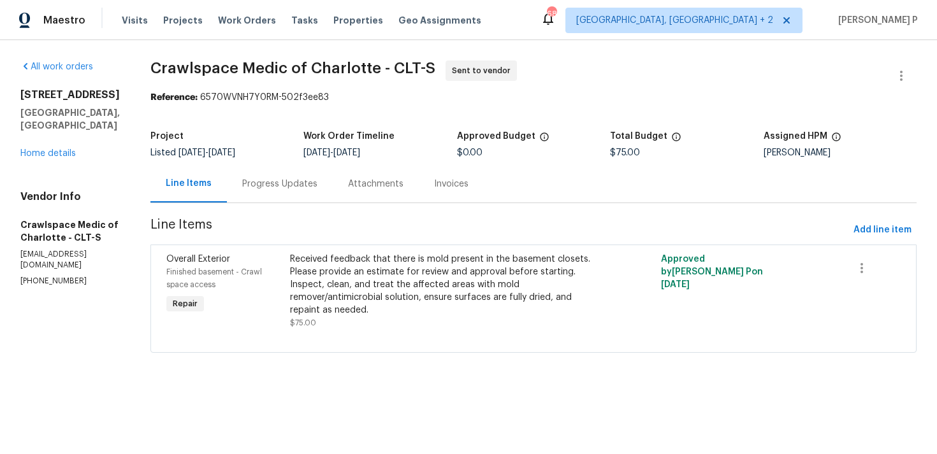
click at [303, 188] on div "Progress Updates" at bounding box center [279, 184] width 75 height 13
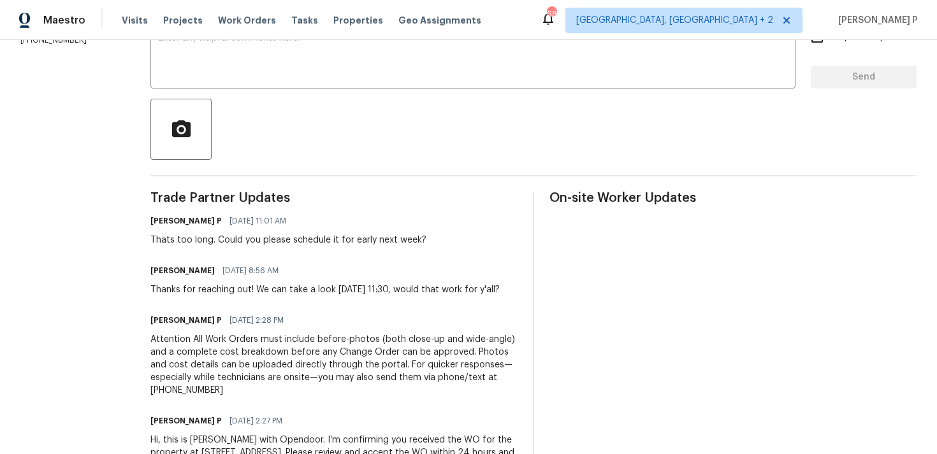
scroll to position [242, 0]
drag, startPoint x: 275, startPoint y: 287, endPoint x: 333, endPoint y: 301, distance: 59.8
click at [333, 295] on div "Thanks for reaching out! We can take a look Tuesday 9/16 at 11:30, would that w…" at bounding box center [324, 288] width 349 height 13
copy div "We can take a look Tuesday 9/16 at 11:30, would that work for y'all?"
drag, startPoint x: 312, startPoint y: 237, endPoint x: 439, endPoint y: 238, distance: 126.8
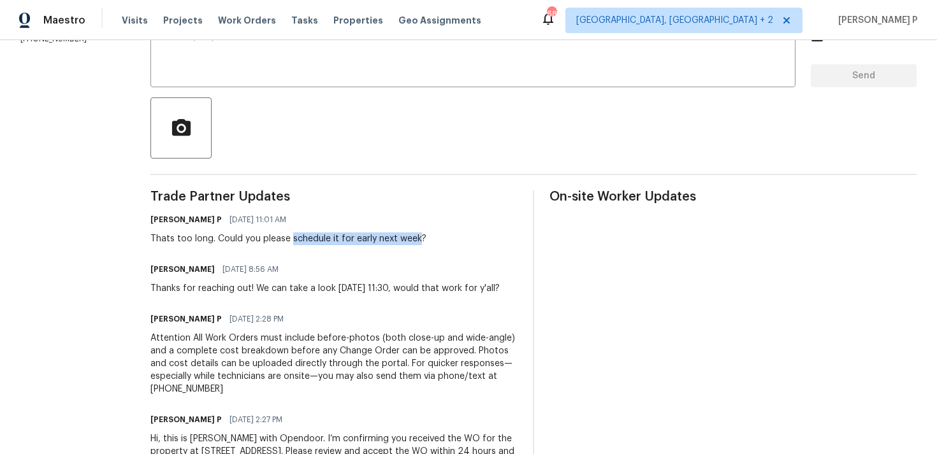
click at [426, 238] on div "Thats too long. Could you please schedule it for early next week?" at bounding box center [288, 239] width 276 height 13
click at [191, 231] on div "Ramyasri P 09/04/2025 11:01 AM Thats too long. Could you please schedule it for…" at bounding box center [288, 228] width 276 height 34
drag, startPoint x: 174, startPoint y: 237, endPoint x: 431, endPoint y: 237, distance: 257.4
click at [426, 237] on div "Thats too long. Could you please schedule it for early next week?" at bounding box center [288, 239] width 276 height 13
click at [219, 234] on div "Thats too long. Could you please schedule it for early next week?" at bounding box center [288, 239] width 276 height 13
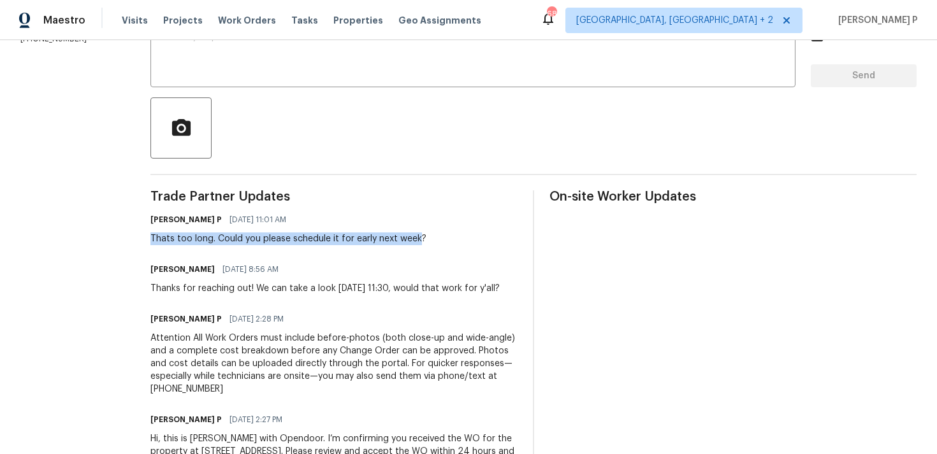
drag, startPoint x: 169, startPoint y: 239, endPoint x: 438, endPoint y: 243, distance: 268.9
click at [438, 243] on div "All work orders 8806 Glenside St Huntersville, NC 28078 Home details Vendor Inf…" at bounding box center [468, 158] width 937 height 721
copy div "Thats too long. Could you please schedule it for early next week"
